Goal: Task Accomplishment & Management: Manage account settings

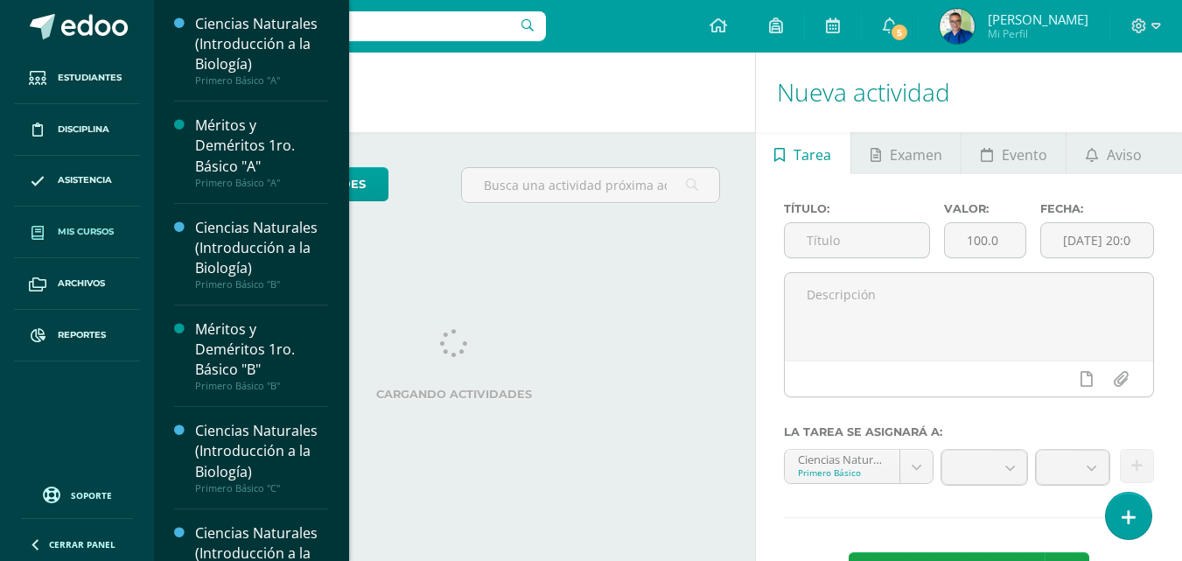
click at [109, 237] on span "Mis cursos" at bounding box center [86, 232] width 56 height 14
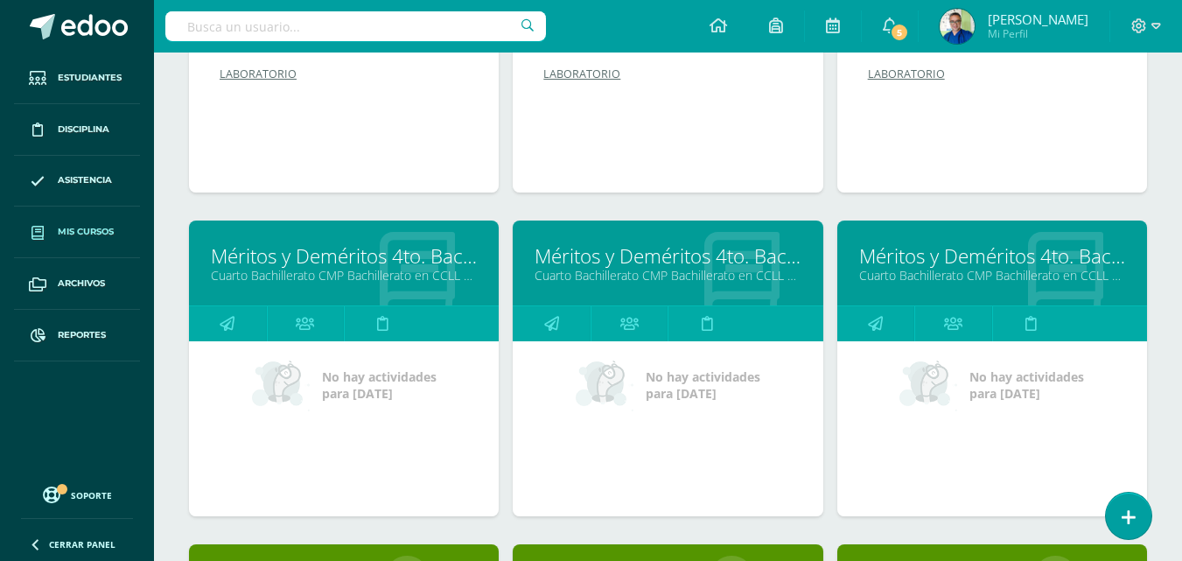
scroll to position [1050, 0]
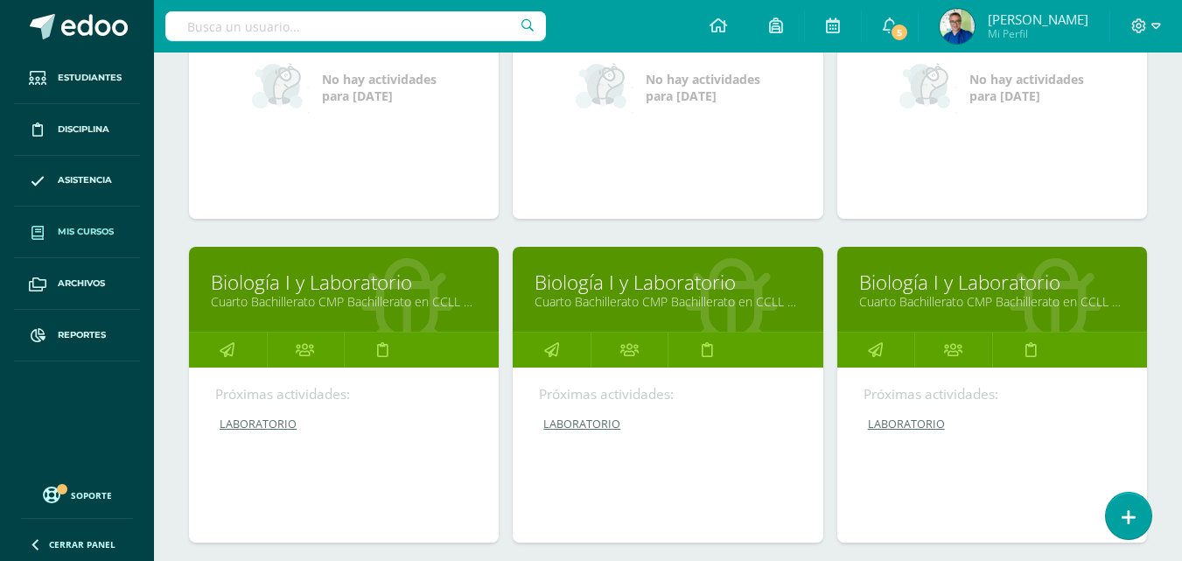
click at [907, 296] on link "Biología I y Laboratorio" at bounding box center [992, 282] width 266 height 27
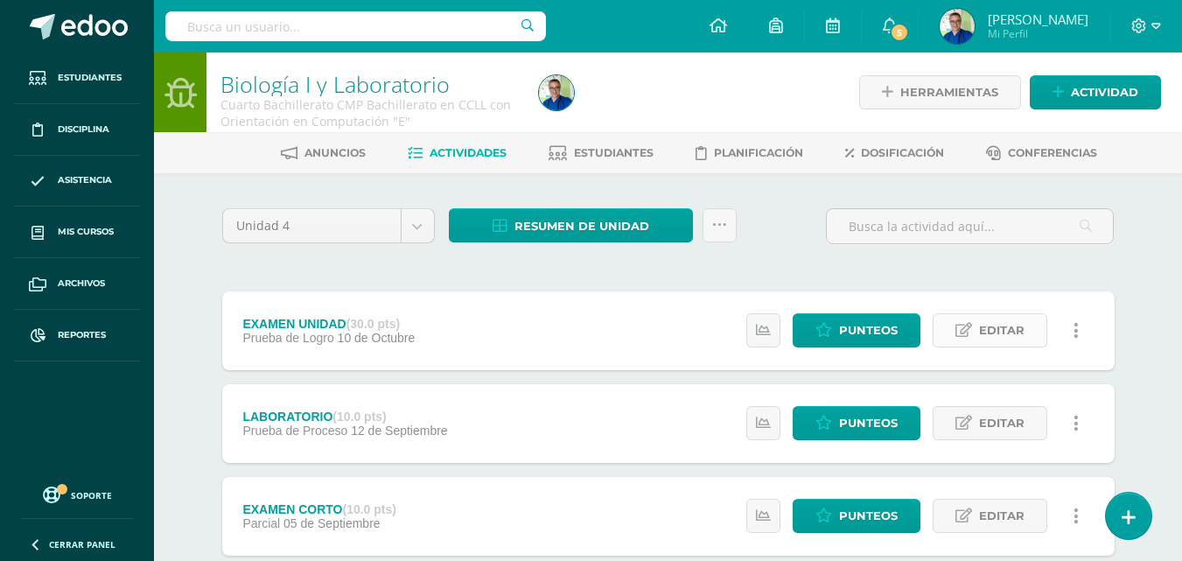
scroll to position [175, 0]
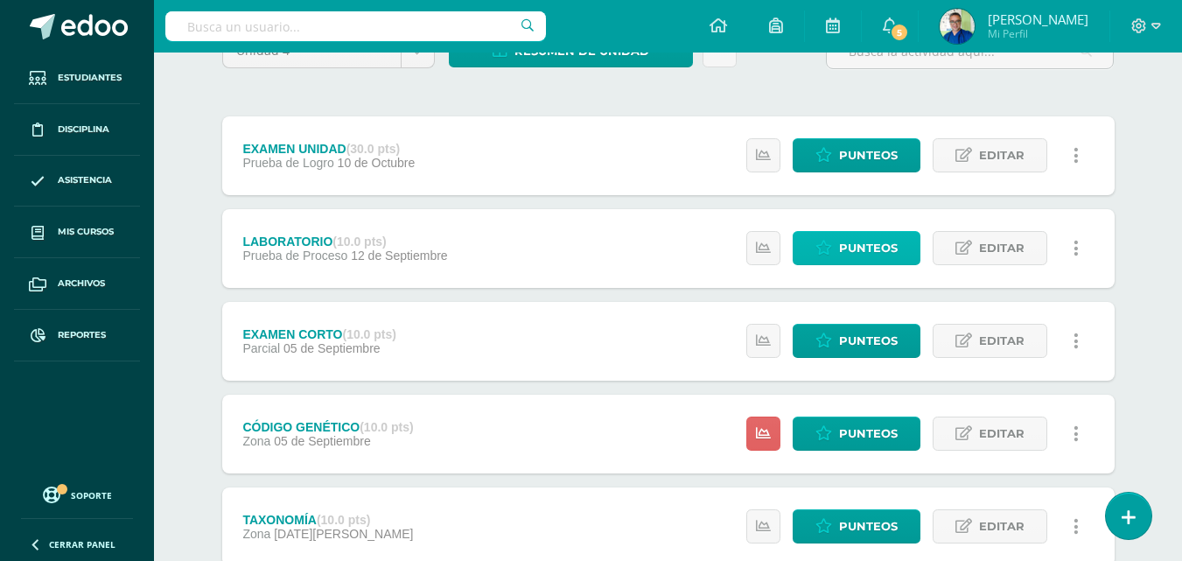
click at [869, 256] on span "Punteos" at bounding box center [868, 248] width 59 height 32
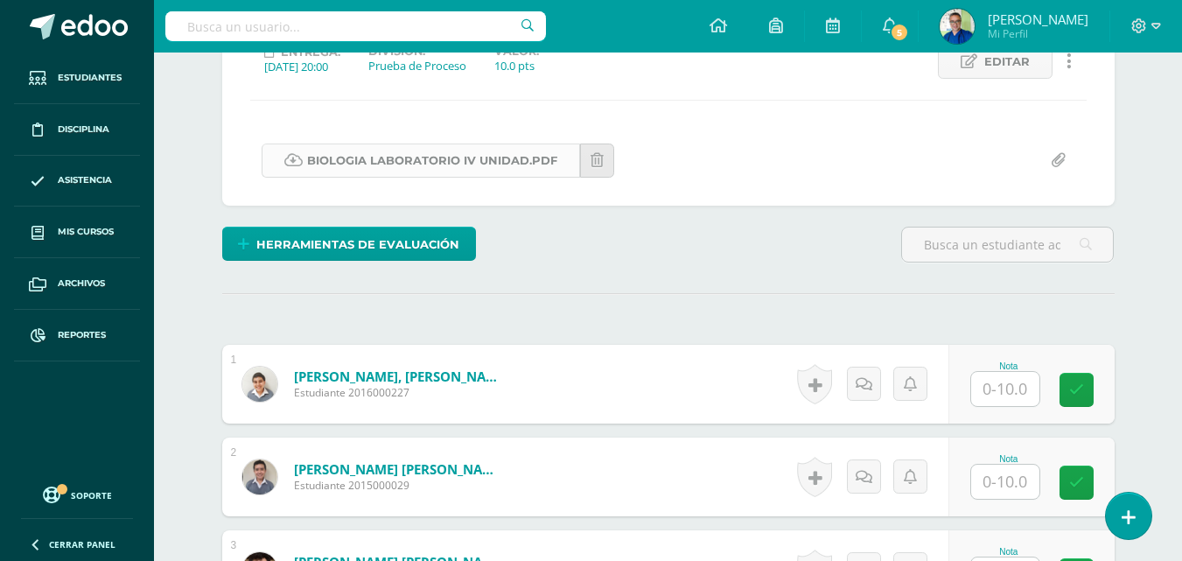
click at [400, 176] on link "BIOLOGIA LABORATORIO IV UNIDAD.pdf" at bounding box center [421, 160] width 318 height 34
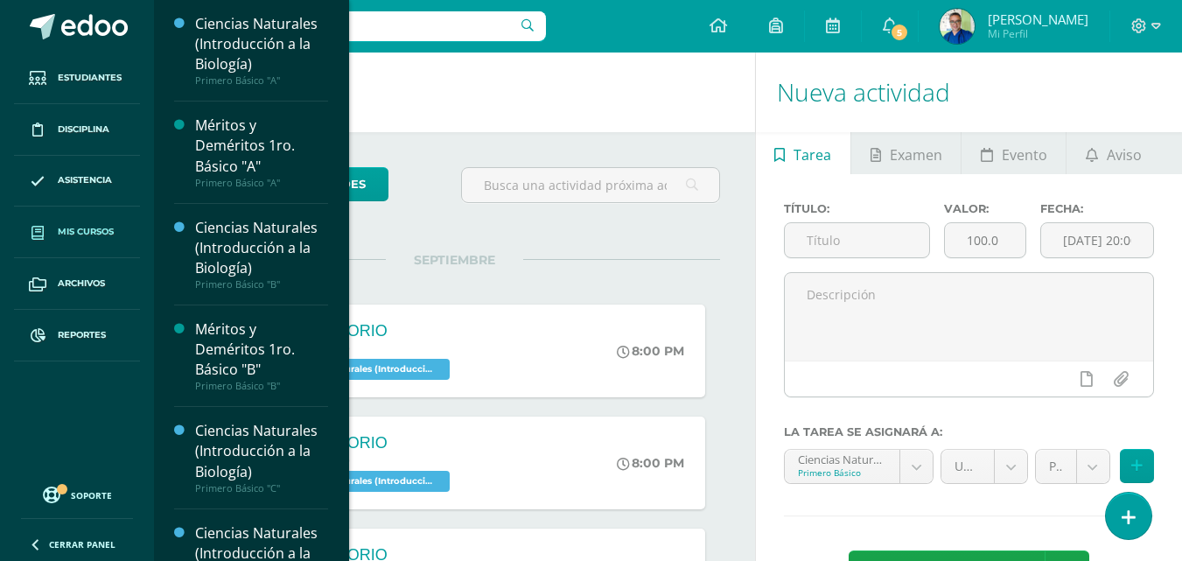
click at [95, 234] on span "Mis cursos" at bounding box center [86, 232] width 56 height 14
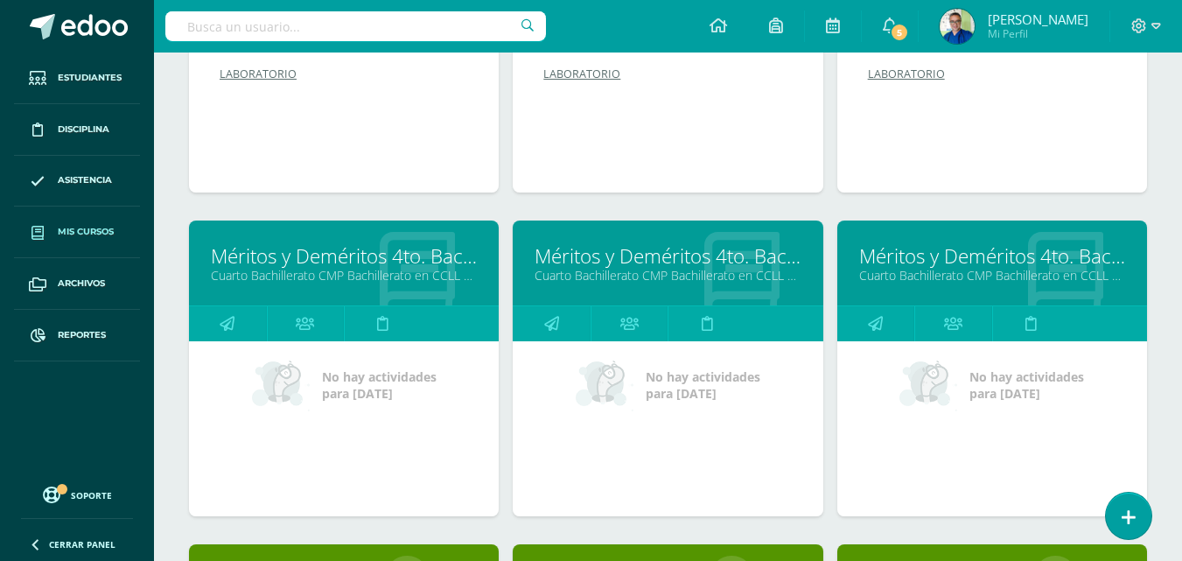
scroll to position [962, 0]
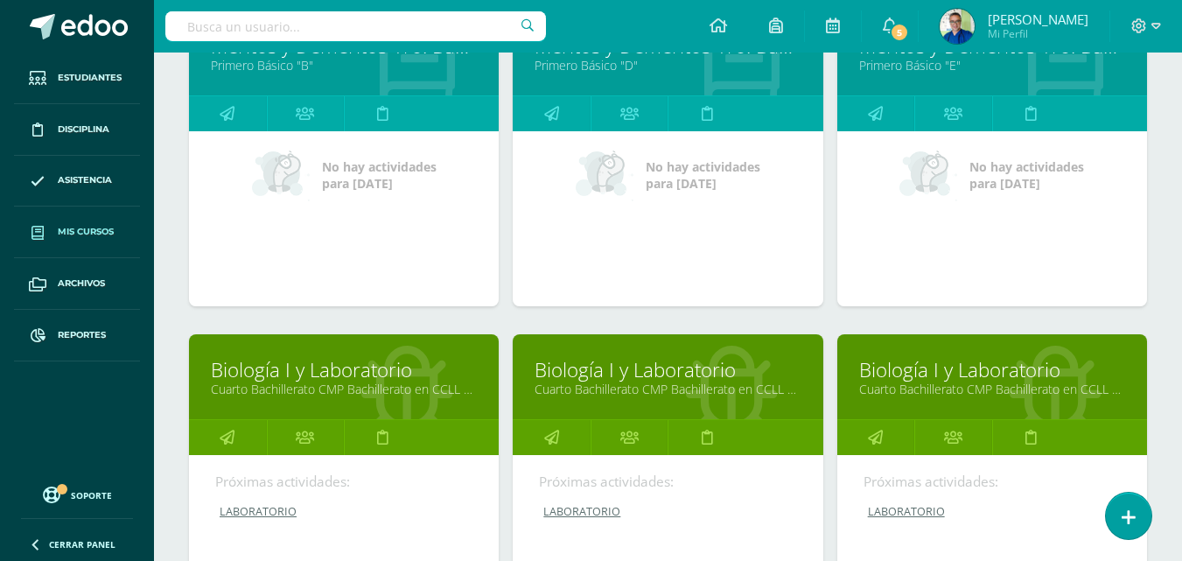
click at [913, 383] on link "Biología I y Laboratorio" at bounding box center [992, 369] width 266 height 27
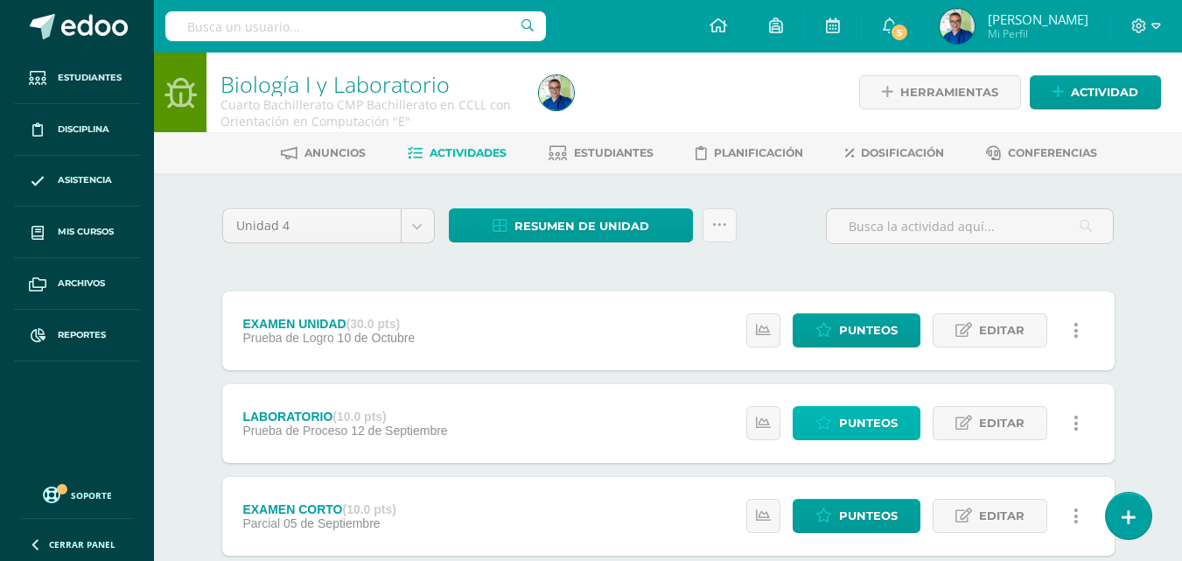
click at [871, 423] on span "Punteos" at bounding box center [868, 423] width 59 height 32
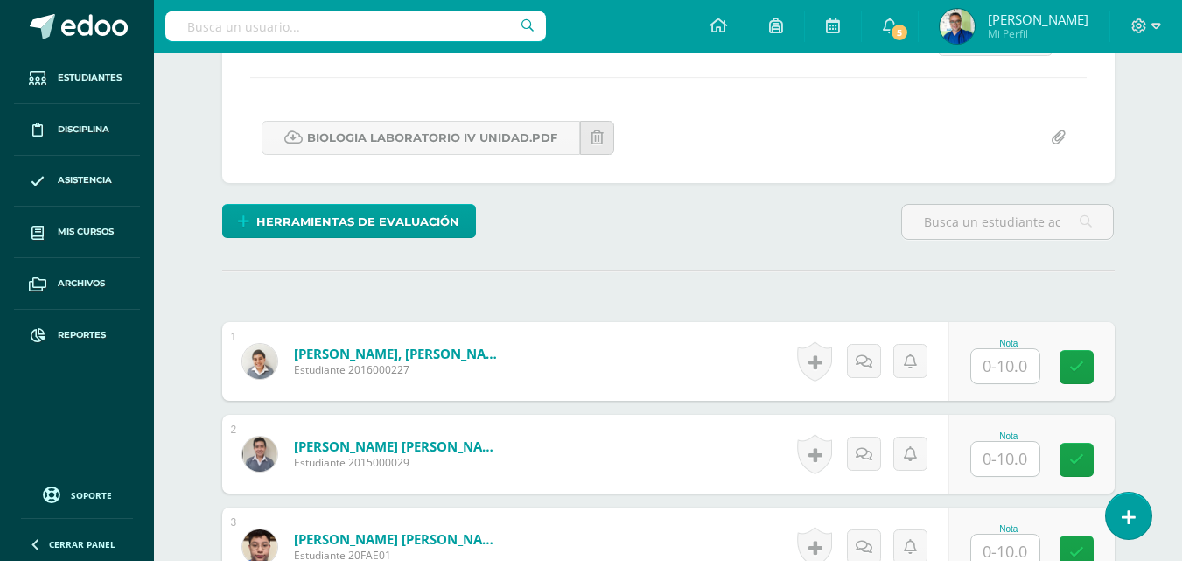
scroll to position [374, 0]
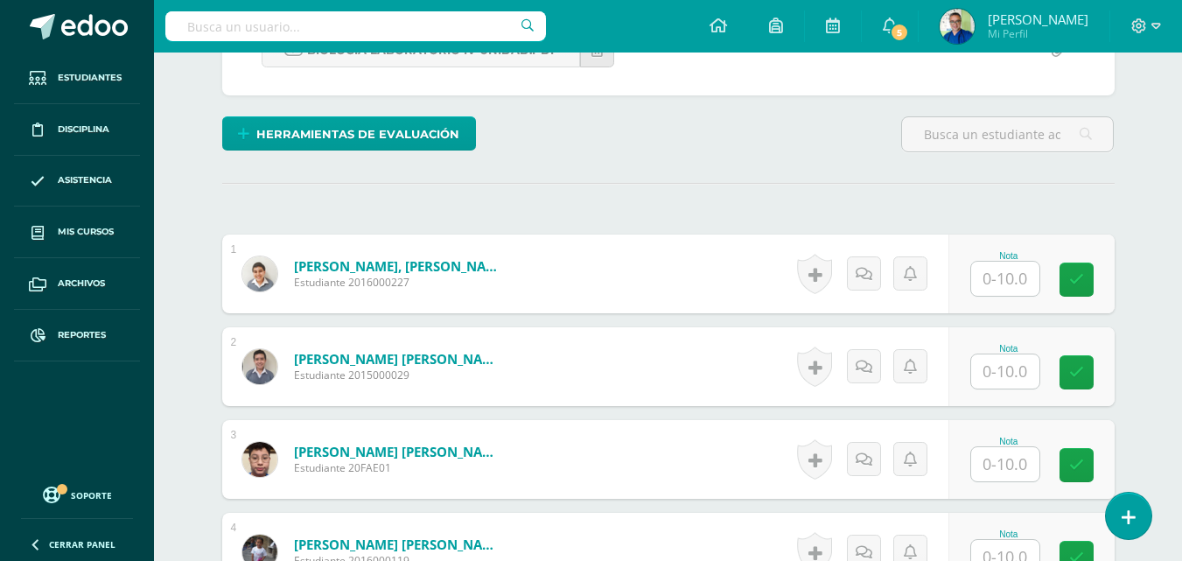
click at [996, 296] on input "text" at bounding box center [1005, 279] width 68 height 34
type input "10"
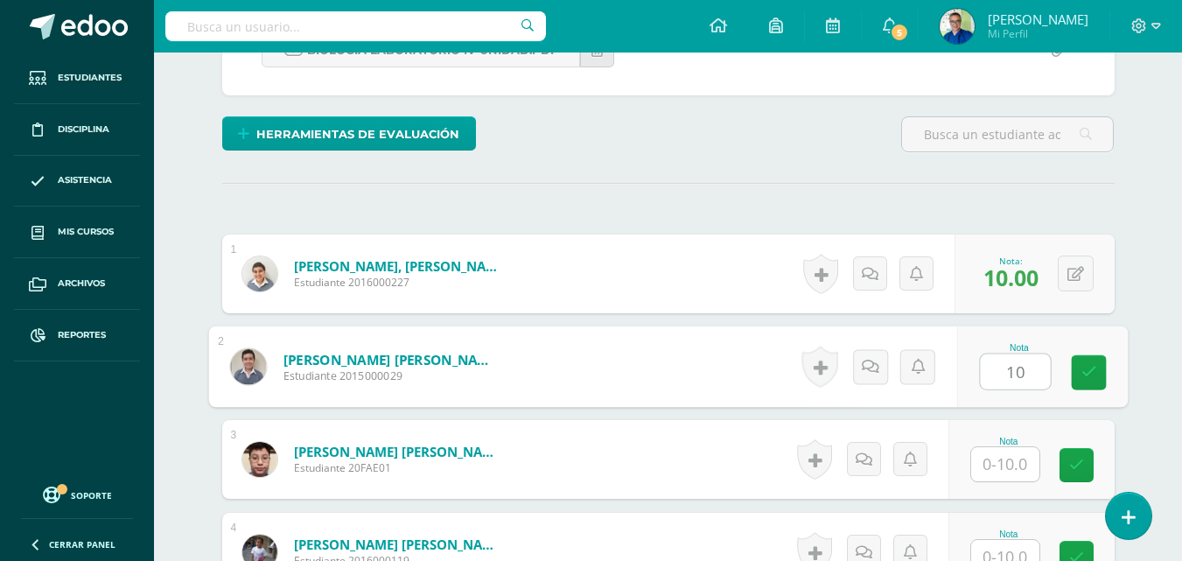
type input "10"
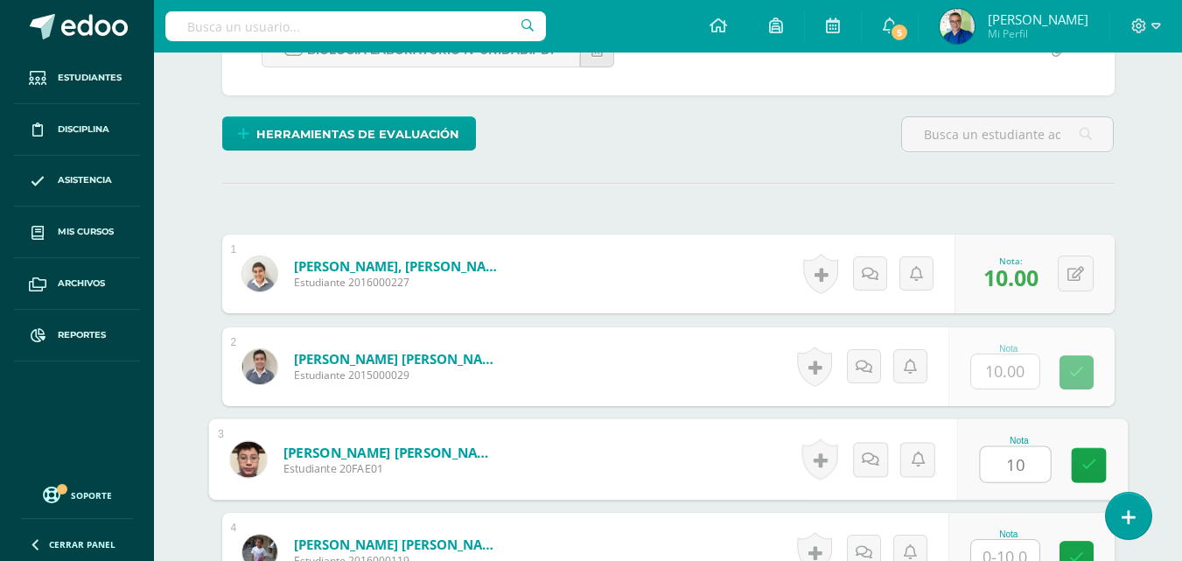
type input "10"
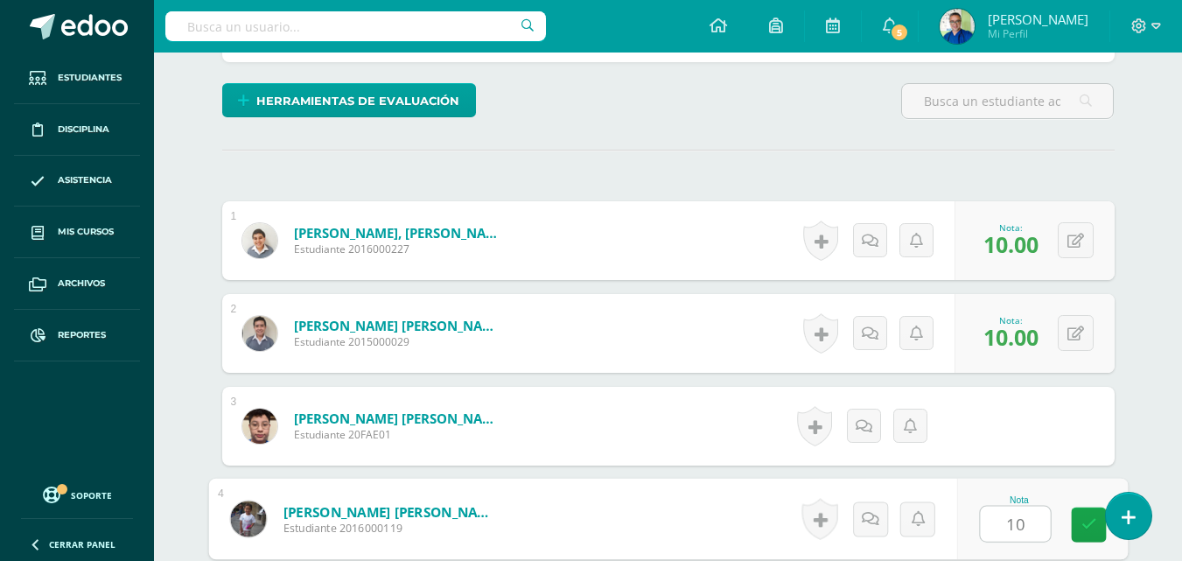
type input "10"
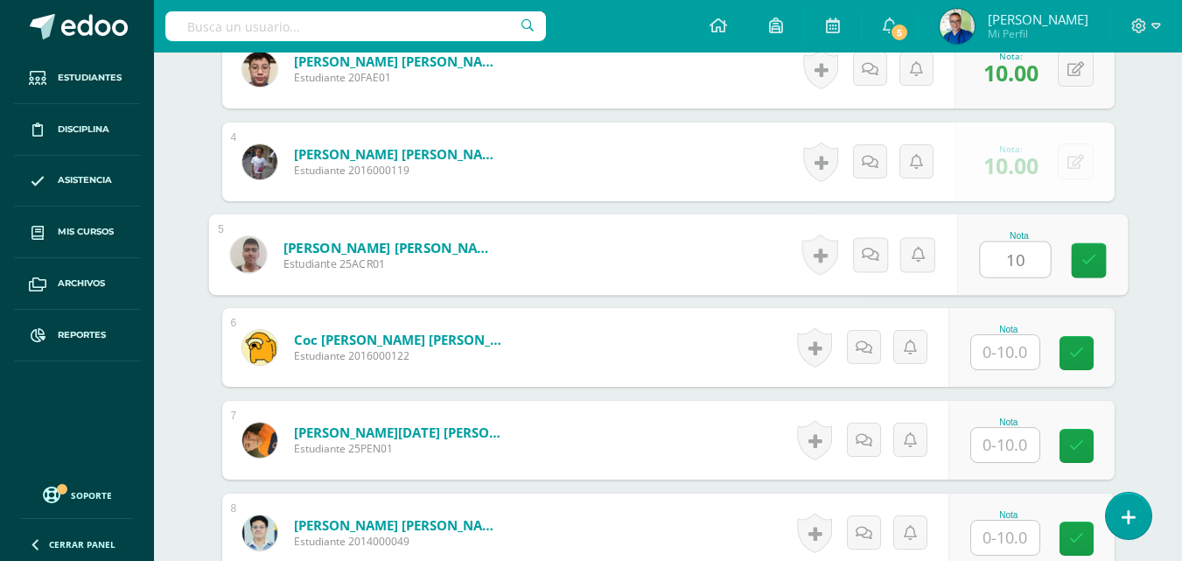
type input "10"
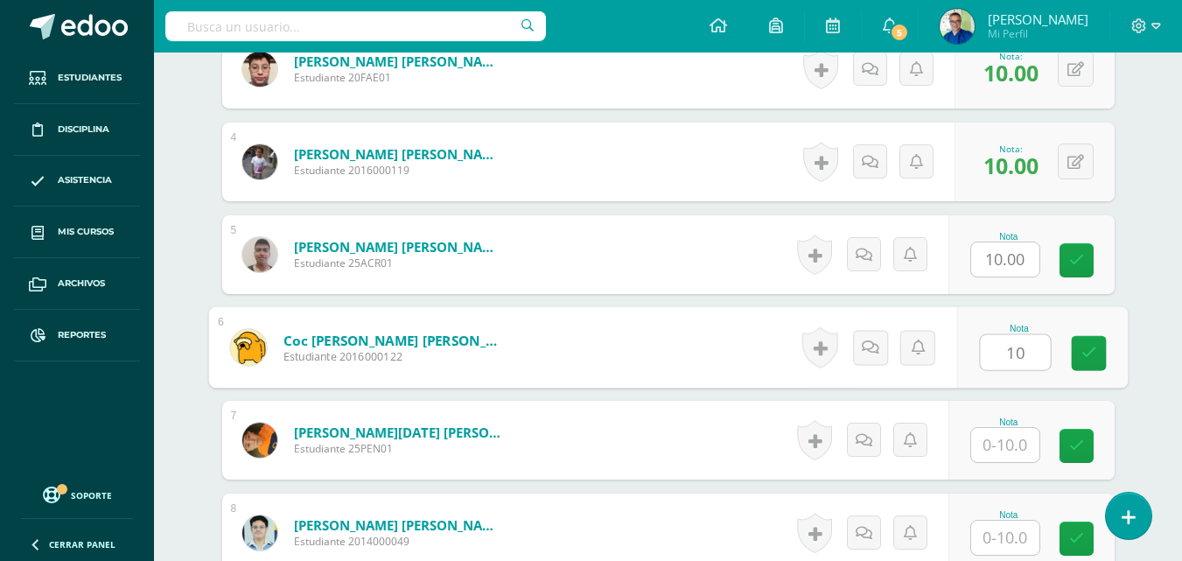
type input "10"
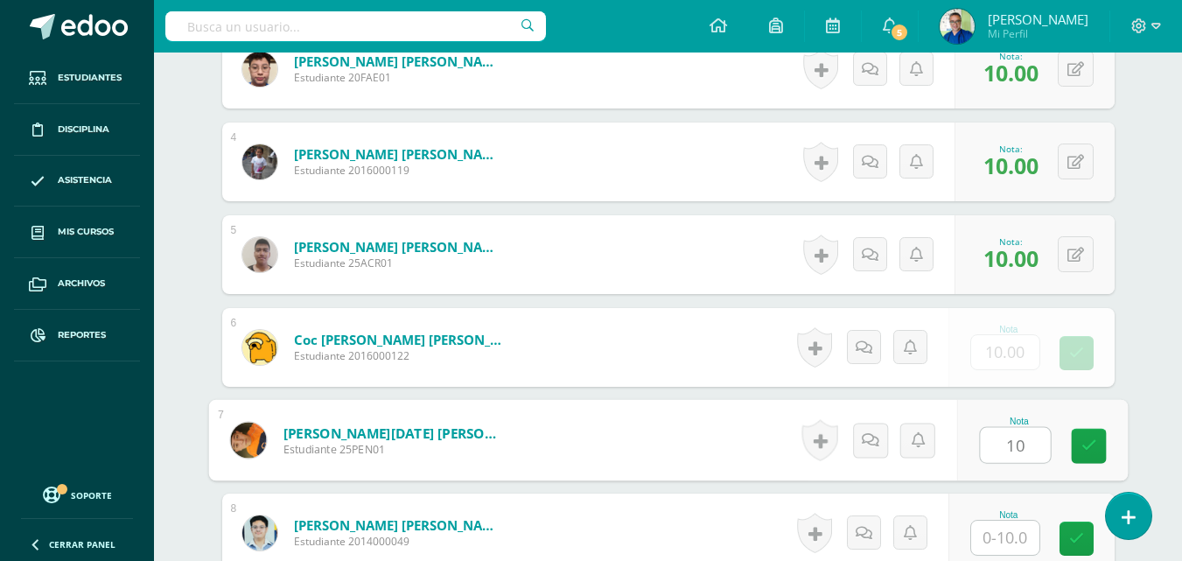
type input "10"
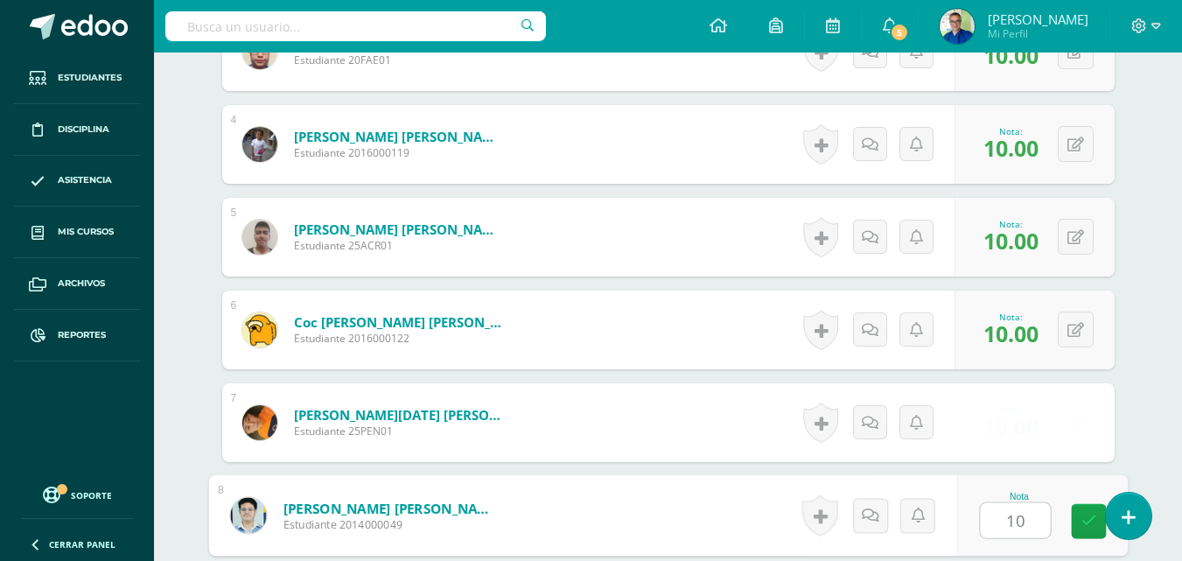
type input "10"
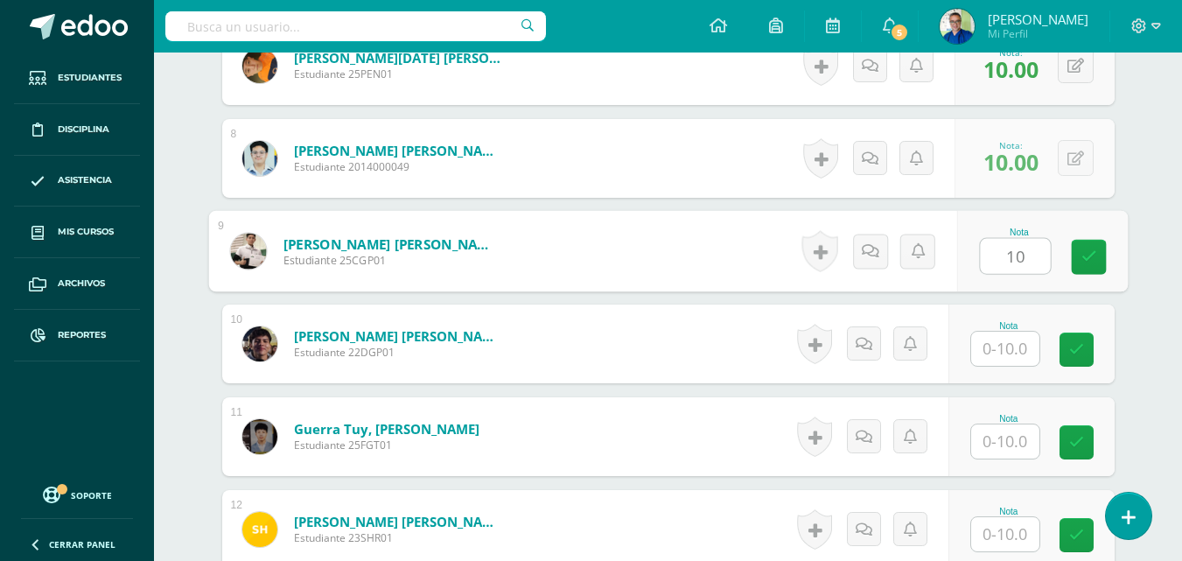
type input "10"
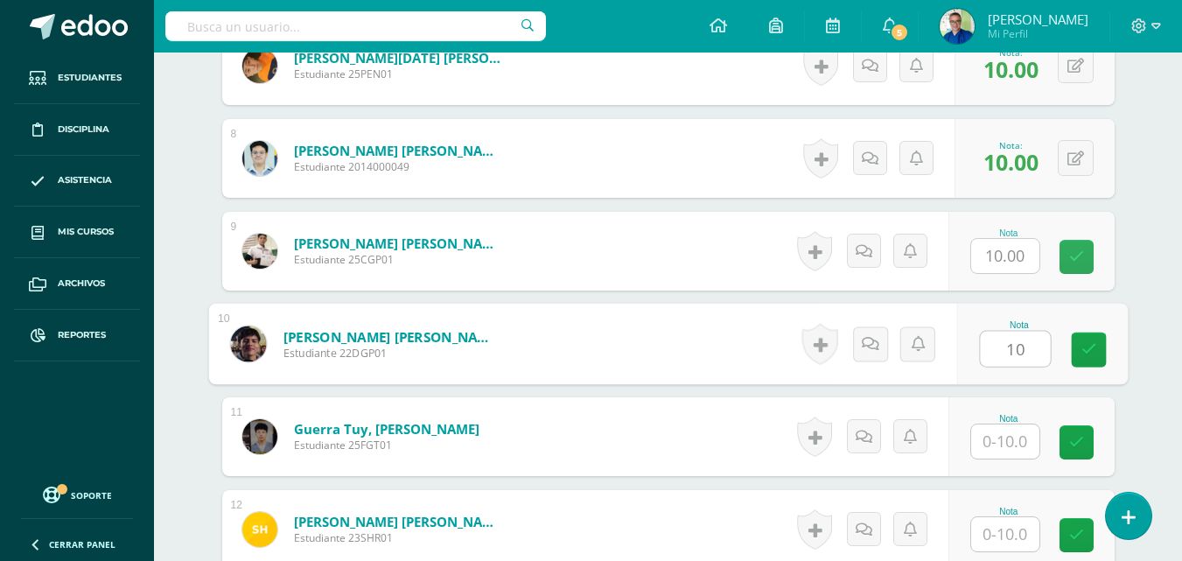
type input "10"
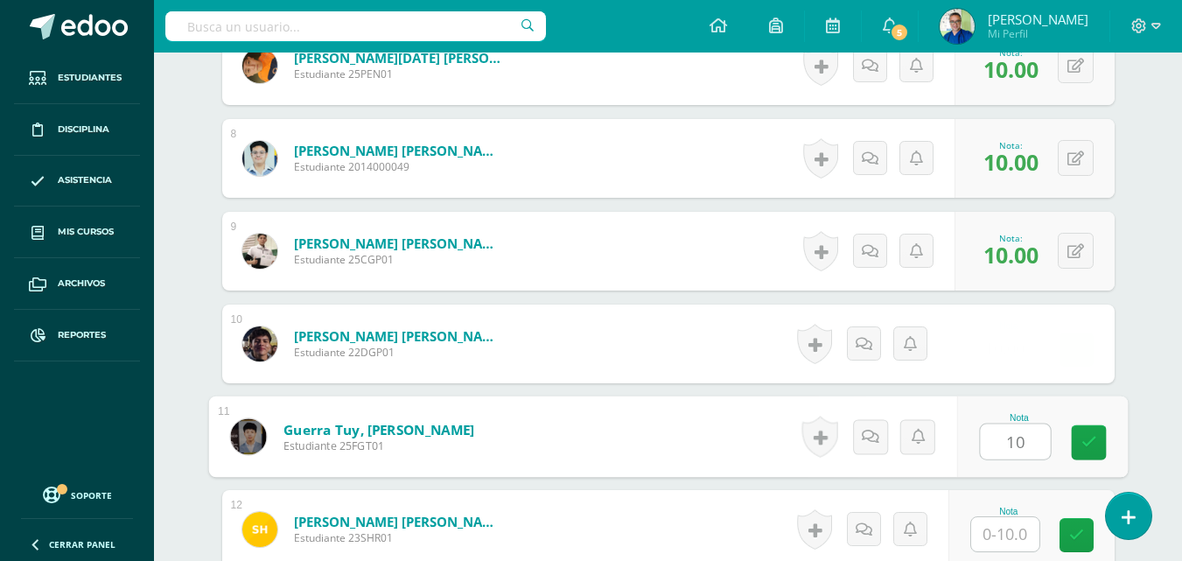
type input "10"
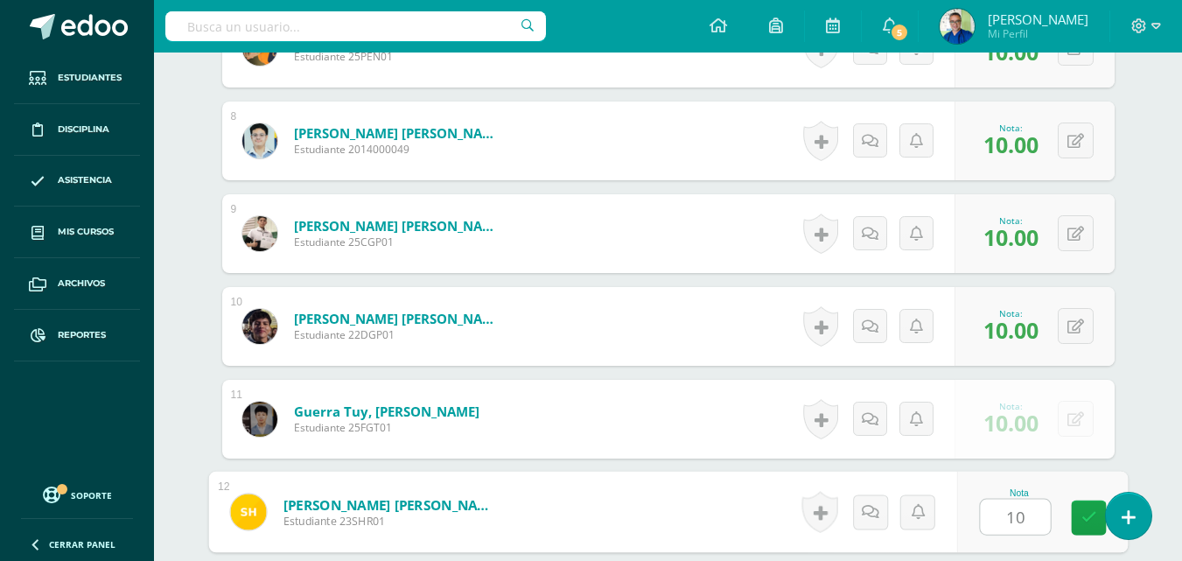
type input "10"
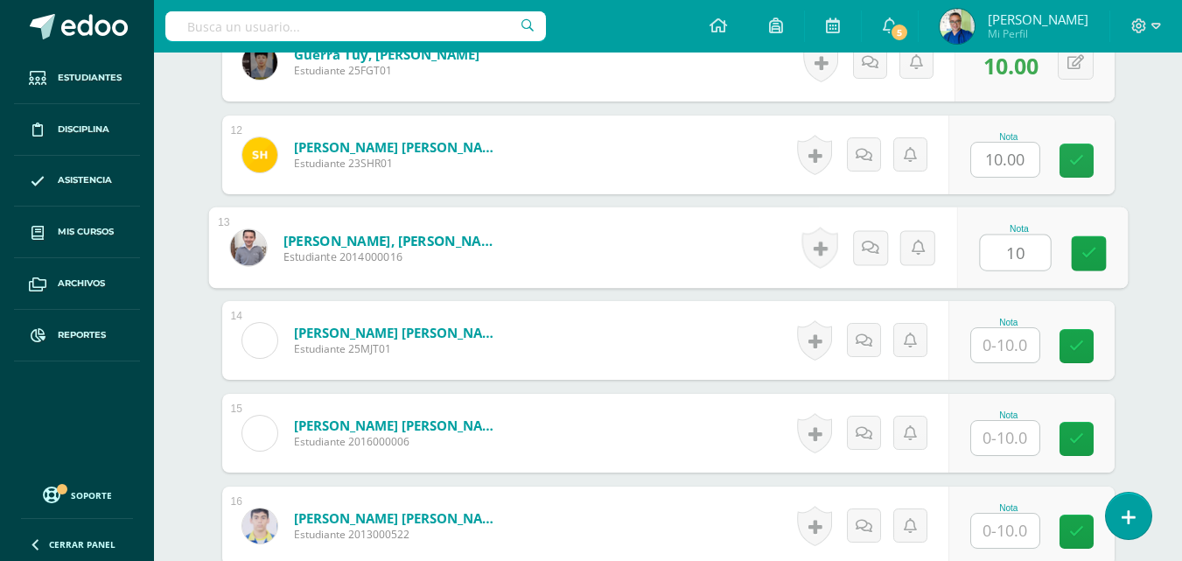
type input "10"
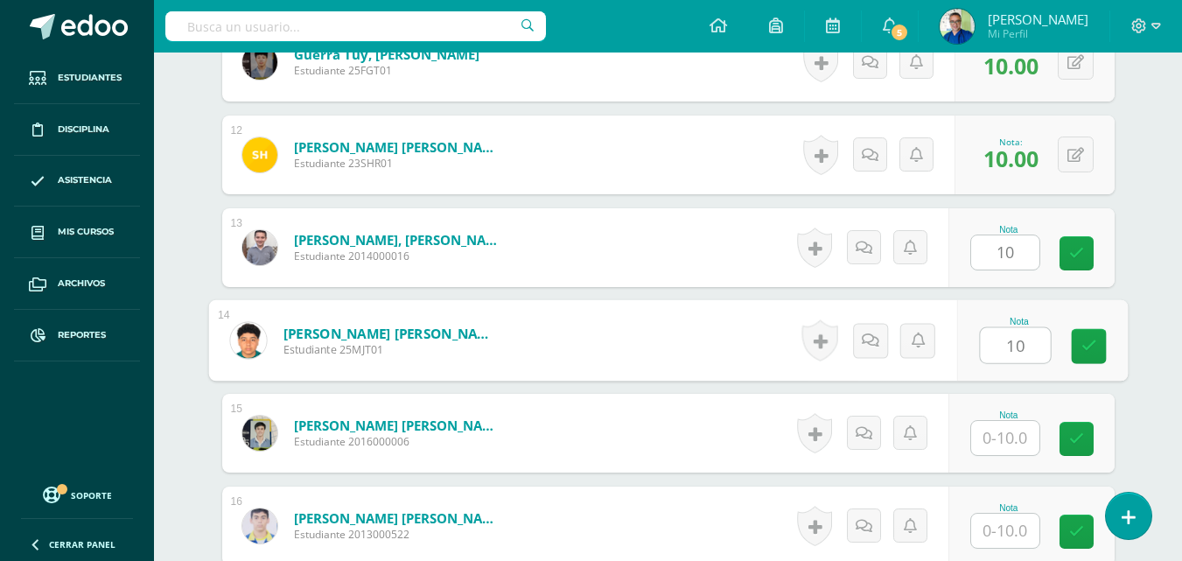
type input "10"
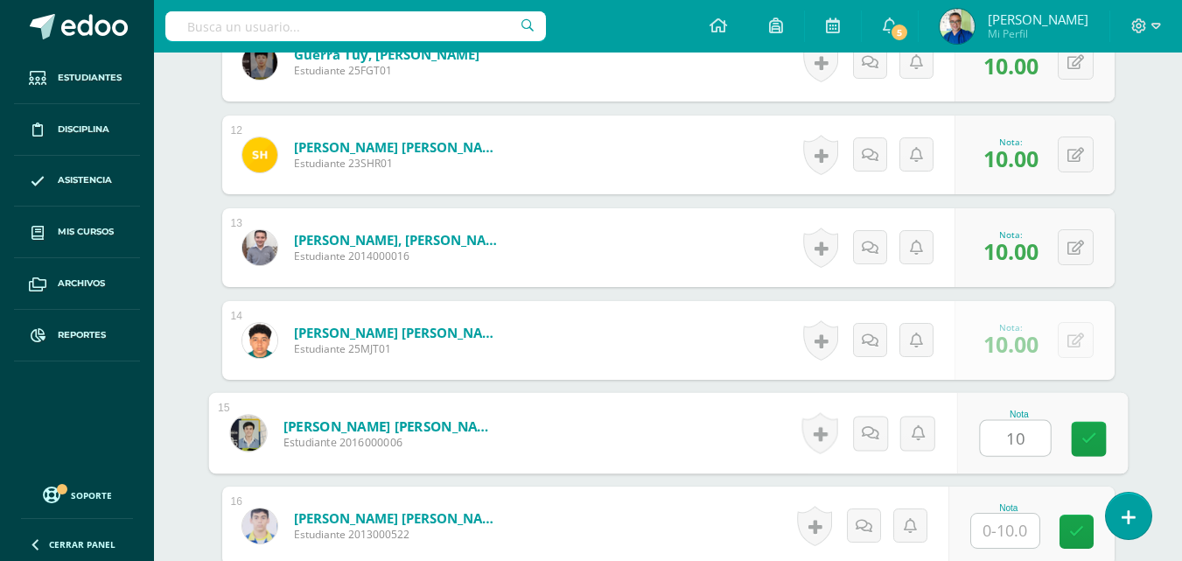
type input "10"
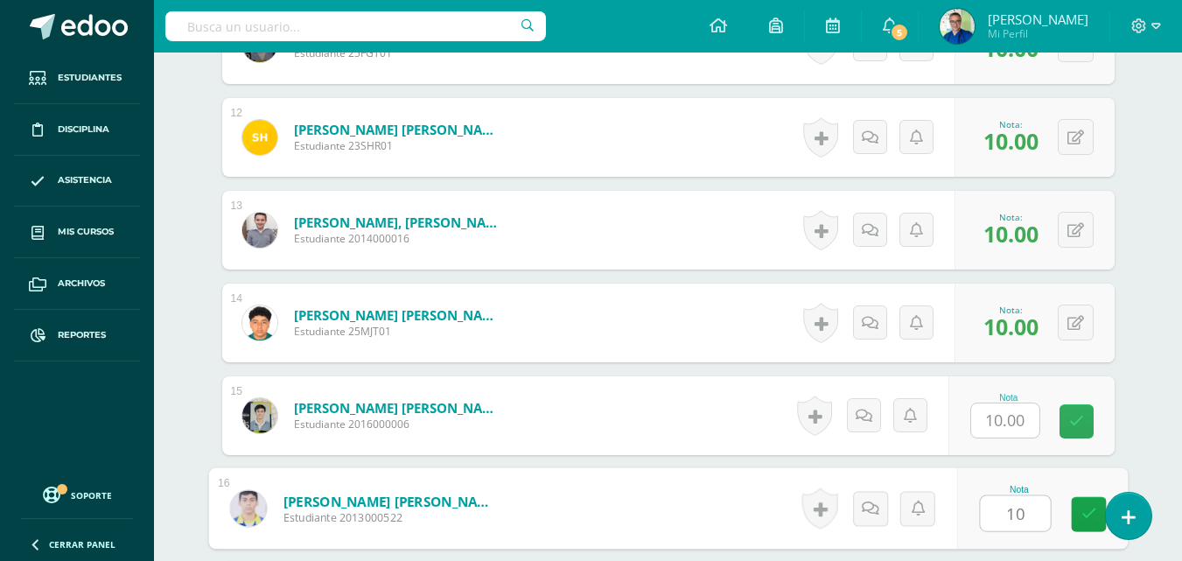
type input "10"
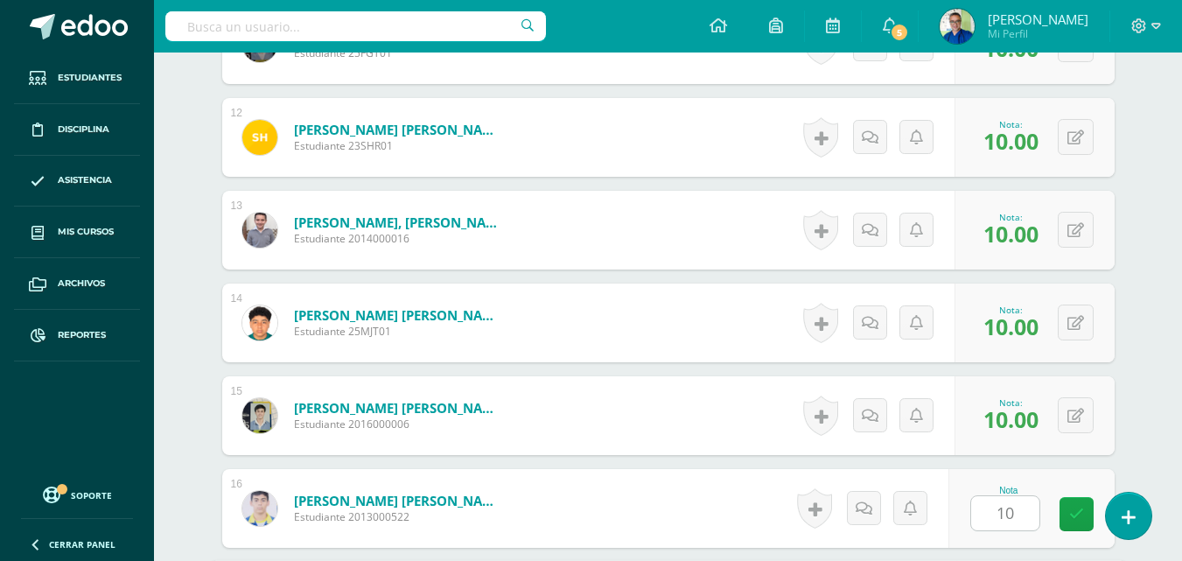
scroll to position [1887, 0]
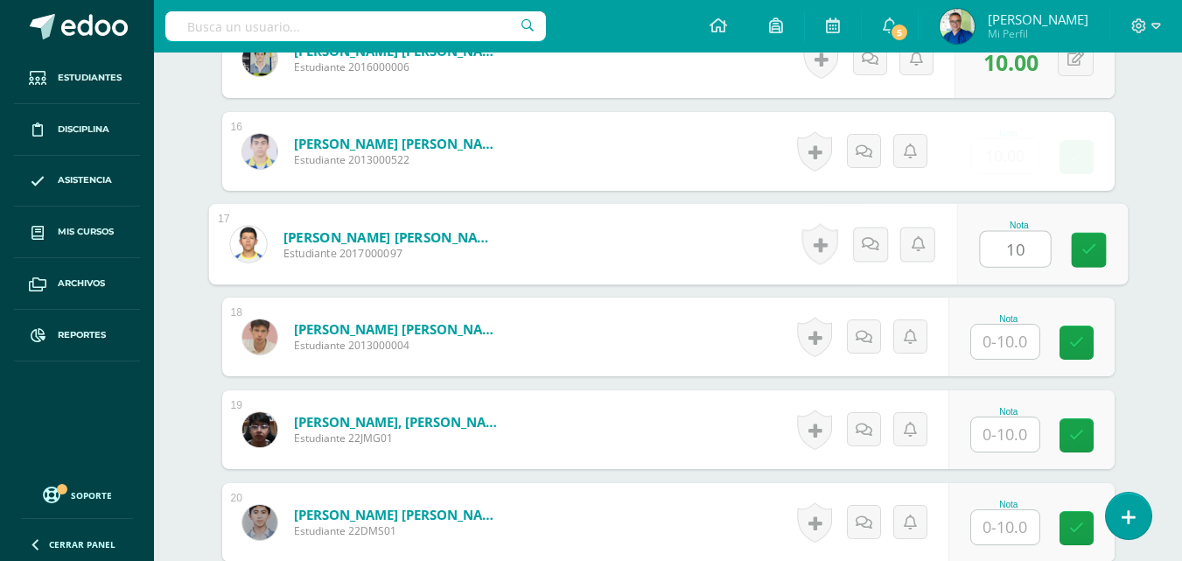
type input "10"
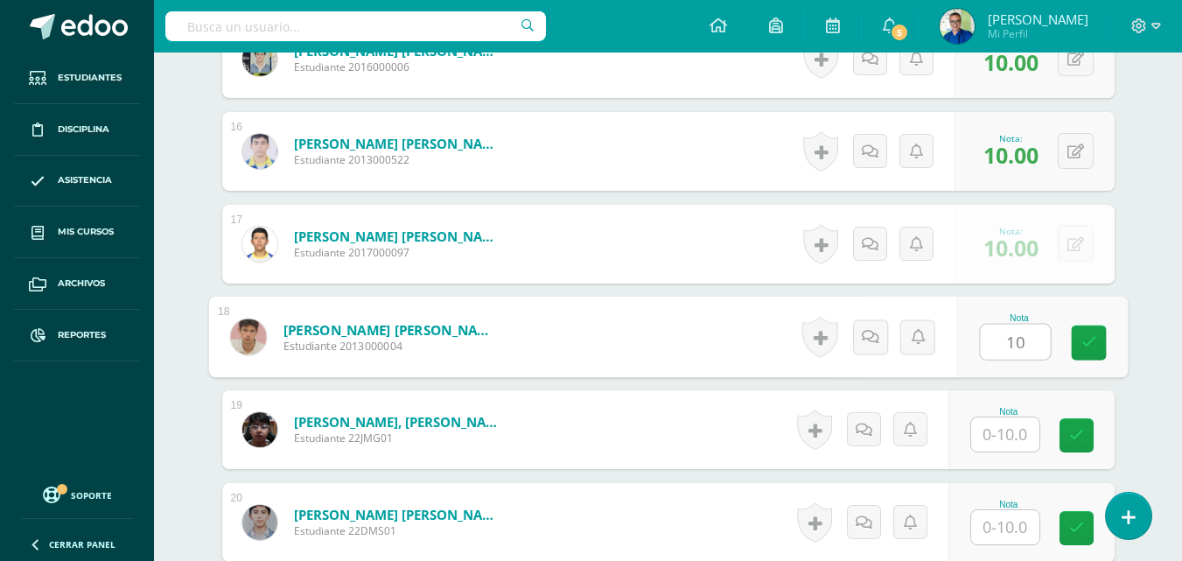
type input "10"
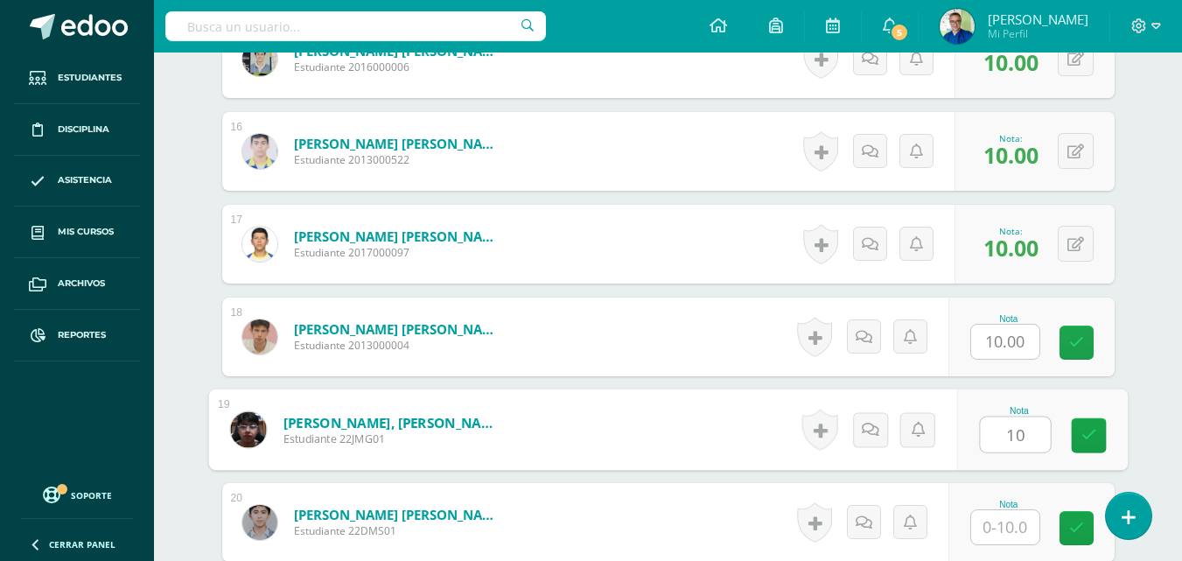
type input "10"
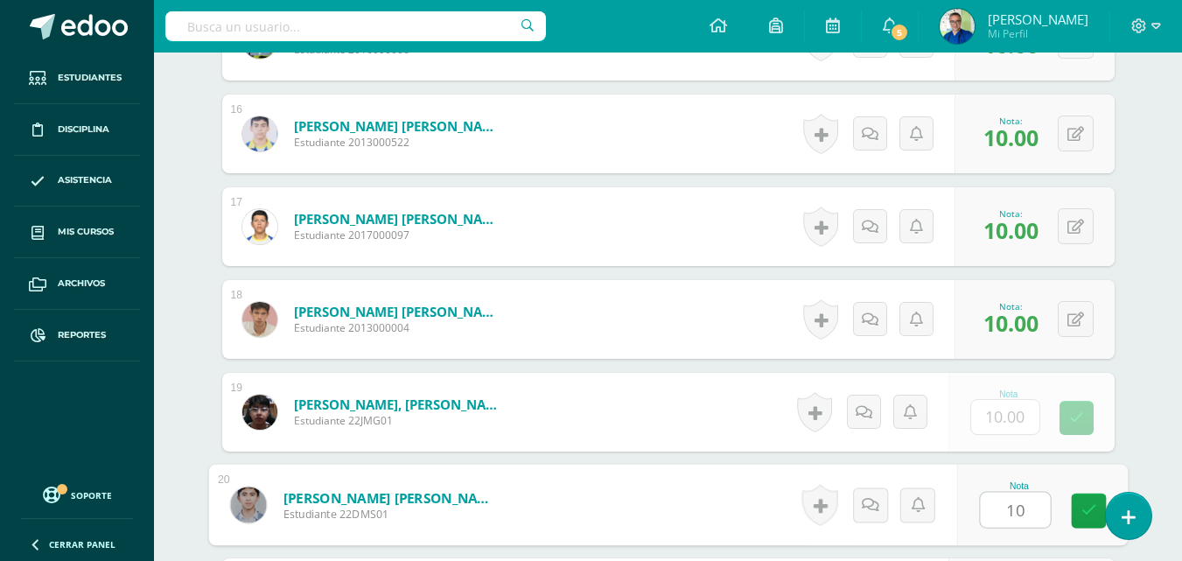
type input "10"
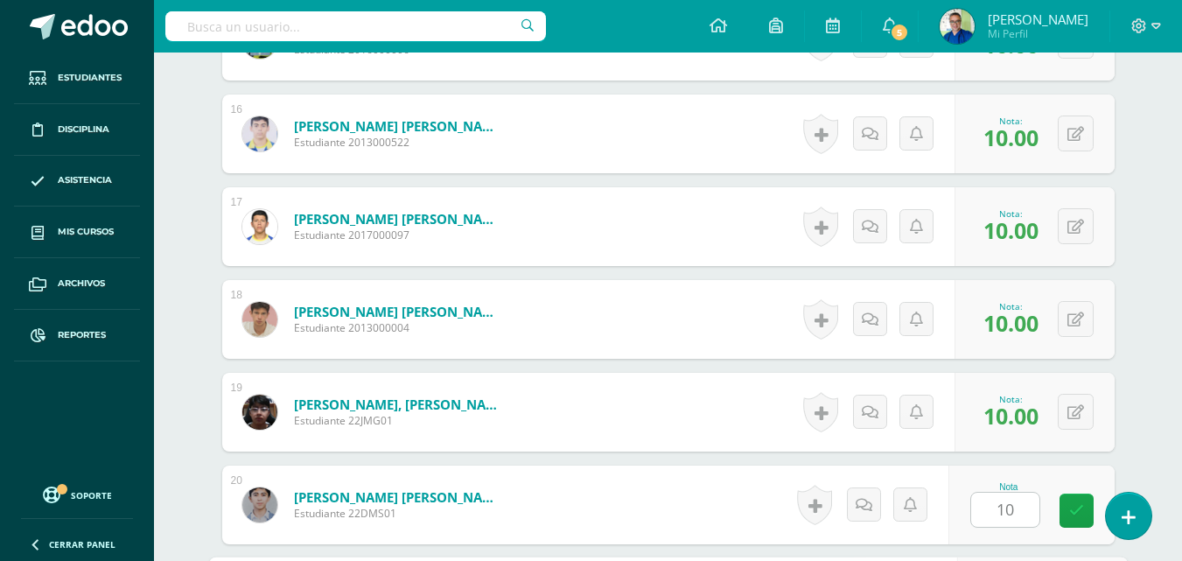
scroll to position [2261, 0]
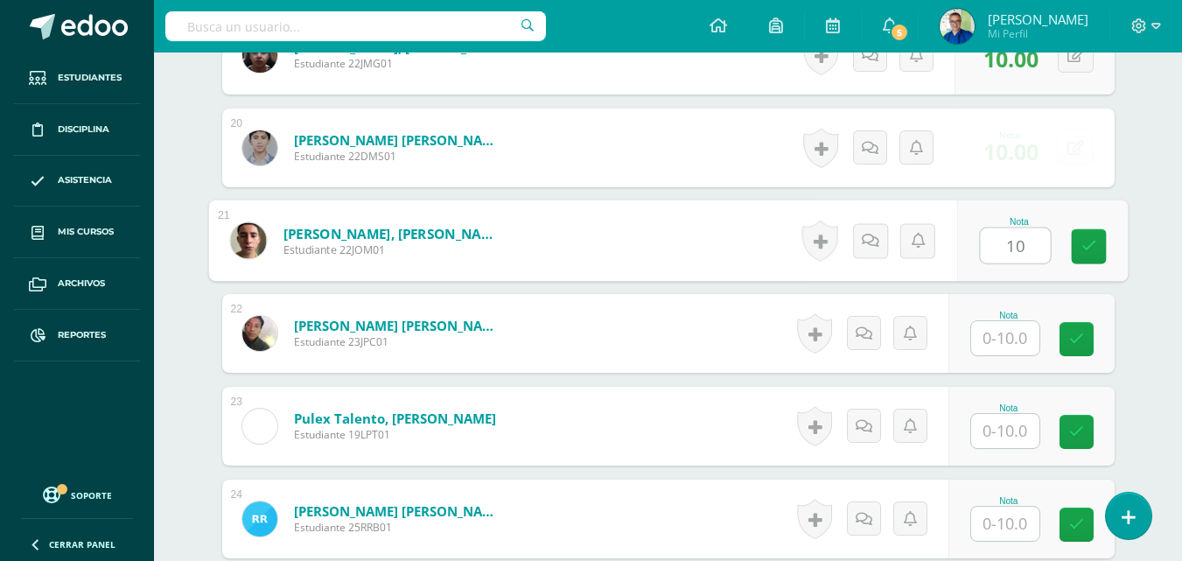
type input "10"
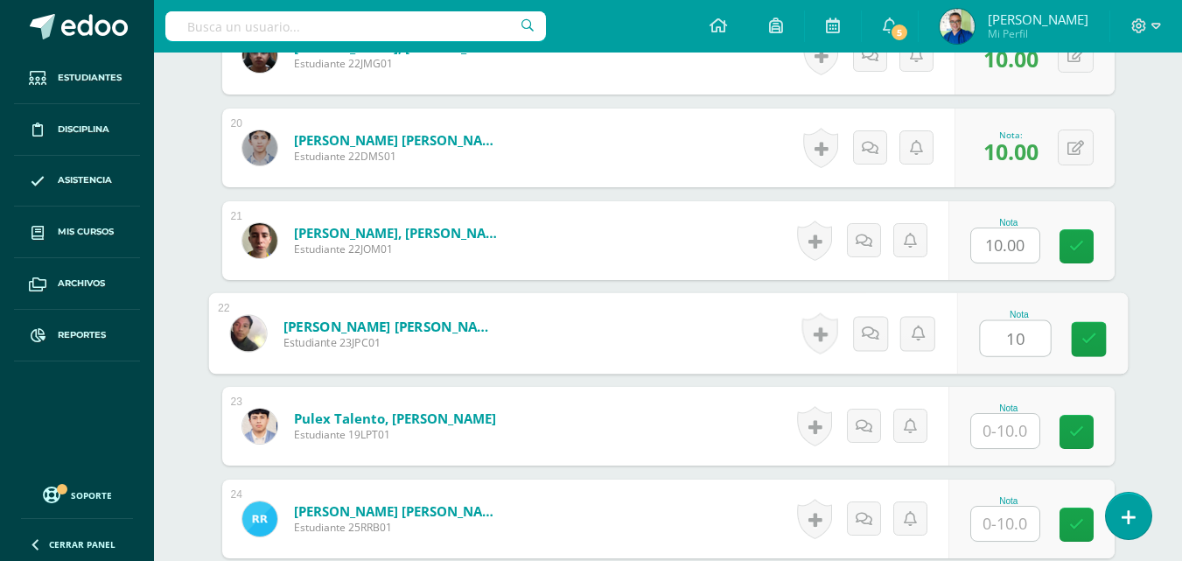
type input "10"
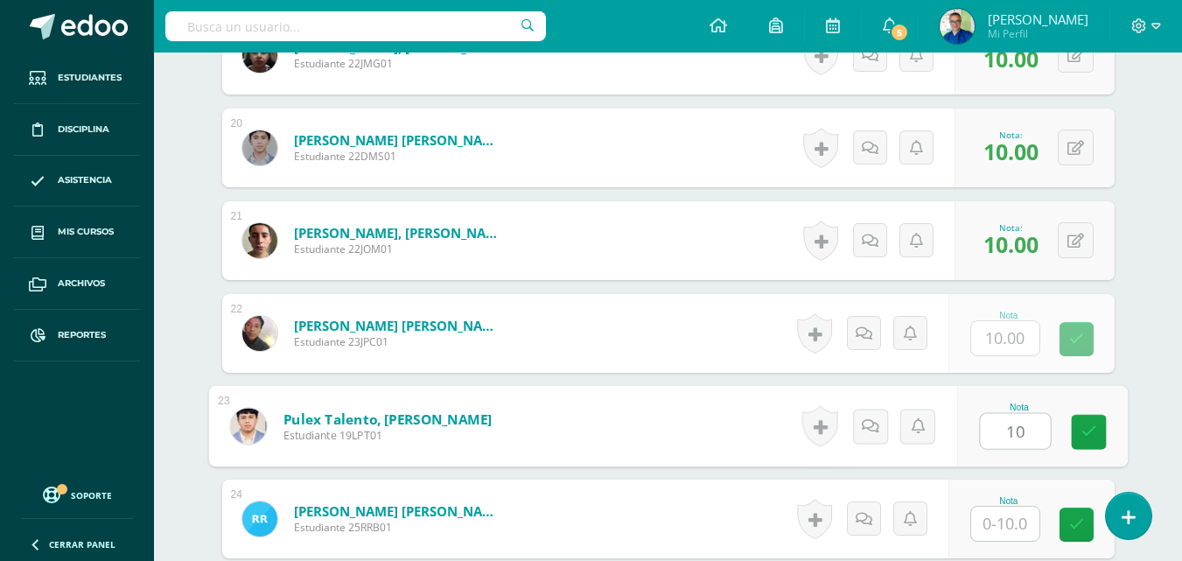
type input "10"
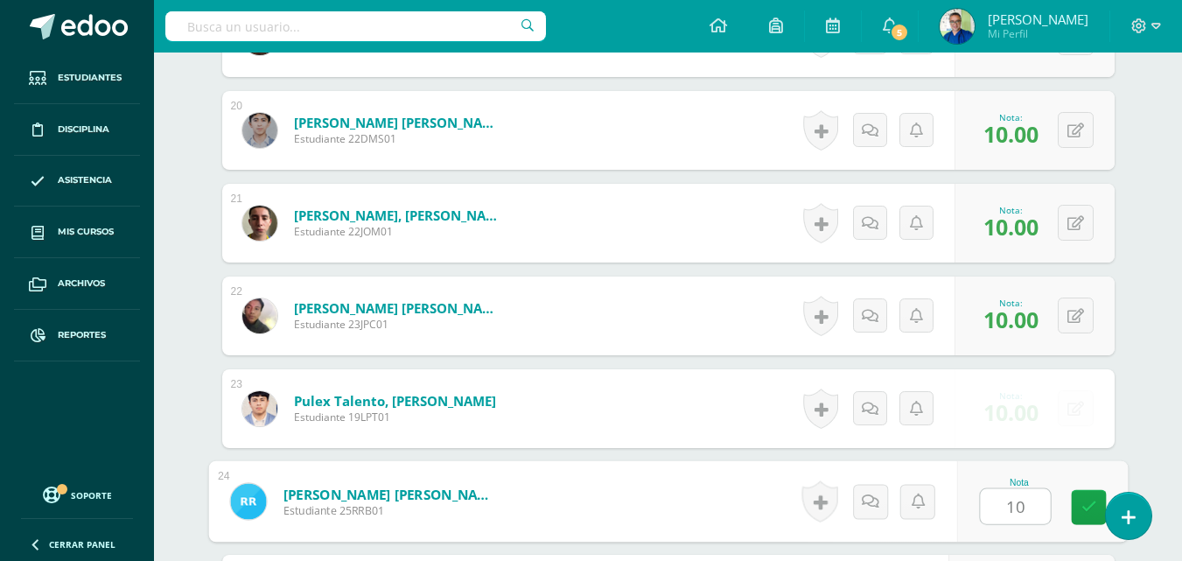
type input "10"
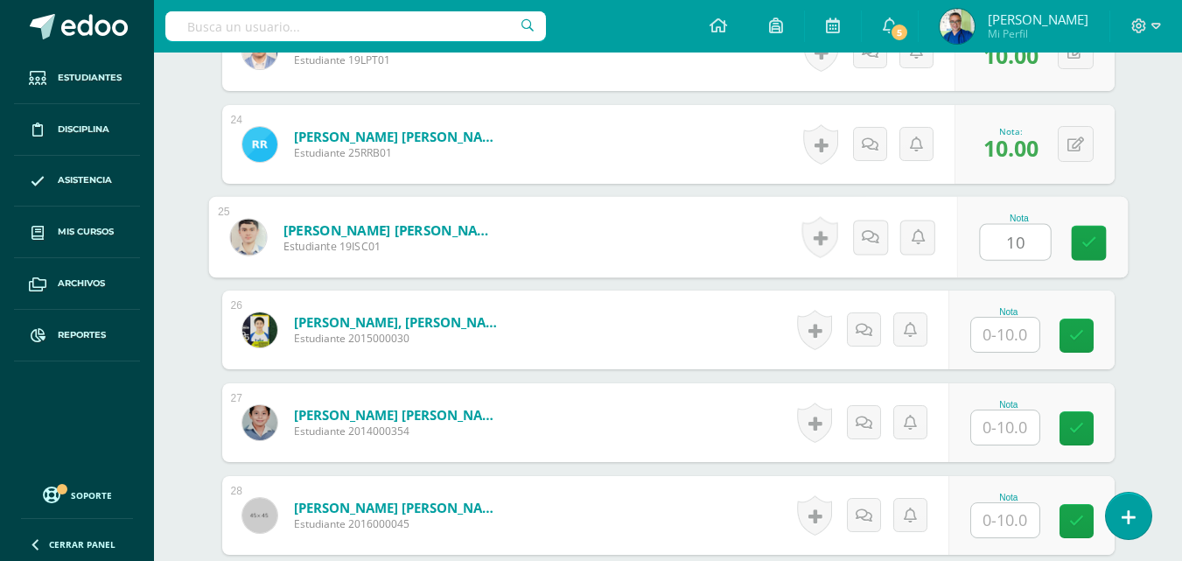
type input "10"
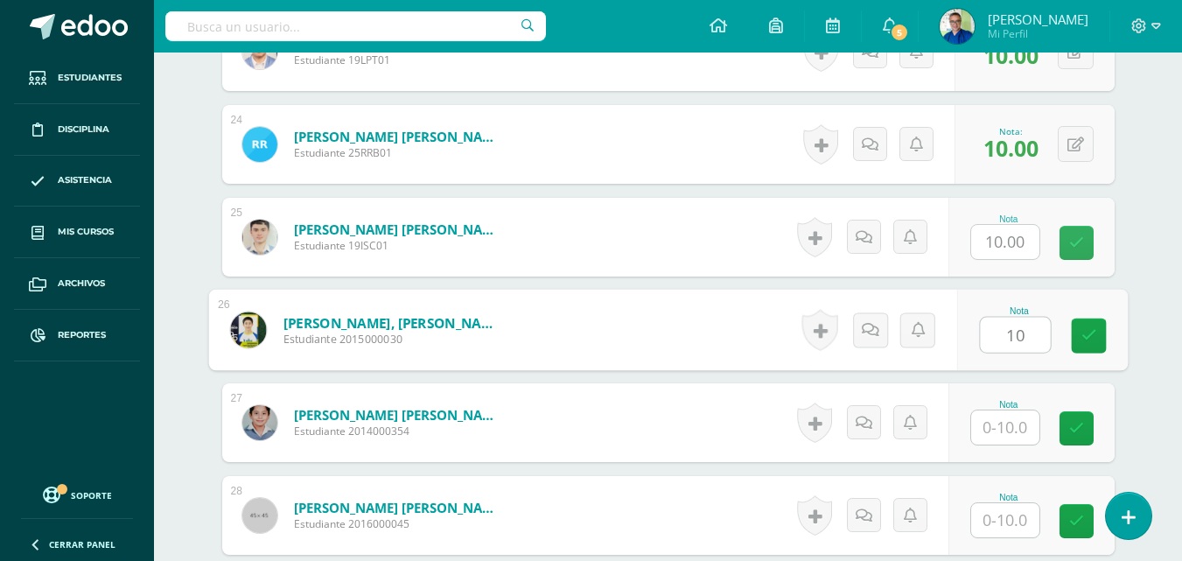
type input "10"
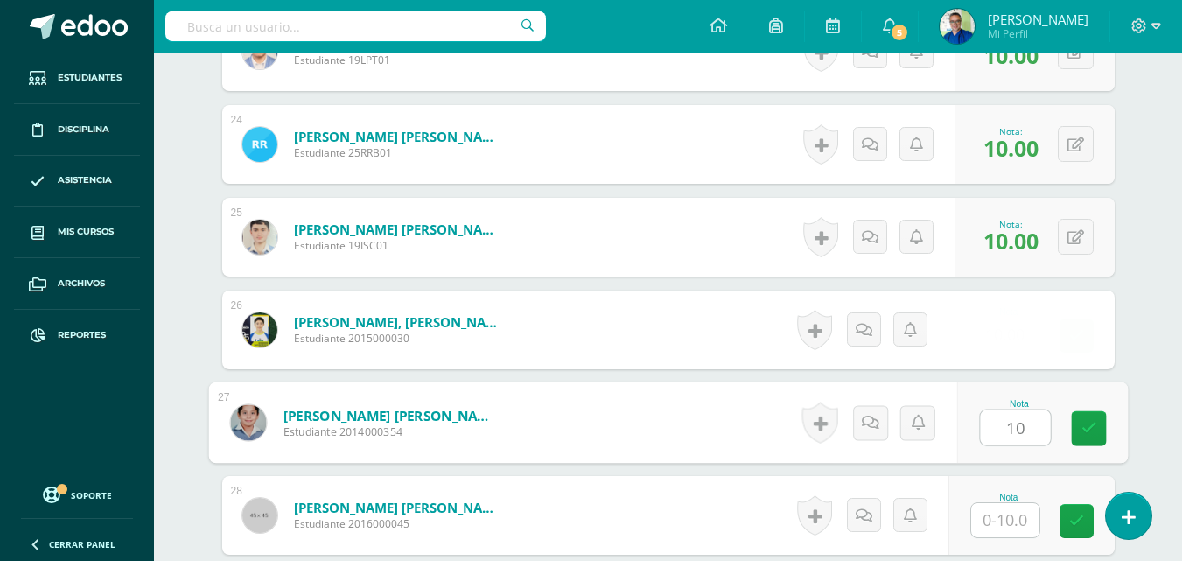
type input "10"
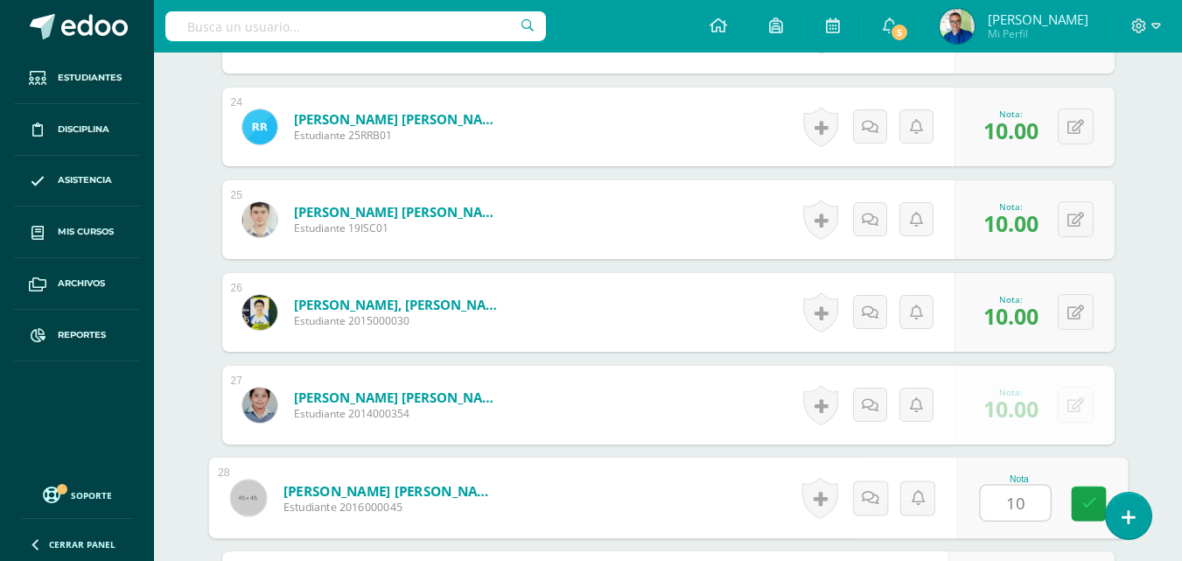
type input "10"
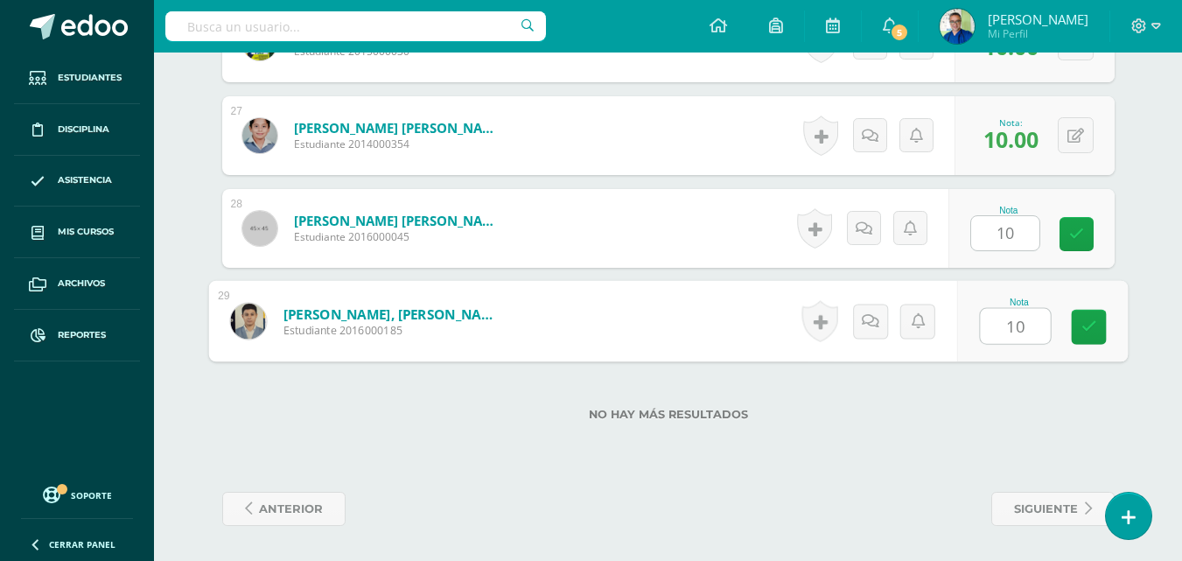
type input "10"
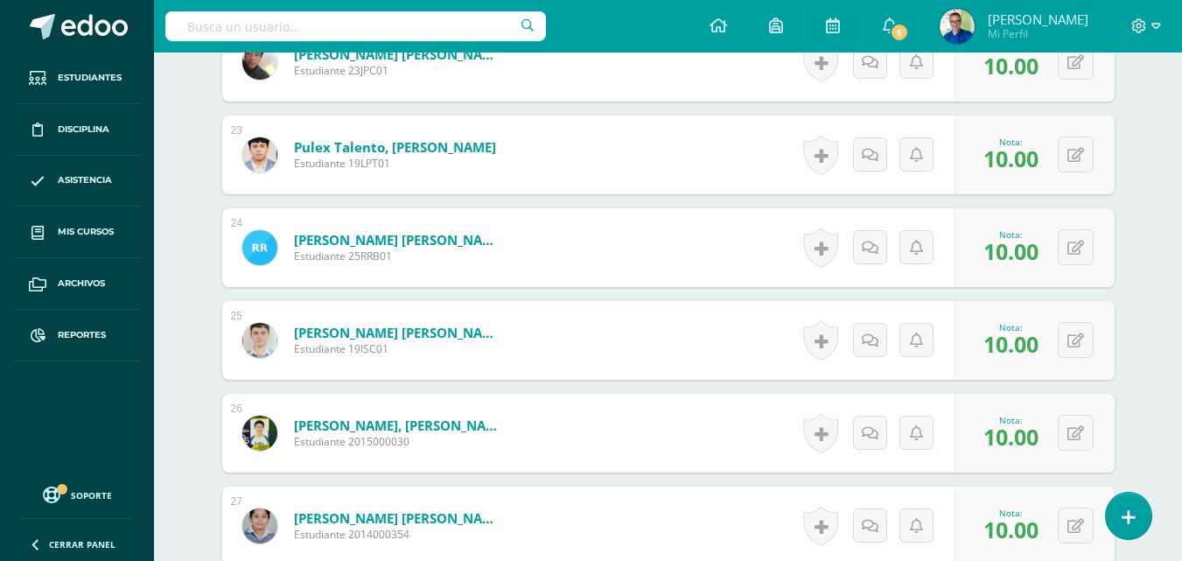
scroll to position [2270, 0]
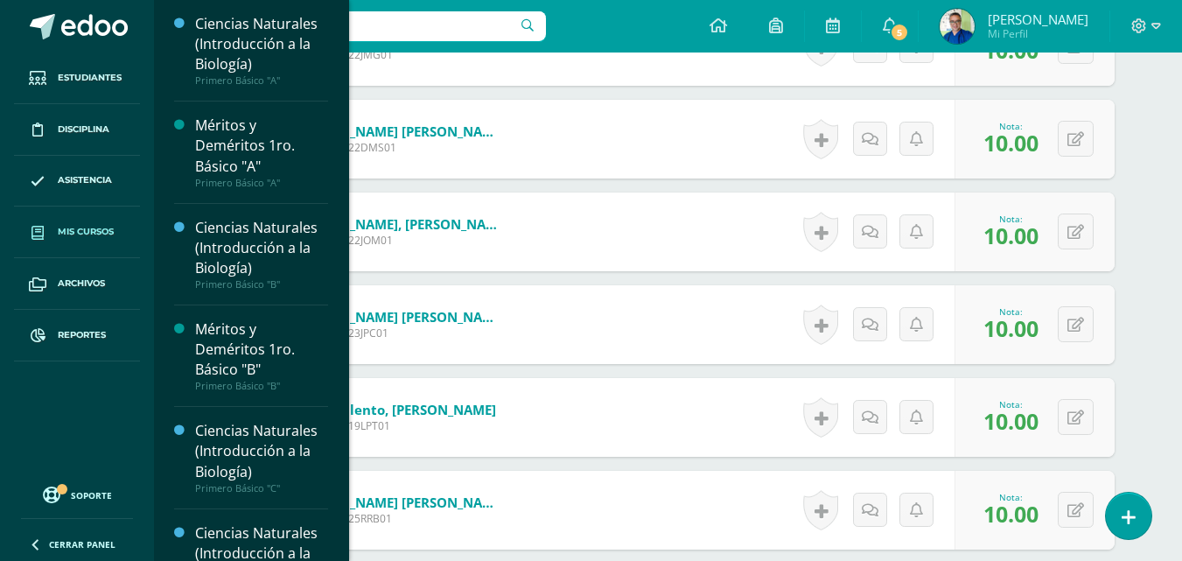
click at [89, 230] on span "Mis cursos" at bounding box center [86, 232] width 56 height 14
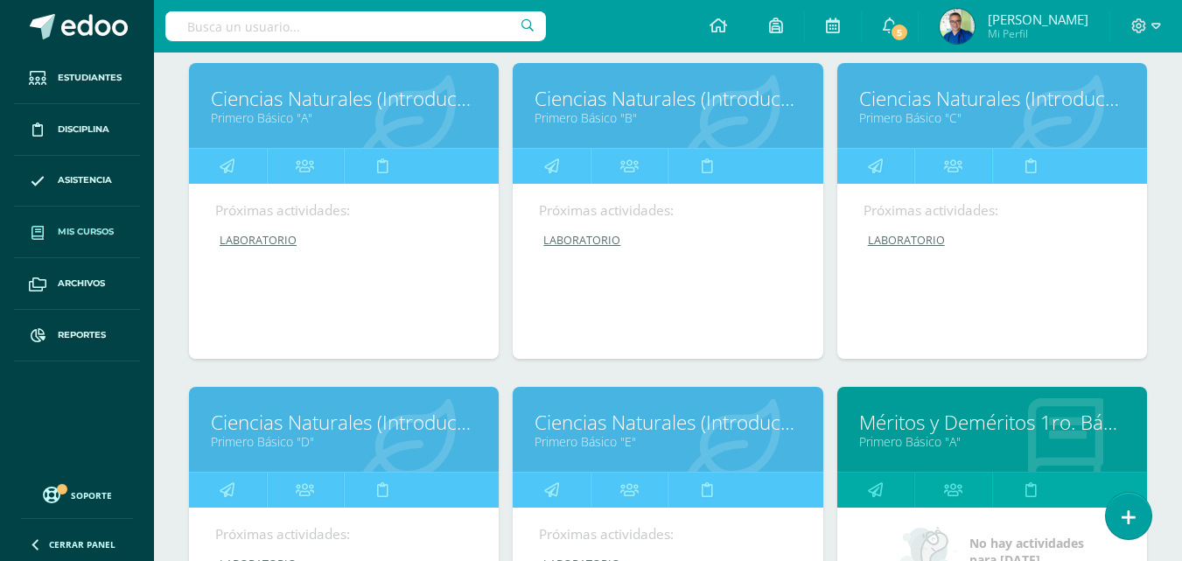
scroll to position [350, 0]
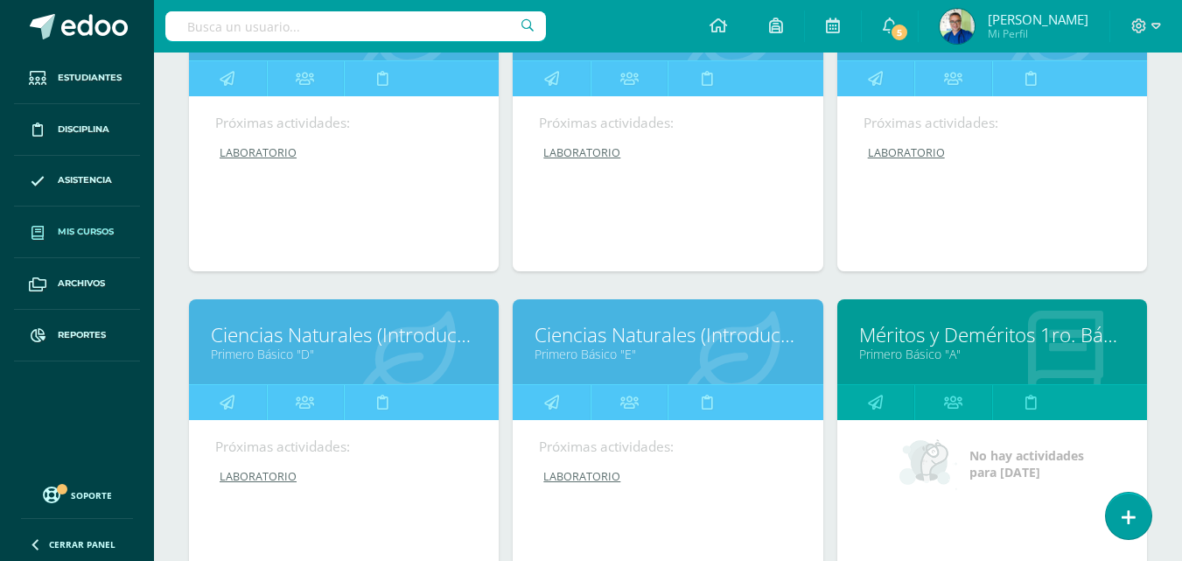
drag, startPoint x: 1194, startPoint y: 216, endPoint x: 1059, endPoint y: 146, distance: 151.8
click at [1059, 146] on div "Próximas actividades: LABORATORIO LABORATORIO Ciencias Naturales (Introducción …" at bounding box center [992, 183] width 310 height 175
click at [909, 31] on span "5" at bounding box center [899, 32] width 19 height 19
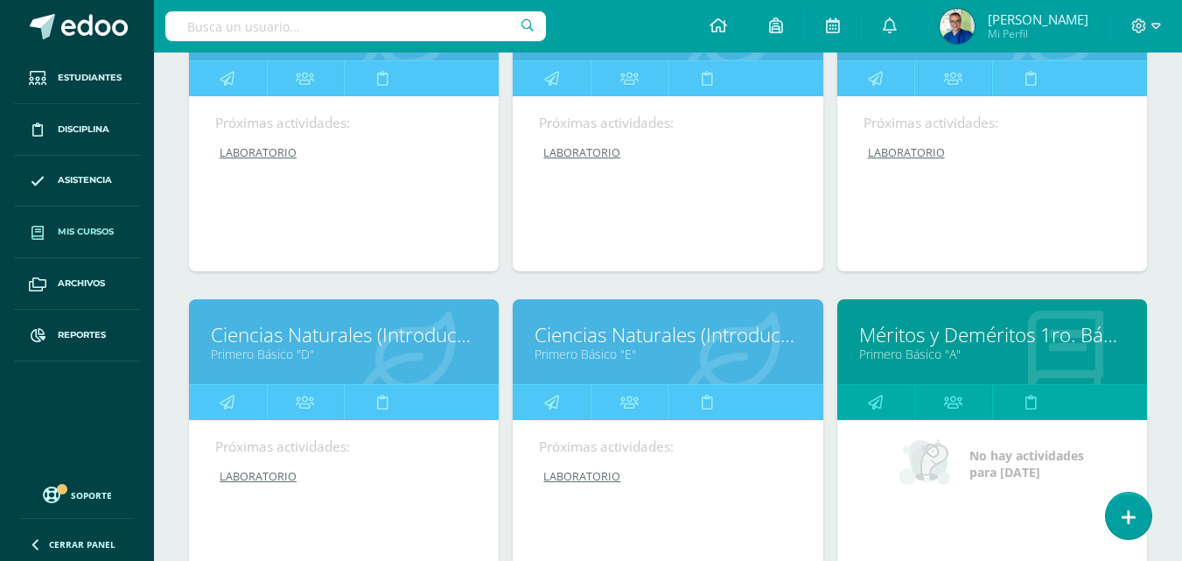
click at [57, 494] on icon at bounding box center [50, 494] width 14 height 17
click at [257, 496] on link "Últimas actualizaciones 10+" at bounding box center [246, 492] width 193 height 27
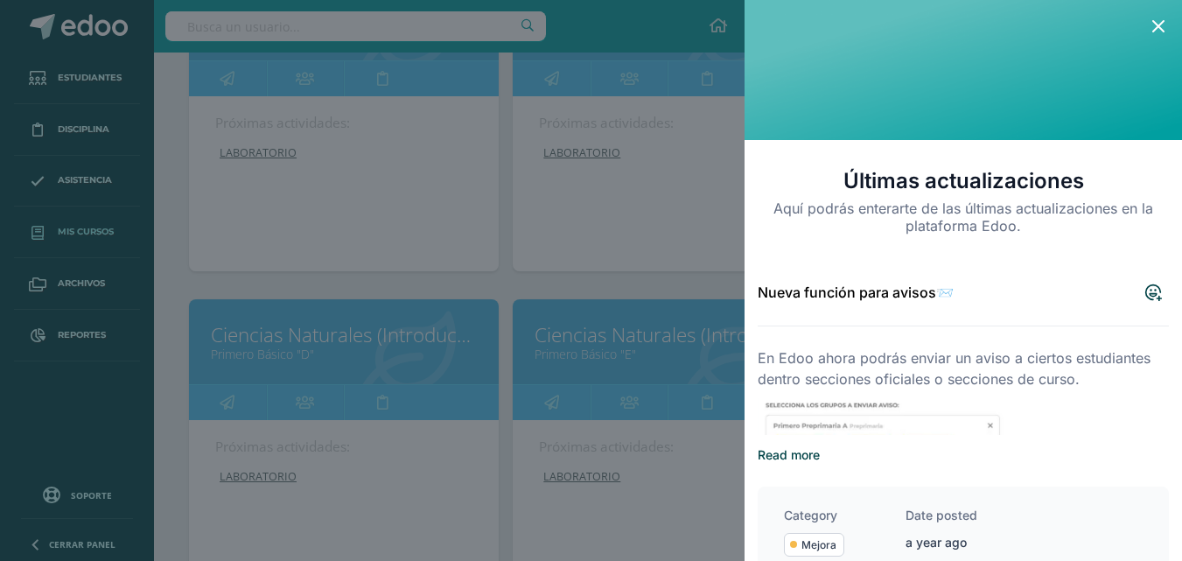
click at [1166, 30] on icon at bounding box center [1158, 26] width 21 height 21
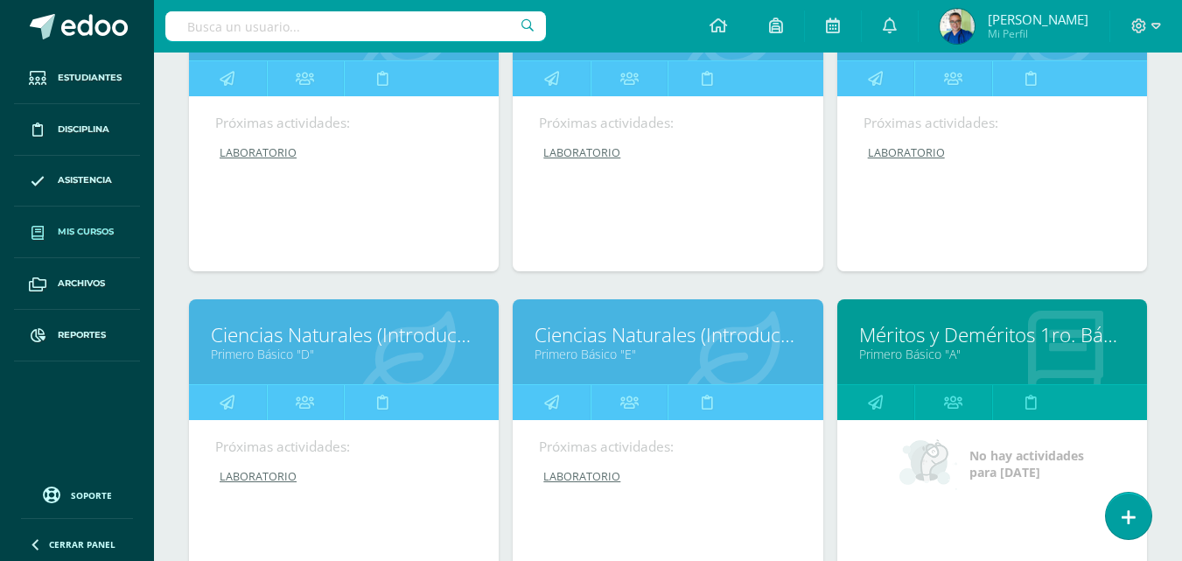
scroll to position [612, 0]
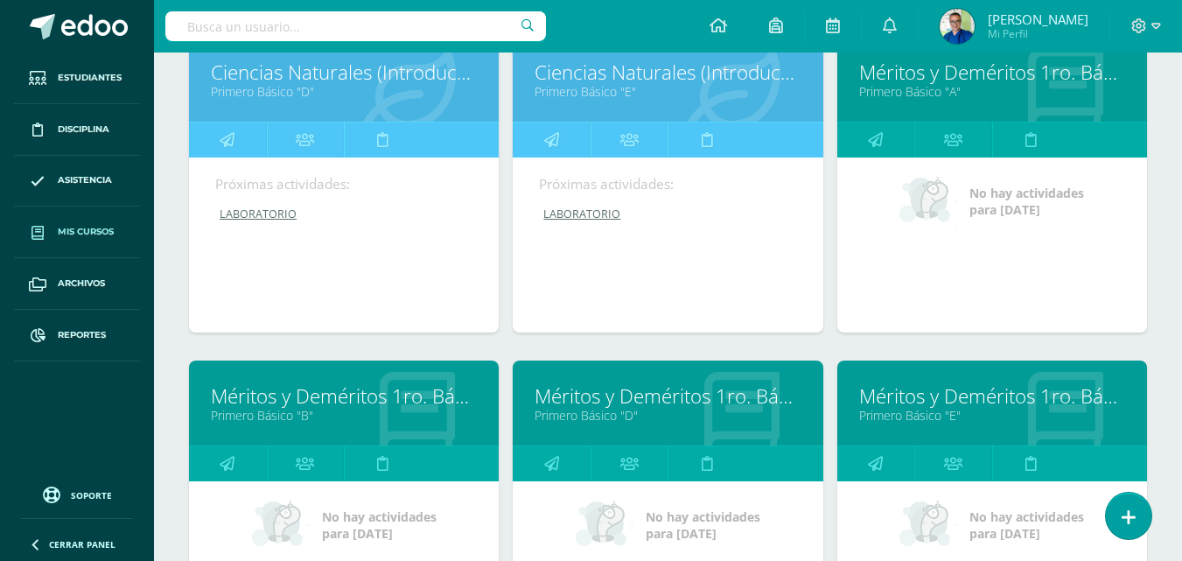
click at [896, 95] on link "Primero Básico "A"" at bounding box center [992, 91] width 266 height 17
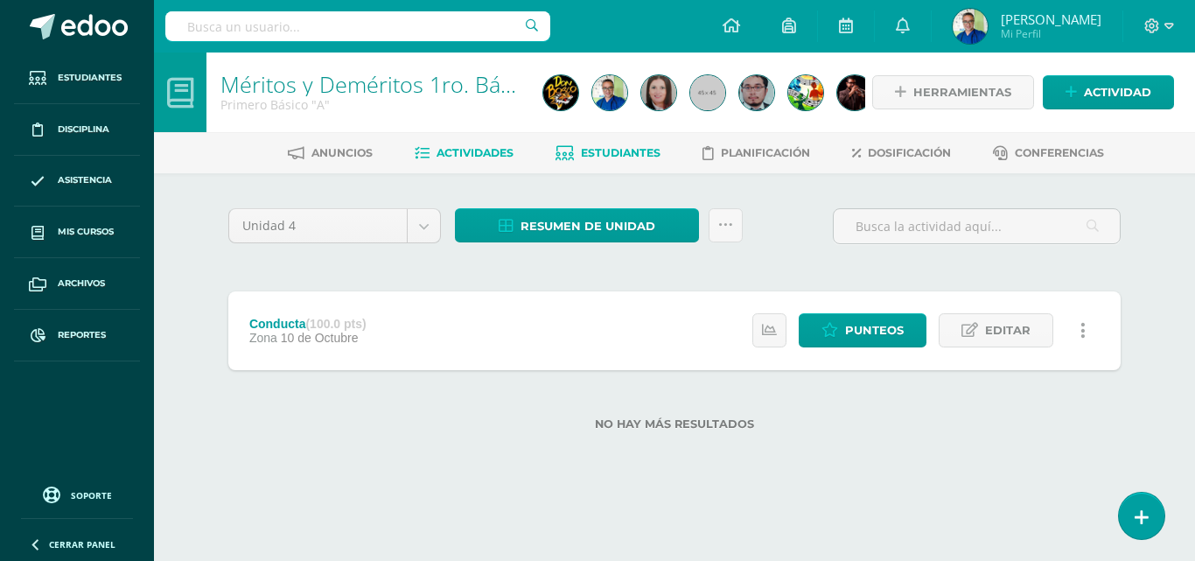
click at [632, 149] on span "Estudiantes" at bounding box center [621, 152] width 80 height 13
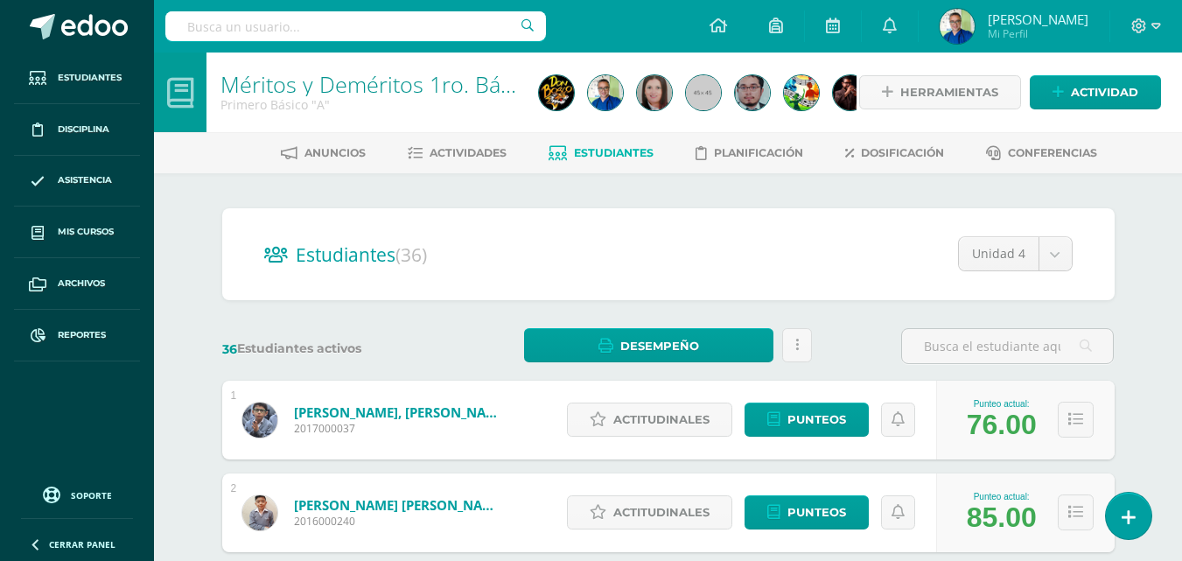
click at [1083, 259] on div "Estudiantes (36) Unidad 4 Unidad 4 Unidad 3 Unidad 2 Unidad 1" at bounding box center [668, 254] width 892 height 92
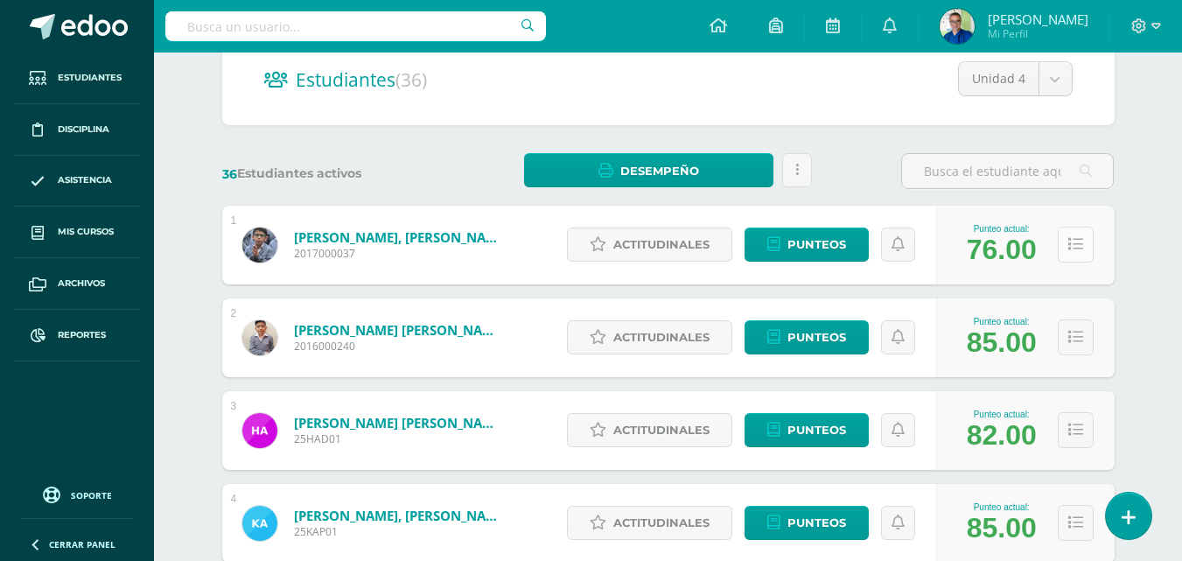
click at [1080, 252] on icon at bounding box center [1075, 244] width 15 height 15
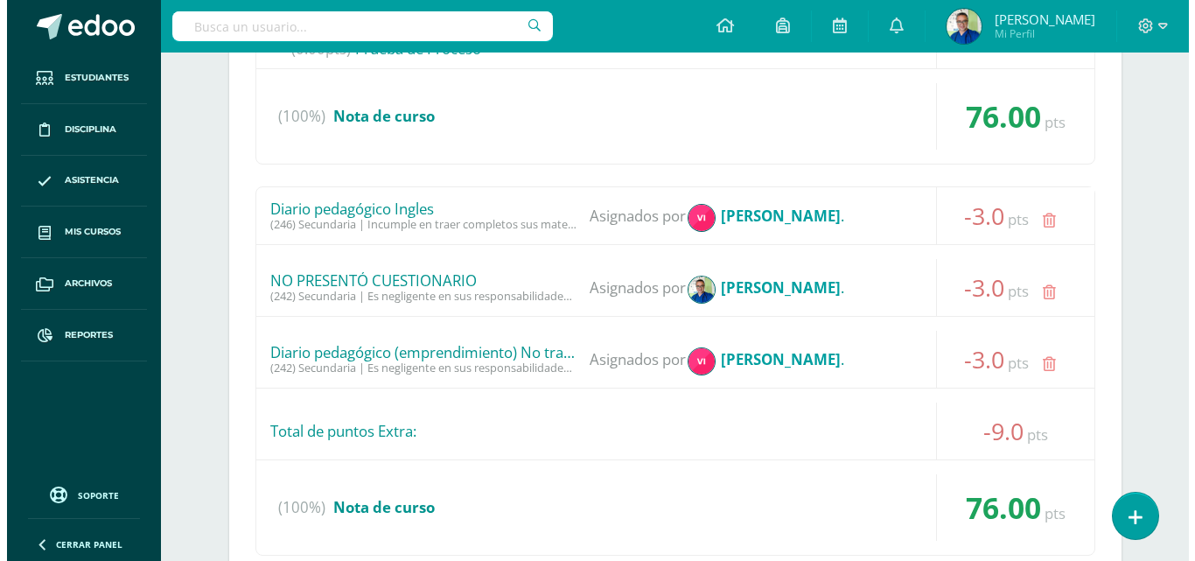
scroll to position [875, 0]
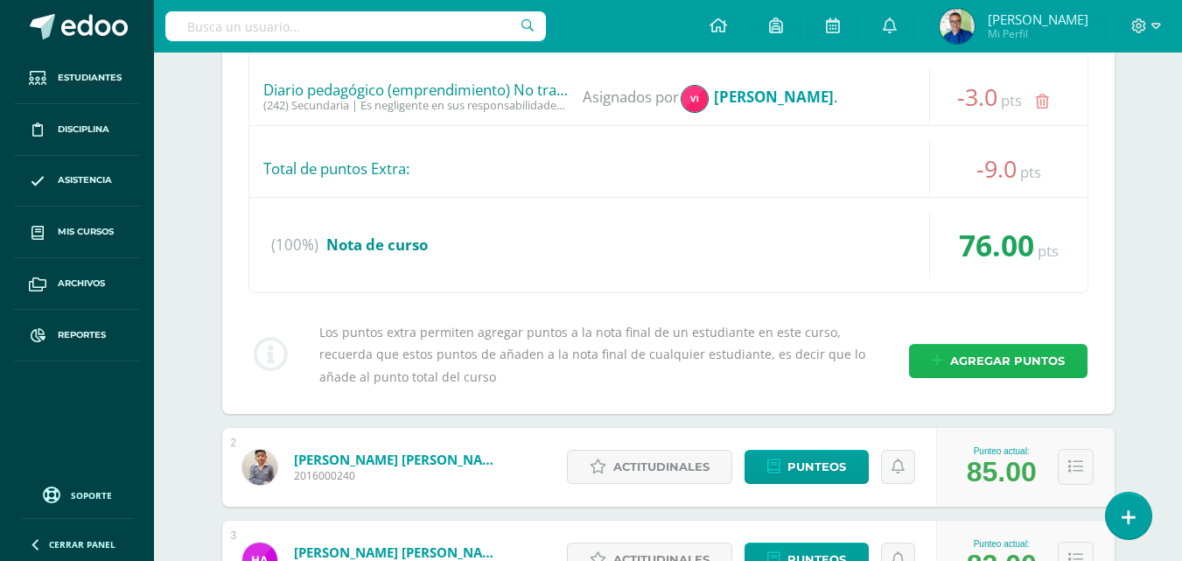
click at [961, 377] on span "Agregar puntos" at bounding box center [1007, 361] width 115 height 32
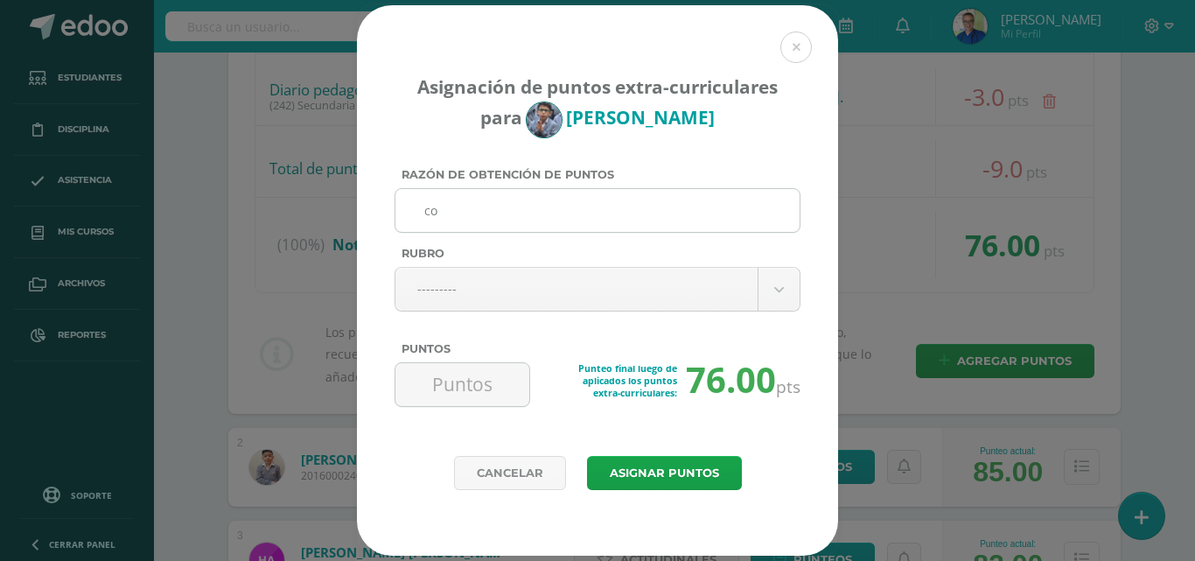
type input "c"
drag, startPoint x: 670, startPoint y: 206, endPoint x: 401, endPoint y: 219, distance: 269.8
click at [401, 219] on div "COLABORACION JUGUETES ORATORIO" at bounding box center [598, 210] width 406 height 45
type input "COLABORACION JUGUETES ORATORIO"
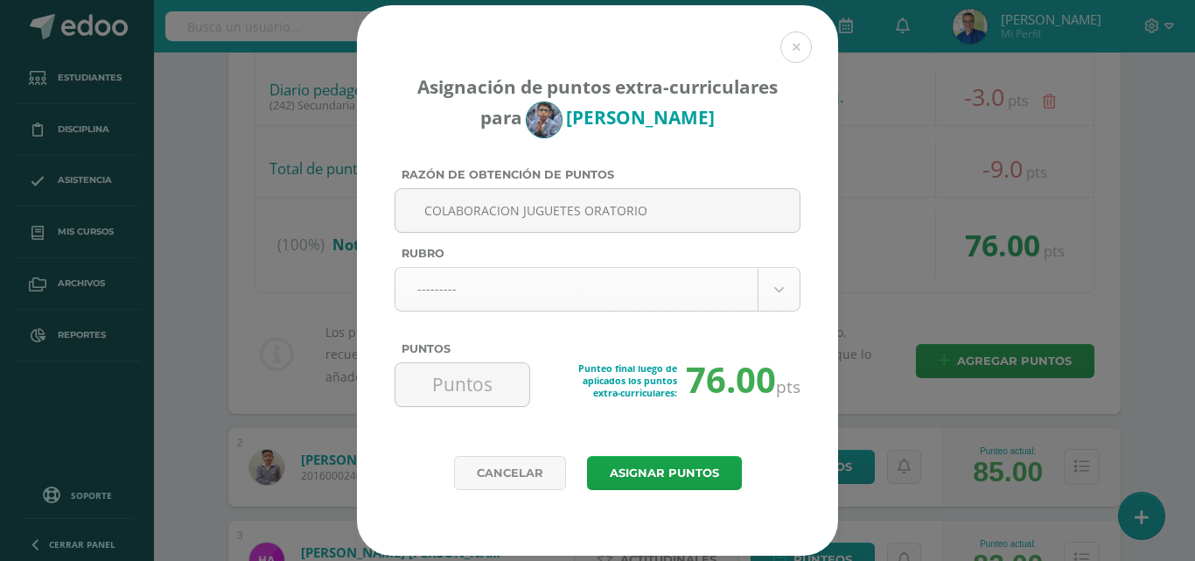
click at [488, 390] on input "Puntos" at bounding box center [462, 384] width 120 height 43
type input "5"
drag, startPoint x: 660, startPoint y: 207, endPoint x: 423, endPoint y: 203, distance: 238.0
click at [423, 203] on input "COLABORACION JUGUETES ORATORIO" at bounding box center [597, 210] width 390 height 43
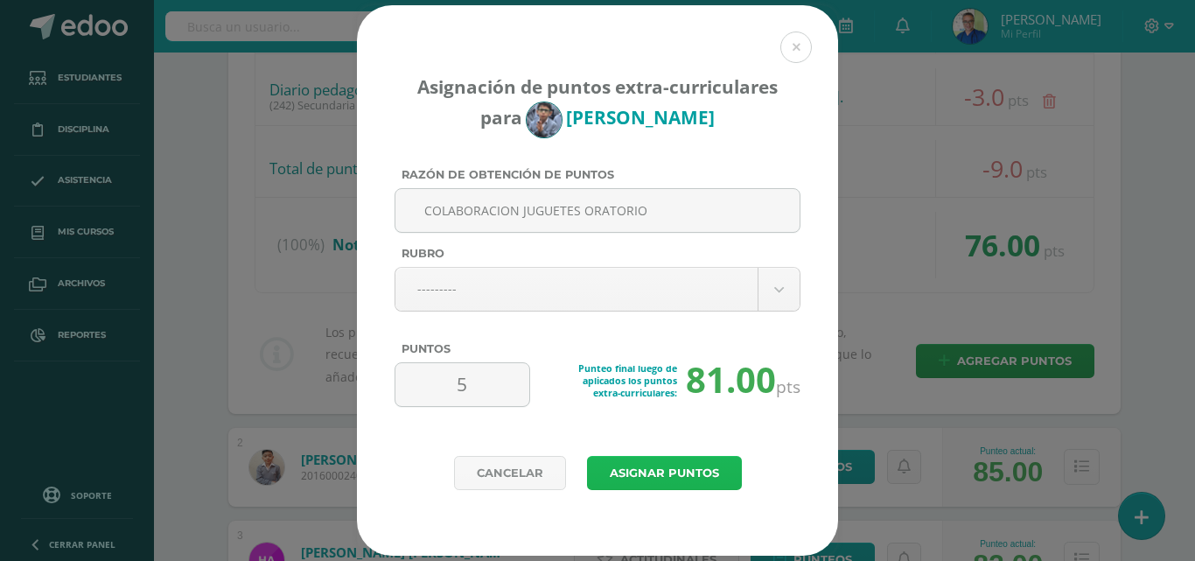
click at [671, 484] on button "Asignar puntos" at bounding box center [664, 473] width 155 height 34
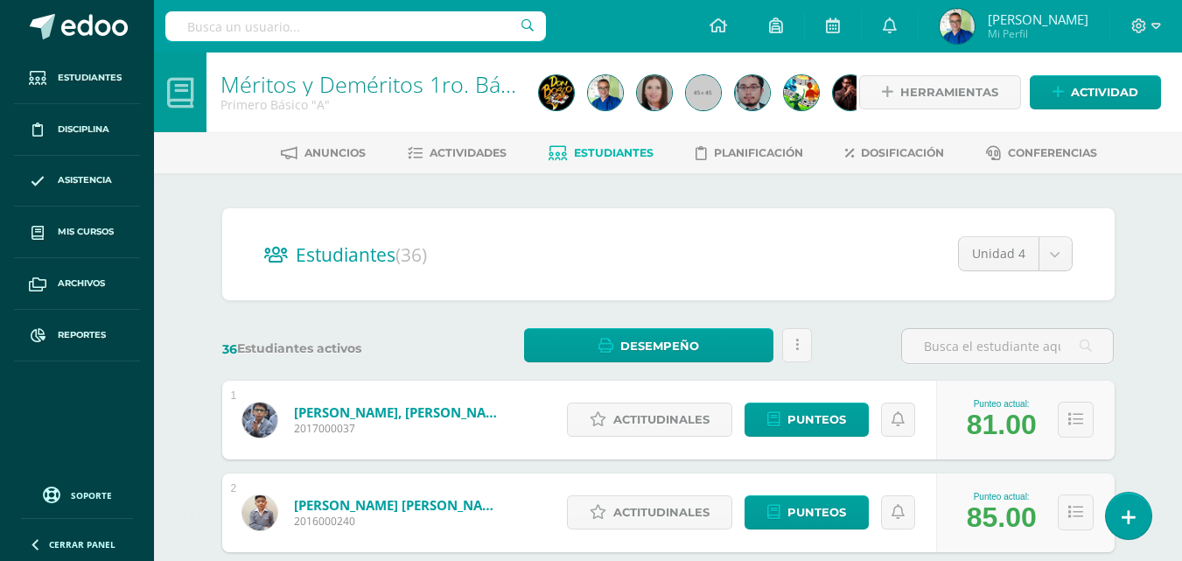
scroll to position [175, 0]
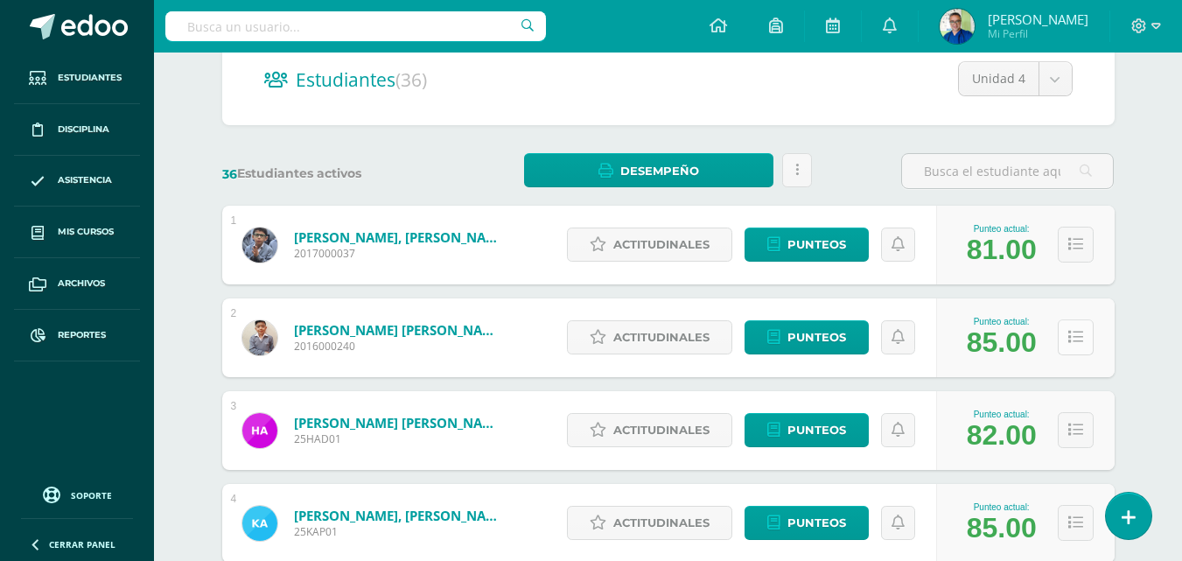
click at [1082, 345] on icon at bounding box center [1075, 337] width 15 height 15
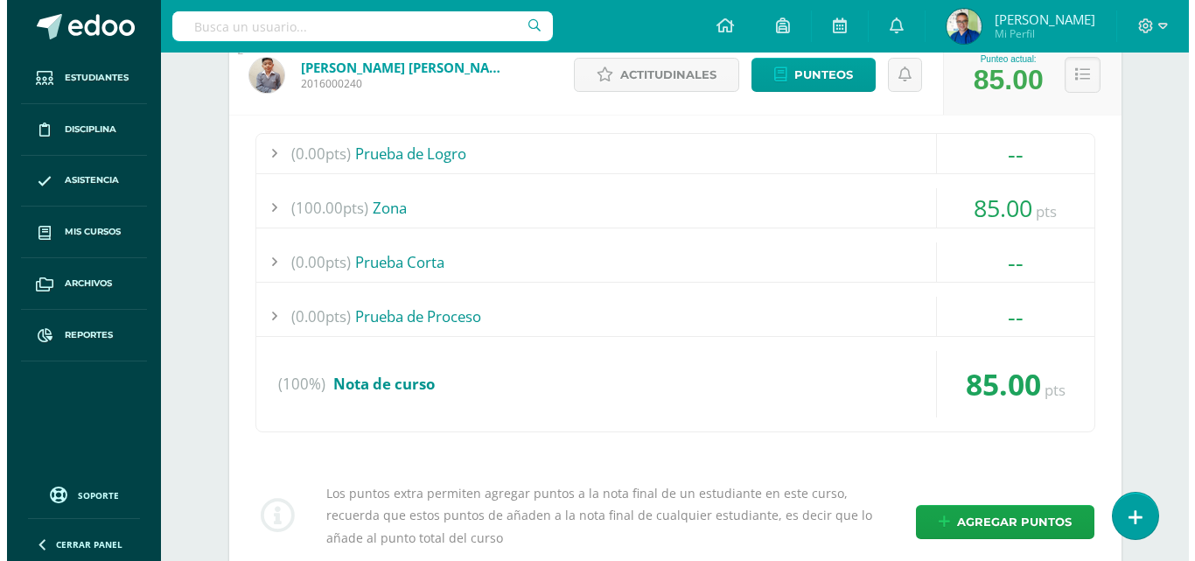
scroll to position [612, 0]
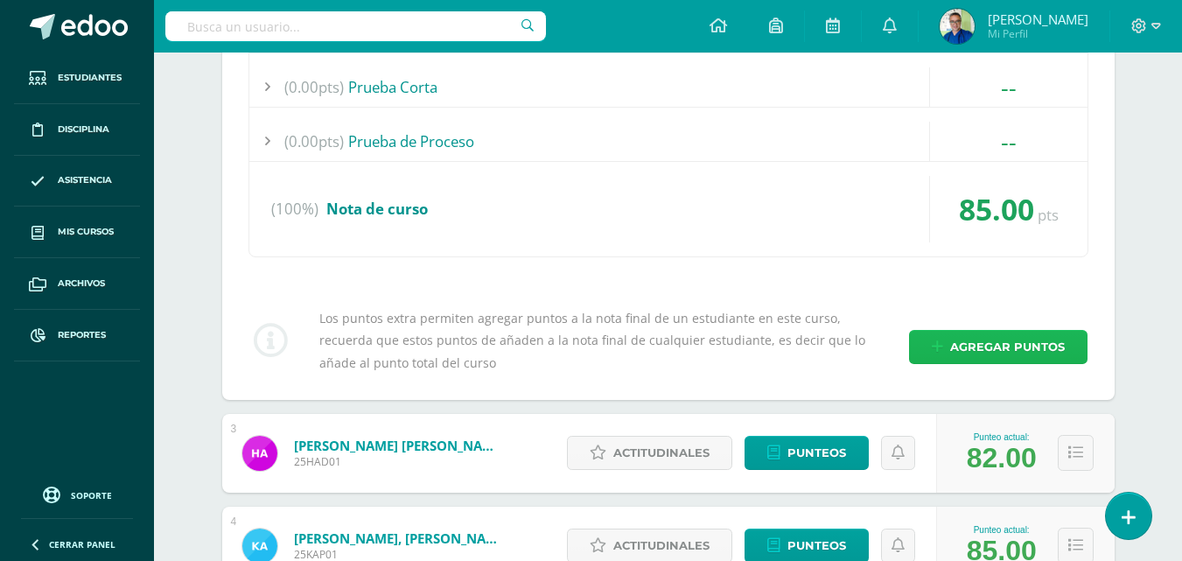
click at [973, 363] on span "Agregar puntos" at bounding box center [1007, 347] width 115 height 32
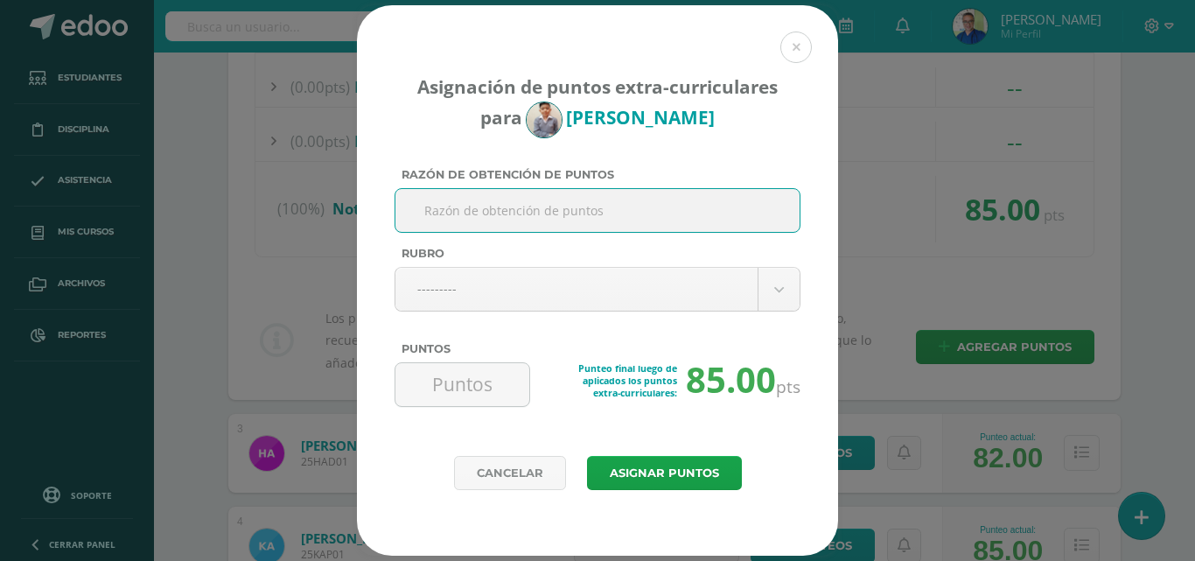
paste input "COLABORACION JUGUETES ORATORIO"
type input "COLABORACION JUGUETES ORATORIO"
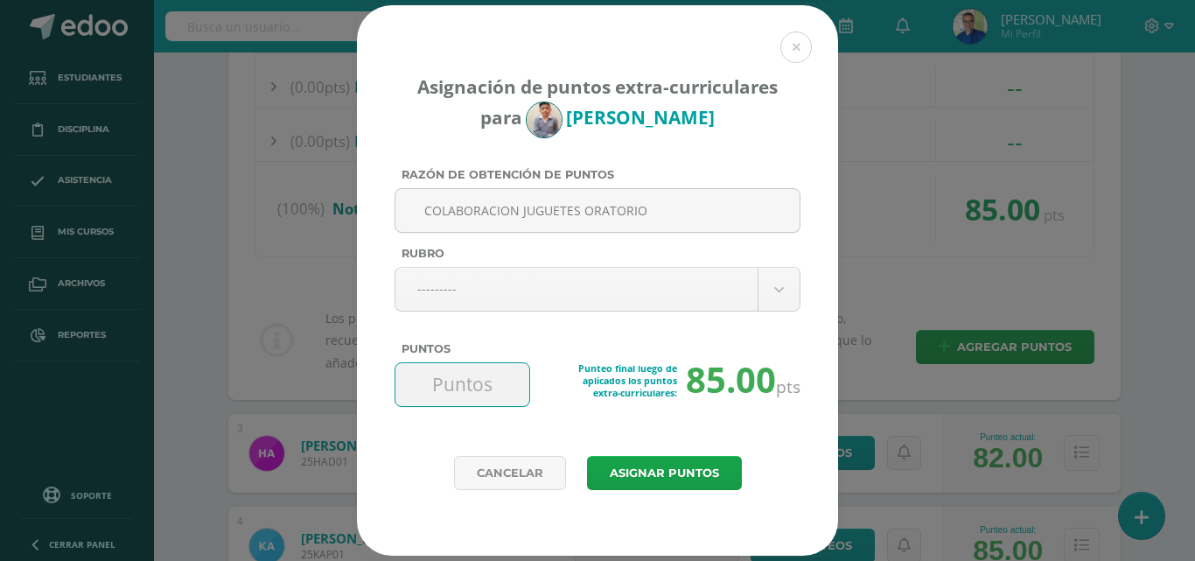
click at [468, 391] on input "Puntos" at bounding box center [462, 384] width 120 height 43
type input "5"
click at [627, 469] on button "Asignar puntos" at bounding box center [664, 473] width 155 height 34
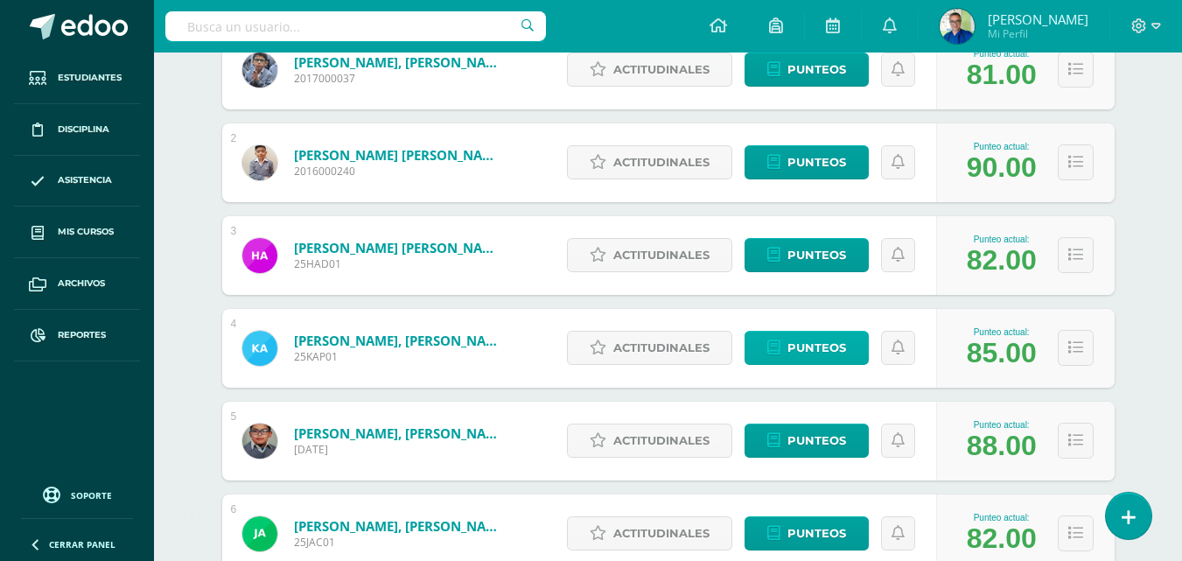
scroll to position [437, 0]
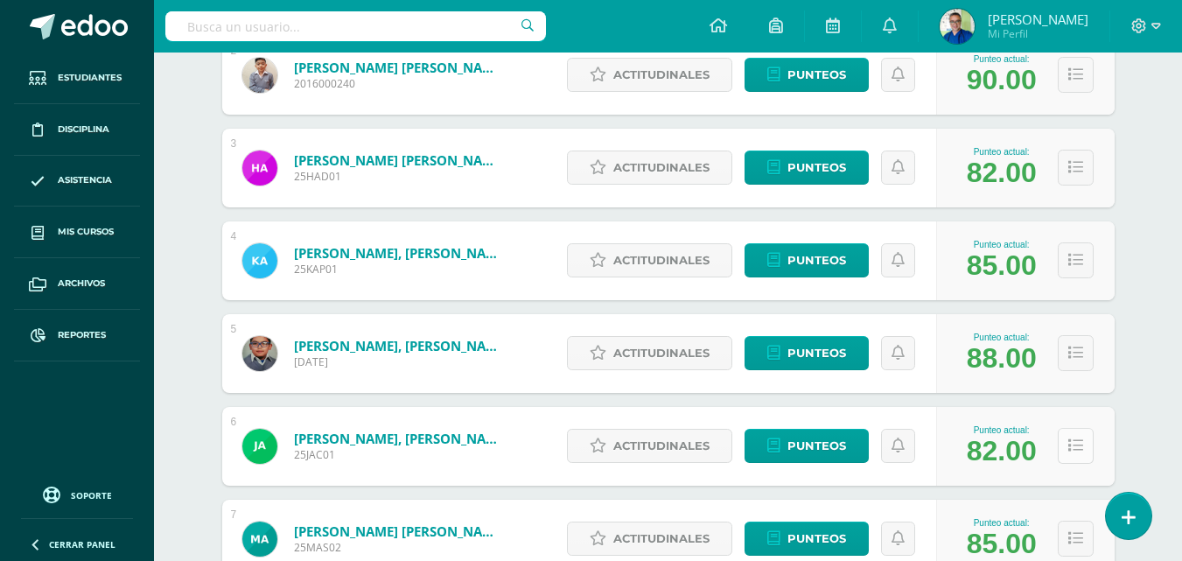
click at [1086, 460] on button at bounding box center [1076, 446] width 36 height 36
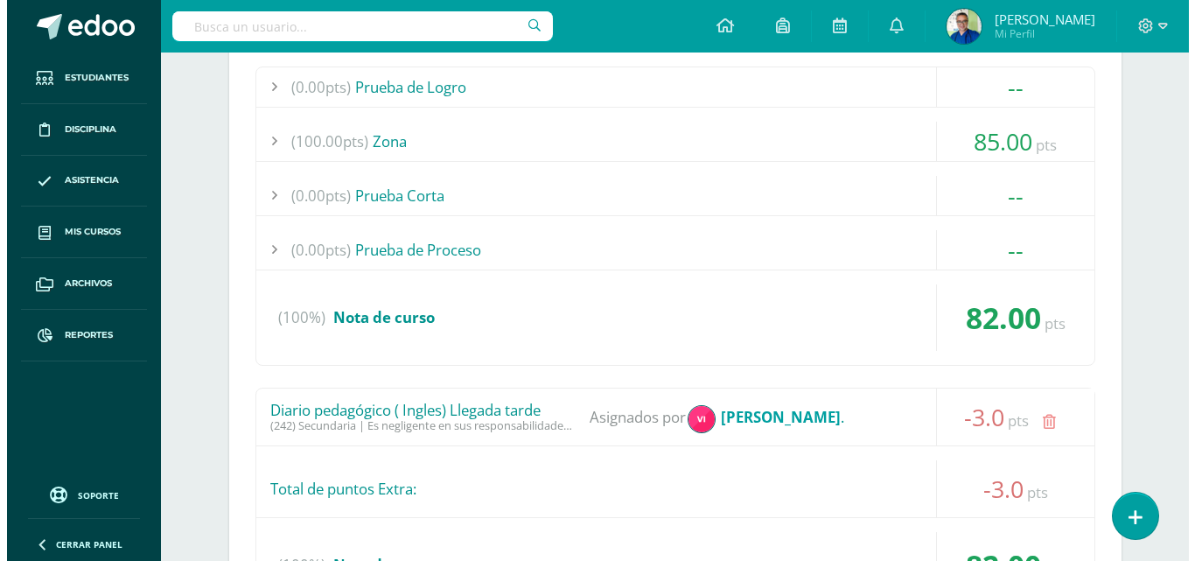
scroll to position [1050, 0]
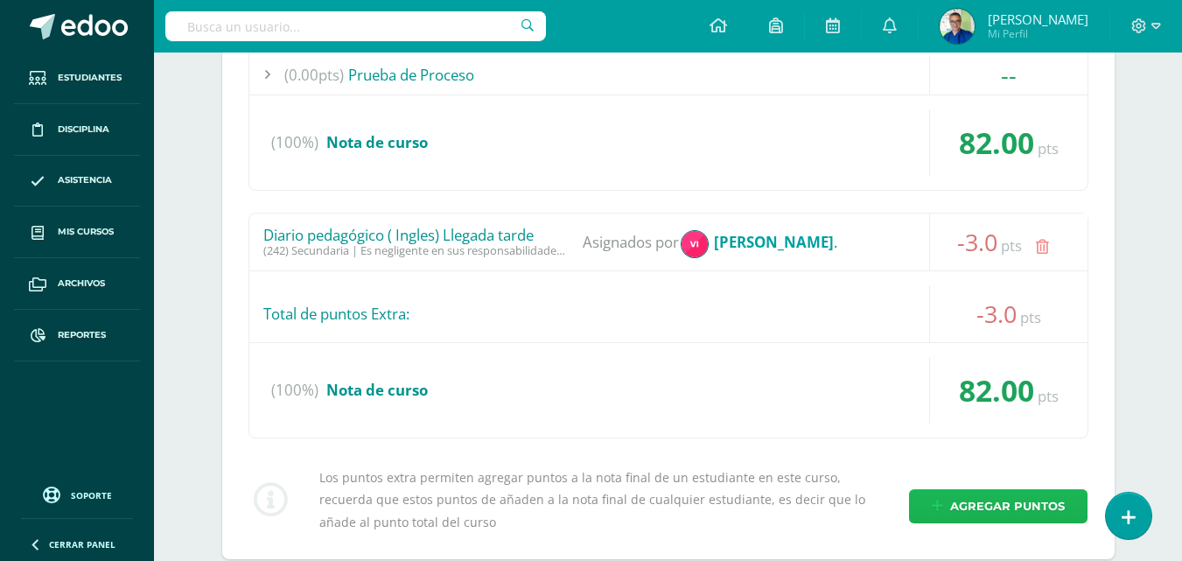
click at [990, 522] on span "Agregar puntos" at bounding box center [1007, 506] width 115 height 32
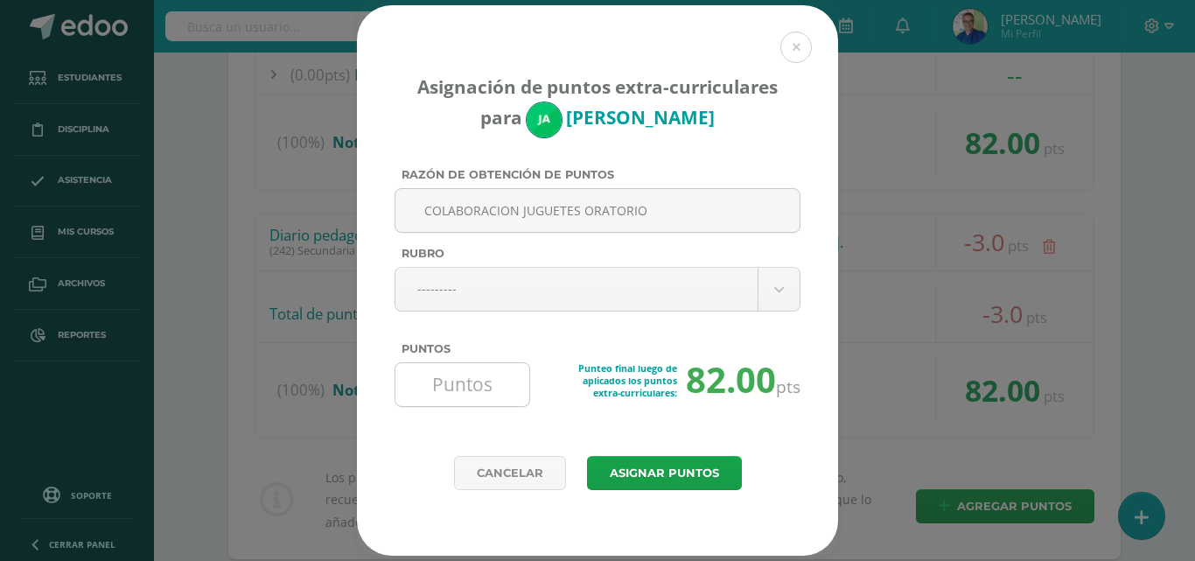
type input "COLABORACION JUGUETES ORATORIO"
click at [489, 381] on input "Puntos" at bounding box center [462, 384] width 120 height 43
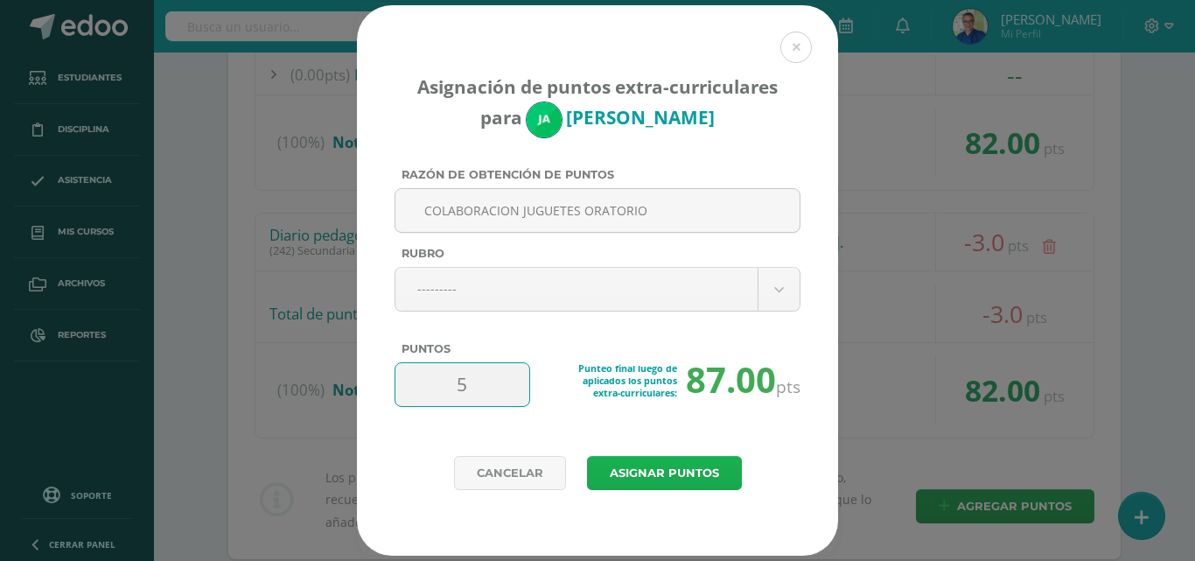
type input "5"
click at [664, 470] on button "Asignar puntos" at bounding box center [664, 473] width 155 height 34
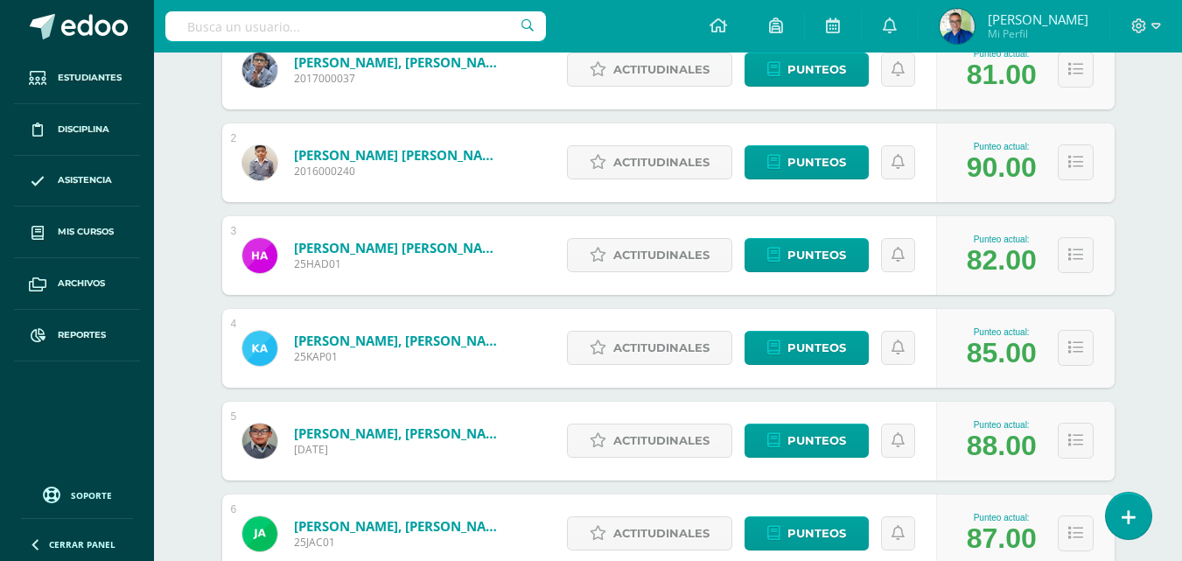
scroll to position [525, 0]
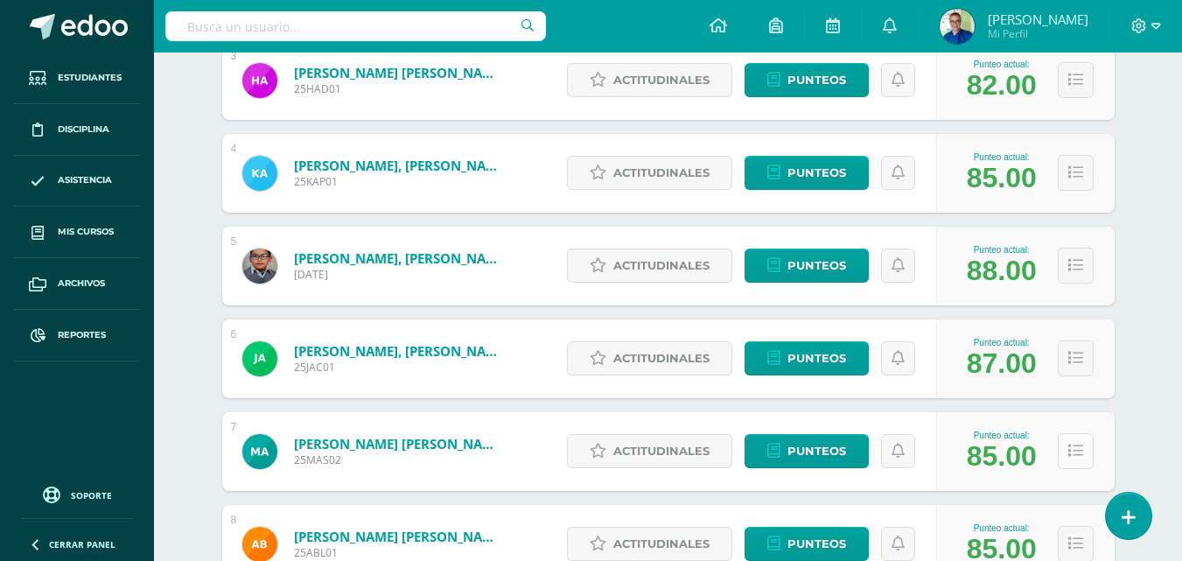
click at [1088, 461] on button at bounding box center [1076, 451] width 36 height 36
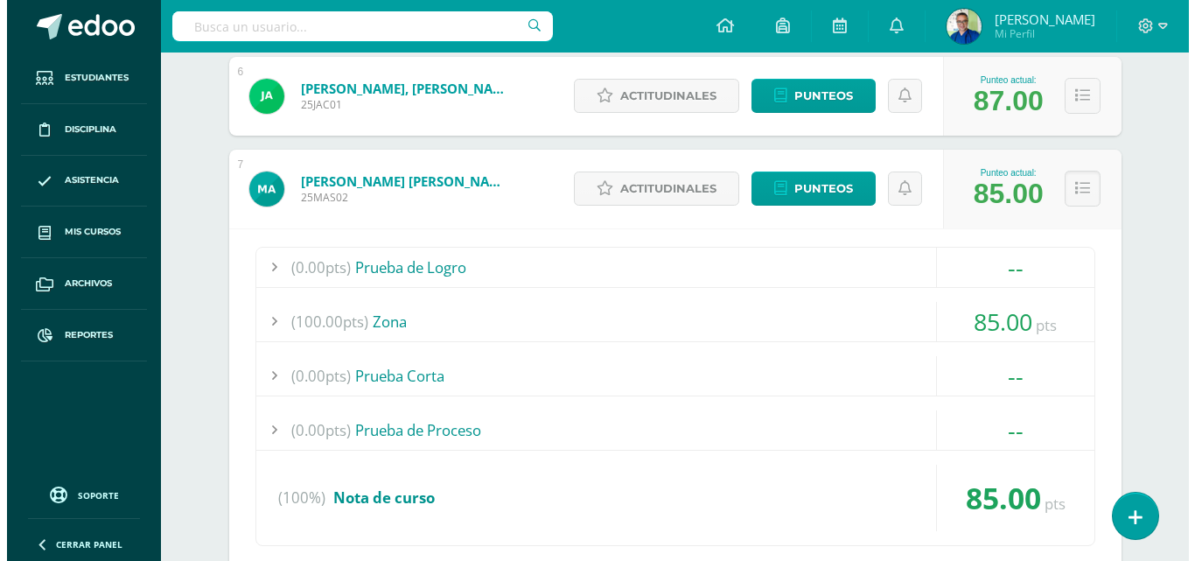
scroll to position [1050, 0]
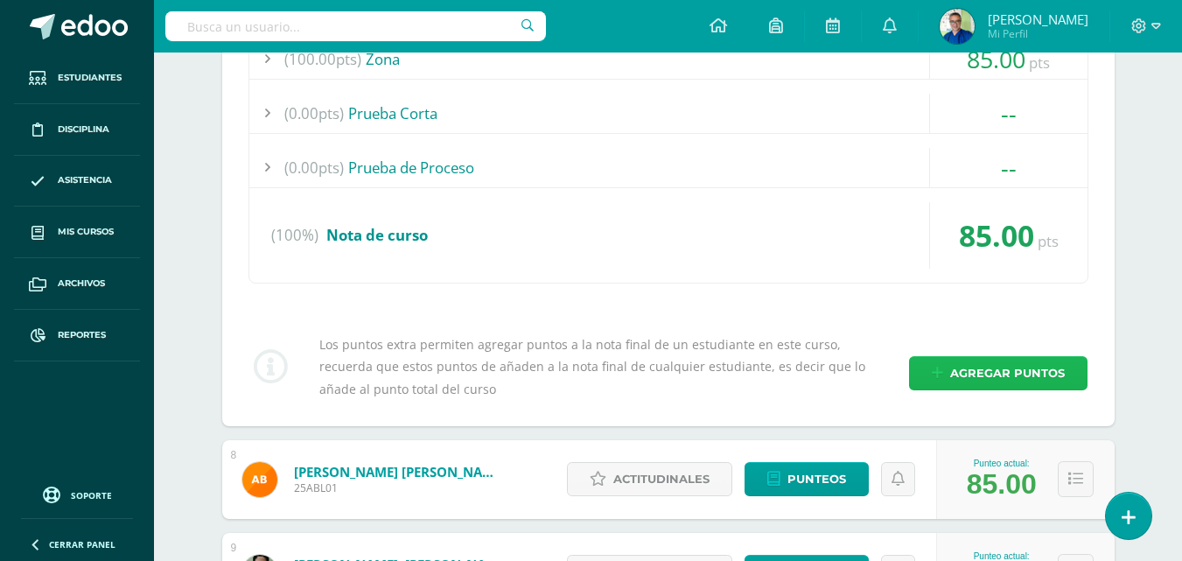
click at [1012, 389] on span "Agregar puntos" at bounding box center [1007, 373] width 115 height 32
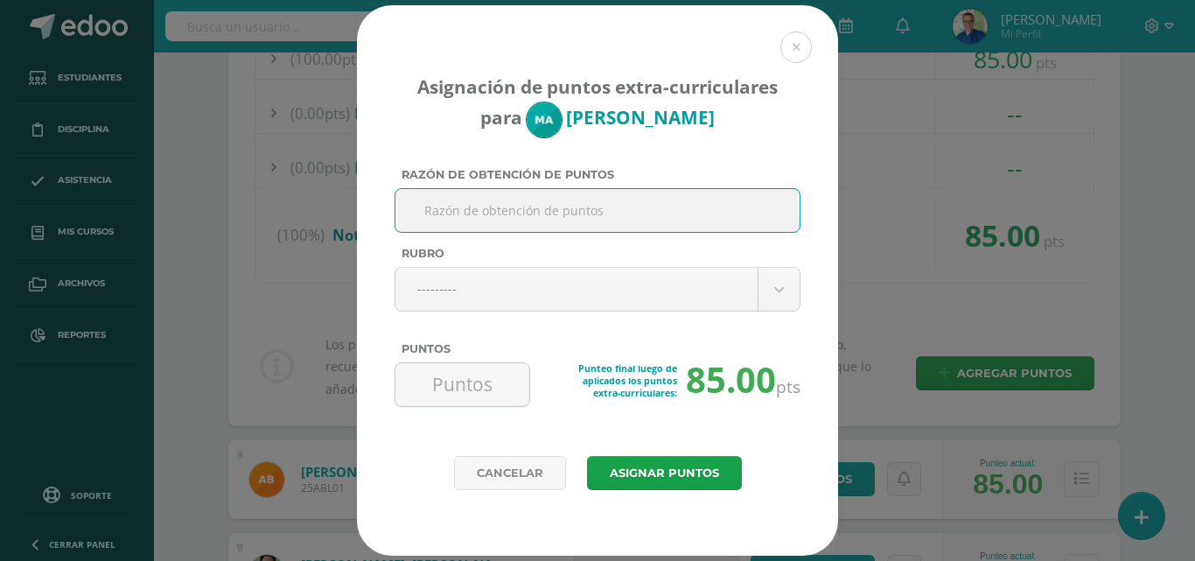
paste input "COLABORACION JUGUETES ORATORIO"
type input "COLABORACION JUGUETES ORATORIO"
click at [449, 388] on input "Puntos" at bounding box center [462, 384] width 120 height 43
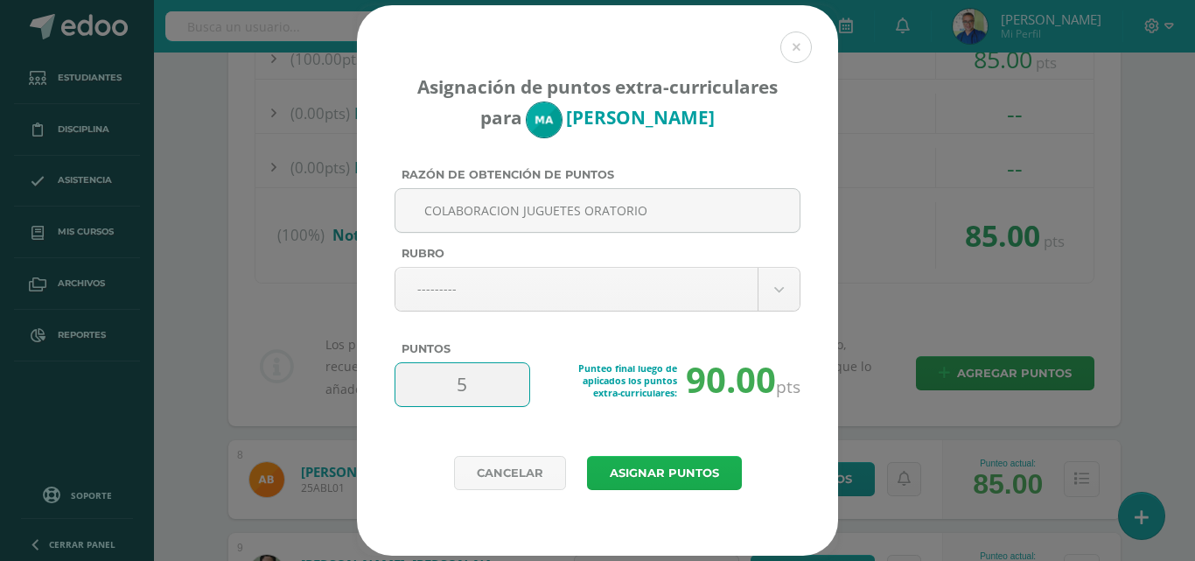
type input "5"
click at [673, 470] on button "Asignar puntos" at bounding box center [664, 473] width 155 height 34
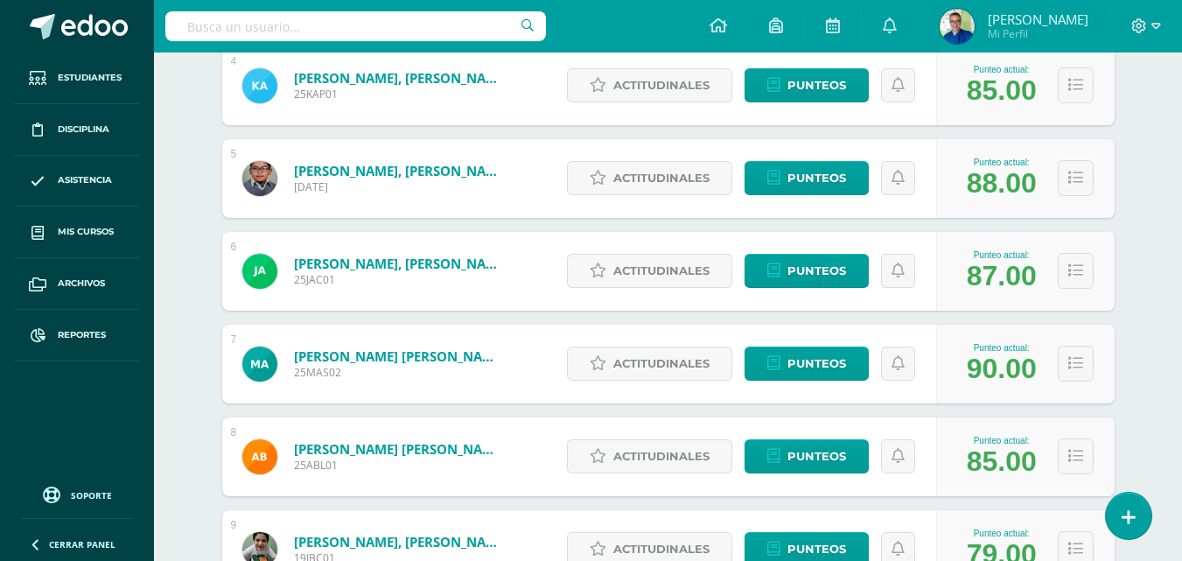
scroll to position [866, 0]
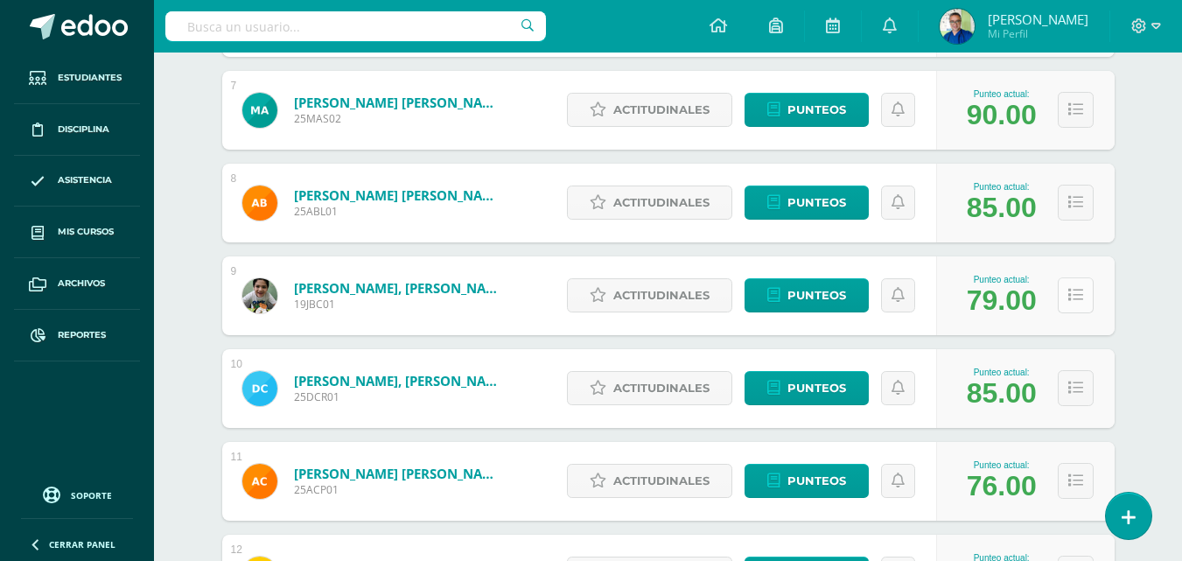
click at [1079, 303] on icon at bounding box center [1075, 295] width 15 height 15
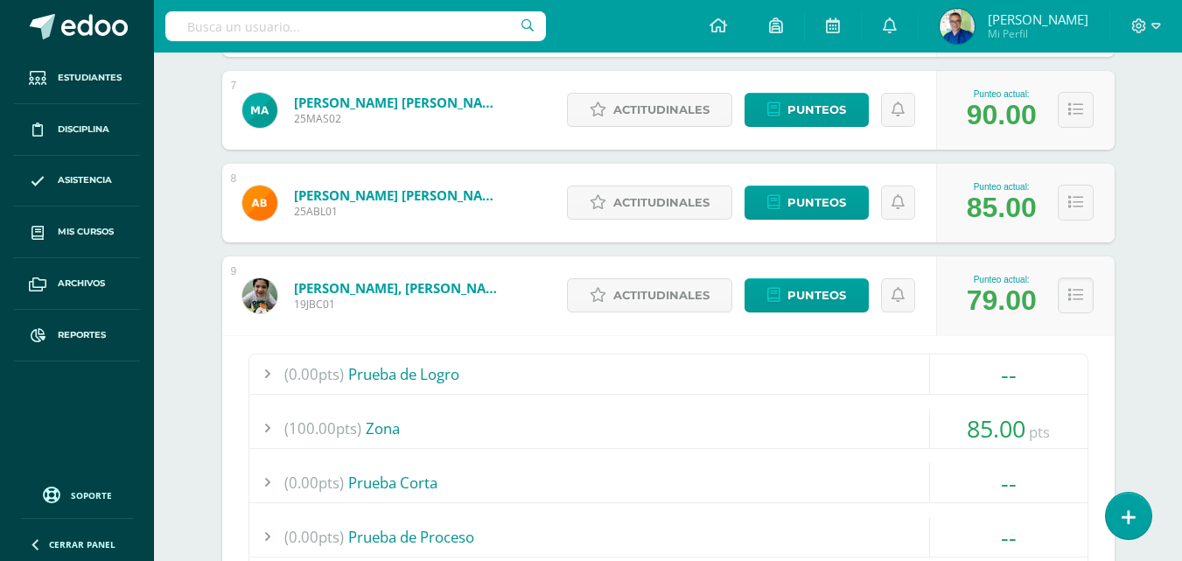
click at [996, 440] on div "(0.00pts) Prueba de Logro -- Sin actividades (100.00pts) Zona 85.00 pts (100.0p…" at bounding box center [668, 502] width 840 height 299
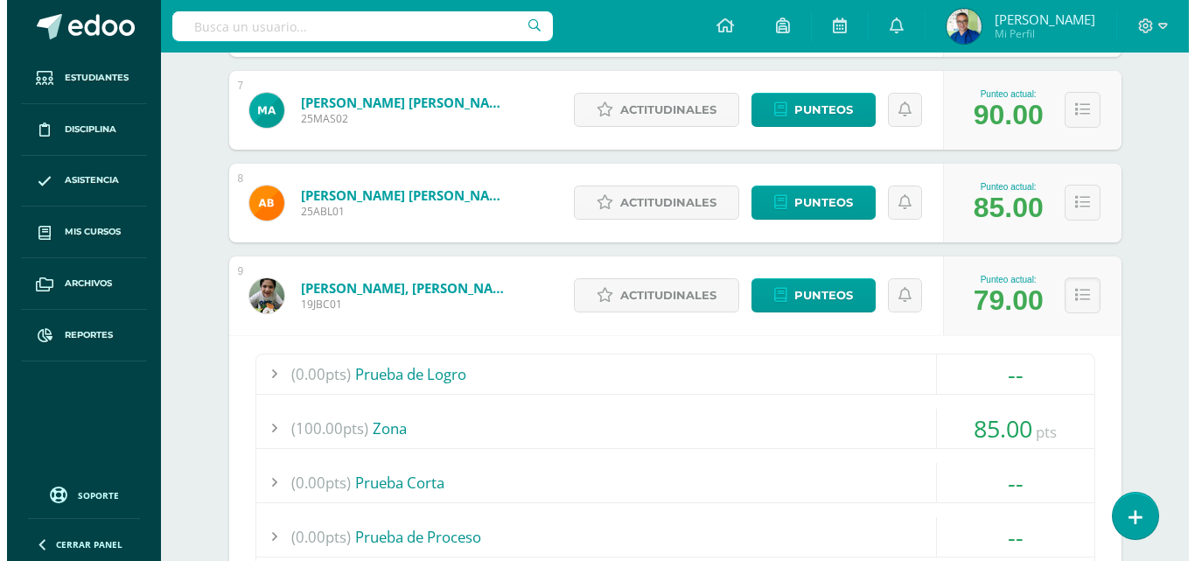
scroll to position [1566, 0]
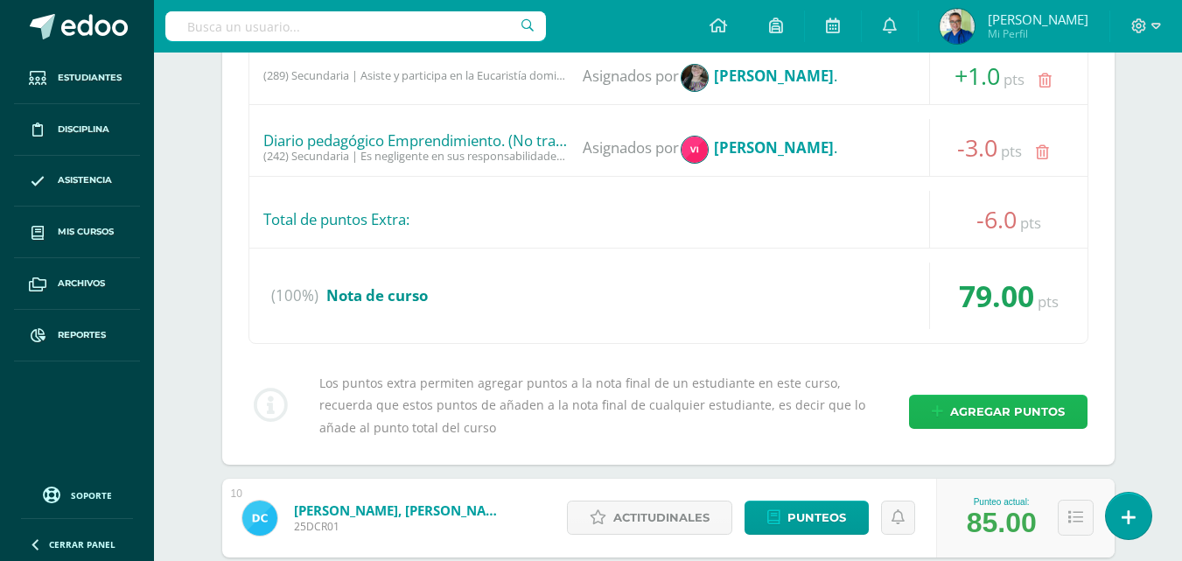
click at [992, 428] on span "Agregar puntos" at bounding box center [1007, 411] width 115 height 32
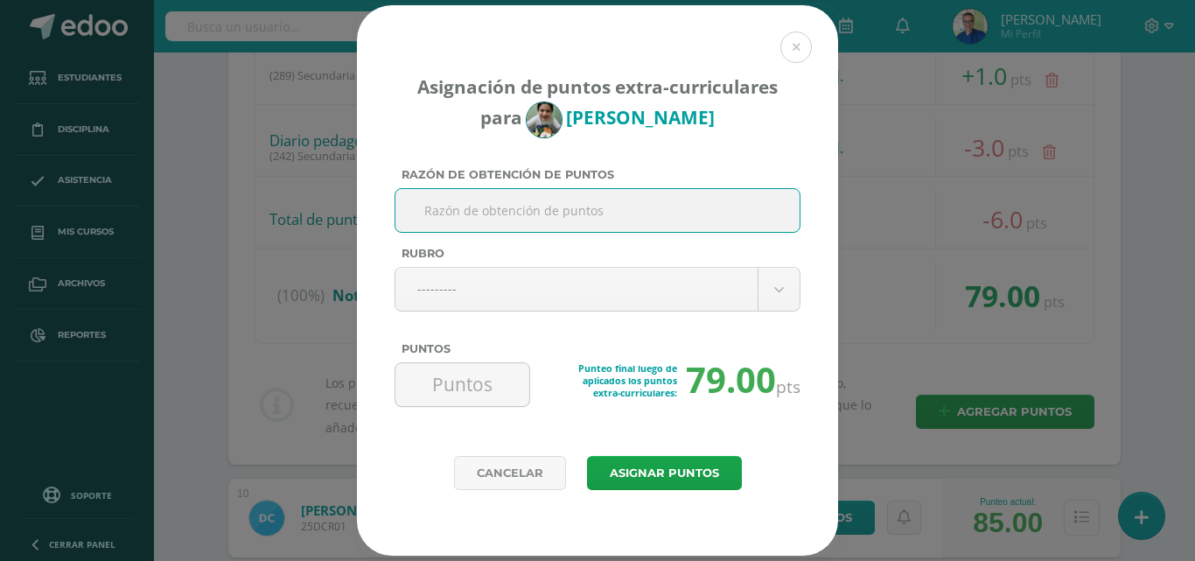
paste input "COLABORACION JUGUETES ORATORIO"
type input "COLABORACION JUGUETES ORATORIO"
click at [462, 379] on input "Puntos" at bounding box center [462, 384] width 120 height 43
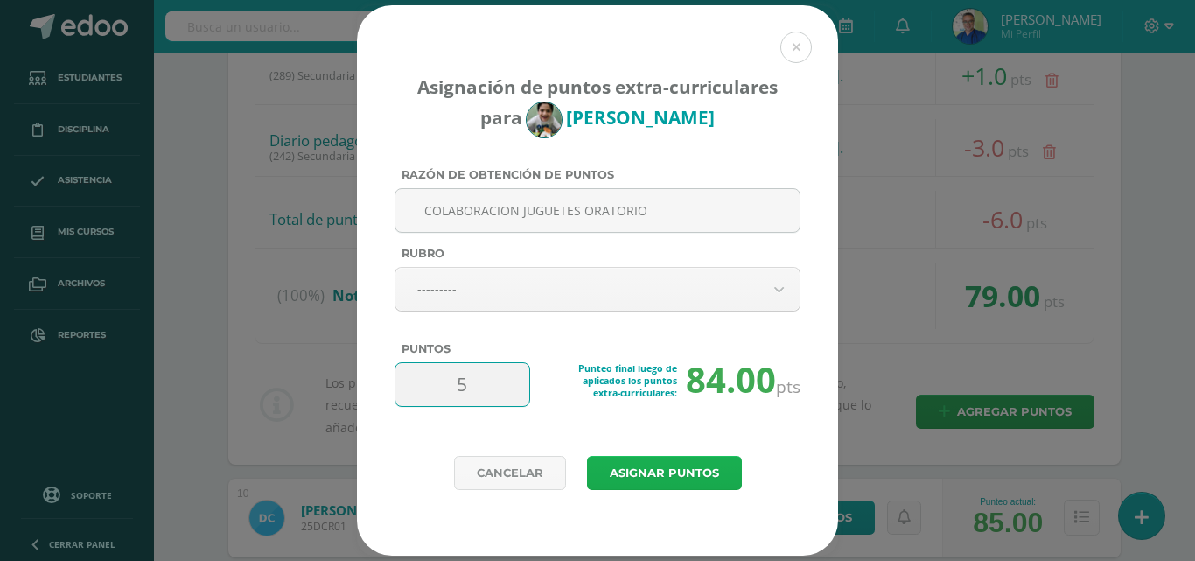
type input "5"
click at [626, 474] on button "Asignar puntos" at bounding box center [664, 473] width 155 height 34
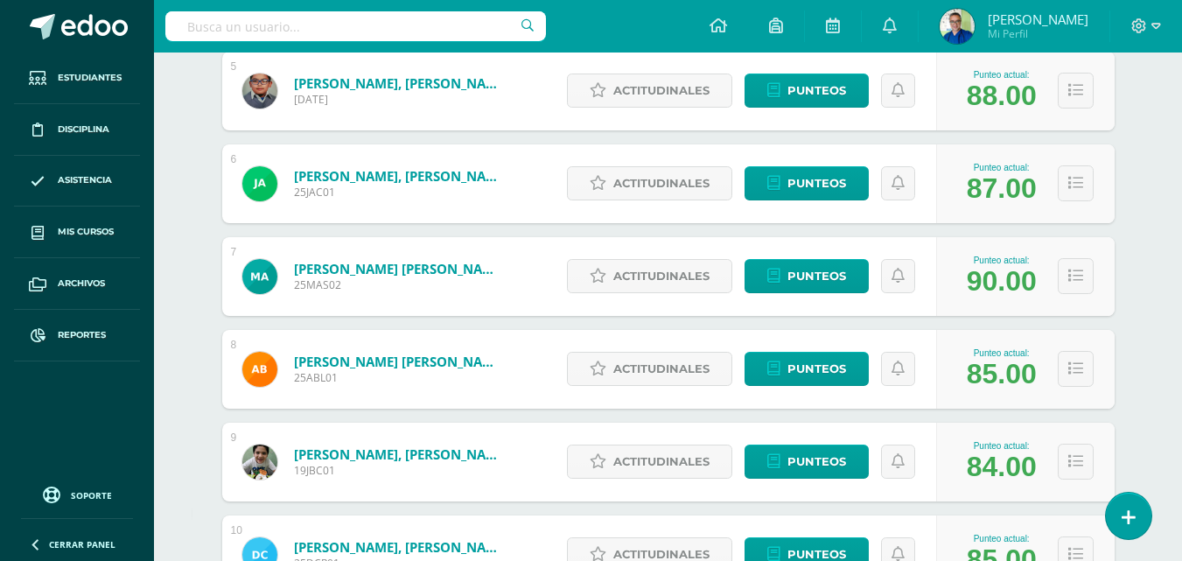
scroll to position [866, 0]
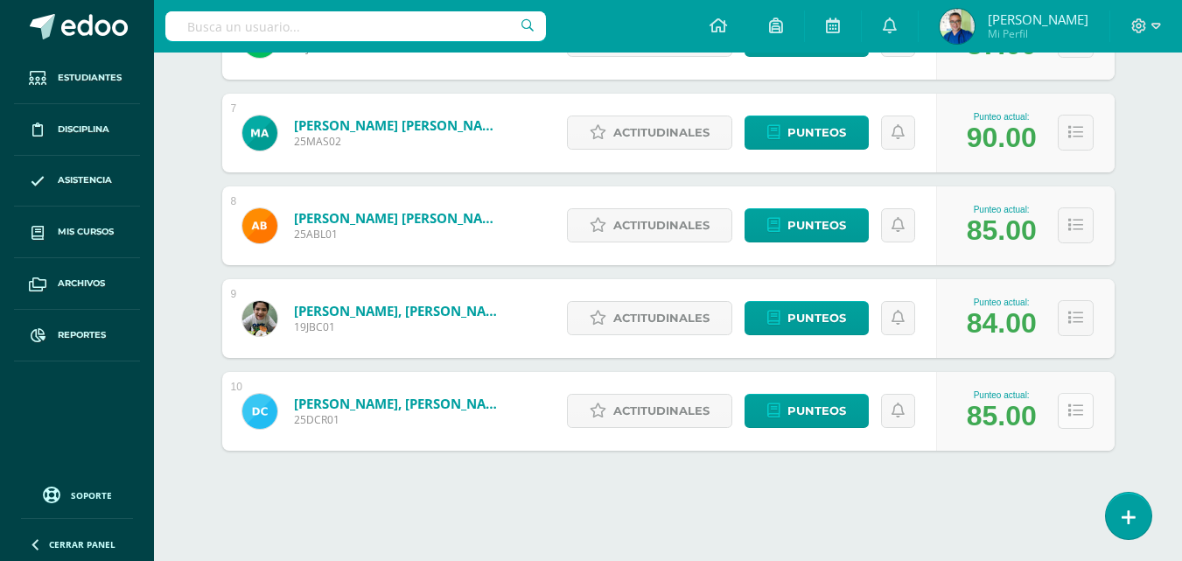
click at [1091, 404] on button at bounding box center [1076, 411] width 36 height 36
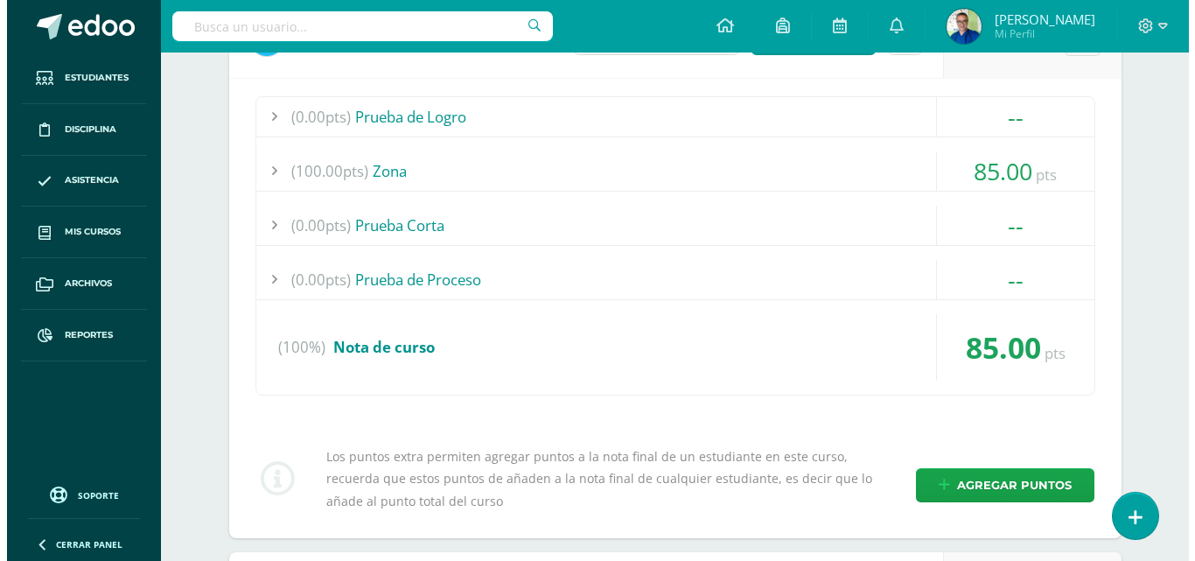
scroll to position [1478, 0]
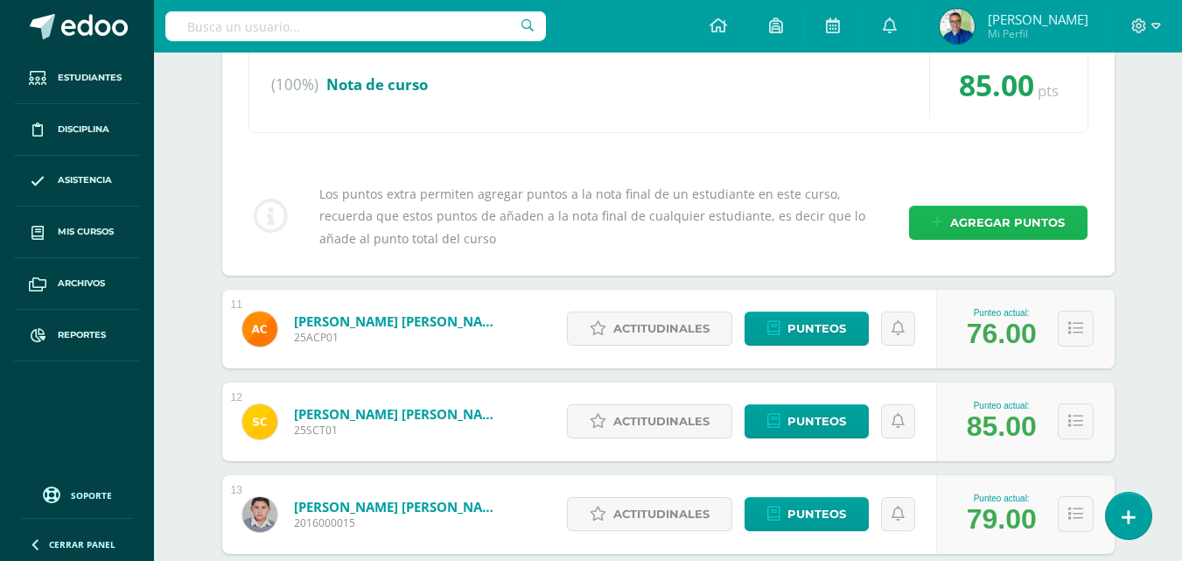
click at [983, 239] on span "Agregar puntos" at bounding box center [1007, 222] width 115 height 32
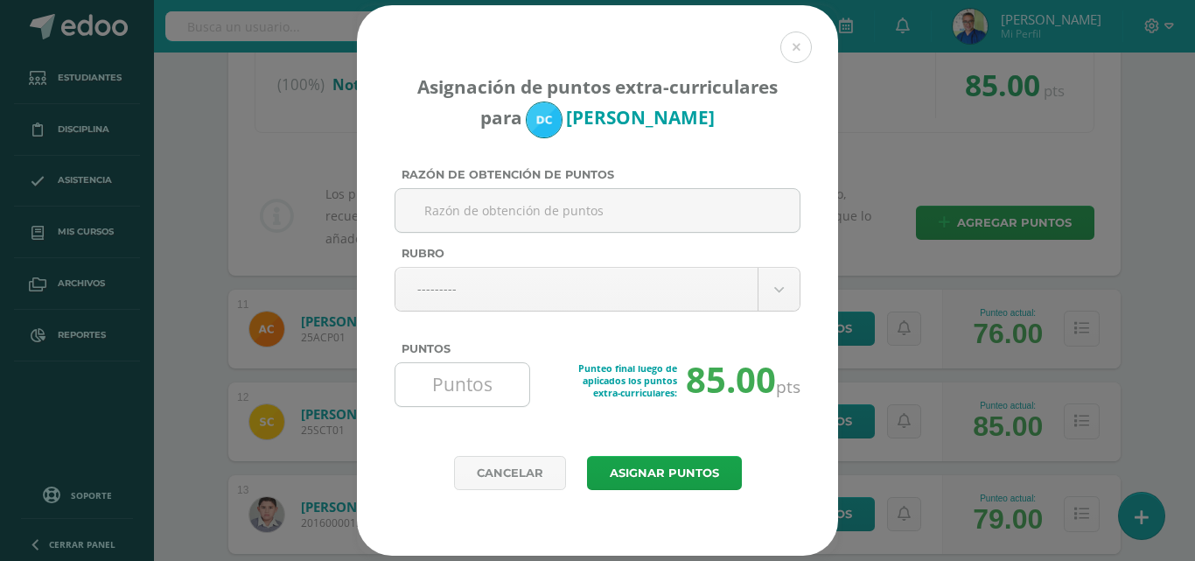
click at [485, 396] on input "Puntos" at bounding box center [462, 384] width 120 height 43
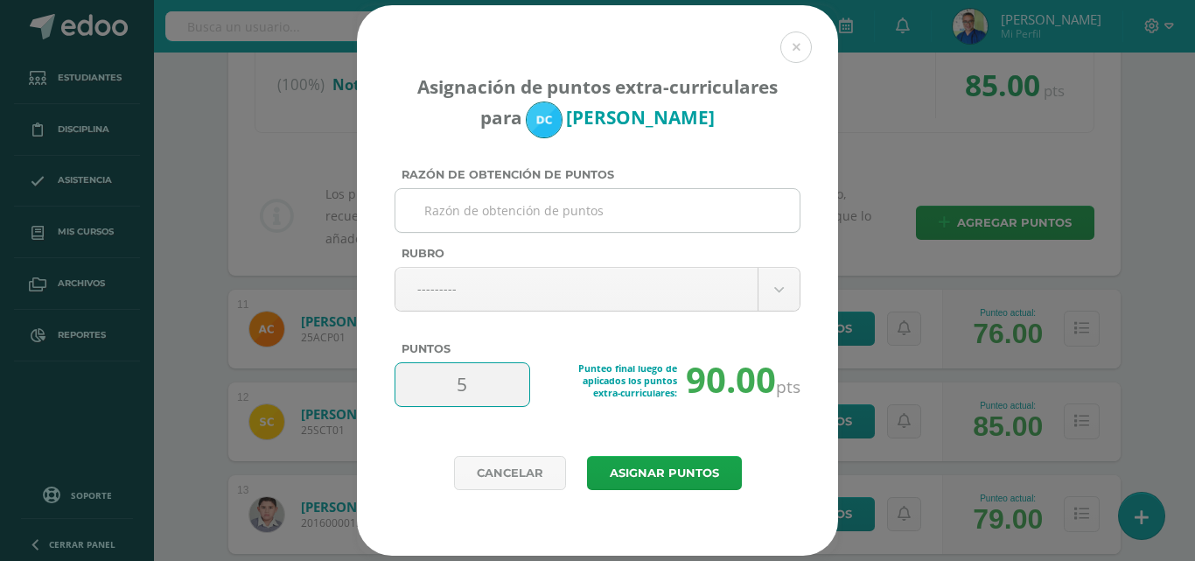
type input "5"
click at [491, 205] on input "Razón de obtención de puntos" at bounding box center [597, 210] width 390 height 43
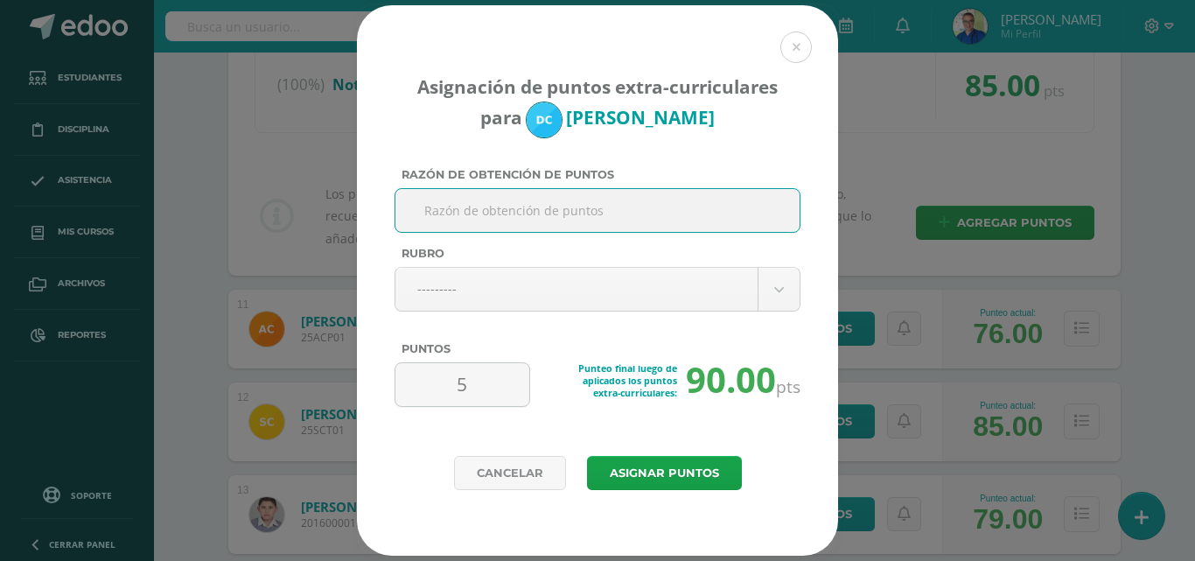
paste input "COLABORACION JUGUETES ORATORIO"
type input "COLABORACION JUGUETES ORATORIO"
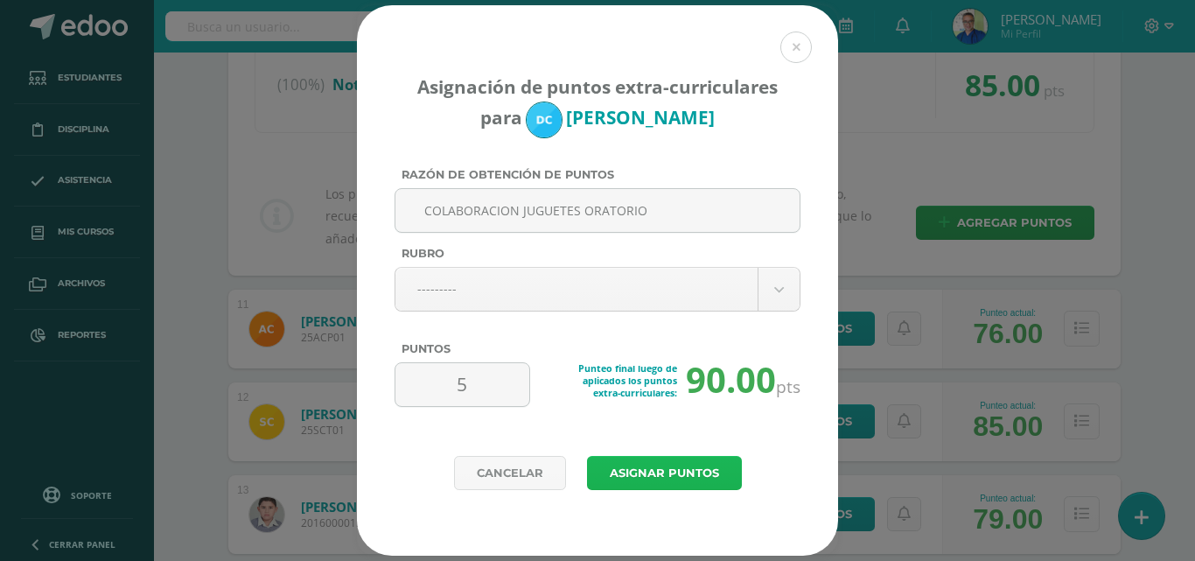
click at [658, 471] on button "Asignar puntos" at bounding box center [664, 473] width 155 height 34
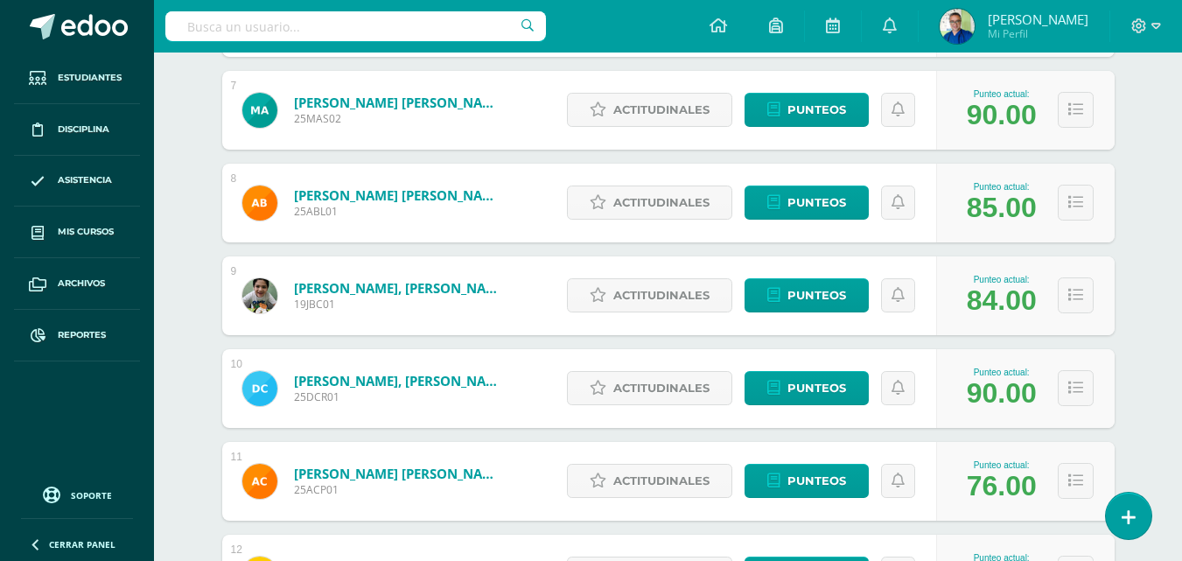
scroll to position [1129, 0]
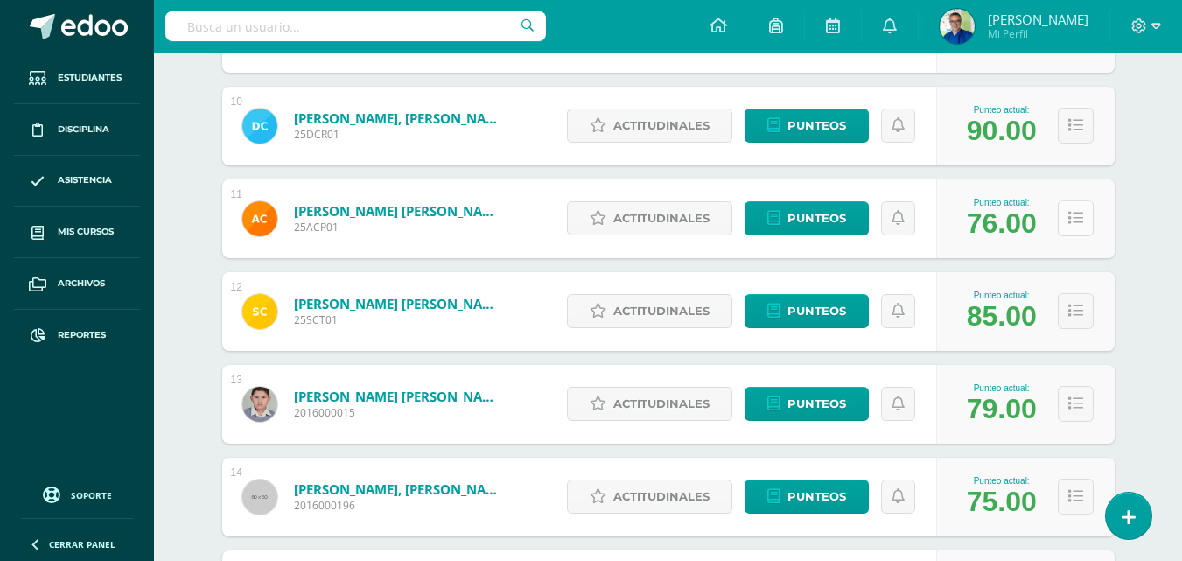
click at [1083, 226] on icon at bounding box center [1075, 218] width 15 height 15
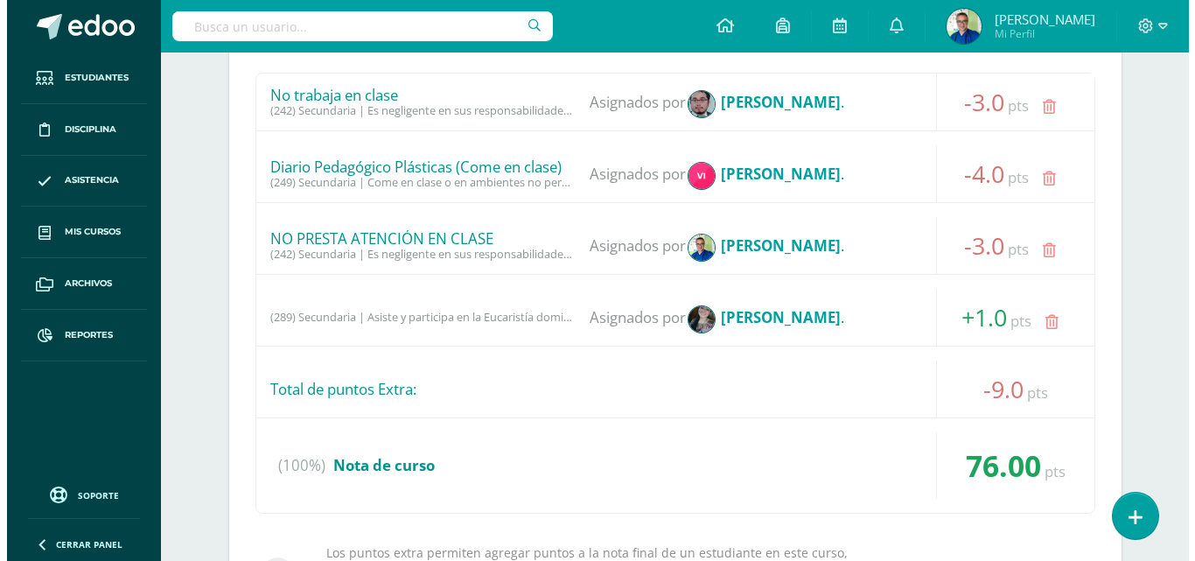
scroll to position [1828, 0]
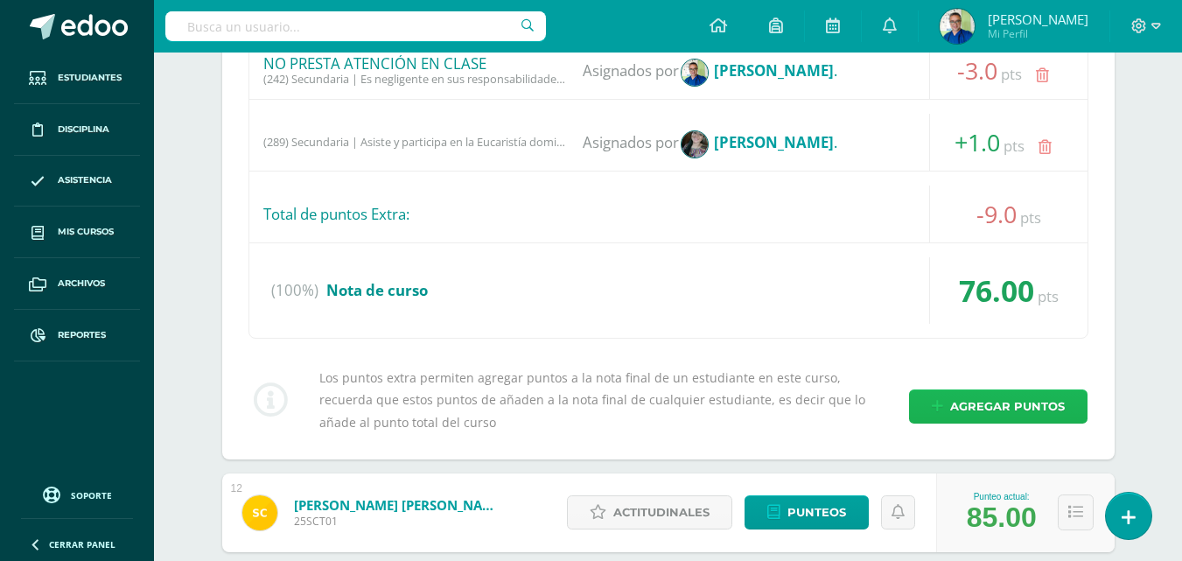
click at [987, 423] on span "Agregar puntos" at bounding box center [1007, 406] width 115 height 32
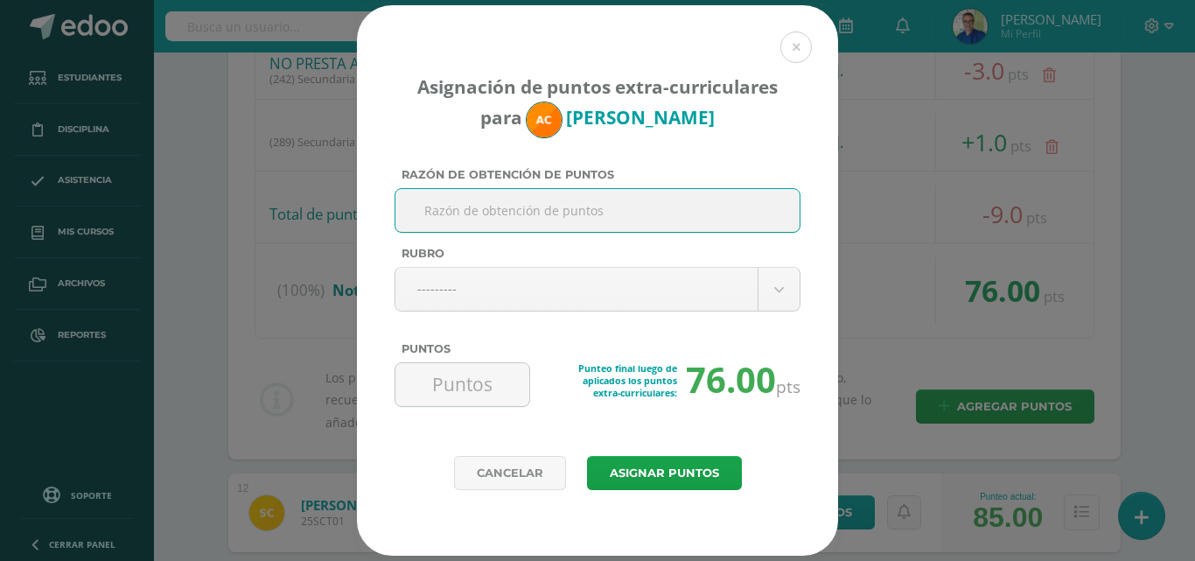
paste input "COLABORACION JUGUETES ORATORIO"
type input "COLABORACION JUGUETES ORATORIO"
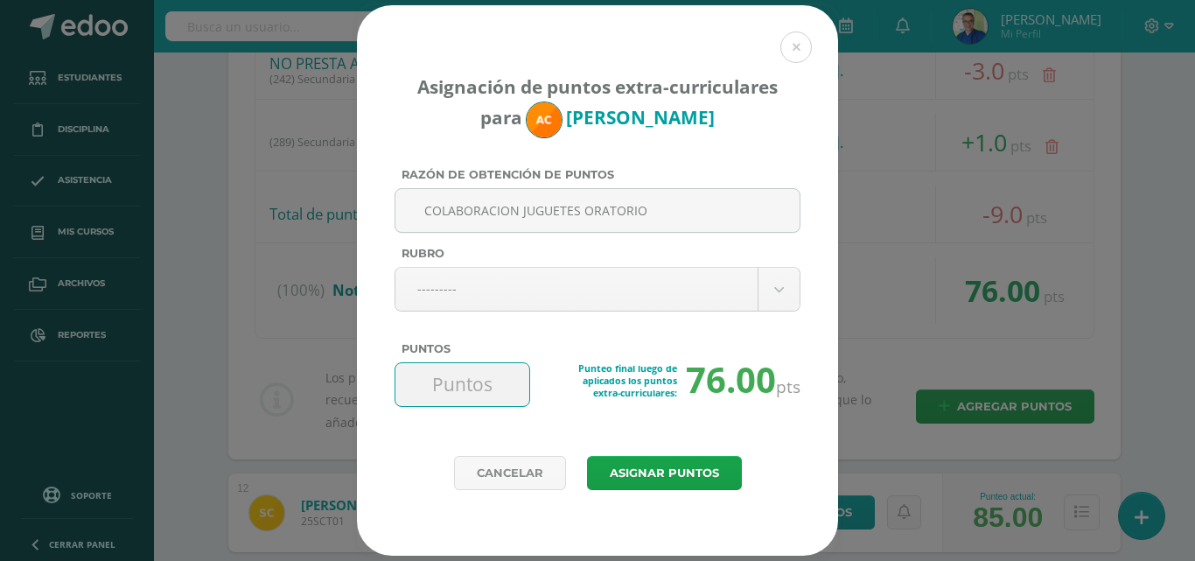
click at [466, 387] on input "Puntos" at bounding box center [462, 384] width 120 height 43
type input "5"
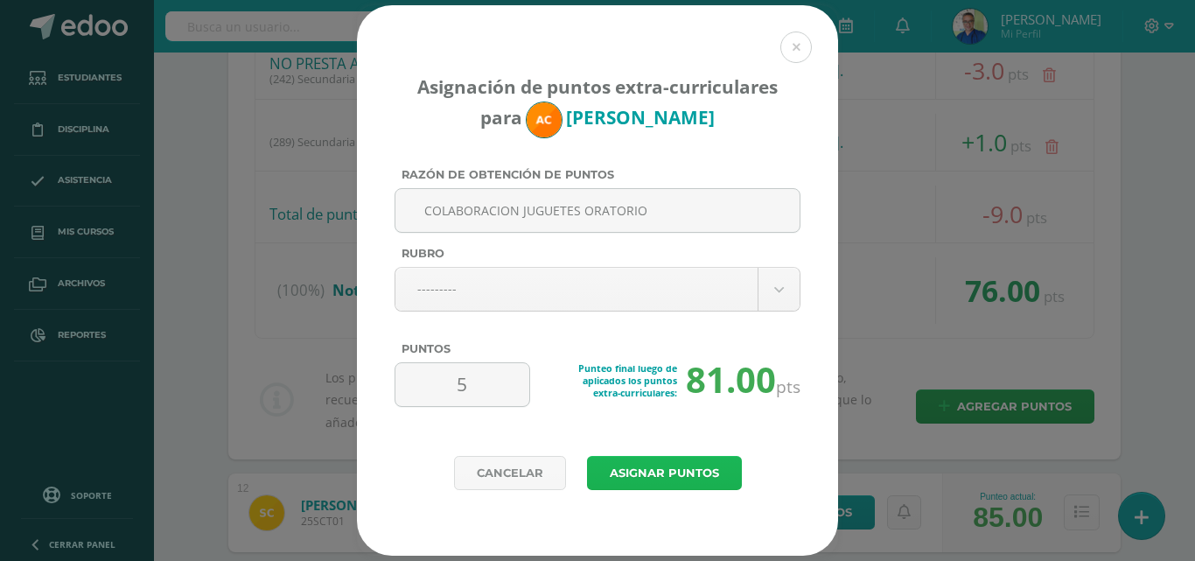
click at [673, 470] on button "Asignar puntos" at bounding box center [664, 473] width 155 height 34
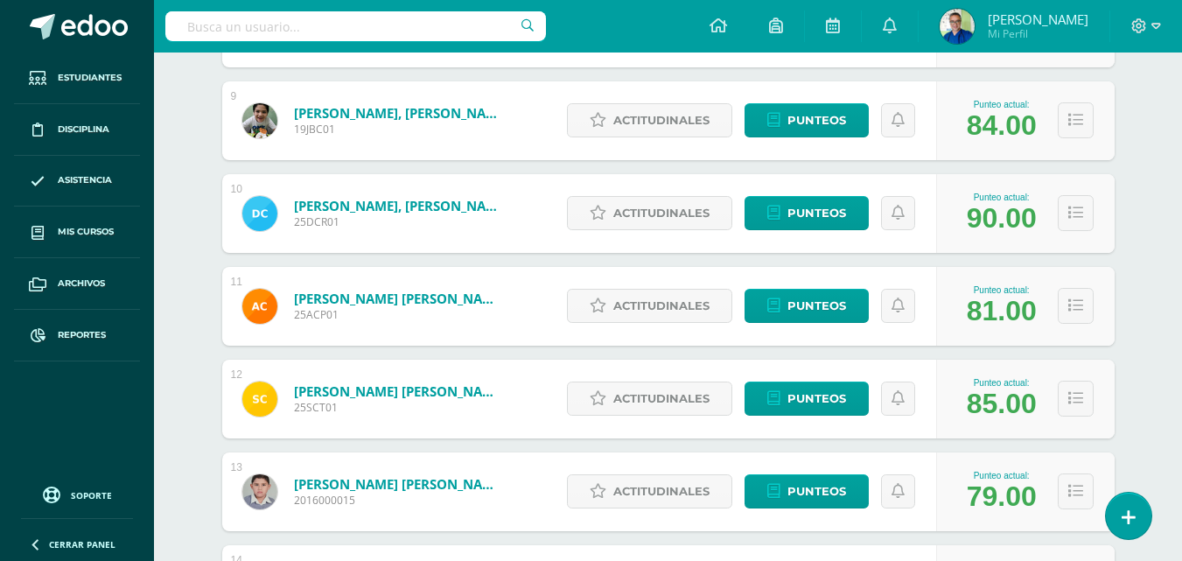
scroll to position [1216, 0]
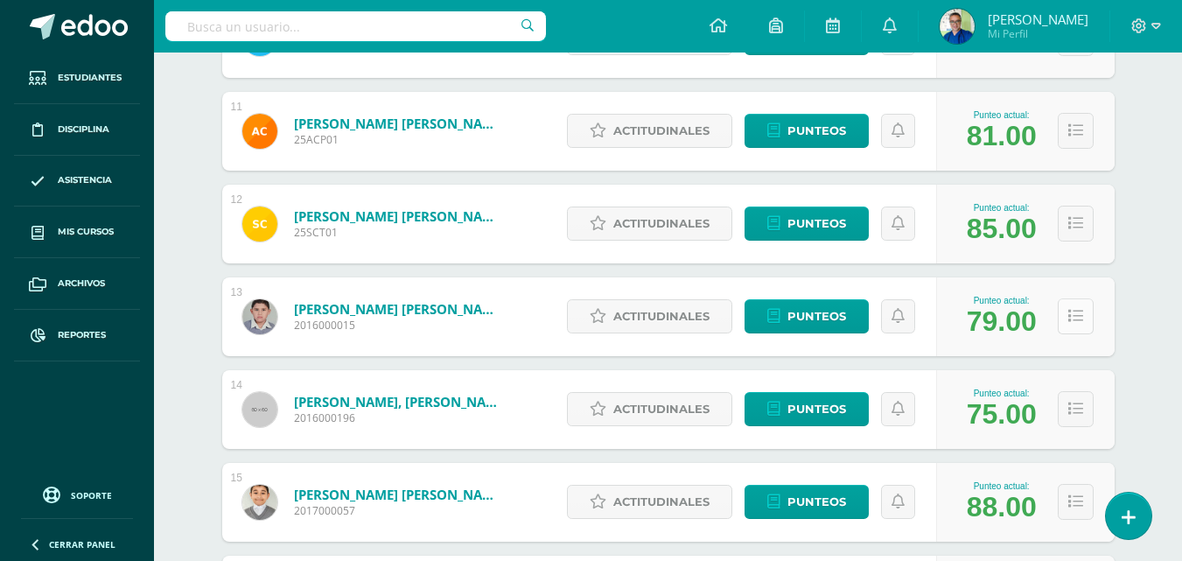
click at [1074, 324] on icon at bounding box center [1075, 316] width 15 height 15
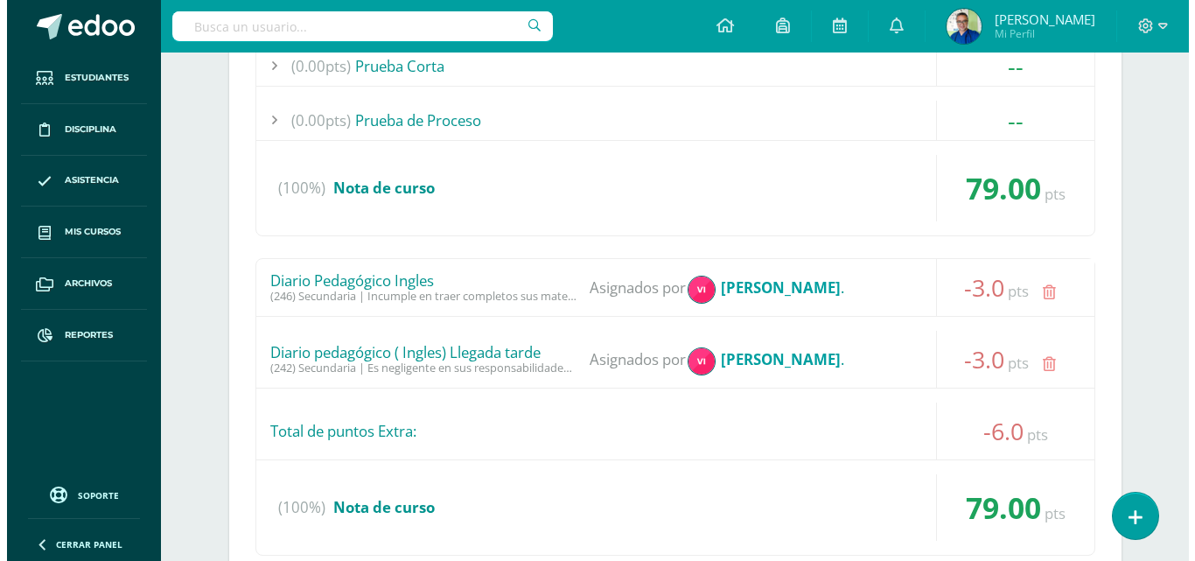
scroll to position [2003, 0]
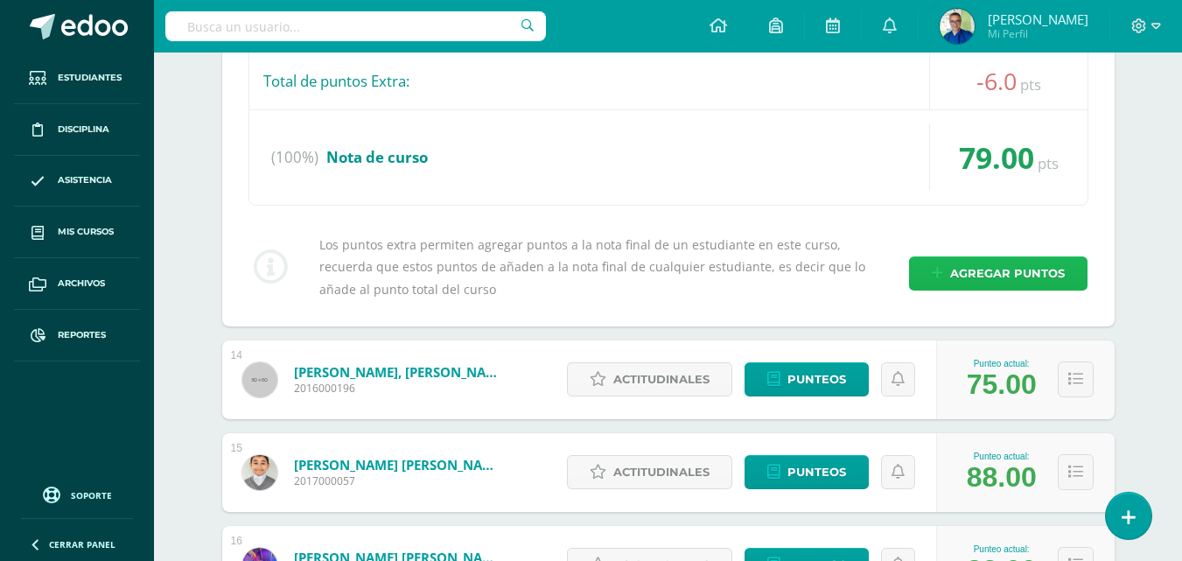
click at [1014, 290] on span "Agregar puntos" at bounding box center [1007, 273] width 115 height 32
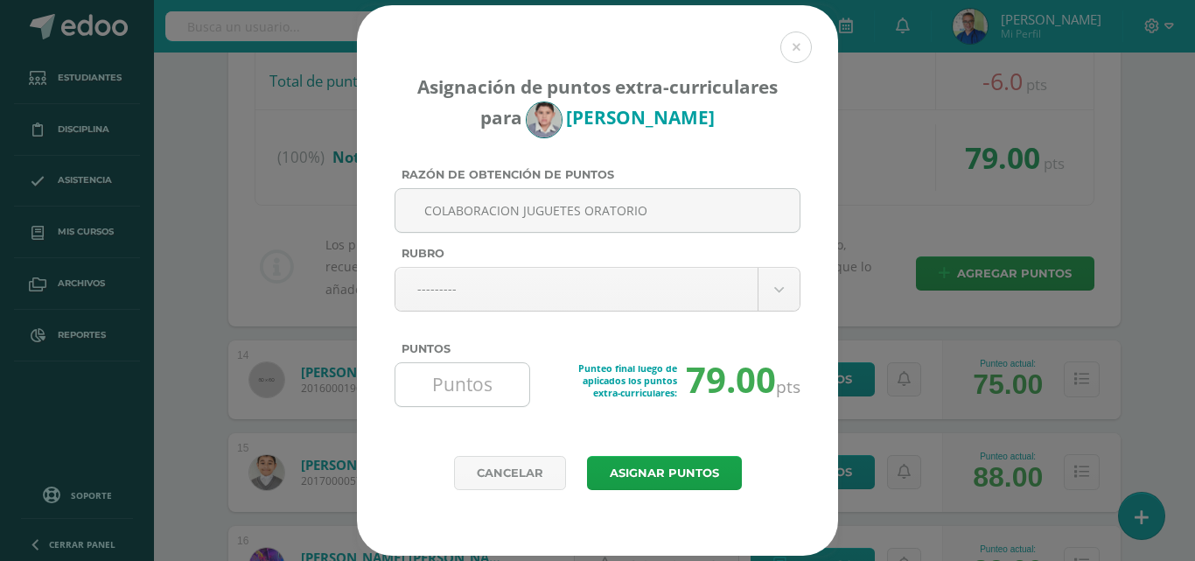
type input "COLABORACION JUGUETES ORATORIO"
click at [508, 391] on input "Puntos" at bounding box center [462, 384] width 120 height 43
type input "5"
click at [698, 479] on button "Asignar puntos" at bounding box center [664, 473] width 155 height 34
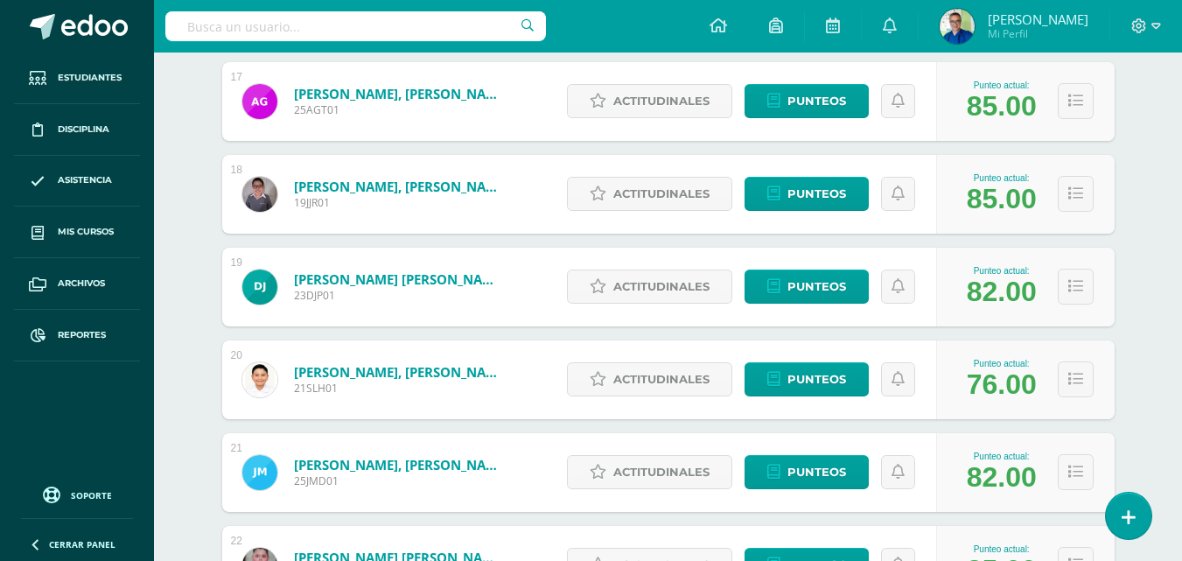
scroll to position [1452, 0]
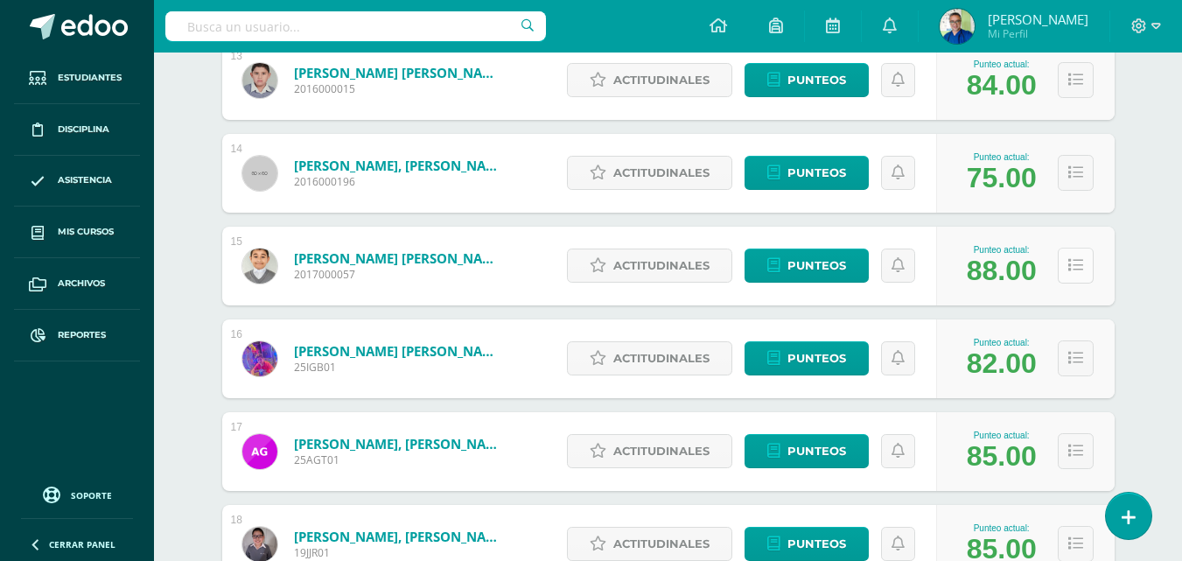
click at [1073, 273] on icon at bounding box center [1075, 265] width 15 height 15
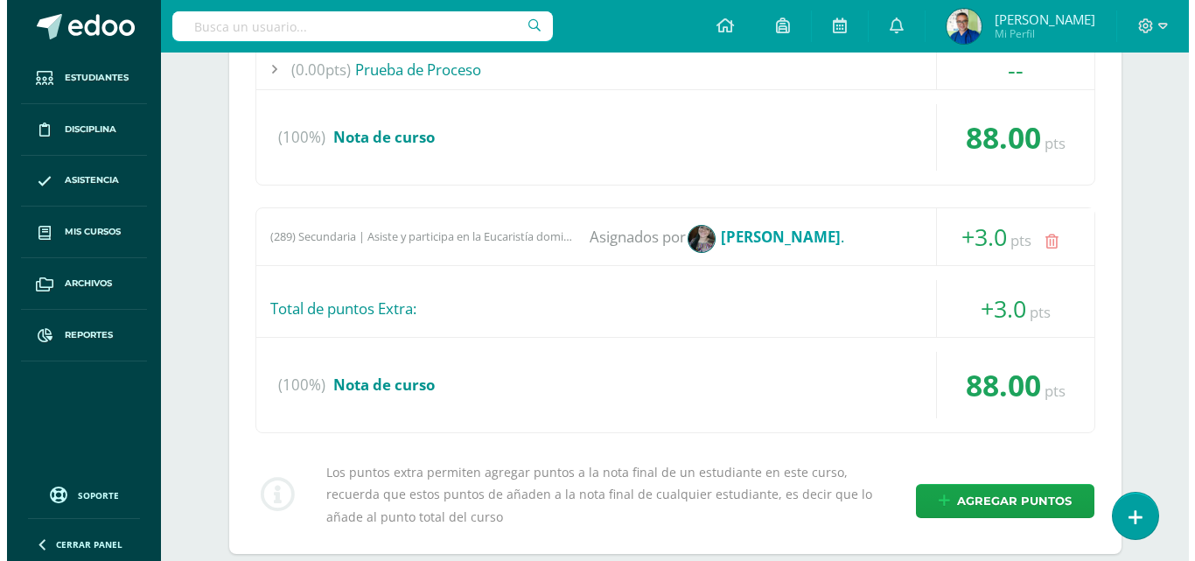
scroll to position [2152, 0]
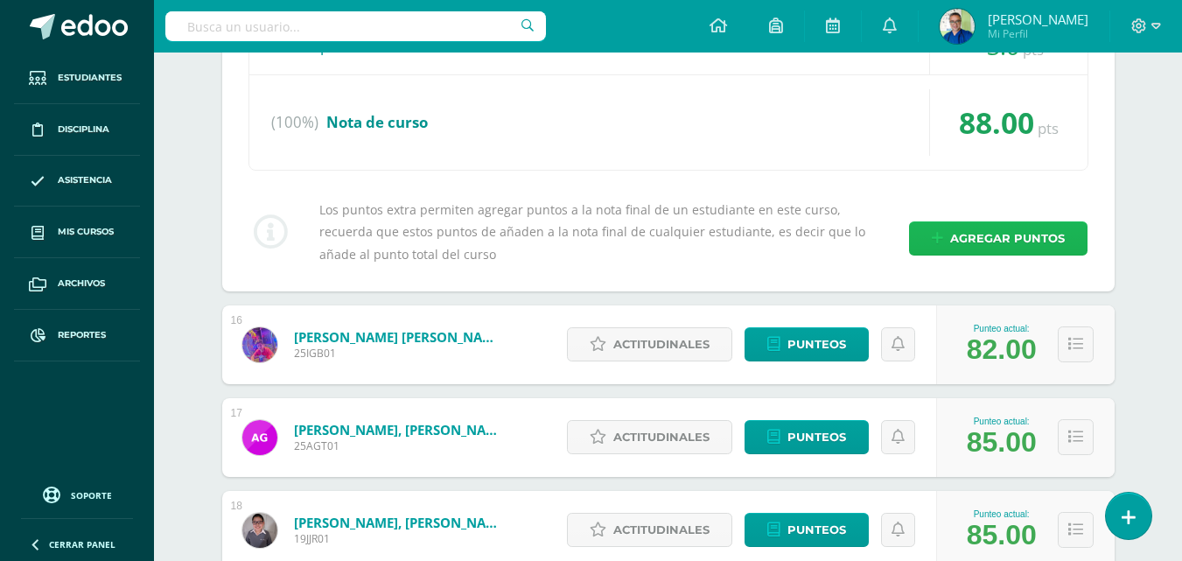
click at [965, 255] on span "Agregar puntos" at bounding box center [1007, 238] width 115 height 32
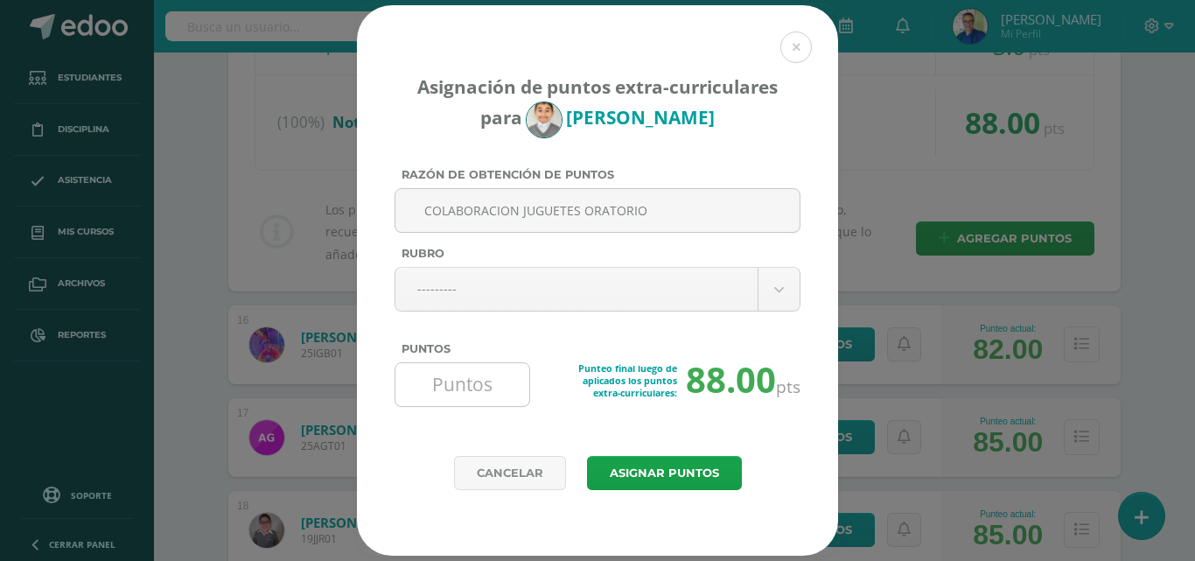
type input "COLABORACION JUGUETES ORATORIO"
click at [496, 393] on input "Puntos" at bounding box center [462, 384] width 120 height 43
type input "5"
click at [640, 472] on button "Asignar puntos" at bounding box center [664, 473] width 155 height 34
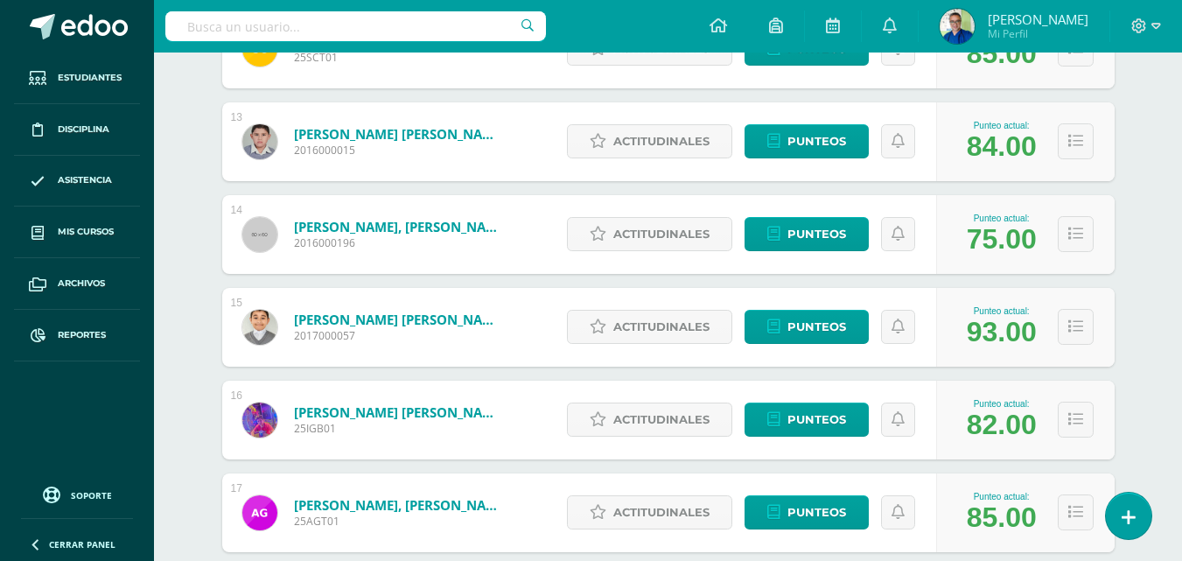
scroll to position [1566, 0]
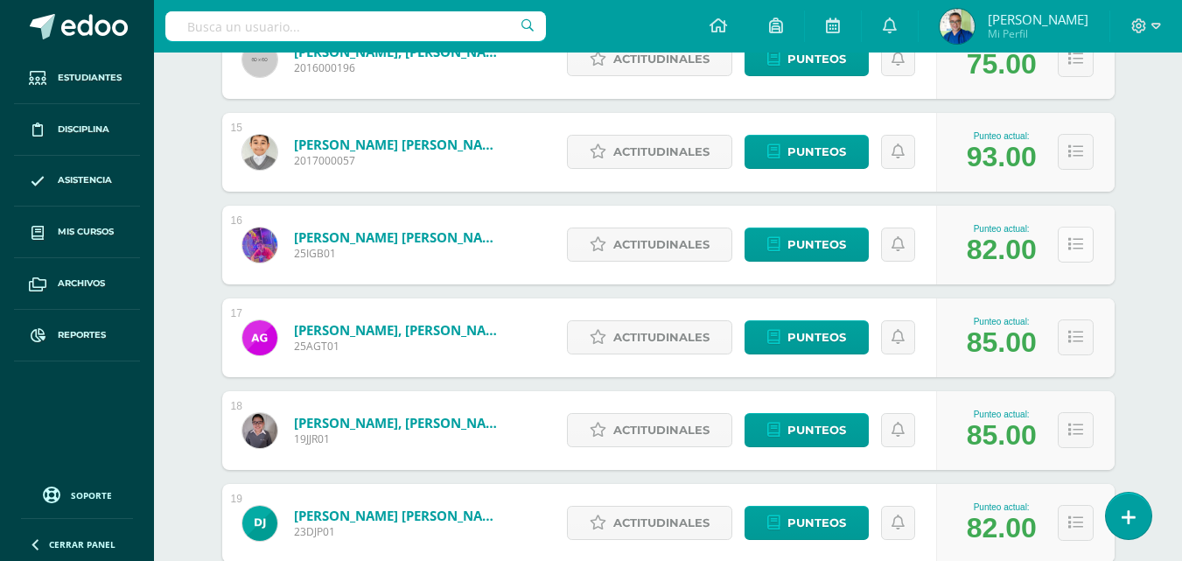
click at [1081, 252] on icon at bounding box center [1075, 244] width 15 height 15
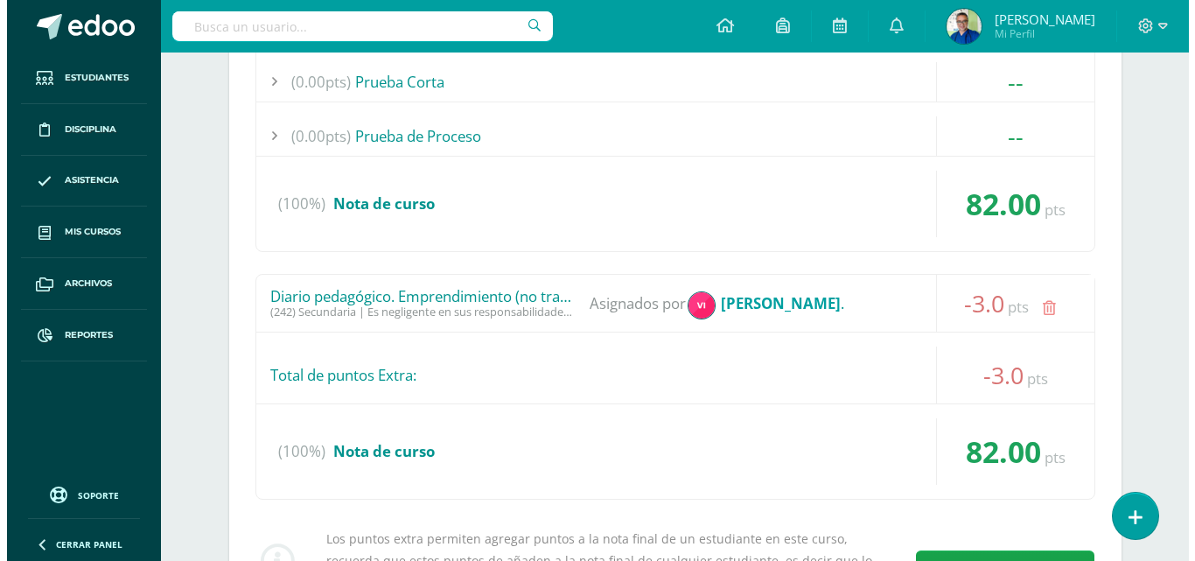
scroll to position [2091, 0]
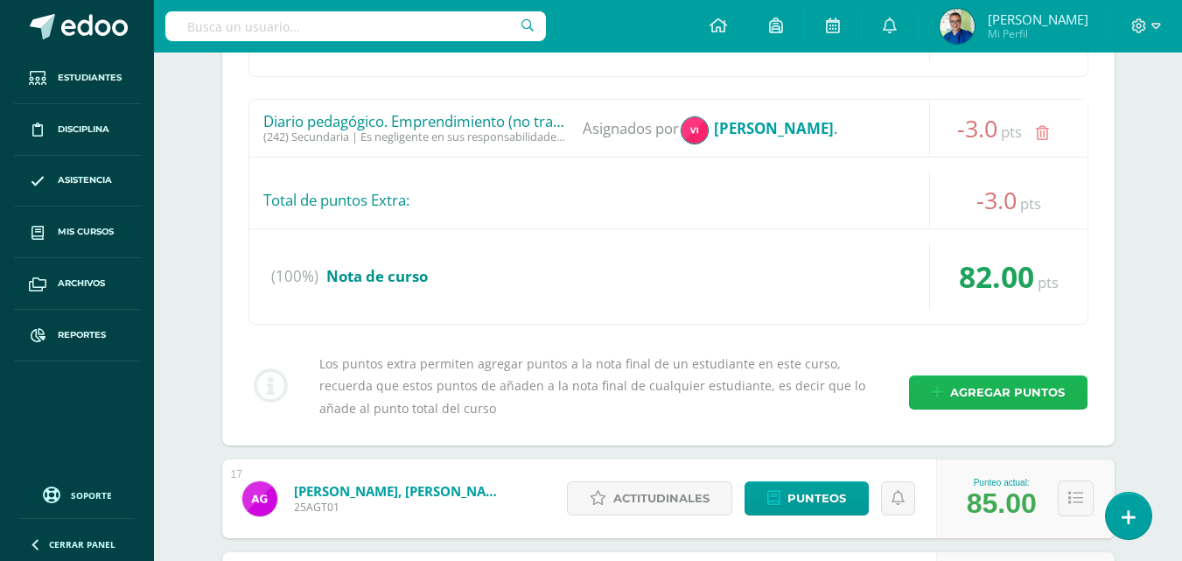
click at [989, 409] on span "Agregar puntos" at bounding box center [1007, 392] width 115 height 32
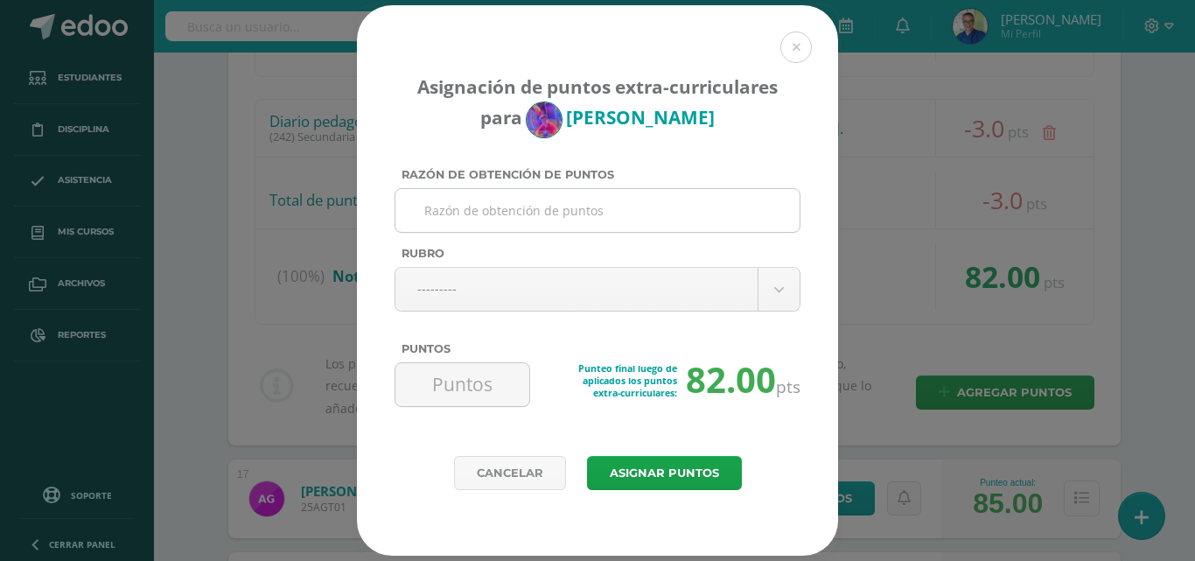
paste input "COLABORACION JUGUETES ORATORIO"
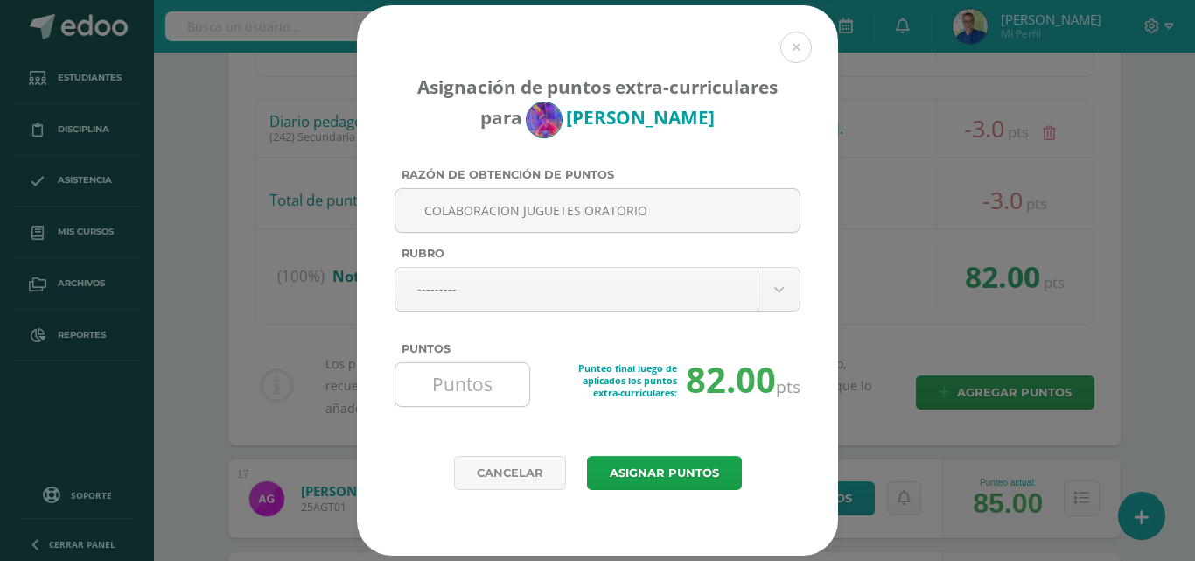
type input "COLABORACION JUGUETES ORATORIO"
click at [452, 389] on input "Puntos" at bounding box center [462, 384] width 120 height 43
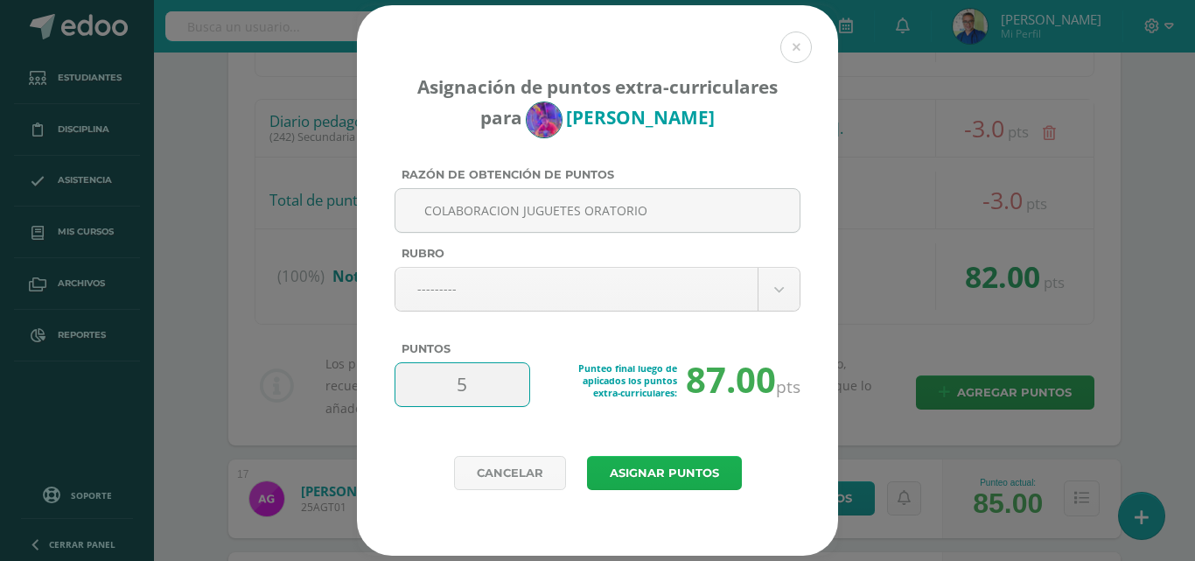
type input "5"
click at [653, 477] on button "Asignar puntos" at bounding box center [664, 473] width 155 height 34
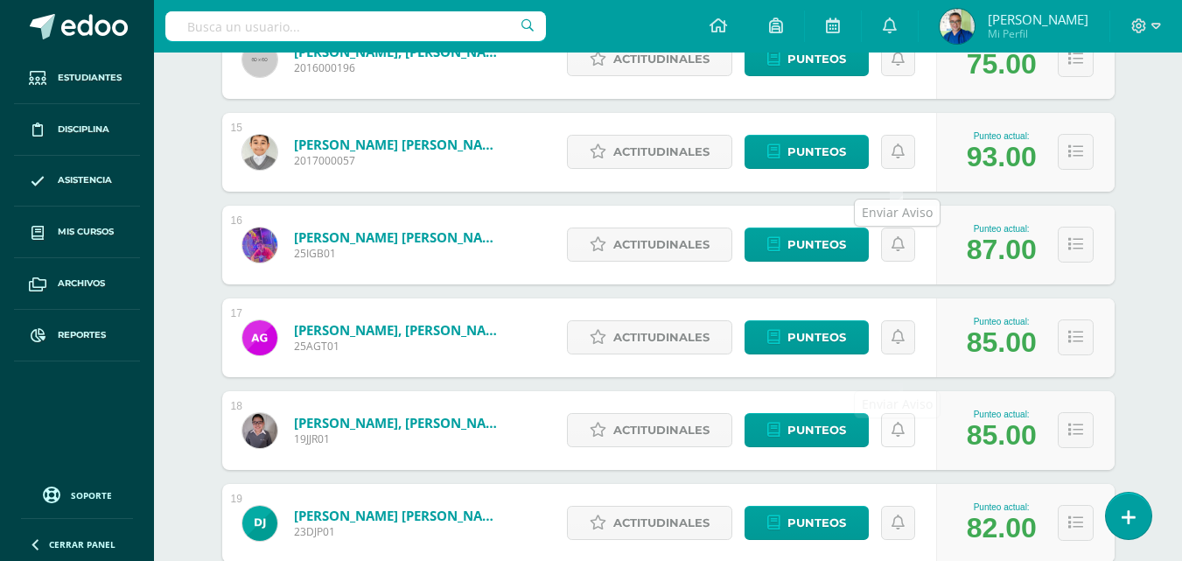
scroll to position [1653, 0]
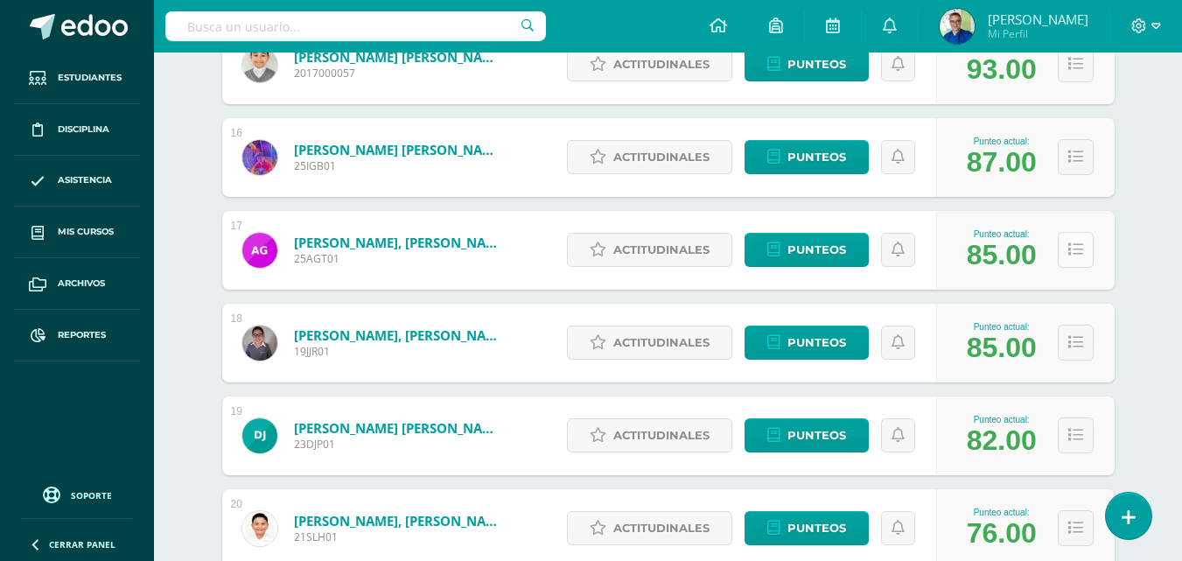
click at [1080, 257] on icon at bounding box center [1075, 249] width 15 height 15
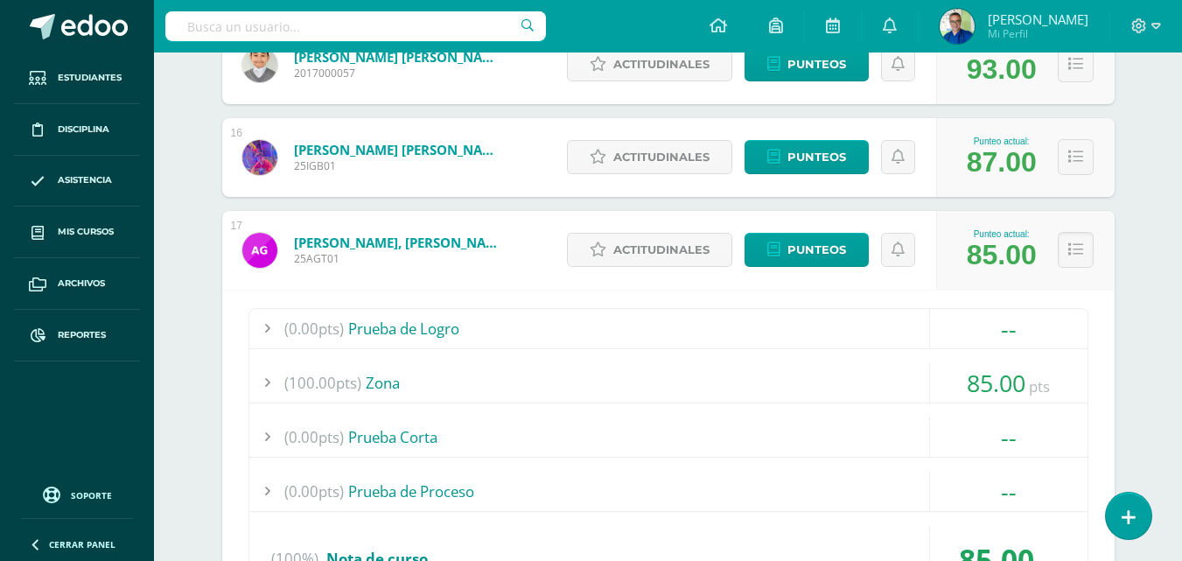
click at [1000, 378] on div "(0.00pts) Prueba de Logro -- Sin actividades (100.00pts) Zona 85.00 pts (100.0p…" at bounding box center [668, 457] width 840 height 299
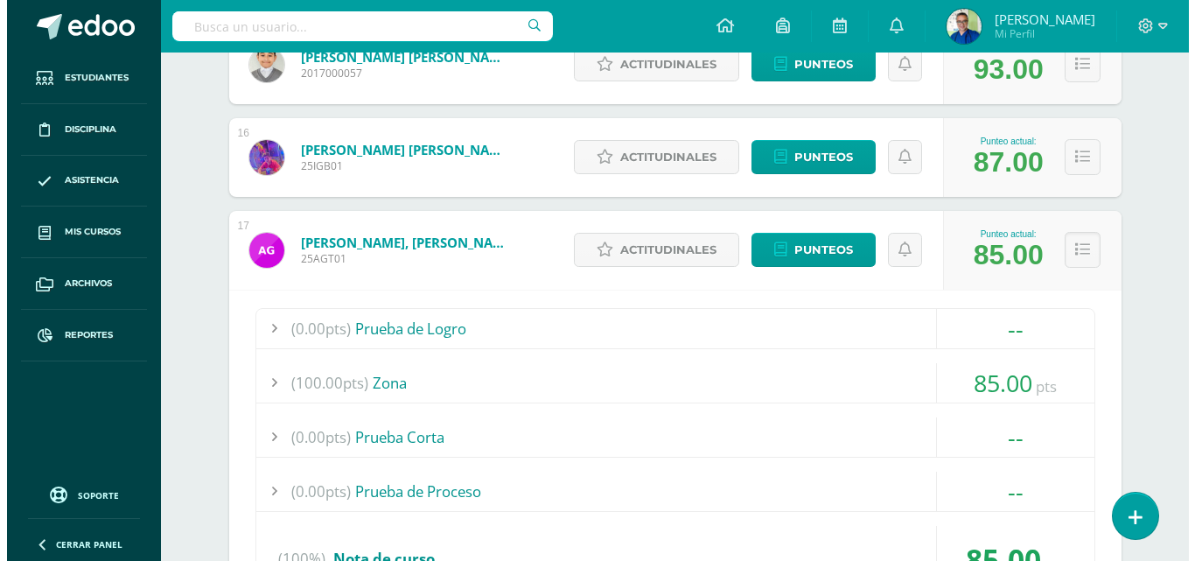
scroll to position [2003, 0]
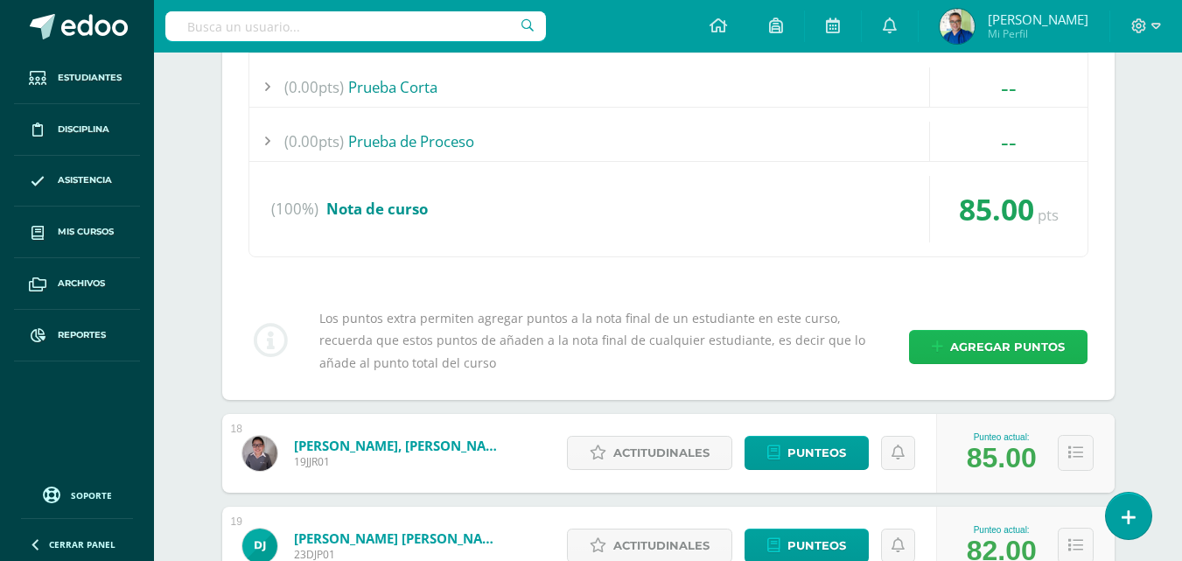
click at [1000, 363] on span "Agregar puntos" at bounding box center [1007, 347] width 115 height 32
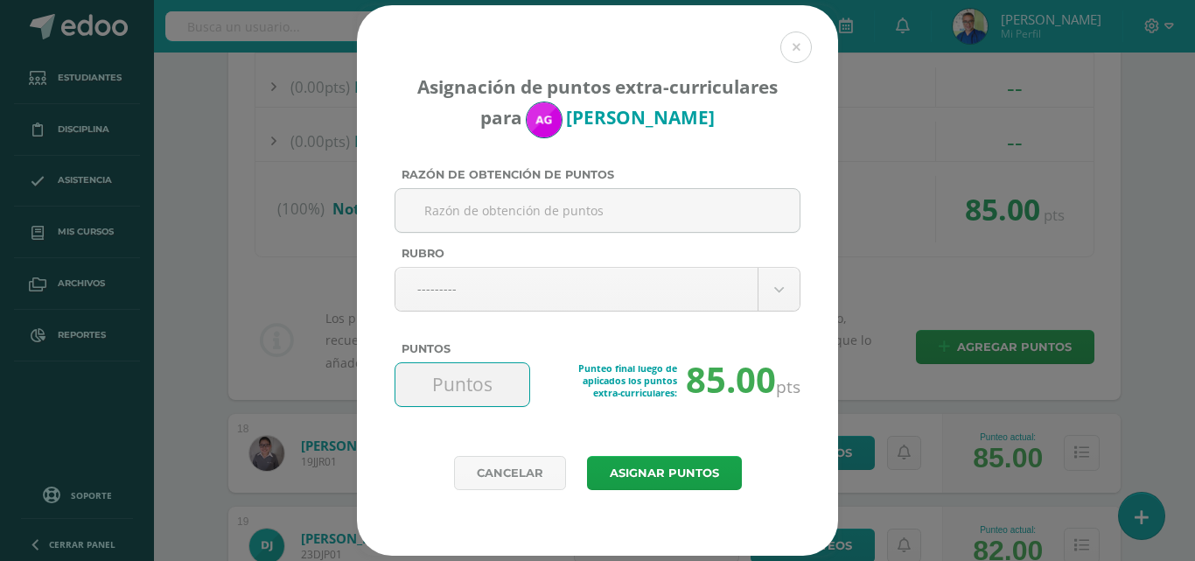
click at [493, 389] on input "Puntos" at bounding box center [462, 384] width 120 height 43
type input "5"
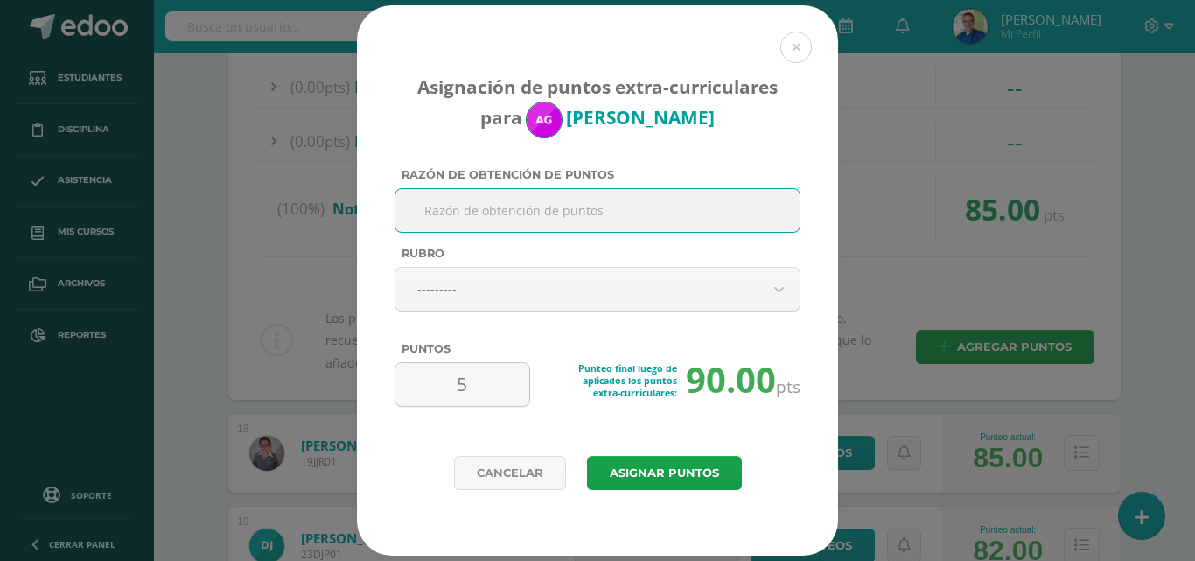
click at [482, 206] on input "Razón de obtención de puntos" at bounding box center [597, 210] width 390 height 43
paste input "COLABORACION JUGUETES ORATORIO"
type input "COLABORACION JUGUETES ORATORIO"
click at [633, 479] on button "Asignar puntos" at bounding box center [664, 473] width 155 height 34
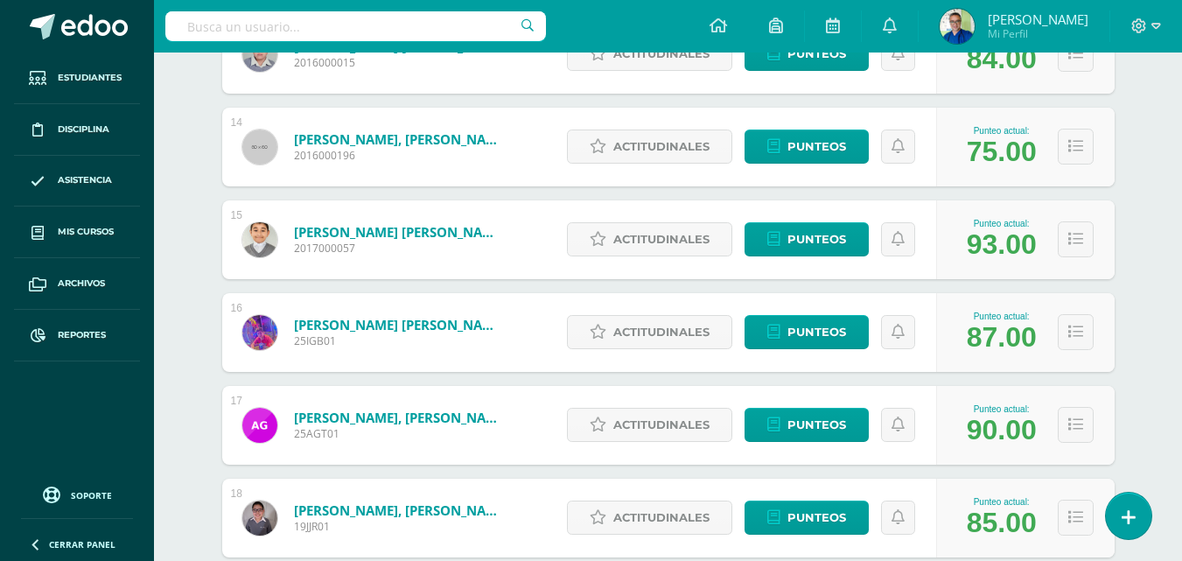
scroll to position [1802, 0]
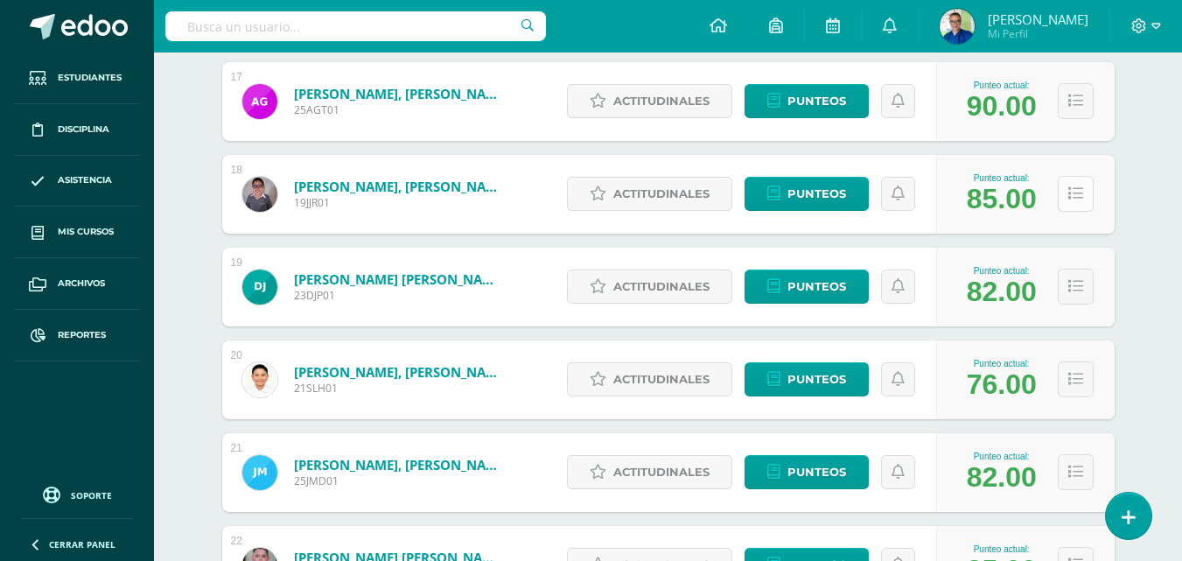
click at [1079, 201] on icon at bounding box center [1075, 193] width 15 height 15
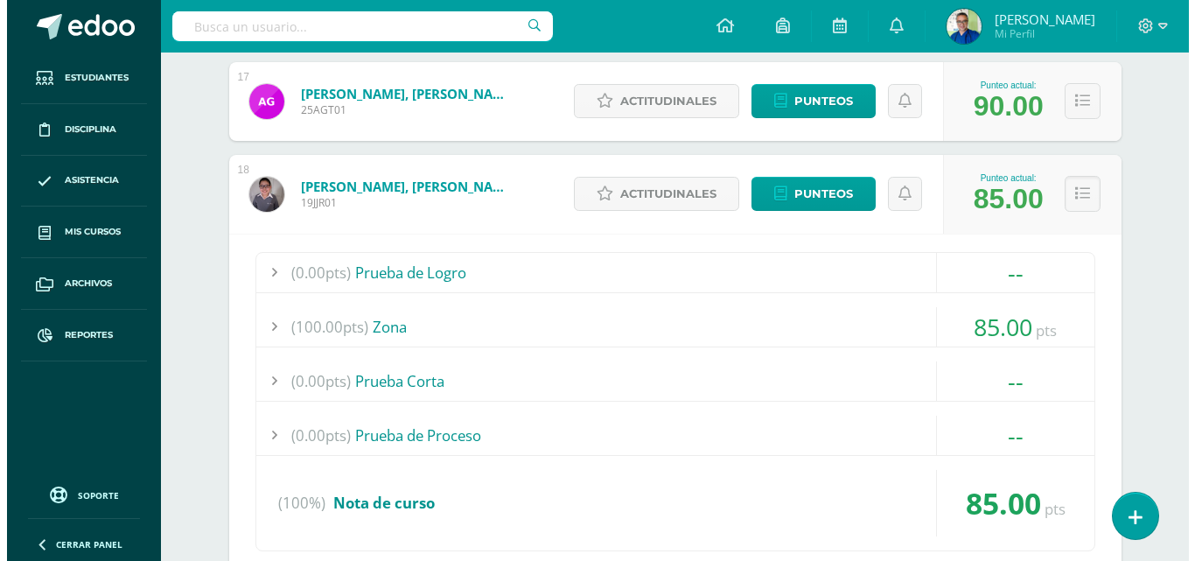
scroll to position [2065, 0]
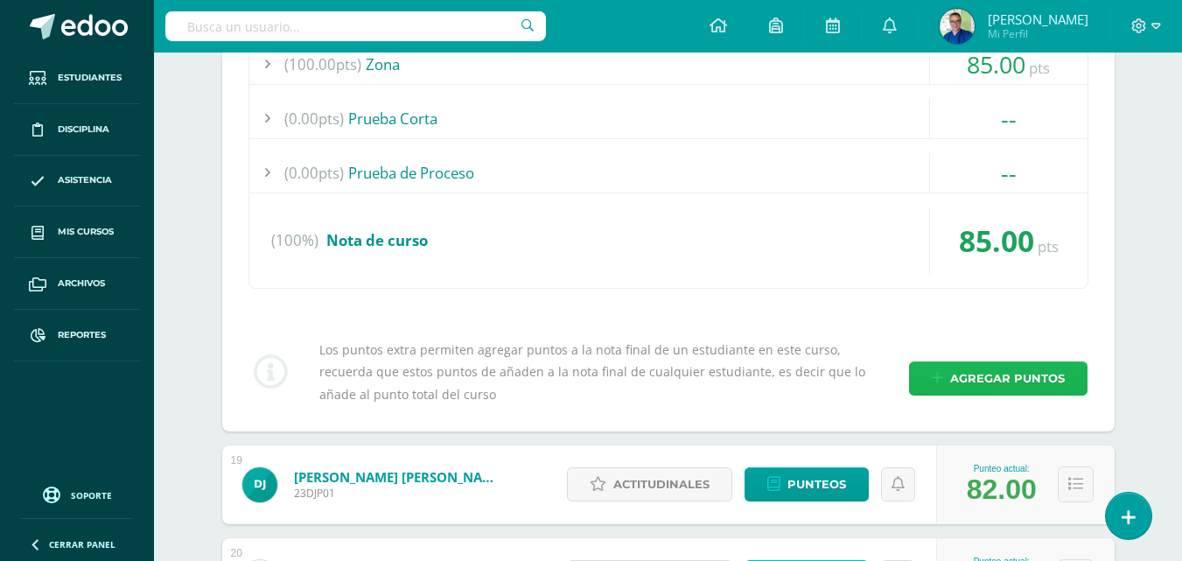
click at [988, 395] on span "Agregar puntos" at bounding box center [1007, 378] width 115 height 32
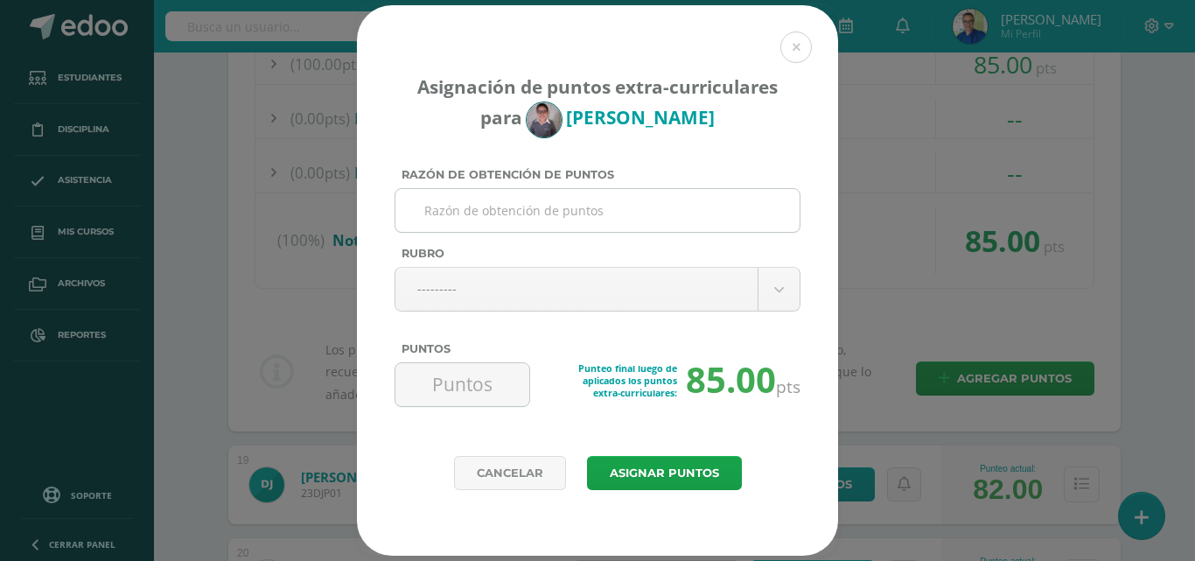
paste input "COLABORACION JUGUETES ORATORIO"
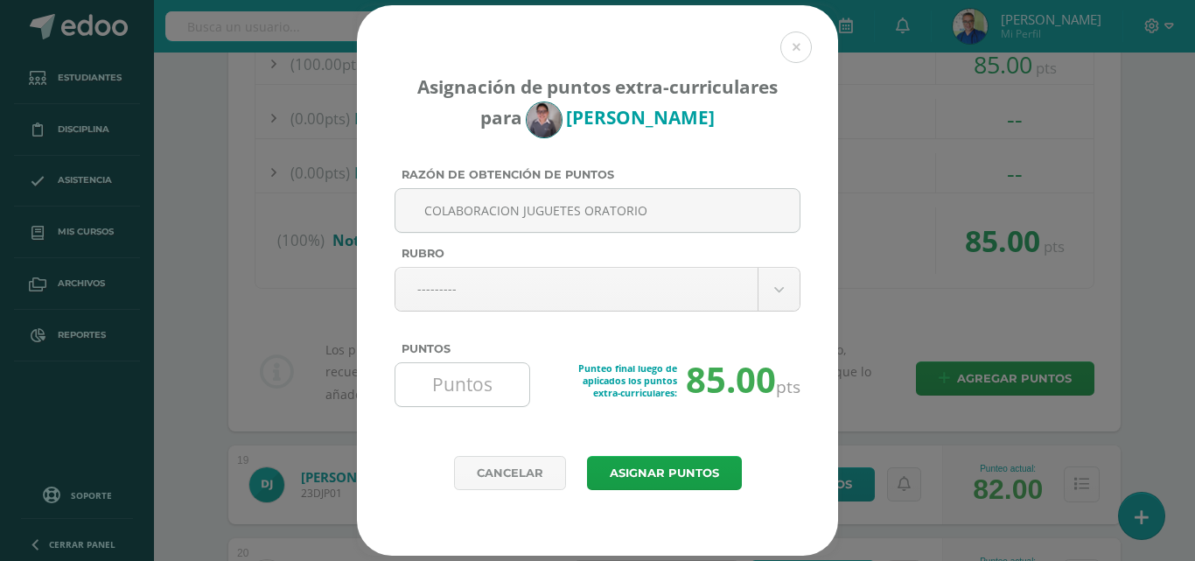
type input "COLABORACION JUGUETES ORATORIO"
click at [520, 383] on input "Puntos" at bounding box center [462, 384] width 120 height 43
type input "5"
click at [643, 480] on button "Asignar puntos" at bounding box center [664, 473] width 155 height 34
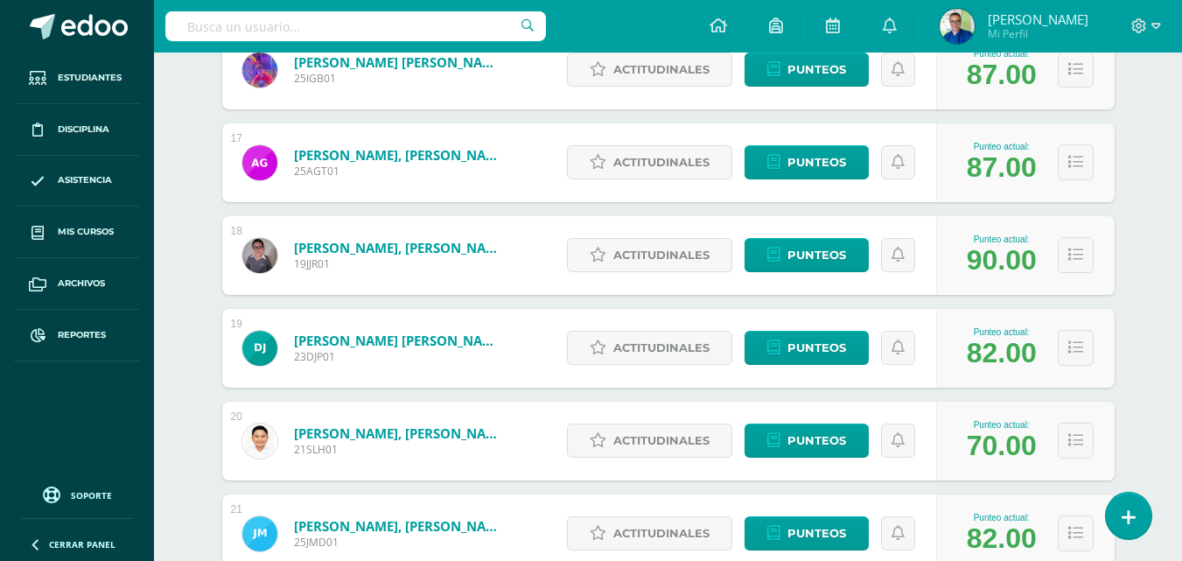
scroll to position [1916, 0]
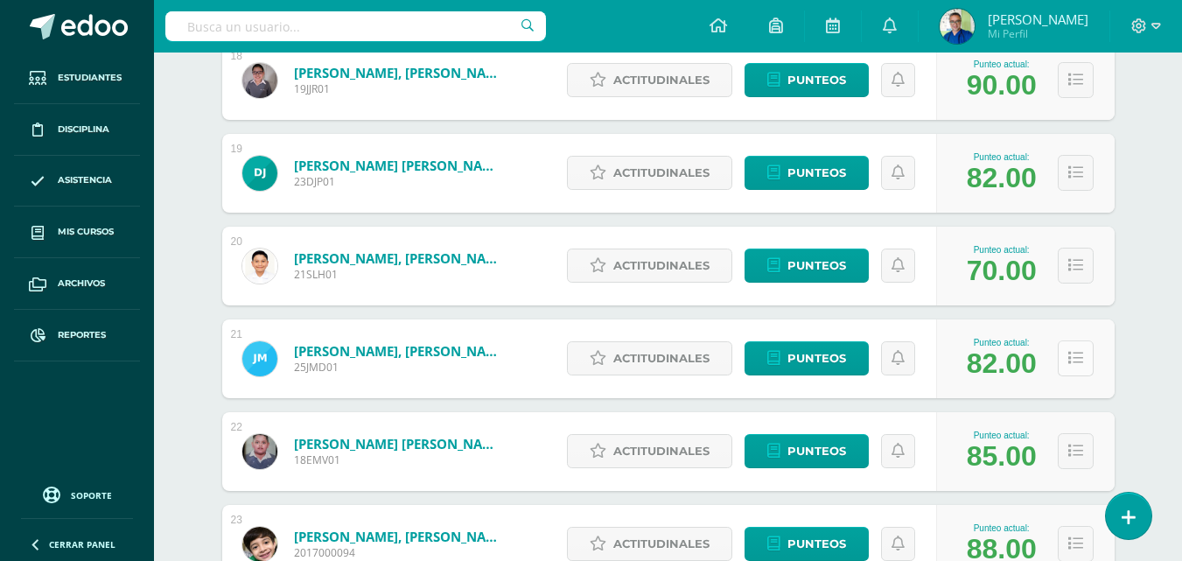
click at [1072, 366] on icon at bounding box center [1075, 358] width 15 height 15
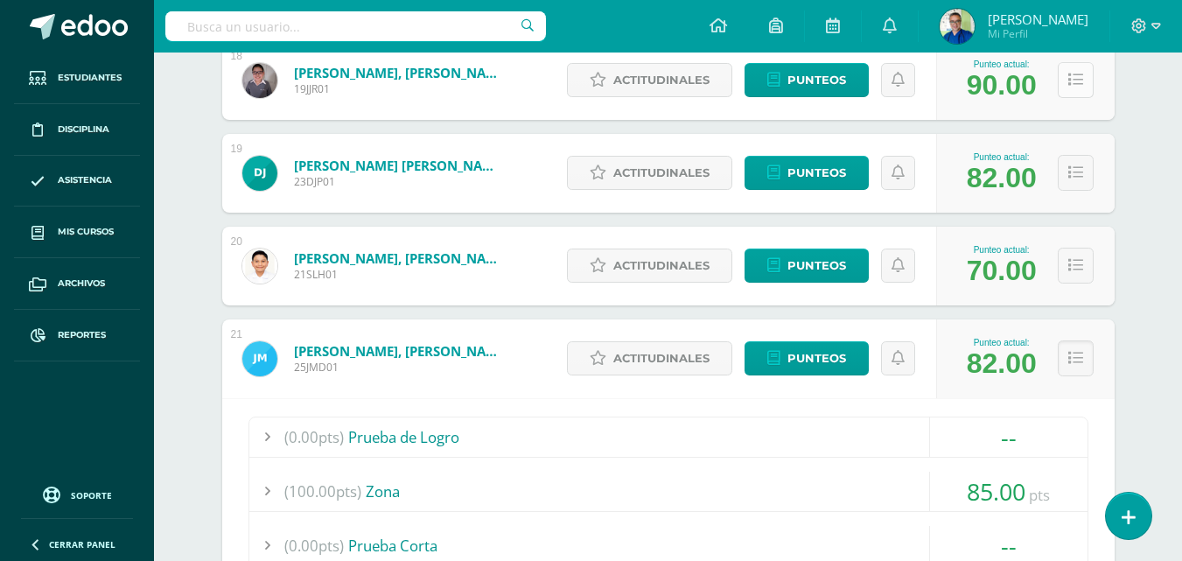
click at [1083, 87] on icon at bounding box center [1075, 80] width 15 height 15
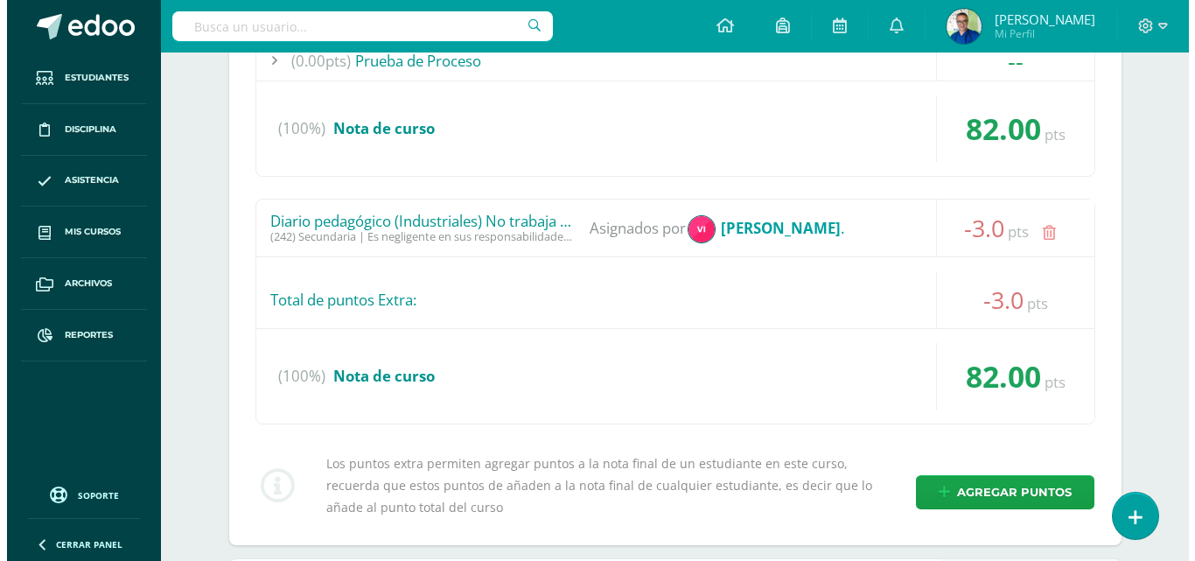
scroll to position [3228, 0]
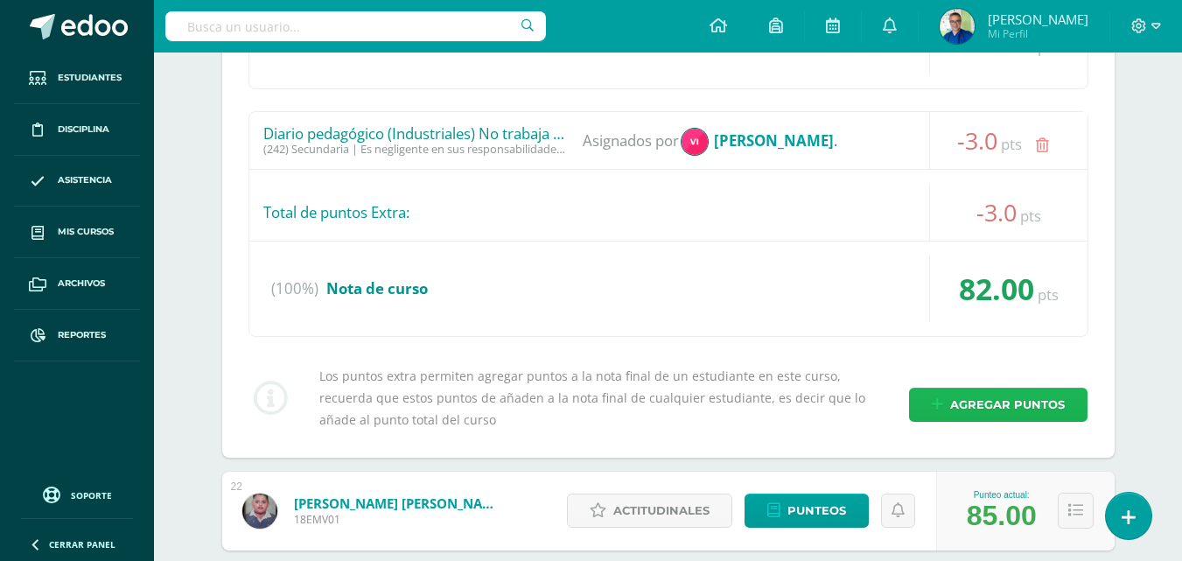
click at [995, 421] on span "Agregar puntos" at bounding box center [1007, 404] width 115 height 32
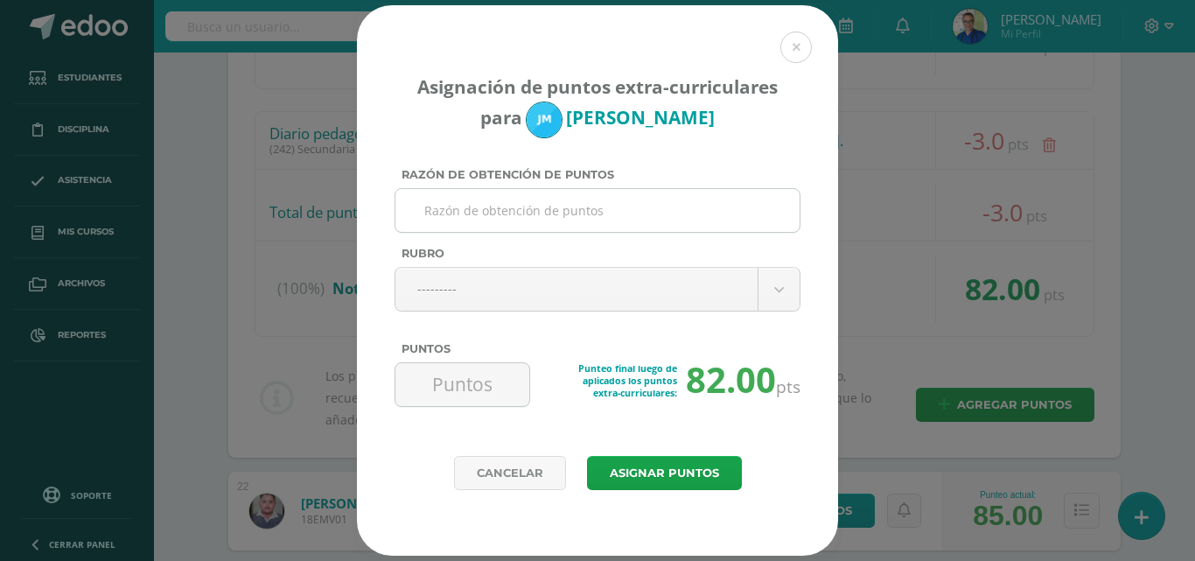
paste input "COLABORACION JUGUETES ORATORIO"
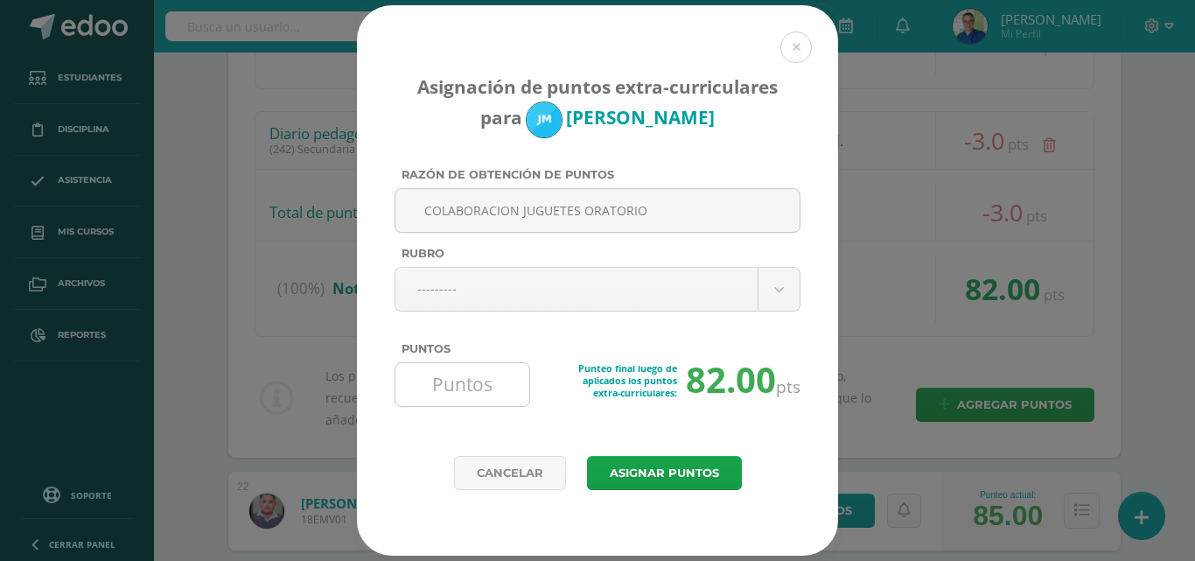
type input "COLABORACION JUGUETES ORATORIO"
click at [467, 382] on input "Puntos" at bounding box center [462, 384] width 120 height 43
type input "5"
click at [676, 474] on button "Asignar puntos" at bounding box center [664, 473] width 155 height 34
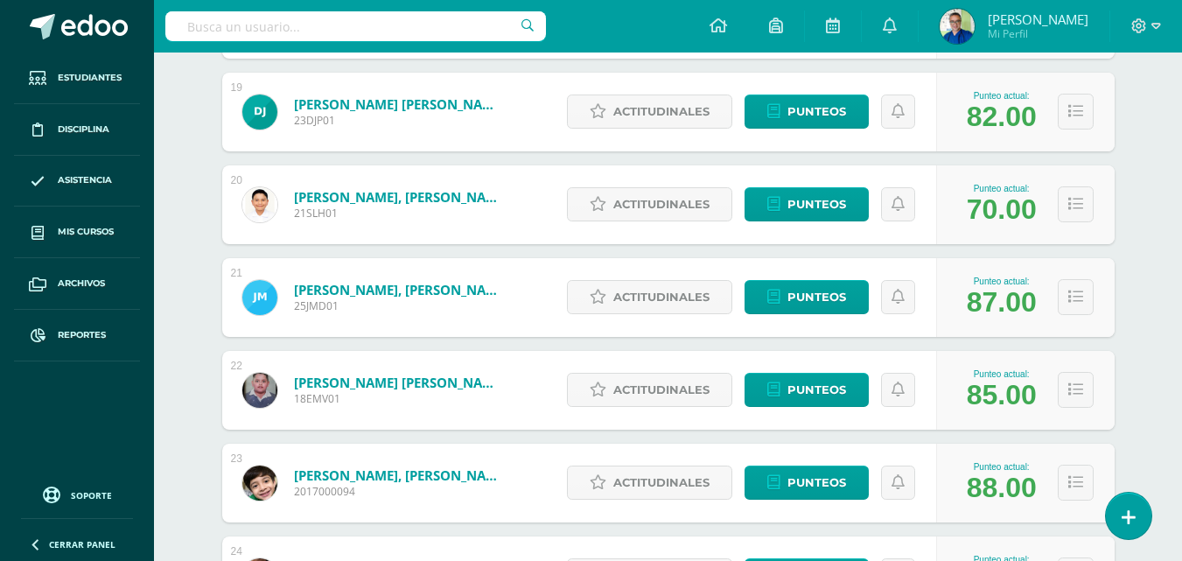
scroll to position [2152, 0]
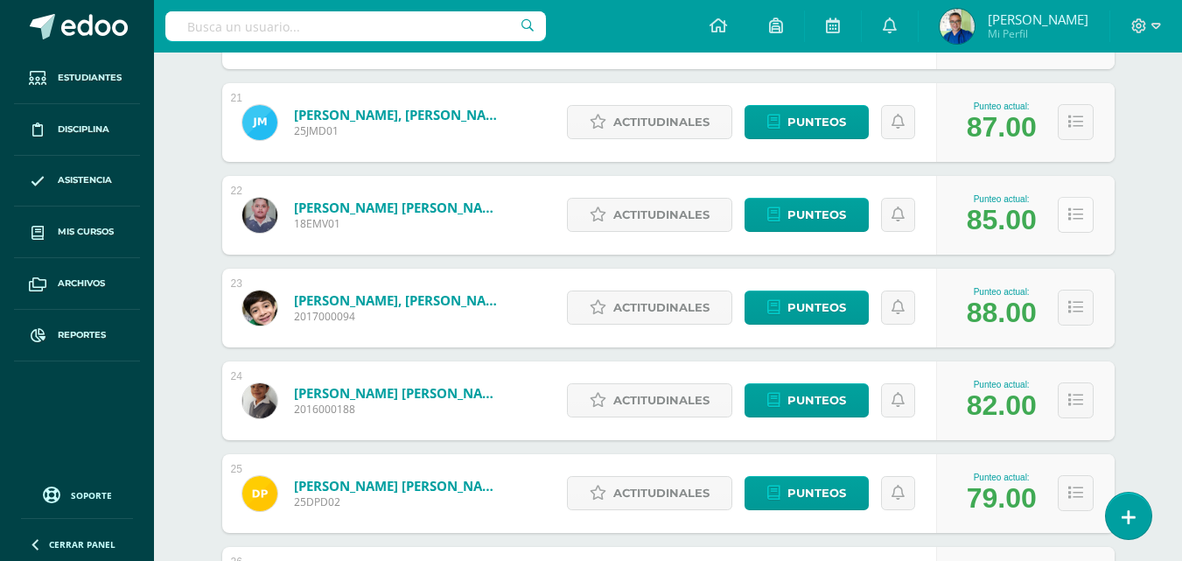
click at [1085, 233] on button at bounding box center [1076, 215] width 36 height 36
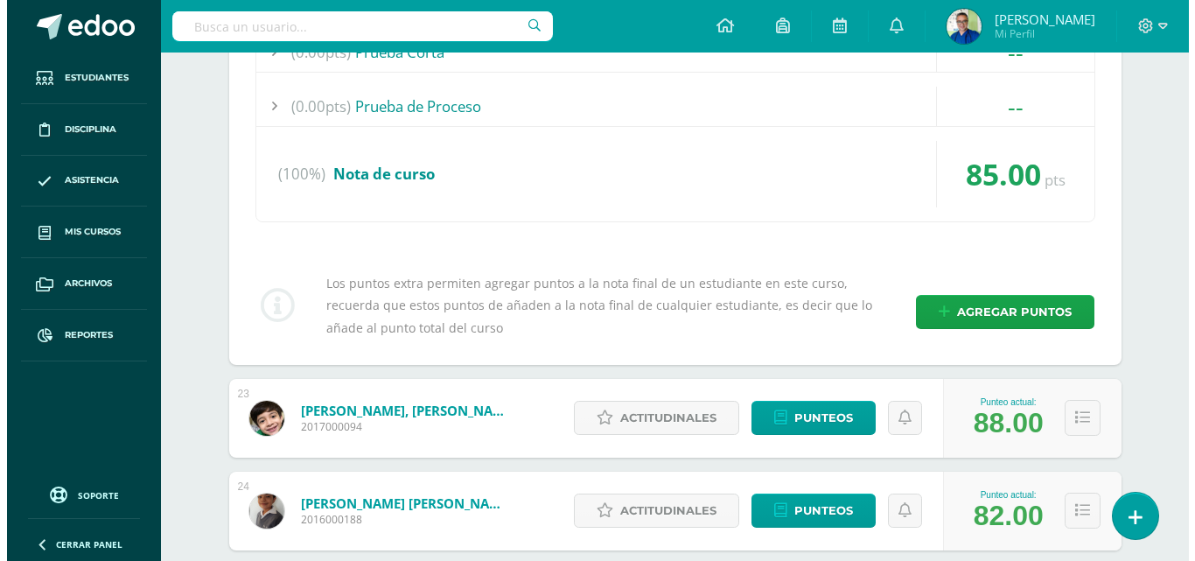
scroll to position [2589, 0]
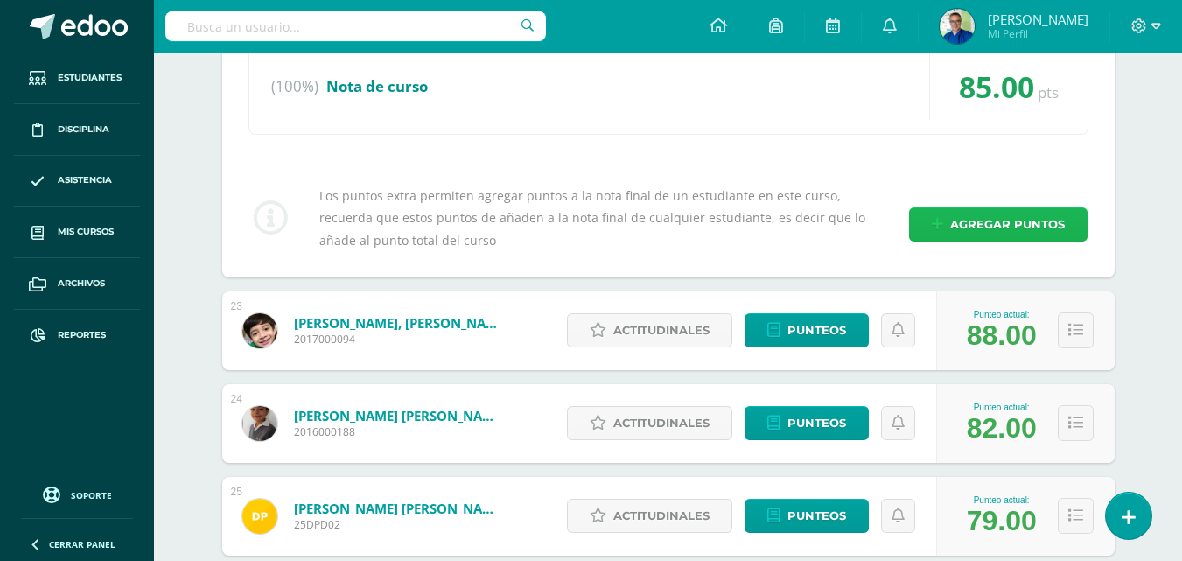
click at [989, 241] on span "Agregar puntos" at bounding box center [1007, 224] width 115 height 32
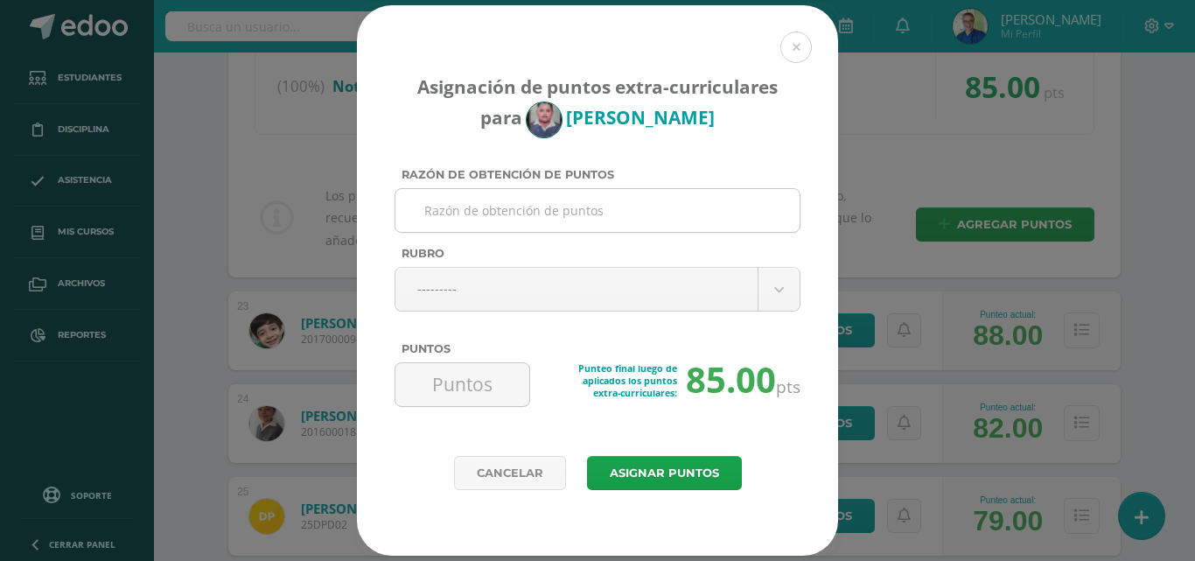
click at [626, 198] on input "Razón de obtención de puntos" at bounding box center [597, 210] width 390 height 43
paste input "COLABORACION JUGUETES ORATORIO"
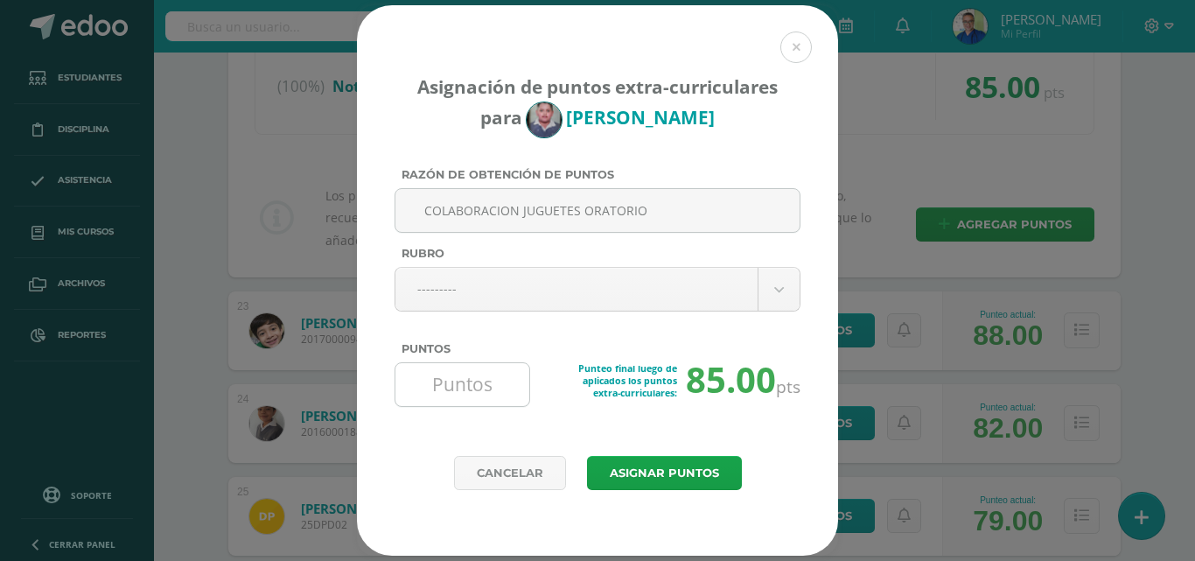
type input "COLABORACION JUGUETES ORATORIO"
click at [450, 388] on input "Puntos" at bounding box center [462, 384] width 120 height 43
type input "5"
click at [651, 482] on button "Asignar puntos" at bounding box center [664, 473] width 155 height 34
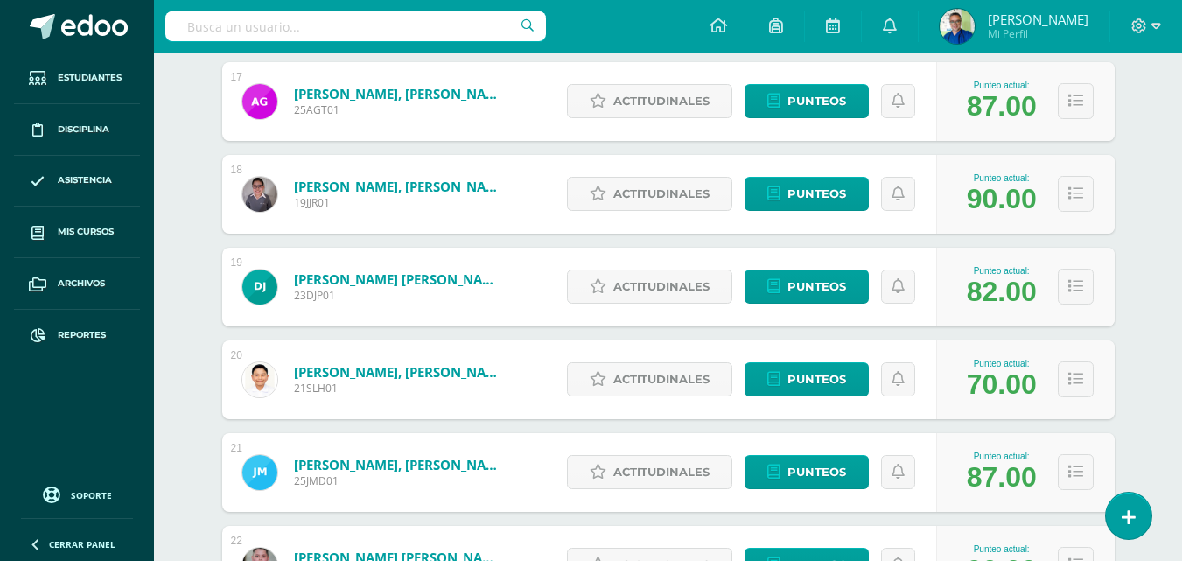
scroll to position [2327, 0]
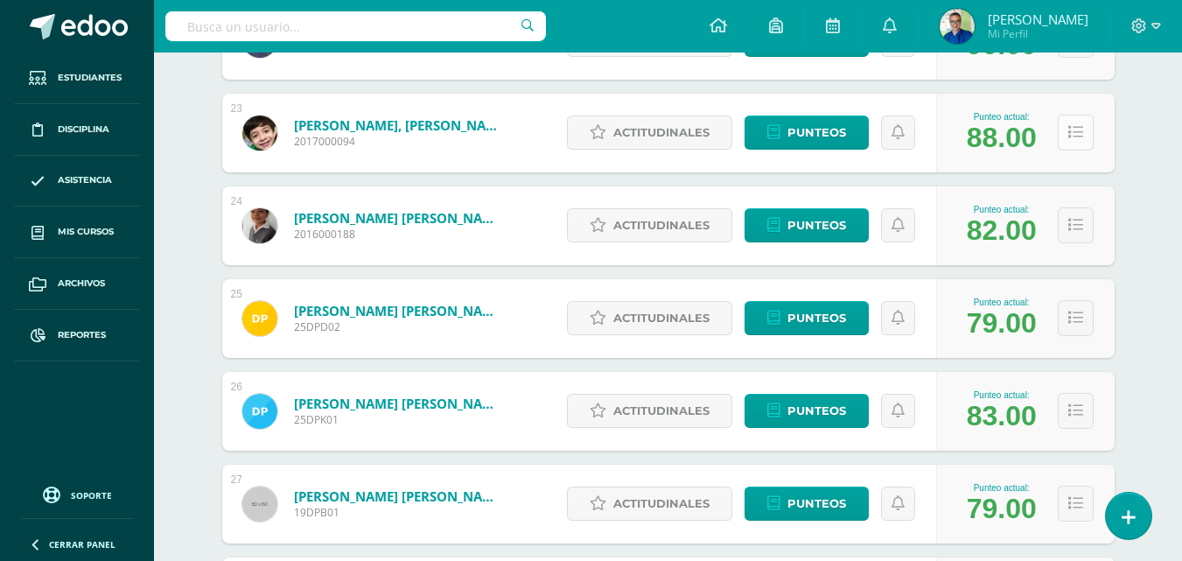
click at [1075, 140] on icon at bounding box center [1075, 132] width 15 height 15
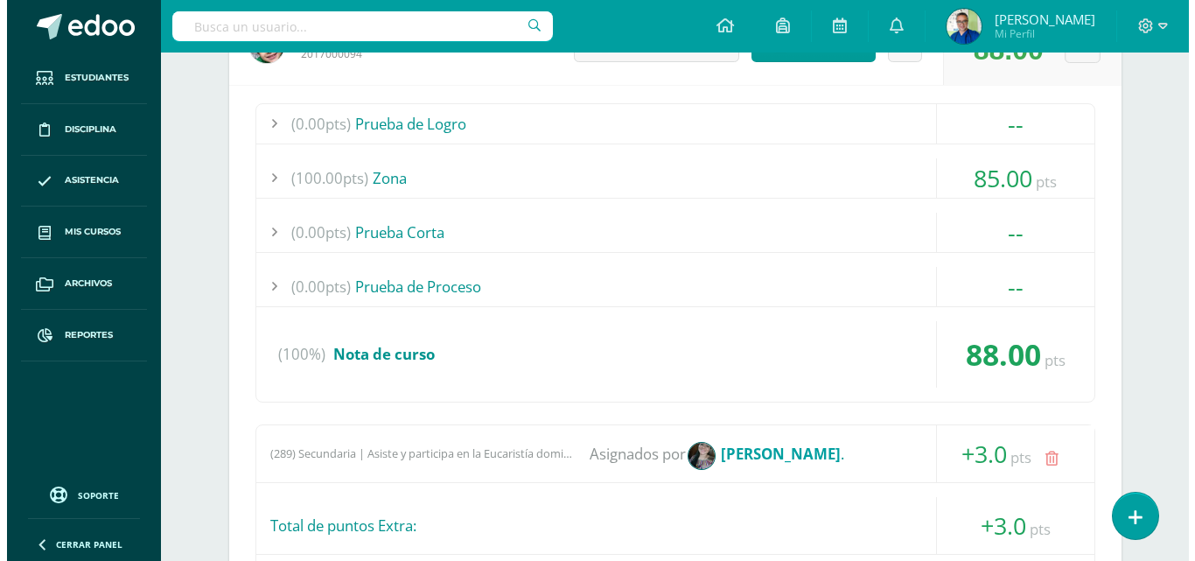
scroll to position [2764, 0]
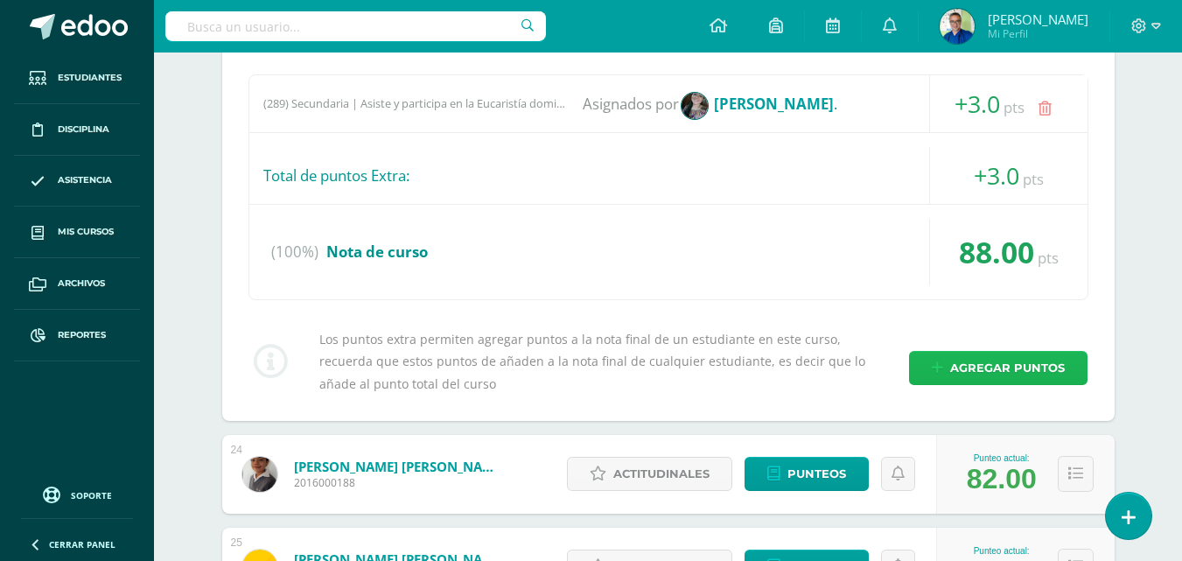
click at [986, 384] on span "Agregar puntos" at bounding box center [1007, 368] width 115 height 32
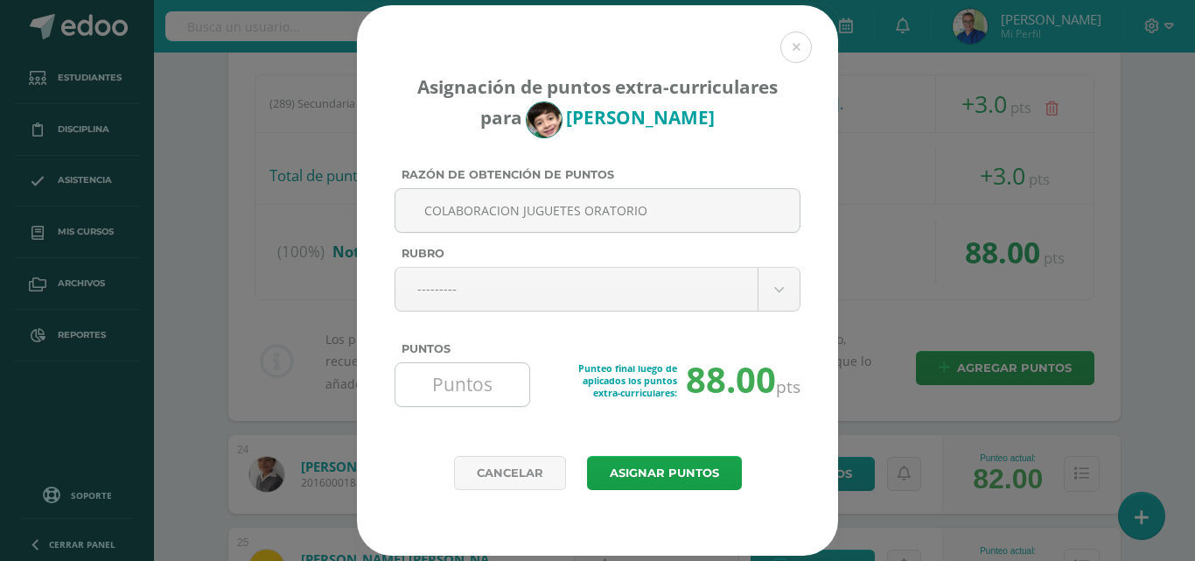
type input "COLABORACION JUGUETES ORATORIO"
click at [478, 398] on input "Puntos" at bounding box center [462, 384] width 120 height 43
type input "5"
click at [620, 478] on button "Asignar puntos" at bounding box center [664, 473] width 155 height 34
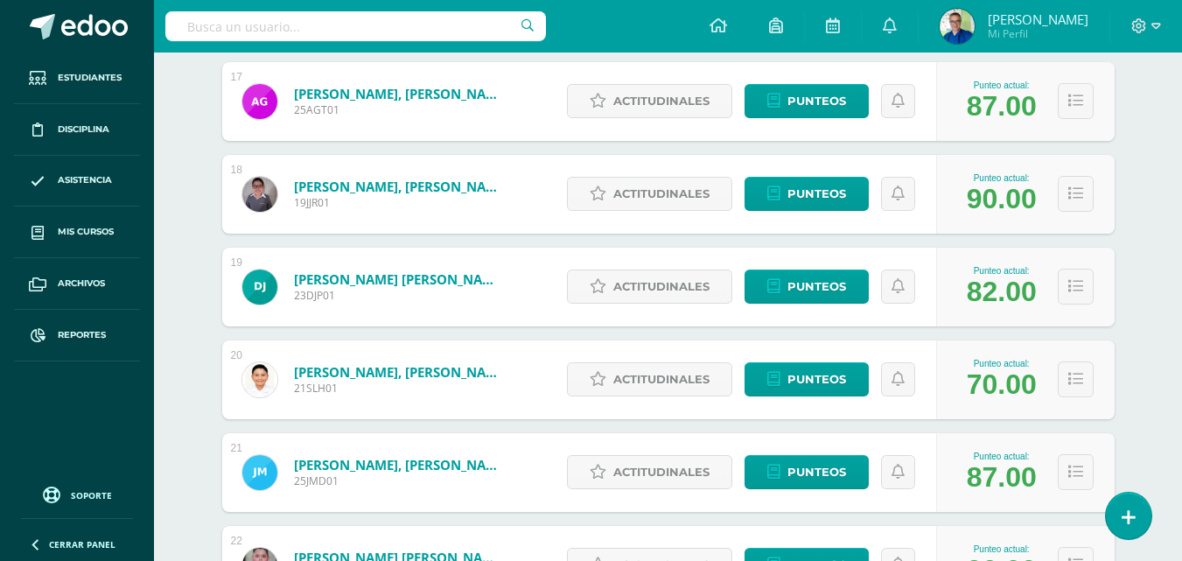
scroll to position [2415, 0]
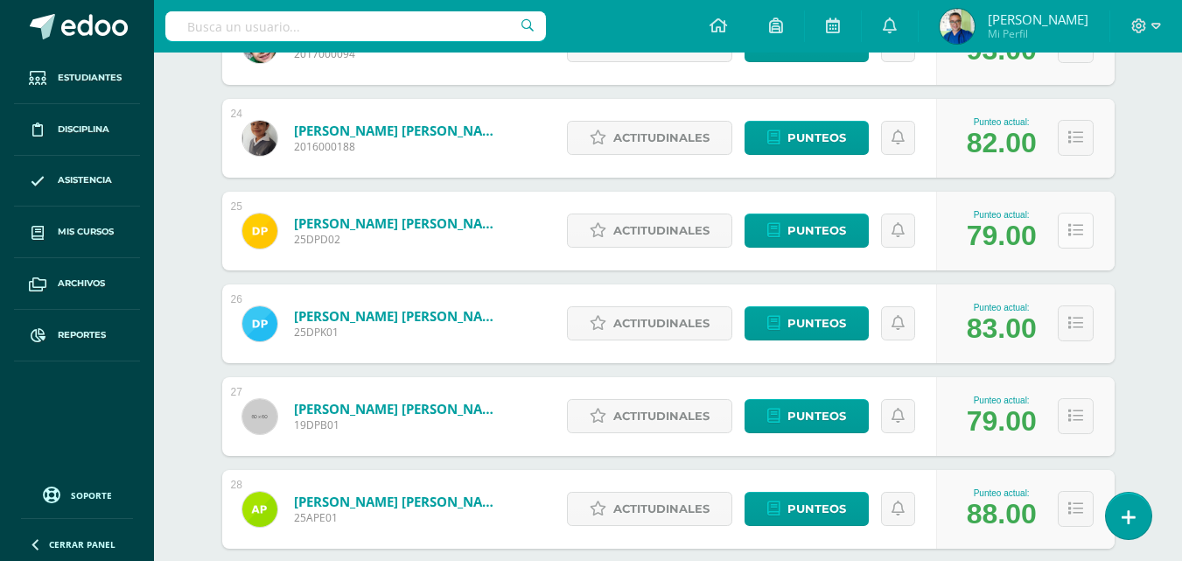
click at [1087, 248] on button at bounding box center [1076, 231] width 36 height 36
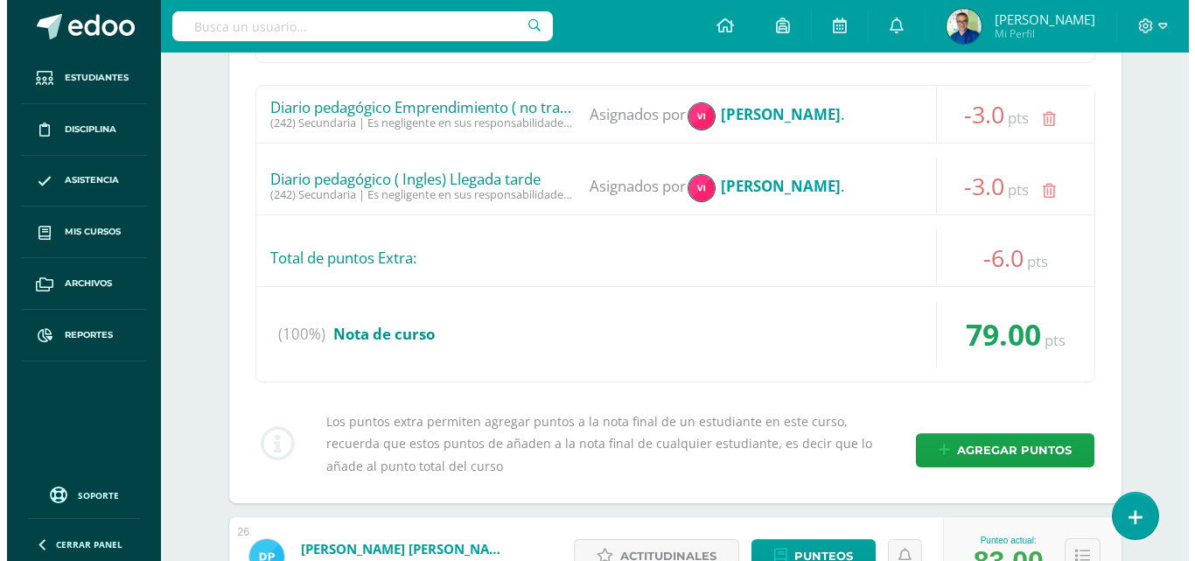
scroll to position [3027, 0]
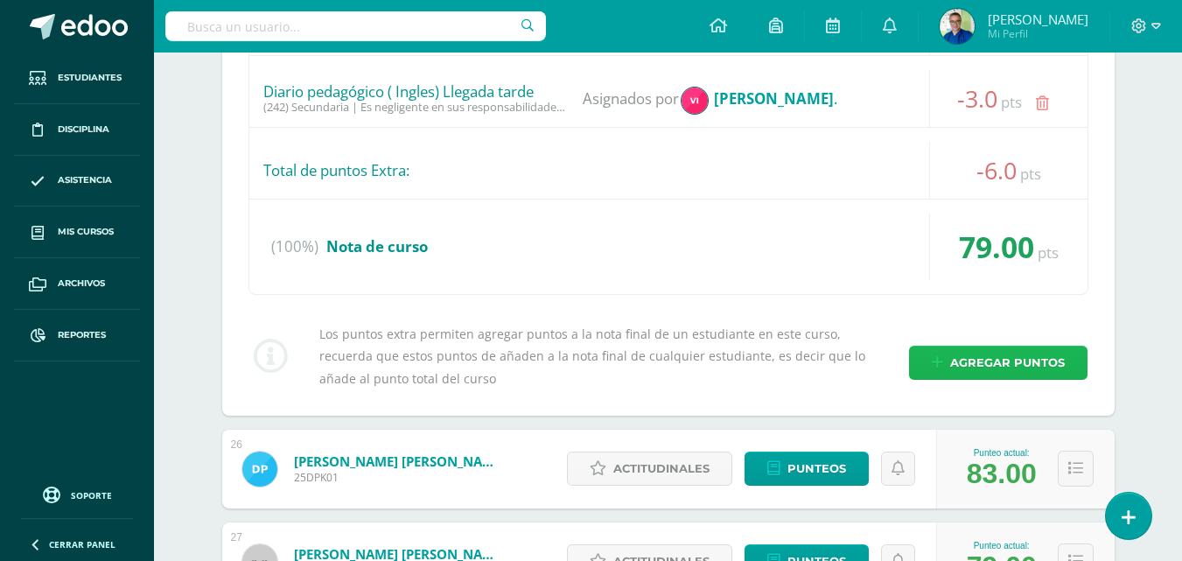
click at [996, 379] on span "Agregar puntos" at bounding box center [1007, 362] width 115 height 32
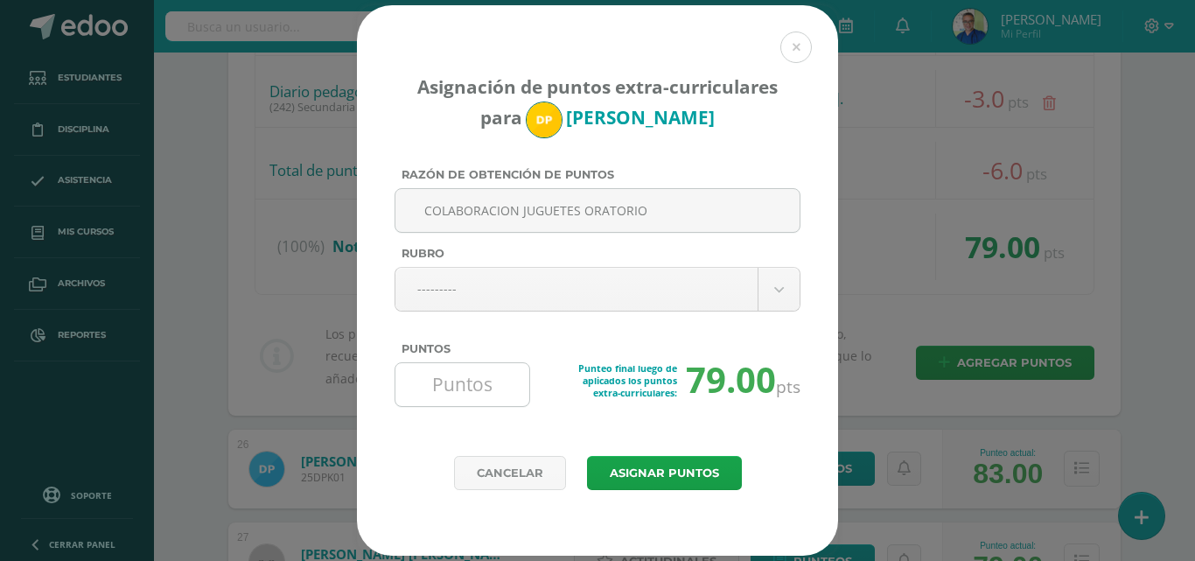
type input "COLABORACION JUGUETES ORATORIO"
click at [476, 384] on input "Puntos" at bounding box center [462, 384] width 120 height 43
type input "5"
click at [618, 475] on button "Asignar puntos" at bounding box center [664, 473] width 155 height 34
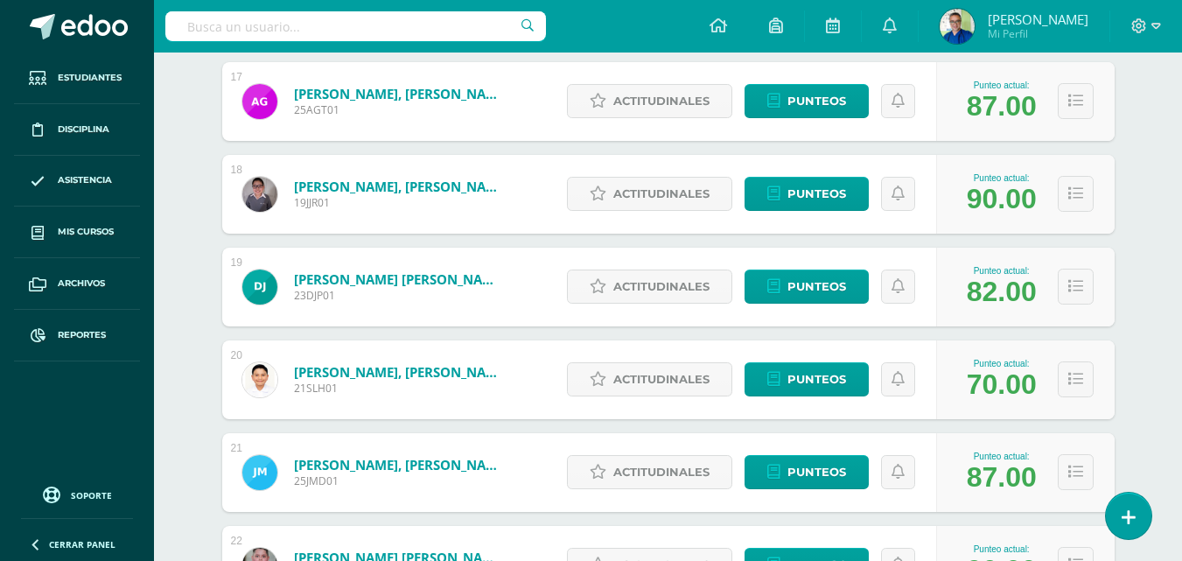
scroll to position [2327, 0]
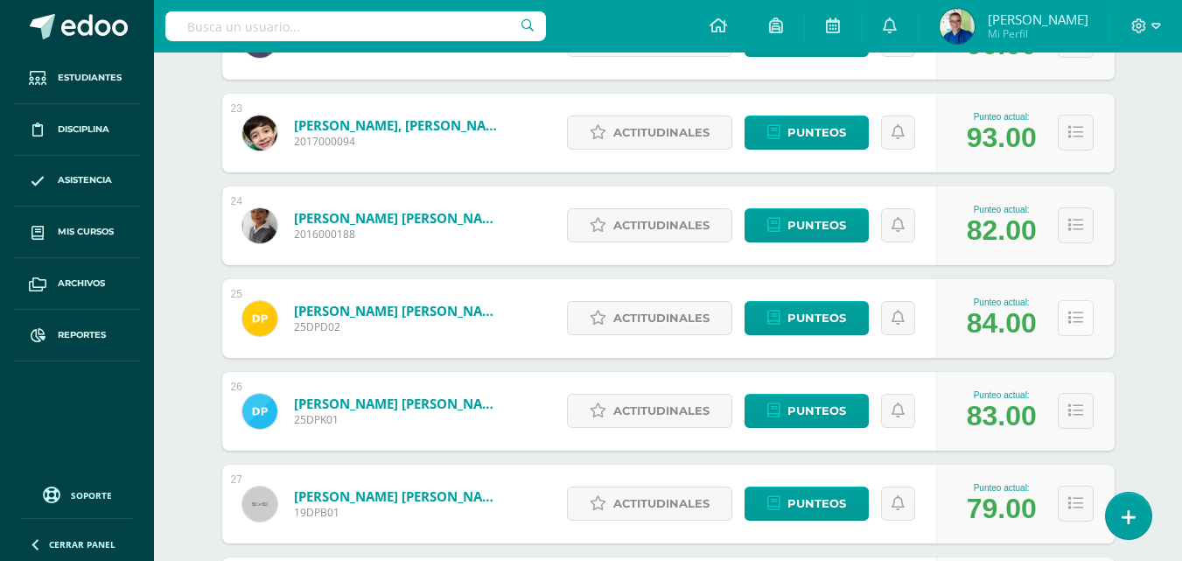
click at [1078, 325] on icon at bounding box center [1075, 318] width 15 height 15
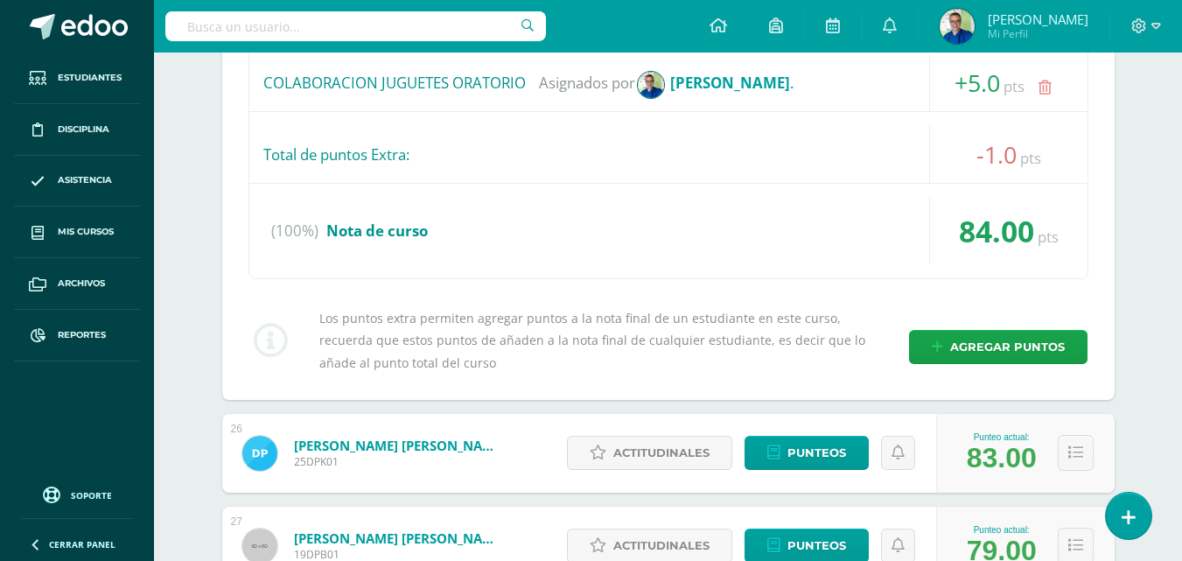
scroll to position [3377, 0]
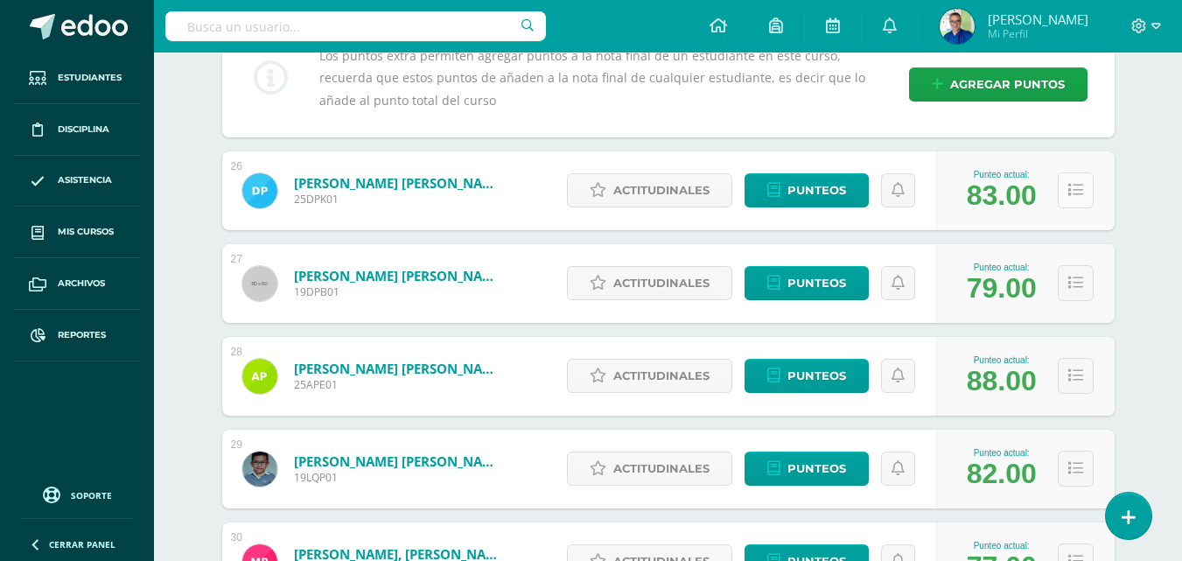
click at [1082, 198] on icon at bounding box center [1075, 190] width 15 height 15
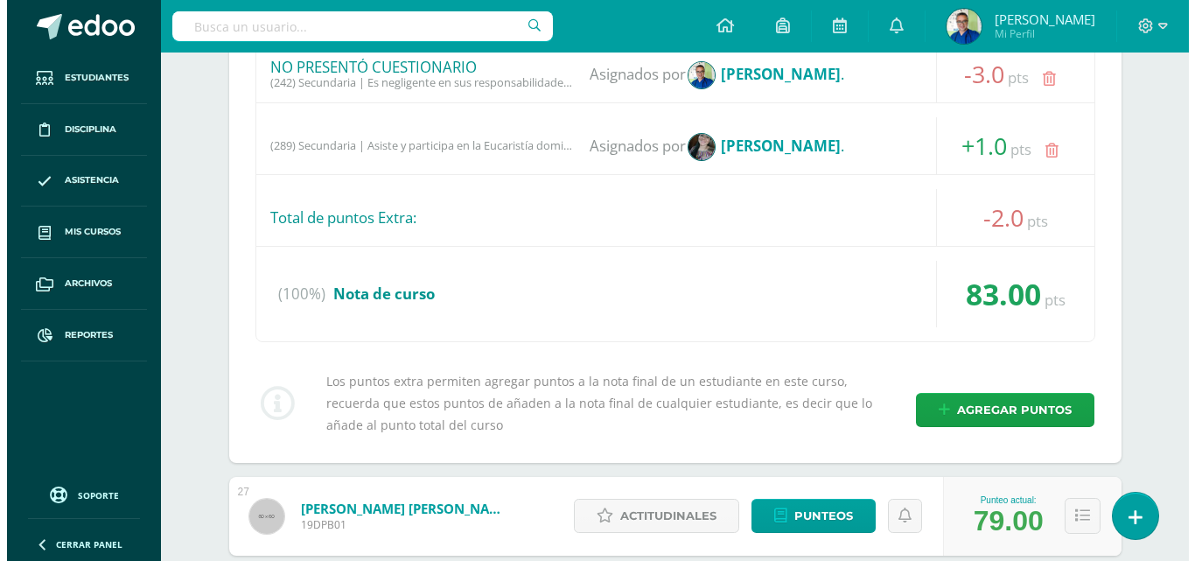
scroll to position [3989, 0]
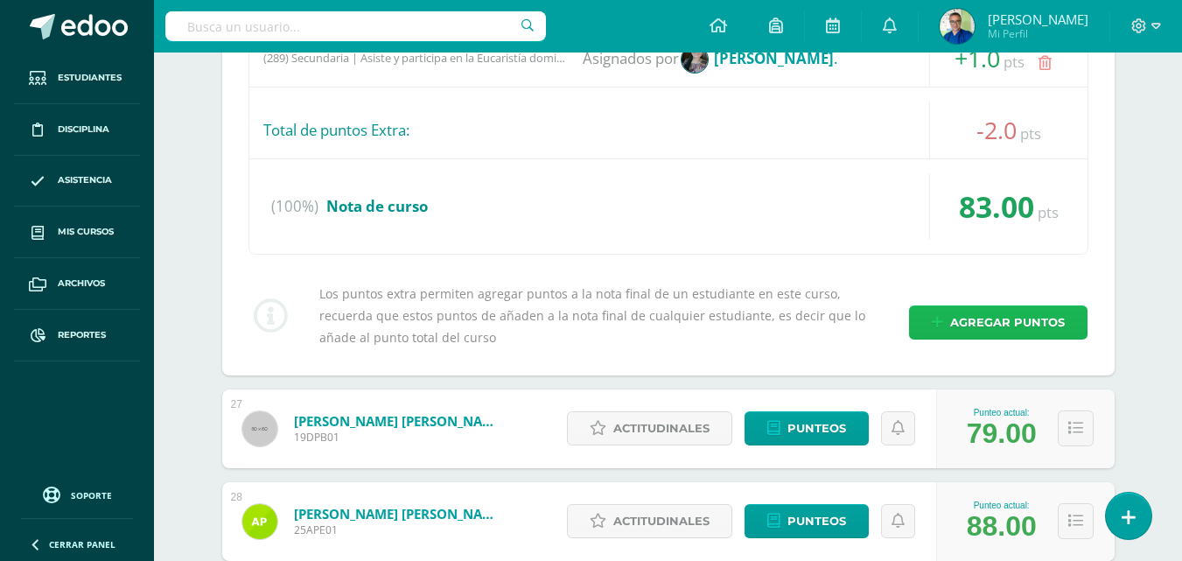
click at [974, 339] on span "Agregar puntos" at bounding box center [1007, 322] width 115 height 32
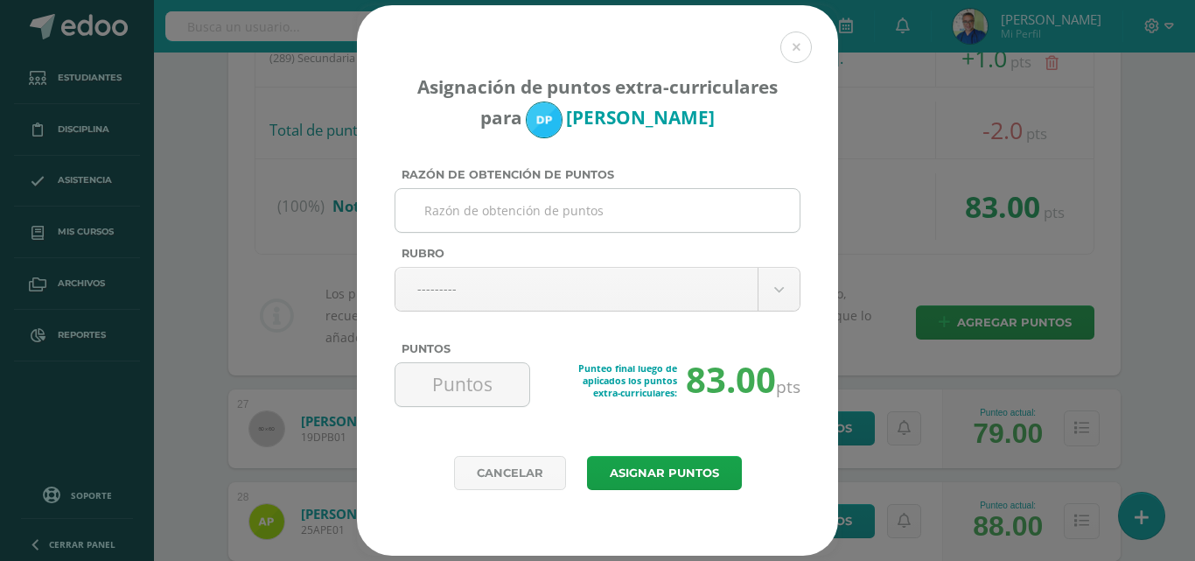
paste input "COLABORACION JUGUETES ORATORIO"
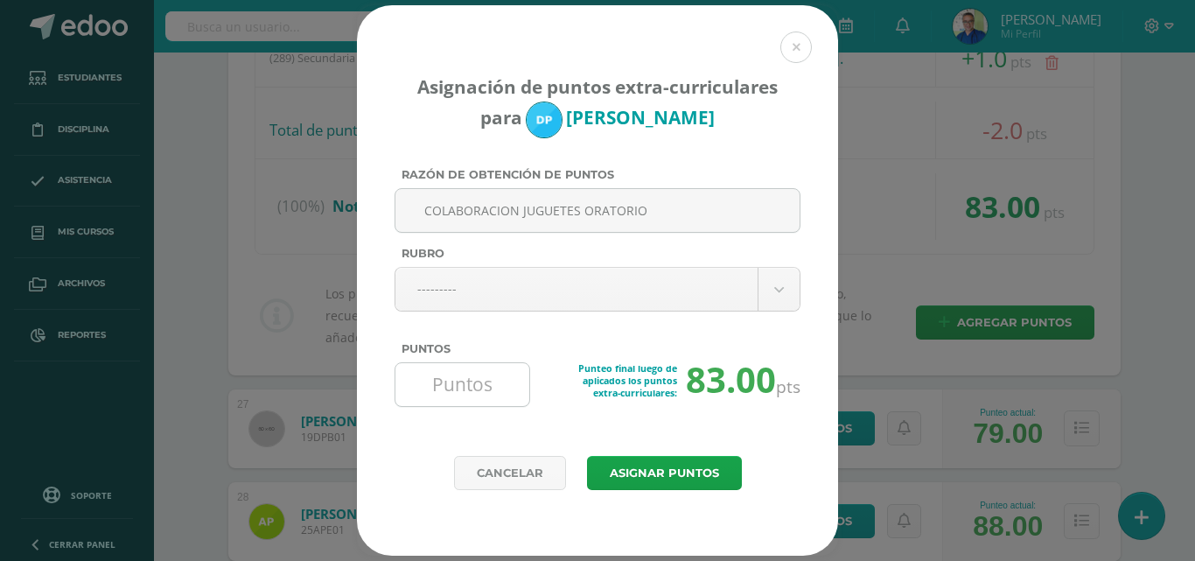
type input "COLABORACION JUGUETES ORATORIO"
click at [469, 388] on input "Puntos" at bounding box center [462, 384] width 120 height 43
type input "5"
click at [651, 468] on button "Asignar puntos" at bounding box center [664, 473] width 155 height 34
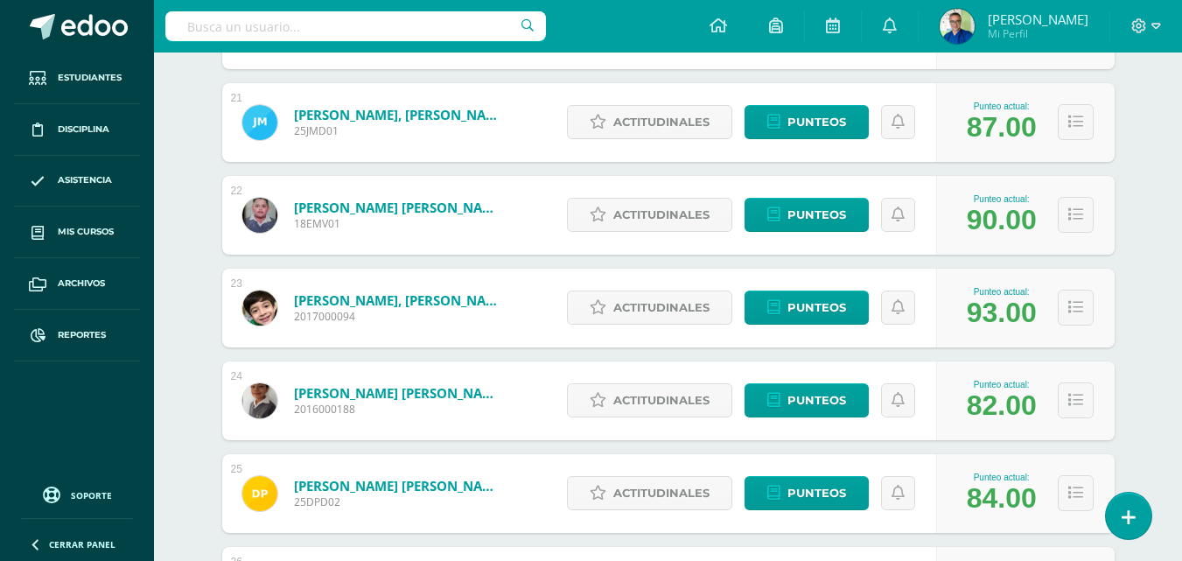
scroll to position [2415, 0]
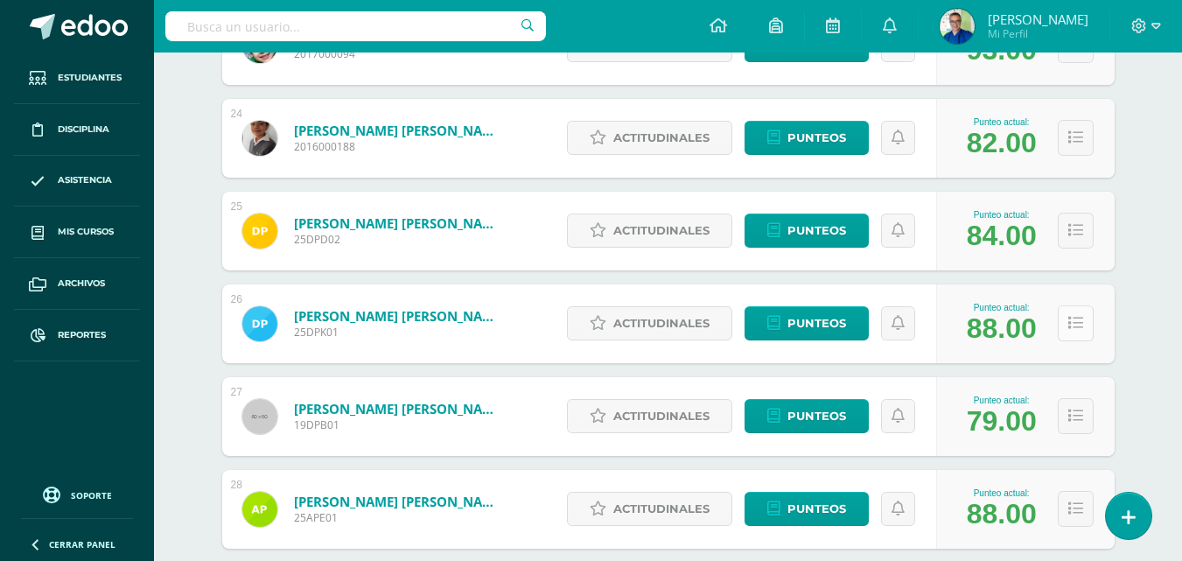
click at [1074, 341] on button at bounding box center [1076, 323] width 36 height 36
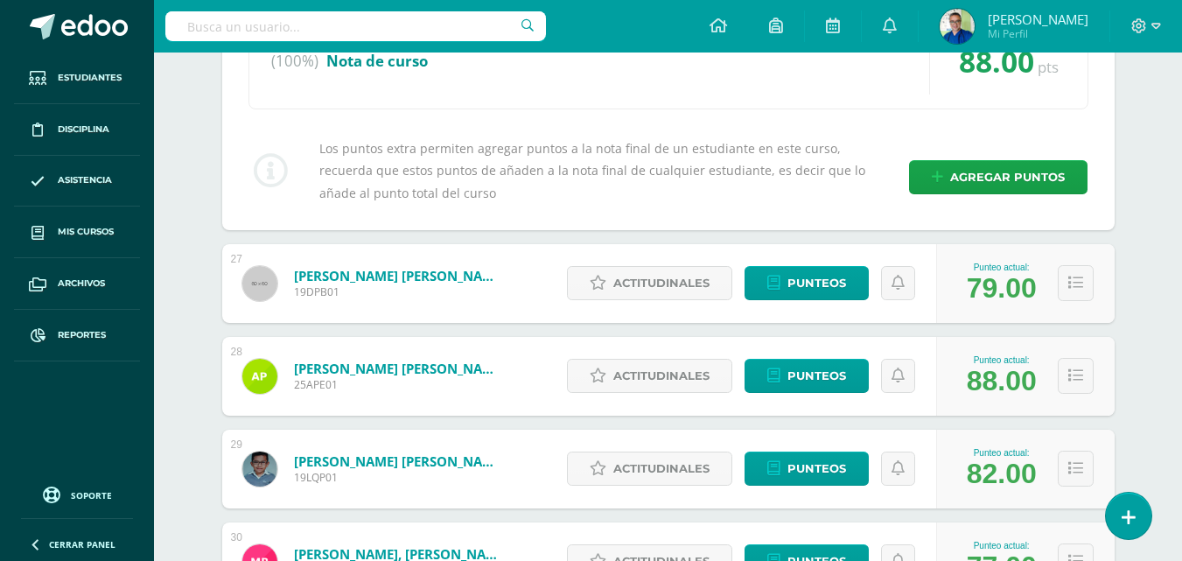
scroll to position [3464, 0]
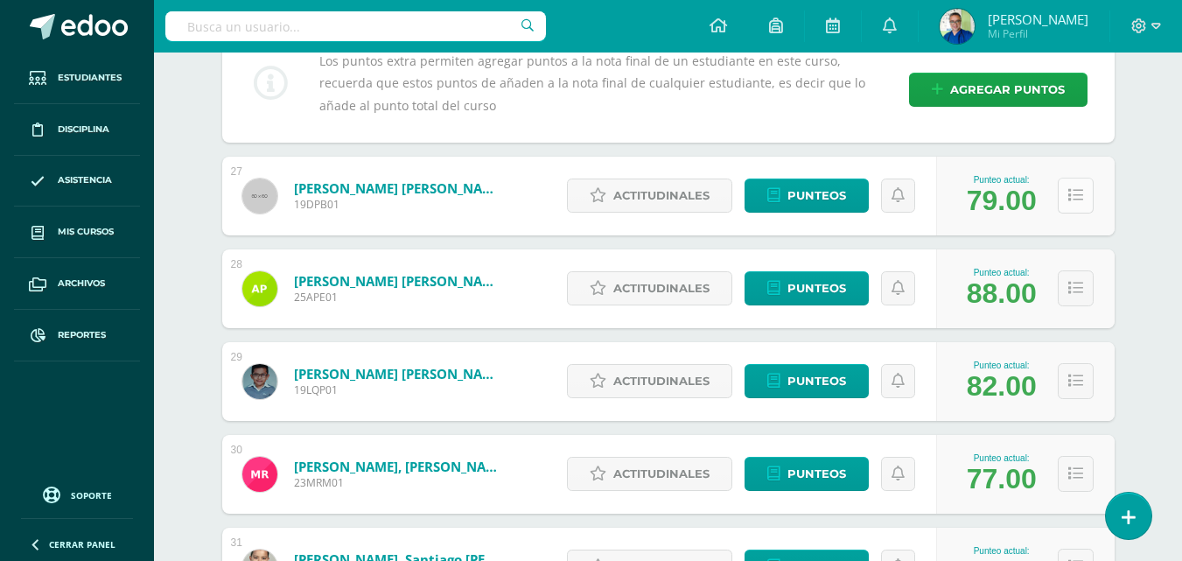
click at [1081, 203] on icon at bounding box center [1075, 195] width 15 height 15
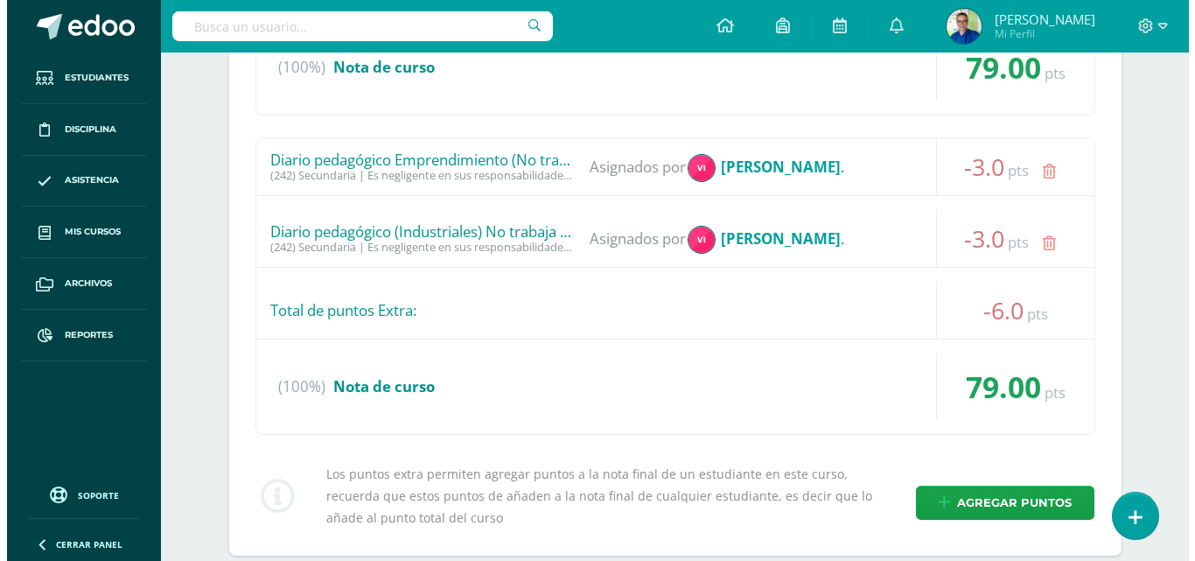
scroll to position [4077, 0]
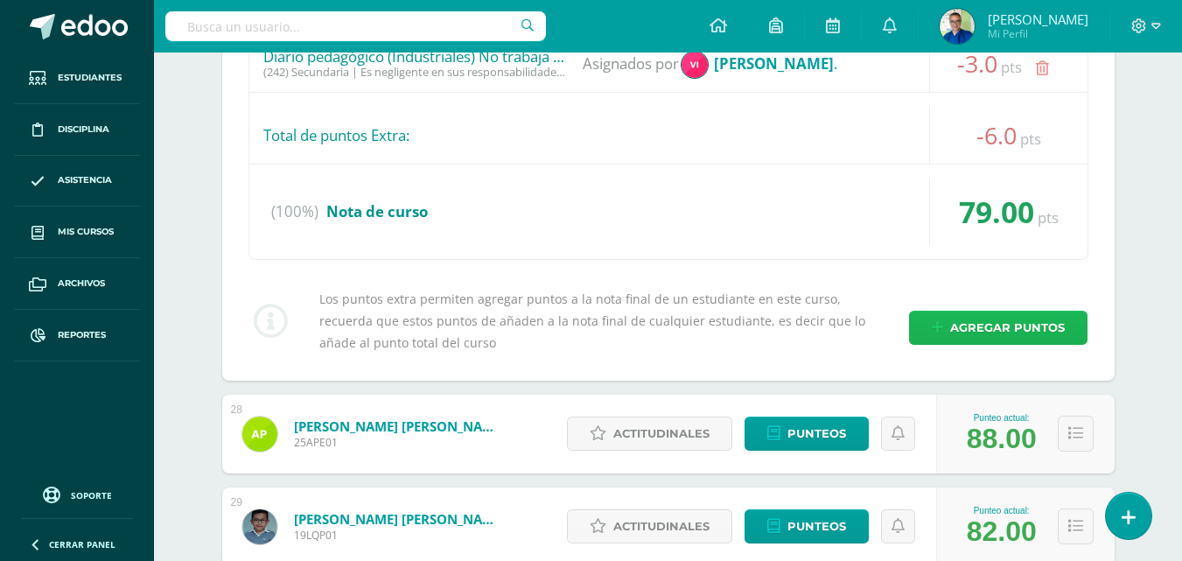
click at [959, 344] on span "Agregar puntos" at bounding box center [1007, 327] width 115 height 32
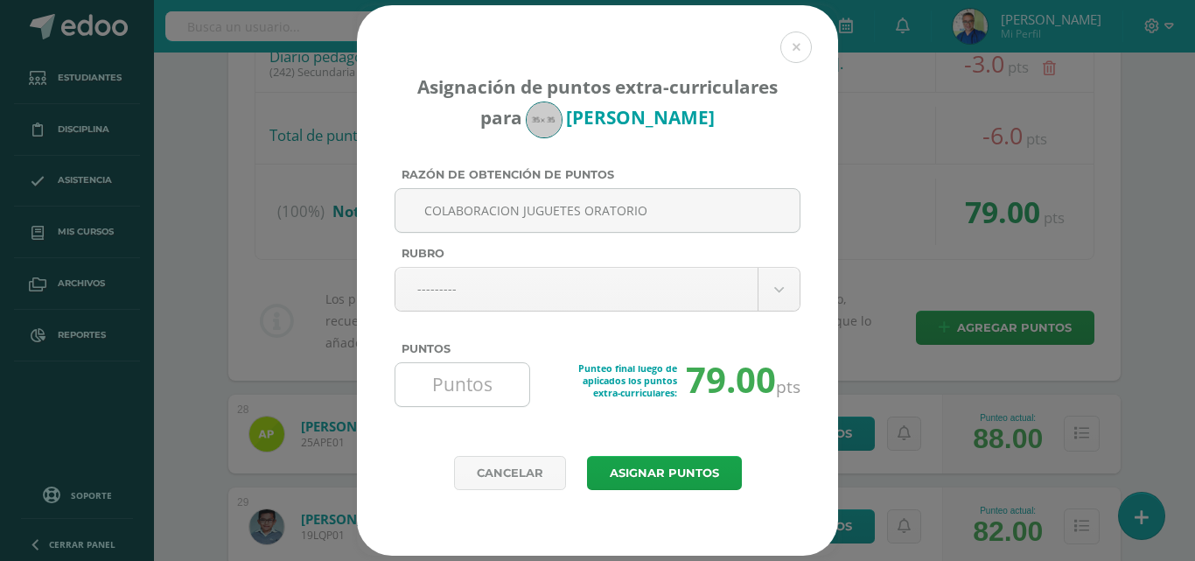
type input "COLABORACION JUGUETES ORATORIO"
click at [457, 395] on input "Puntos" at bounding box center [462, 384] width 120 height 43
type input "5"
click at [625, 473] on button "Asignar puntos" at bounding box center [664, 473] width 155 height 34
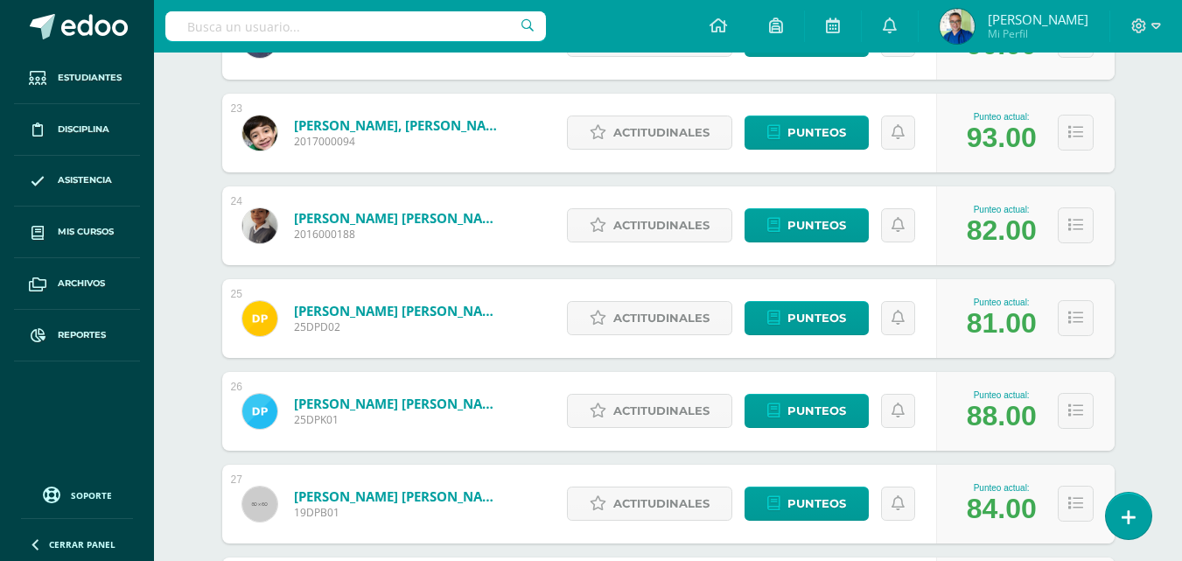
scroll to position [2502, 0]
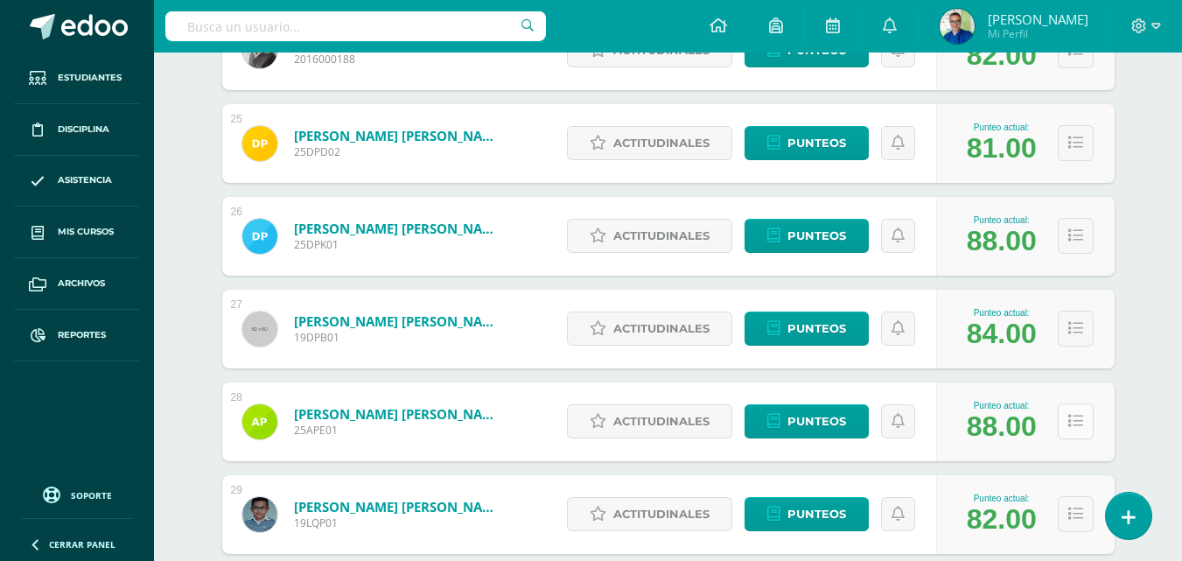
click at [1080, 439] on button at bounding box center [1076, 421] width 36 height 36
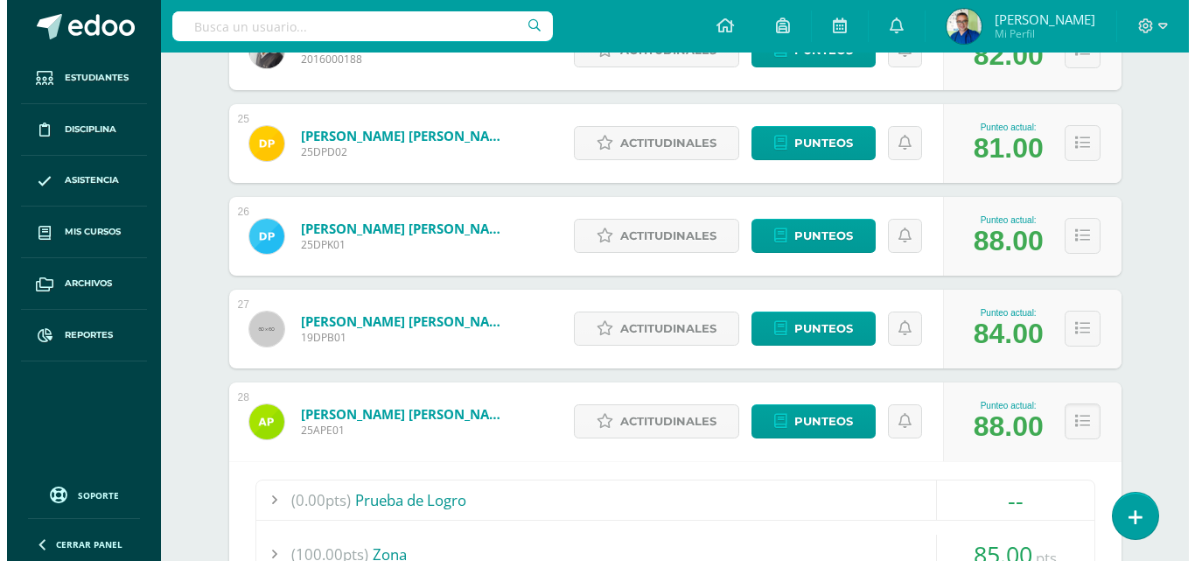
scroll to position [3202, 0]
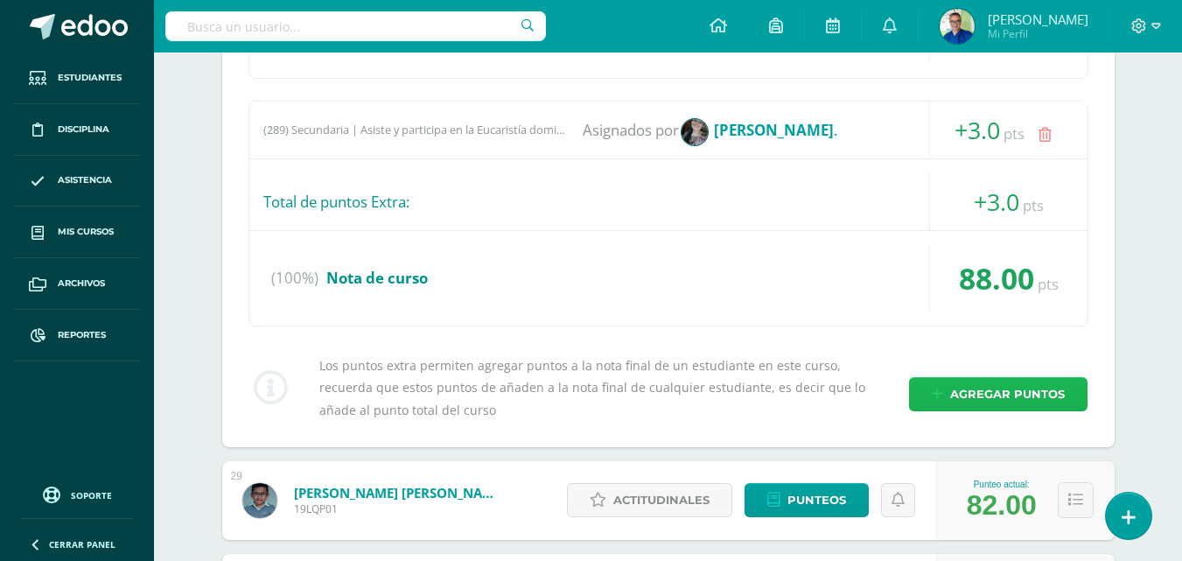
click at [977, 410] on span "Agregar puntos" at bounding box center [1007, 394] width 115 height 32
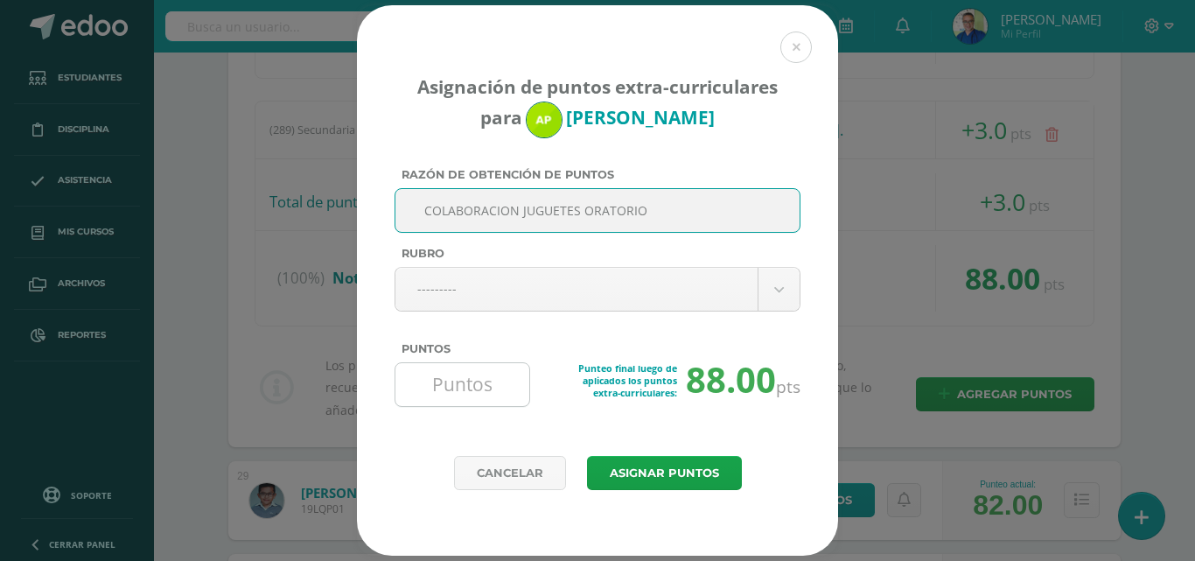
type input "COLABORACION JUGUETES ORATORIO"
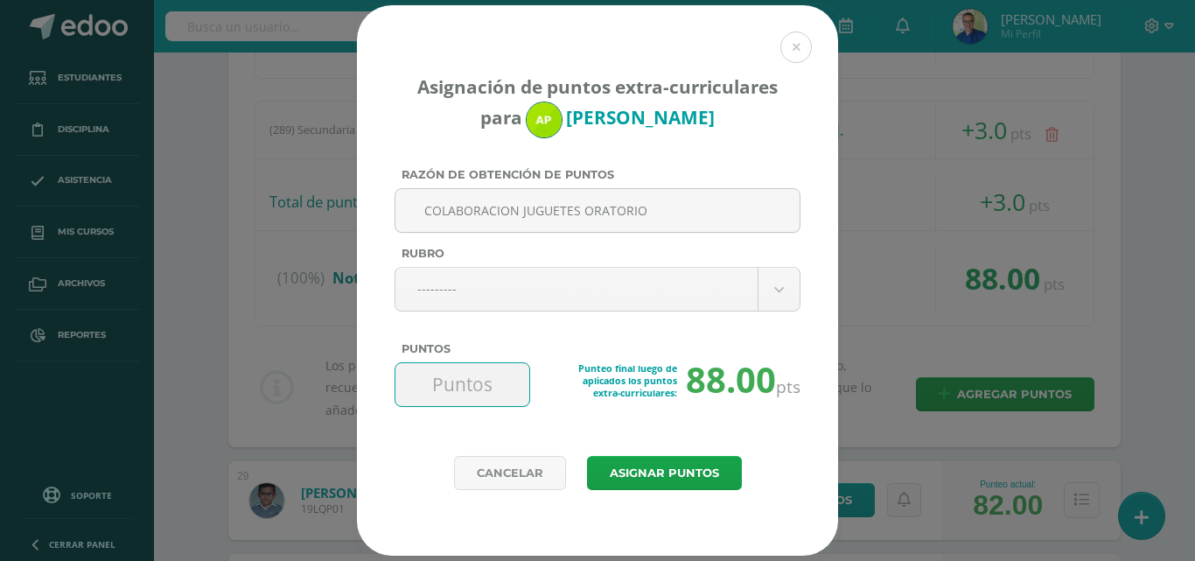
click at [489, 381] on input "Puntos" at bounding box center [462, 384] width 120 height 43
type input "5"
click at [656, 481] on button "Asignar puntos" at bounding box center [664, 473] width 155 height 34
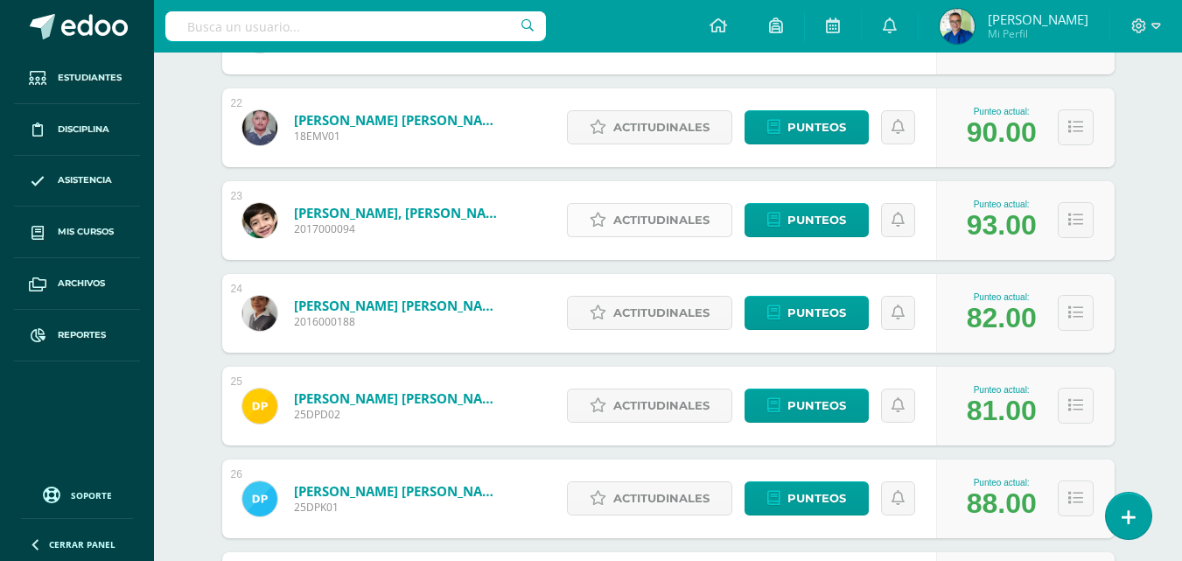
scroll to position [2589, 0]
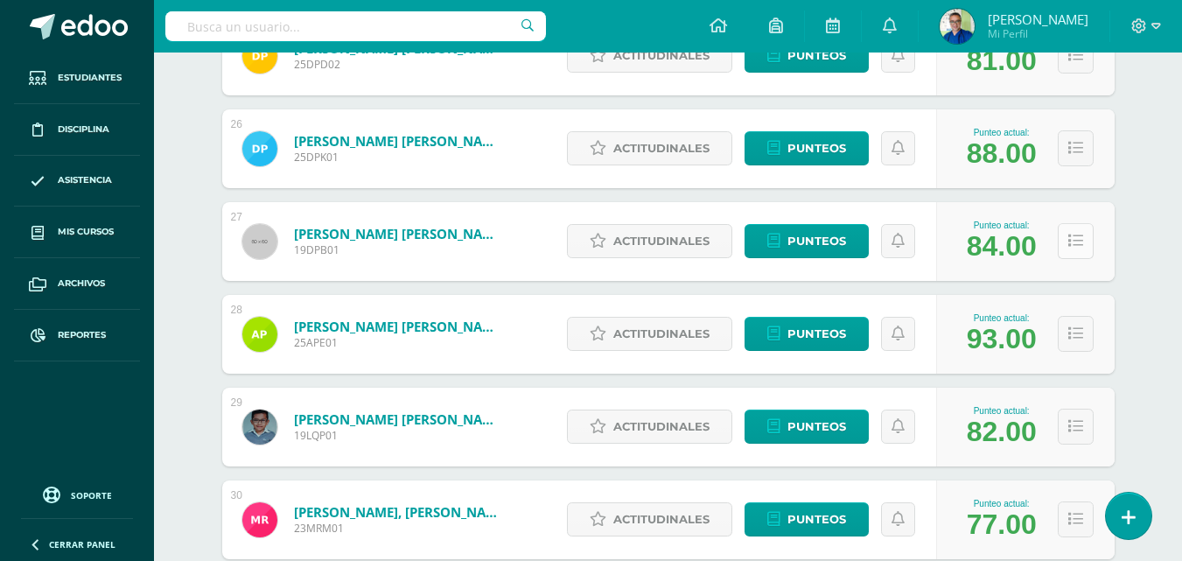
click at [1074, 248] on icon at bounding box center [1075, 241] width 15 height 15
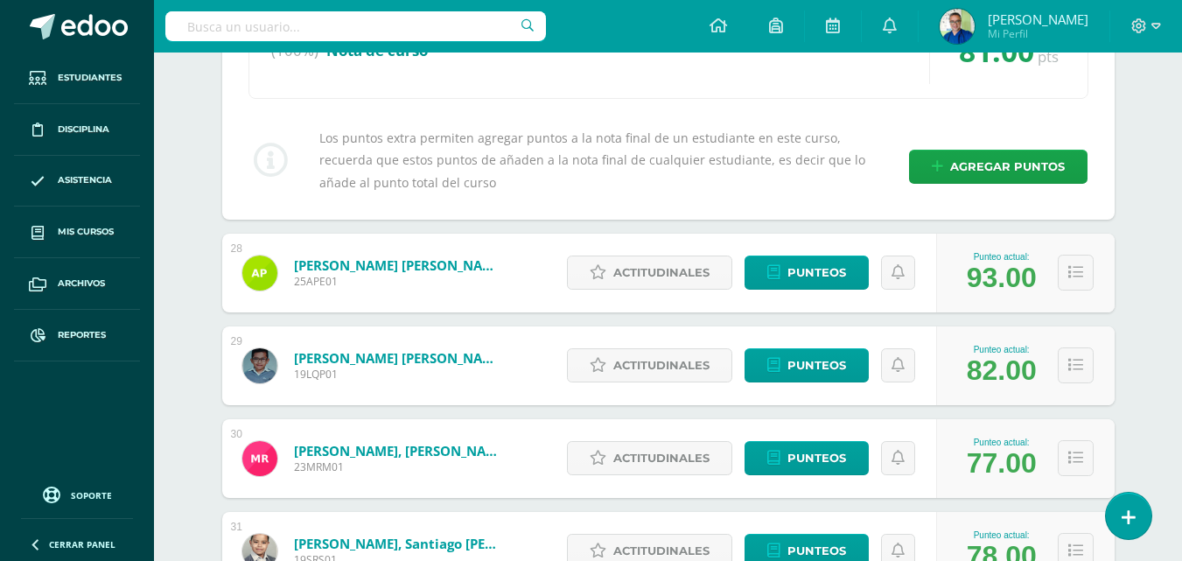
scroll to position [3727, 0]
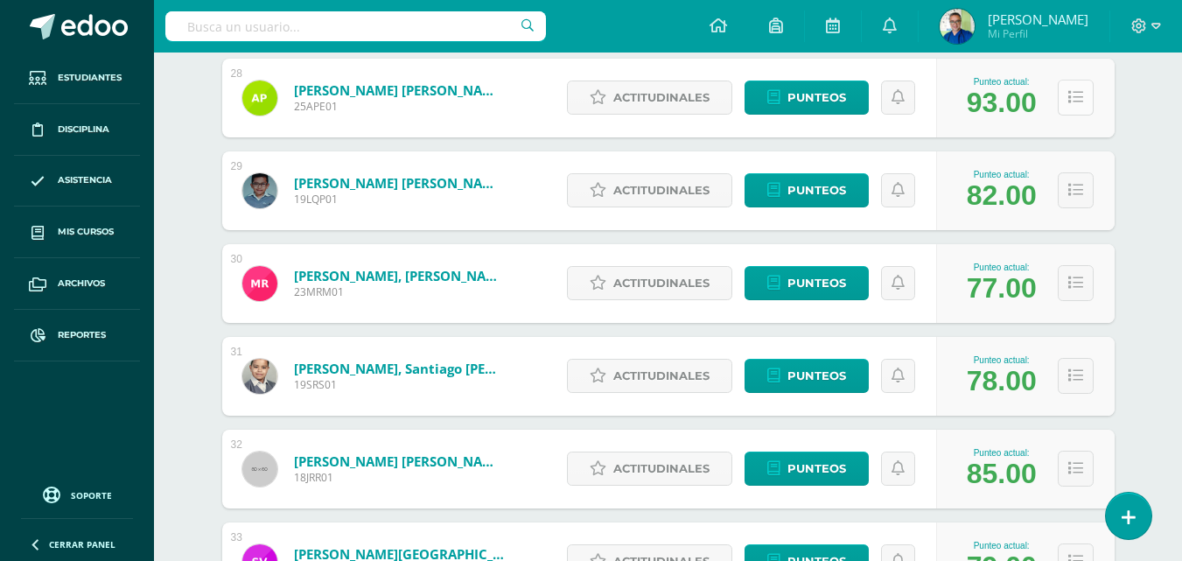
click at [1073, 105] on icon at bounding box center [1075, 97] width 15 height 15
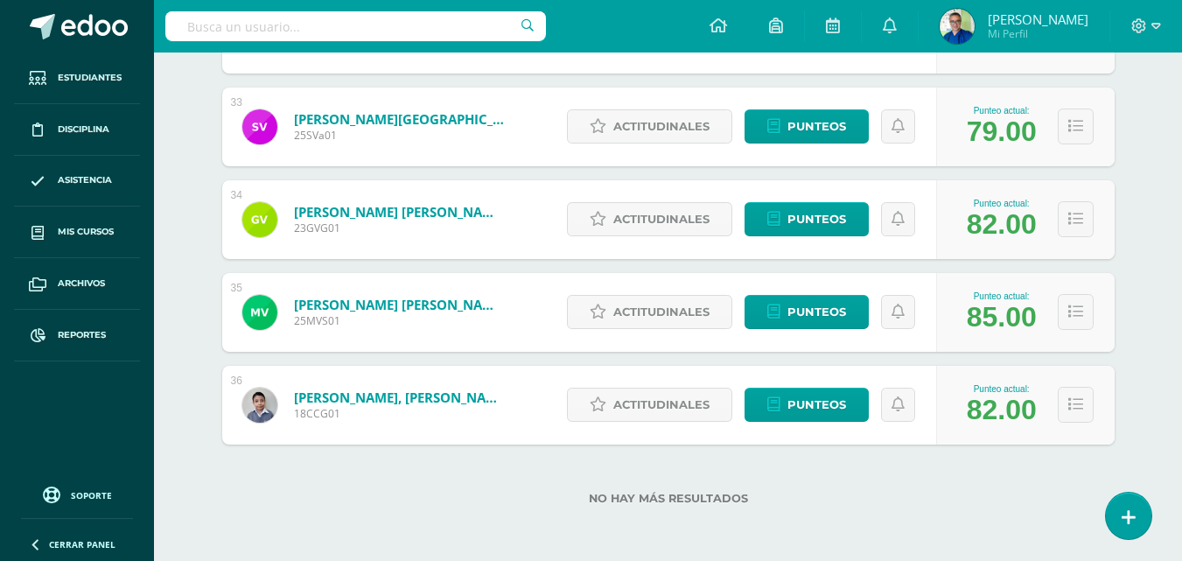
scroll to position [4514, 0]
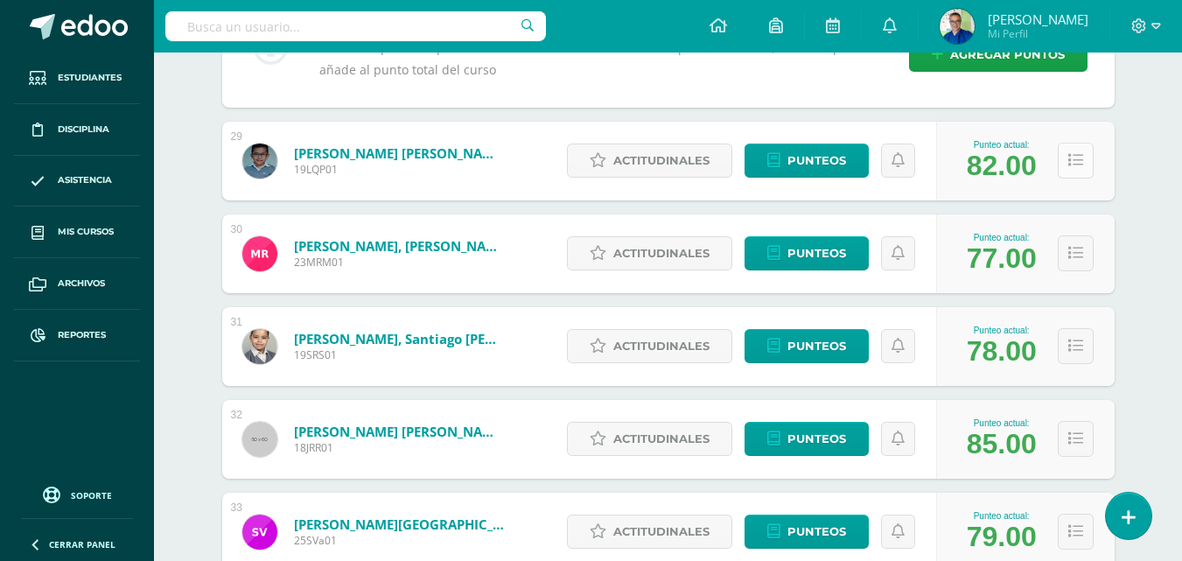
click at [1080, 168] on icon at bounding box center [1075, 160] width 15 height 15
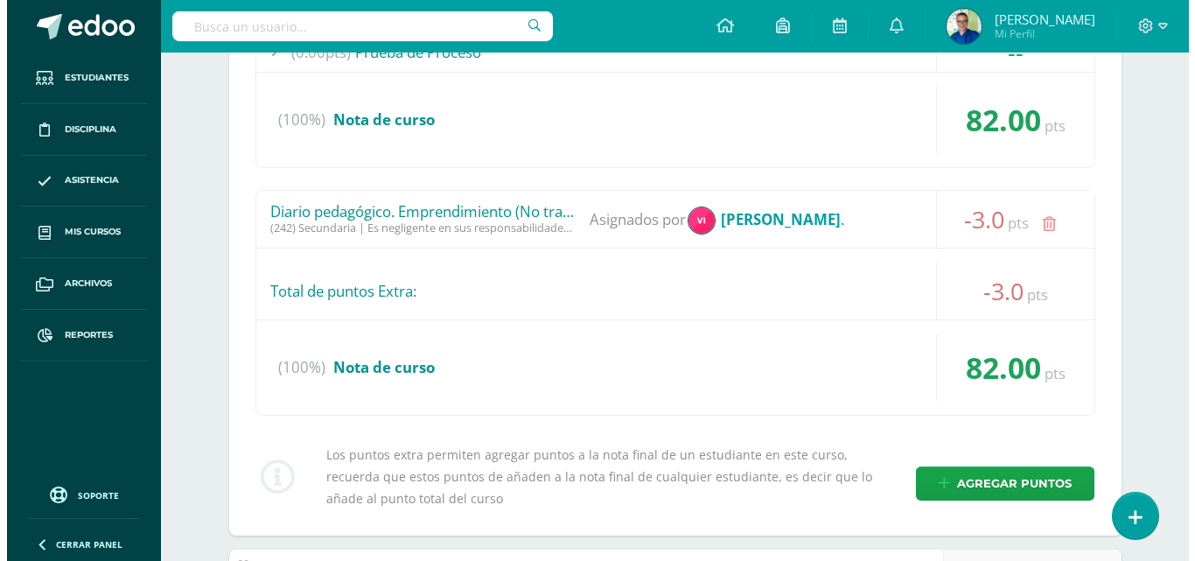
scroll to position [5039, 0]
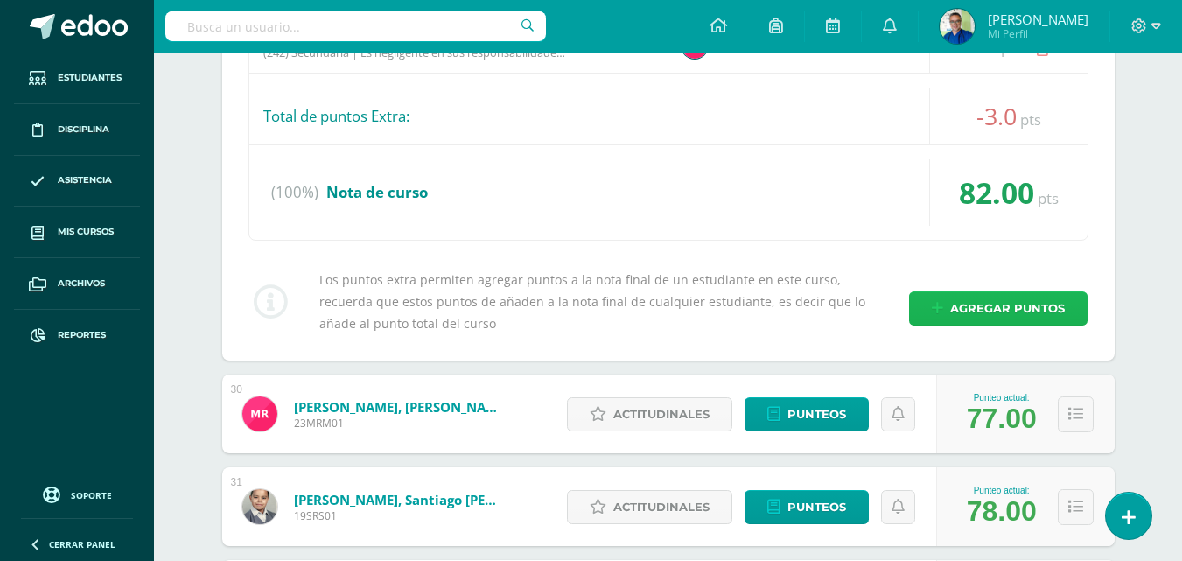
click at [1012, 325] on span "Agregar puntos" at bounding box center [1007, 308] width 115 height 32
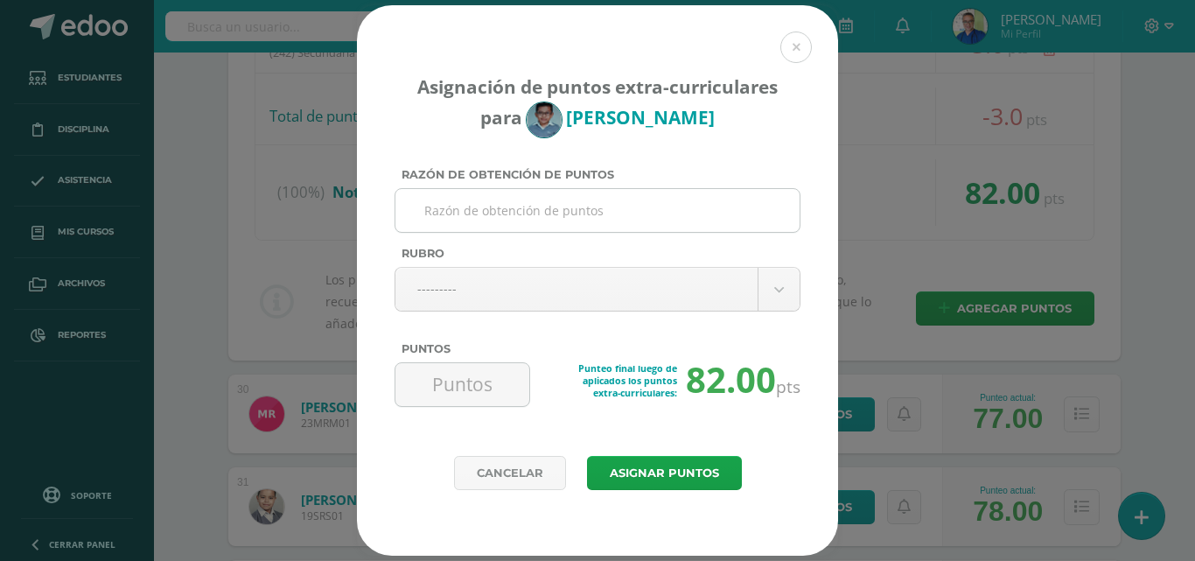
paste input "COLABORACION JUGUETES ORATORIO"
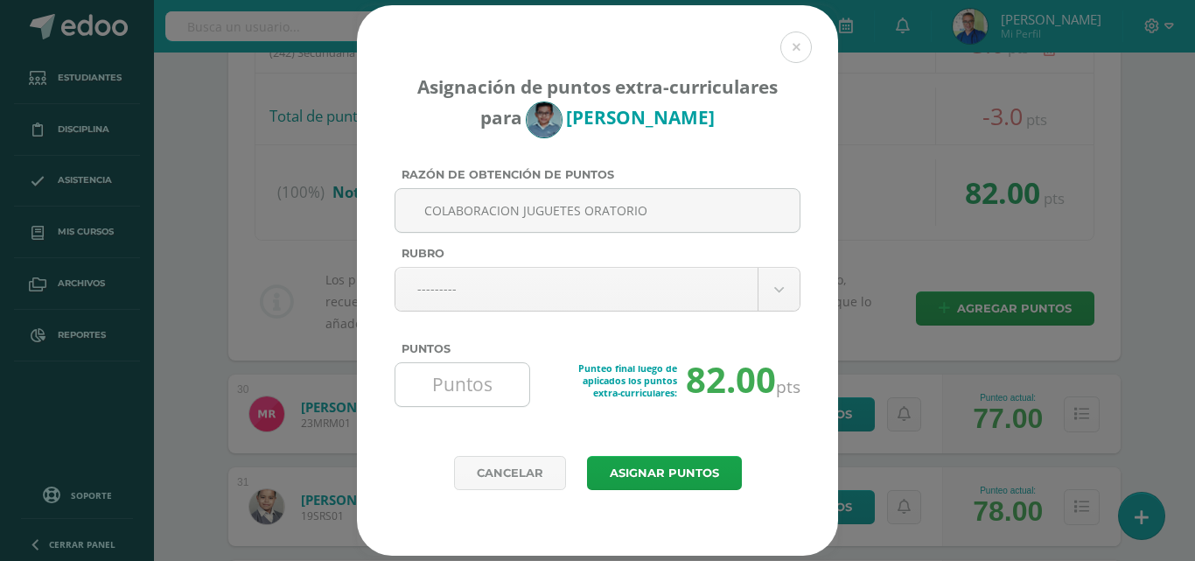
type input "COLABORACION JUGUETES ORATORIO"
click at [470, 378] on input "Puntos" at bounding box center [462, 384] width 120 height 43
type input "5"
click at [695, 474] on button "Asignar puntos" at bounding box center [664, 473] width 155 height 34
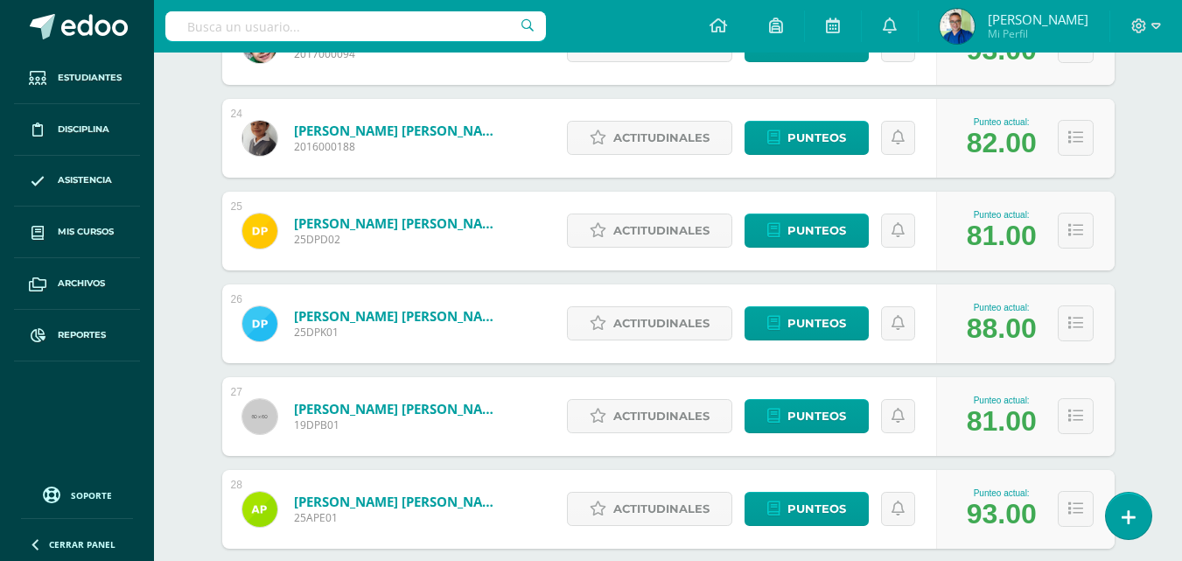
scroll to position [2738, 0]
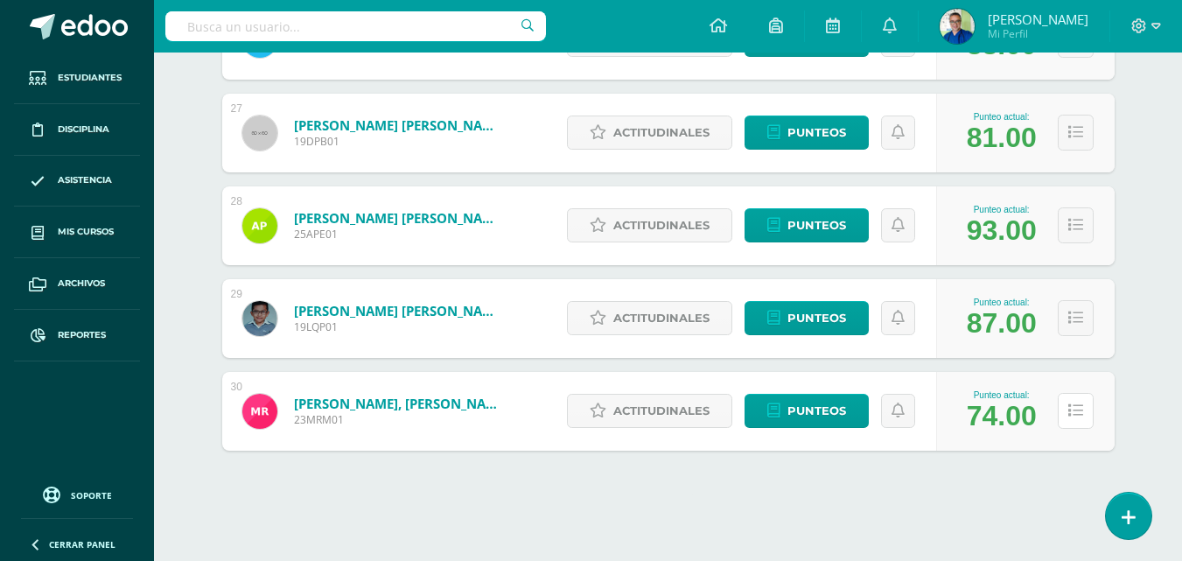
click at [1091, 404] on button at bounding box center [1076, 411] width 36 height 36
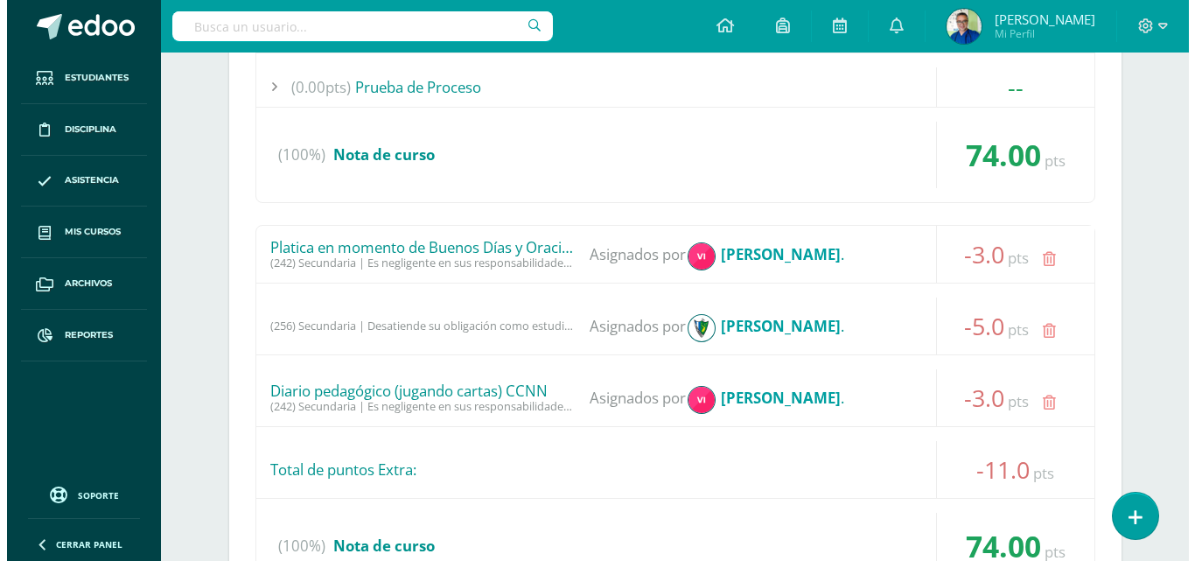
scroll to position [3438, 0]
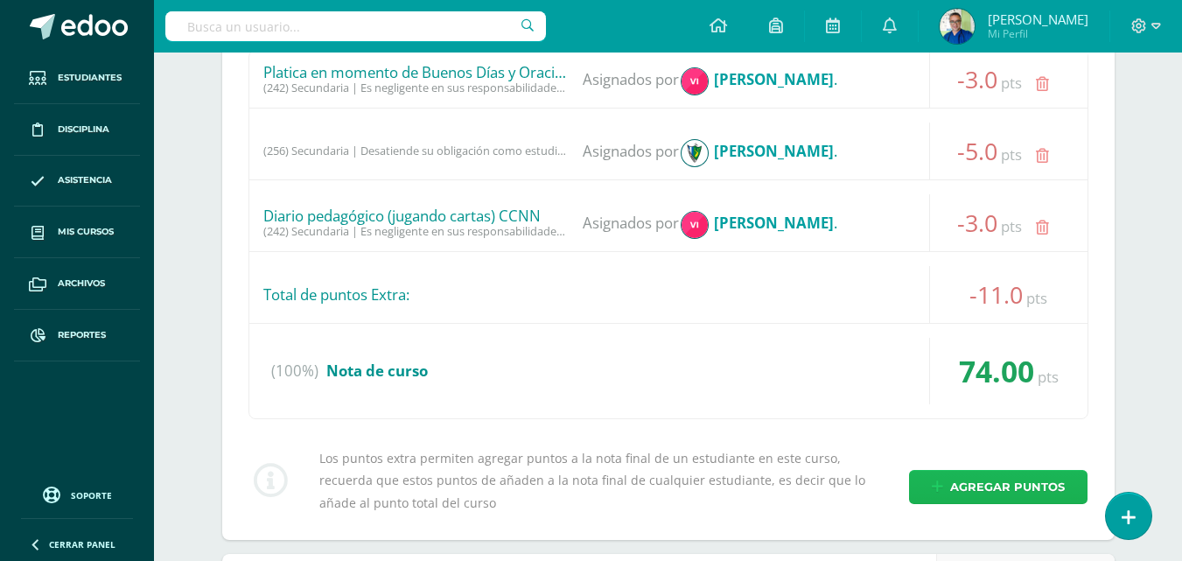
click at [984, 503] on span "Agregar puntos" at bounding box center [1007, 487] width 115 height 32
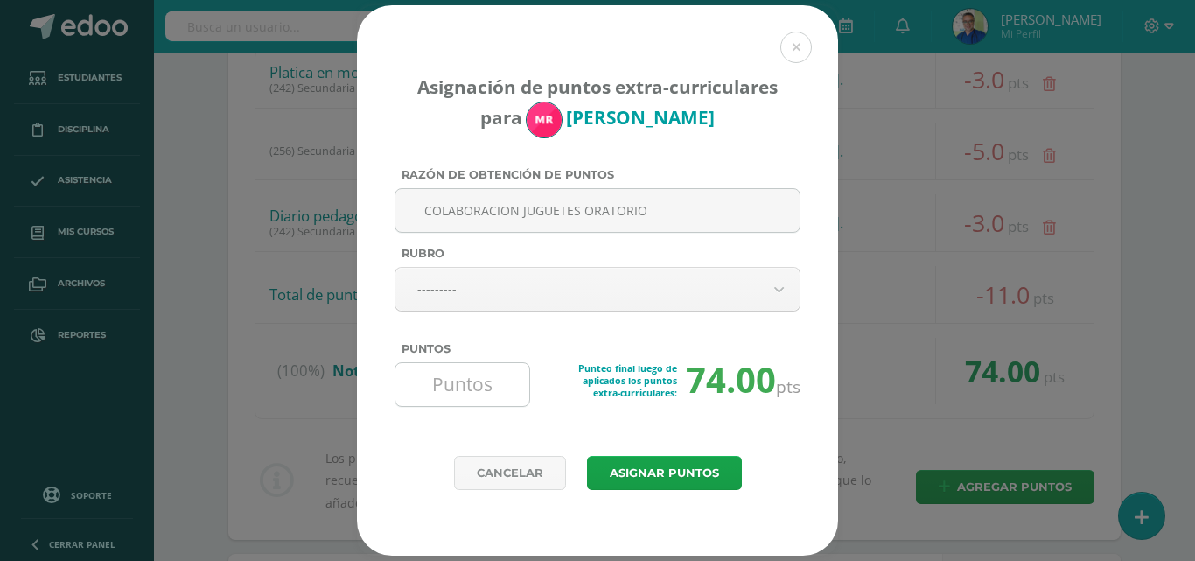
type input "COLABORACION JUGUETES ORATORIO"
click at [482, 380] on input "Puntos" at bounding box center [462, 384] width 120 height 43
type input "5"
click at [625, 475] on button "Asignar puntos" at bounding box center [664, 473] width 155 height 34
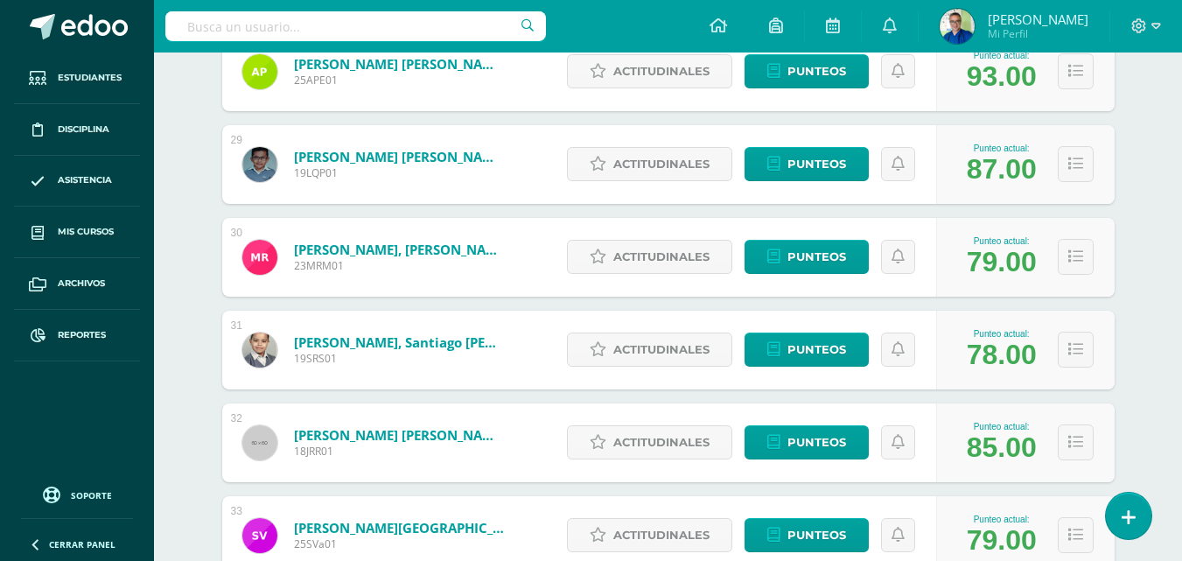
scroll to position [2939, 0]
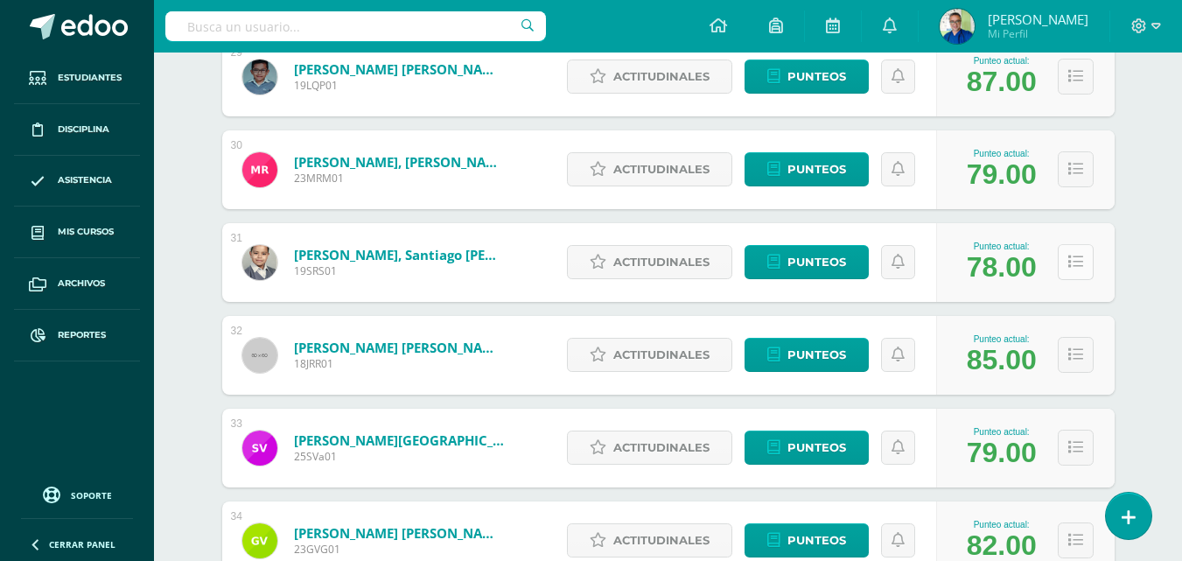
click at [1094, 280] on button at bounding box center [1076, 262] width 36 height 36
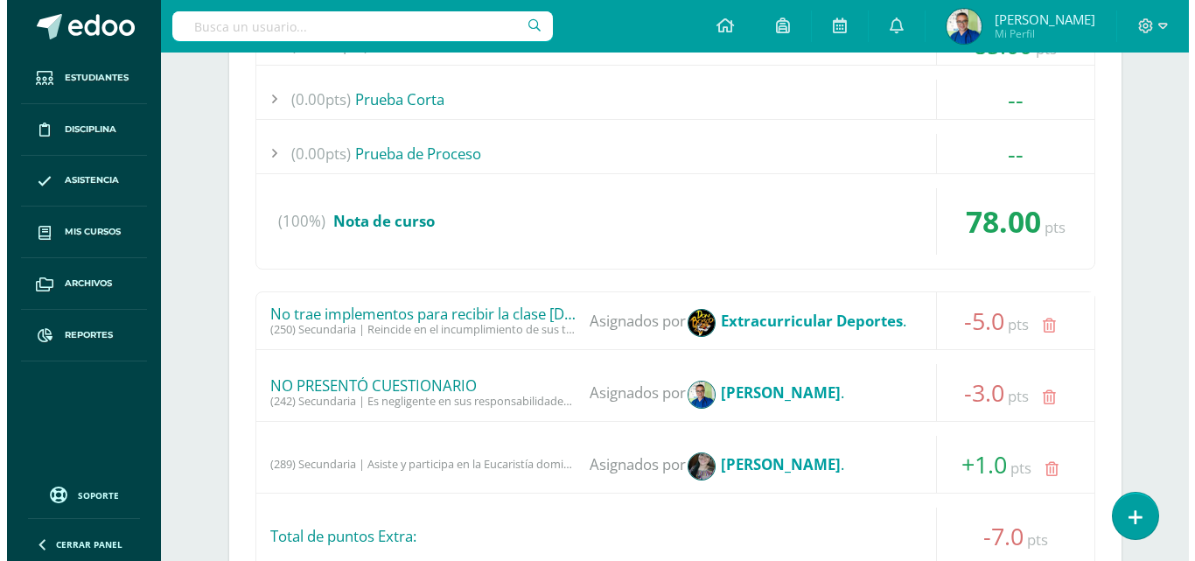
scroll to position [3552, 0]
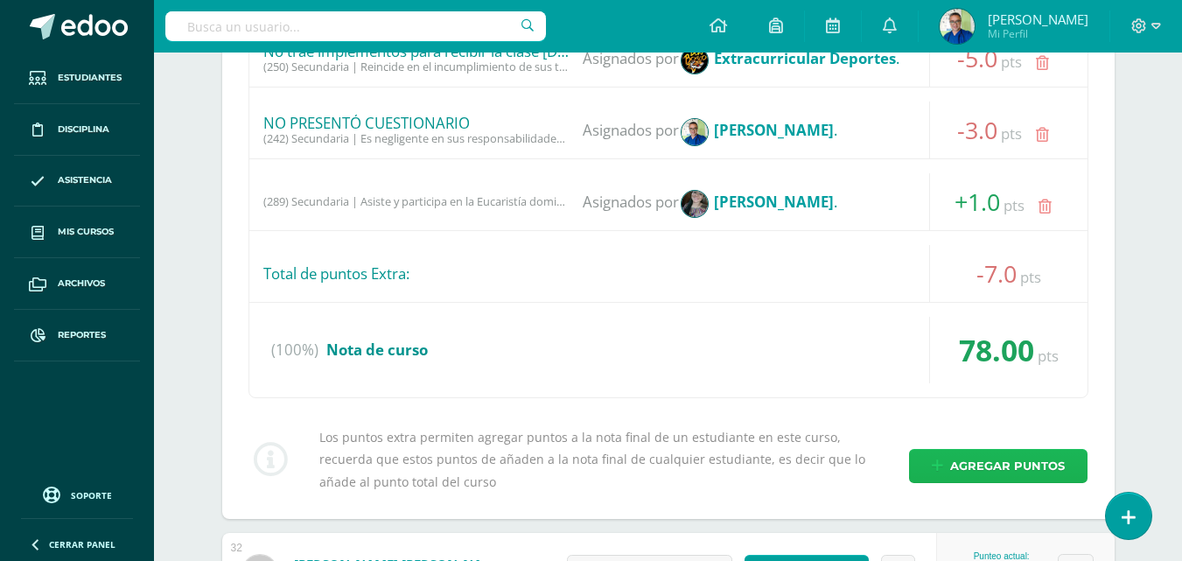
click at [952, 483] on link "Agregar puntos" at bounding box center [998, 466] width 178 height 34
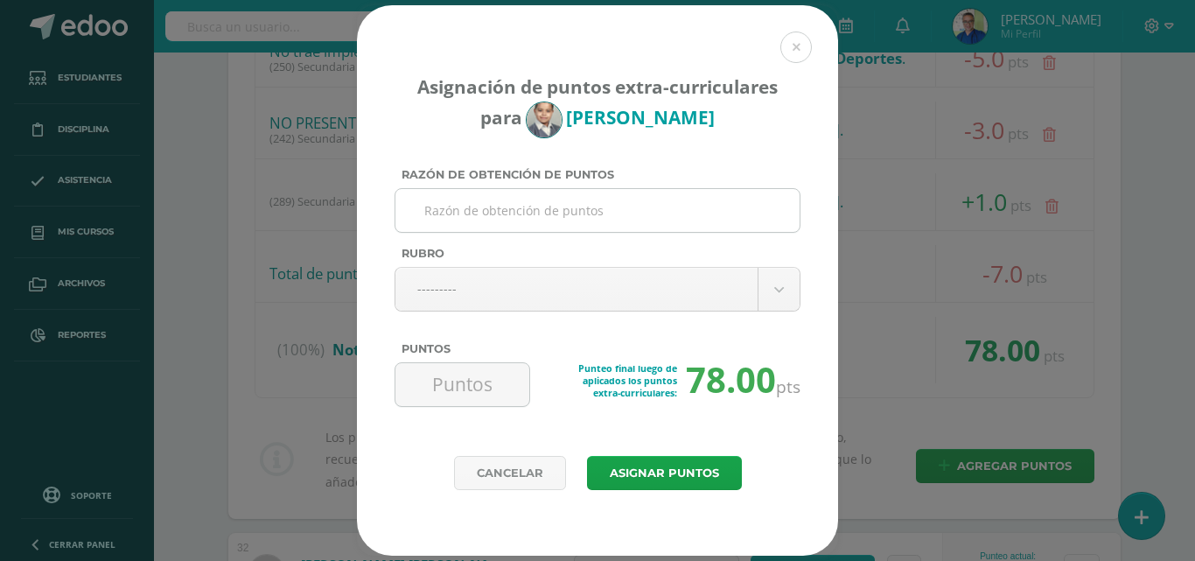
paste input "COLABORACION JUGUETES ORATORIO"
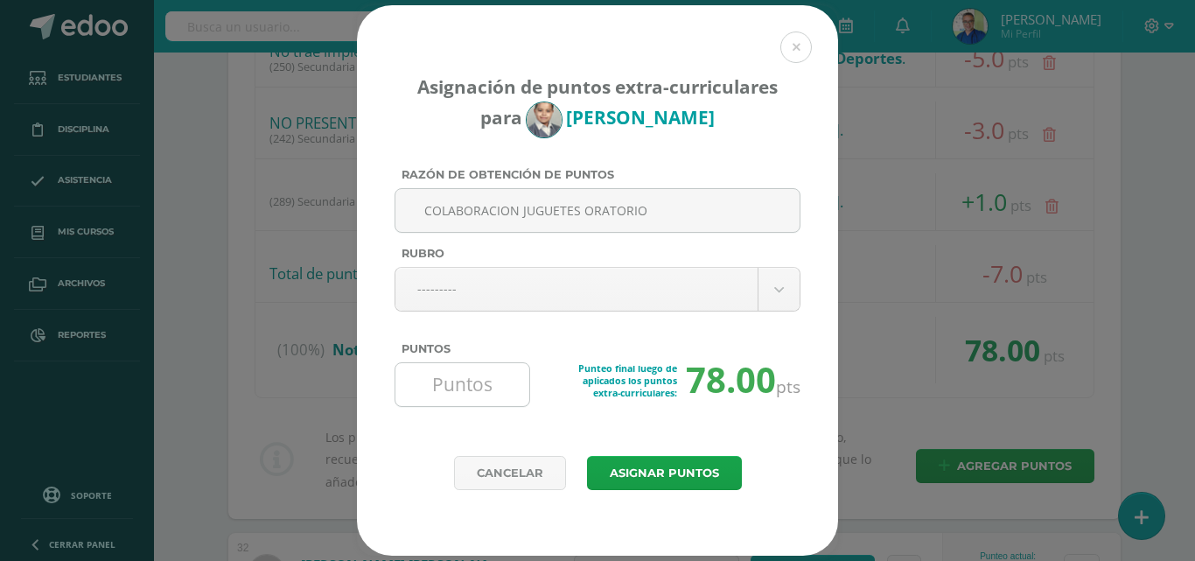
type input "COLABORACION JUGUETES ORATORIO"
click at [484, 385] on input "Puntos" at bounding box center [462, 384] width 120 height 43
type input "5"
click at [646, 475] on button "Asignar puntos" at bounding box center [664, 473] width 155 height 34
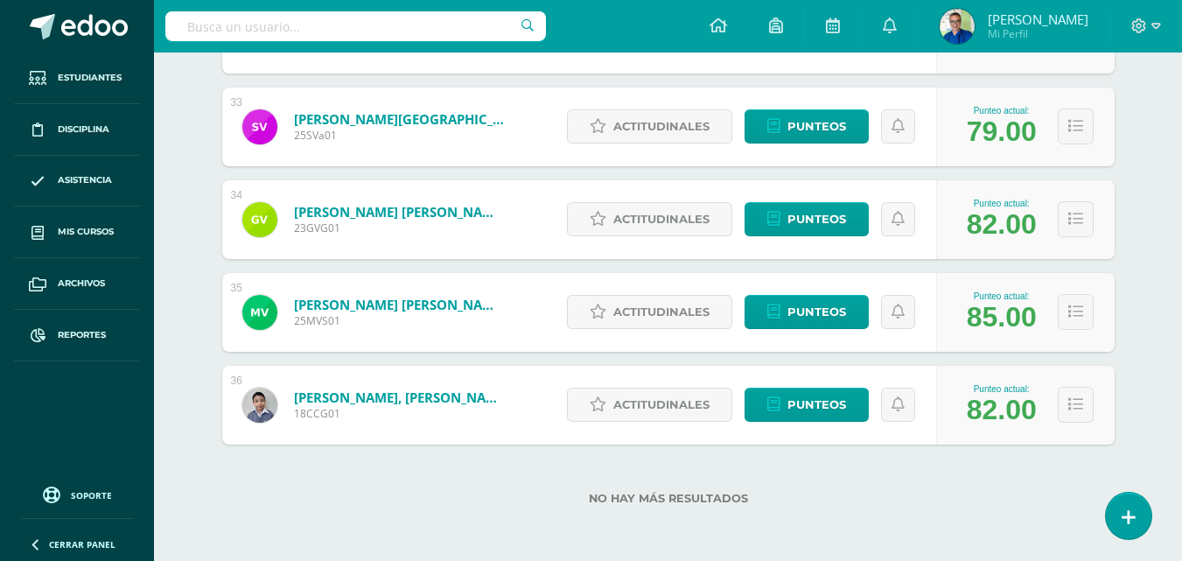
scroll to position [3307, 0]
click at [1082, 400] on icon at bounding box center [1075, 404] width 15 height 15
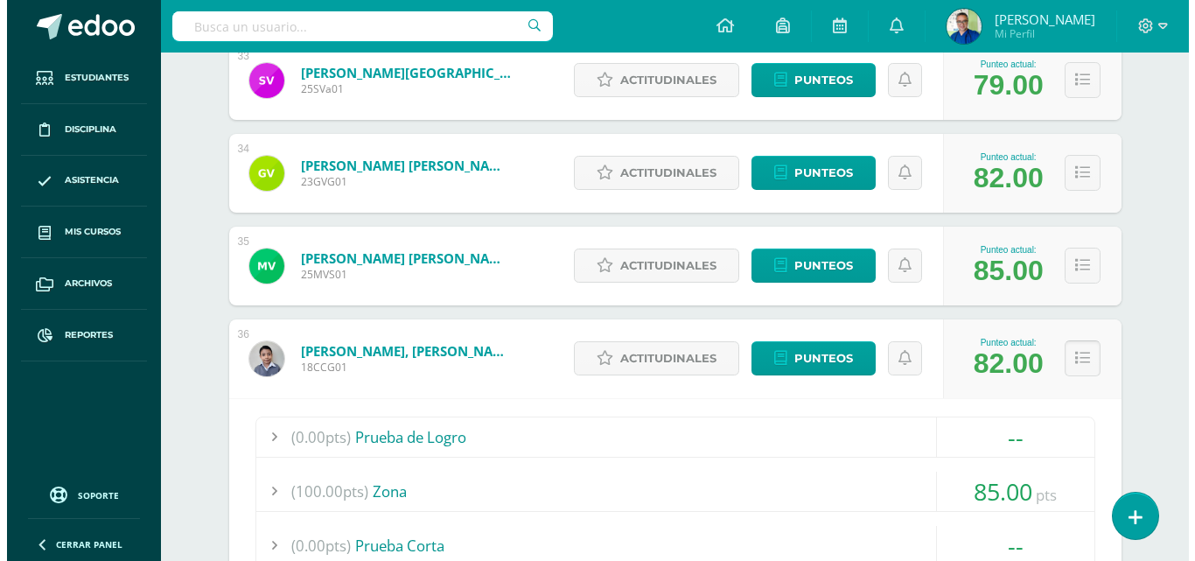
scroll to position [4094, 0]
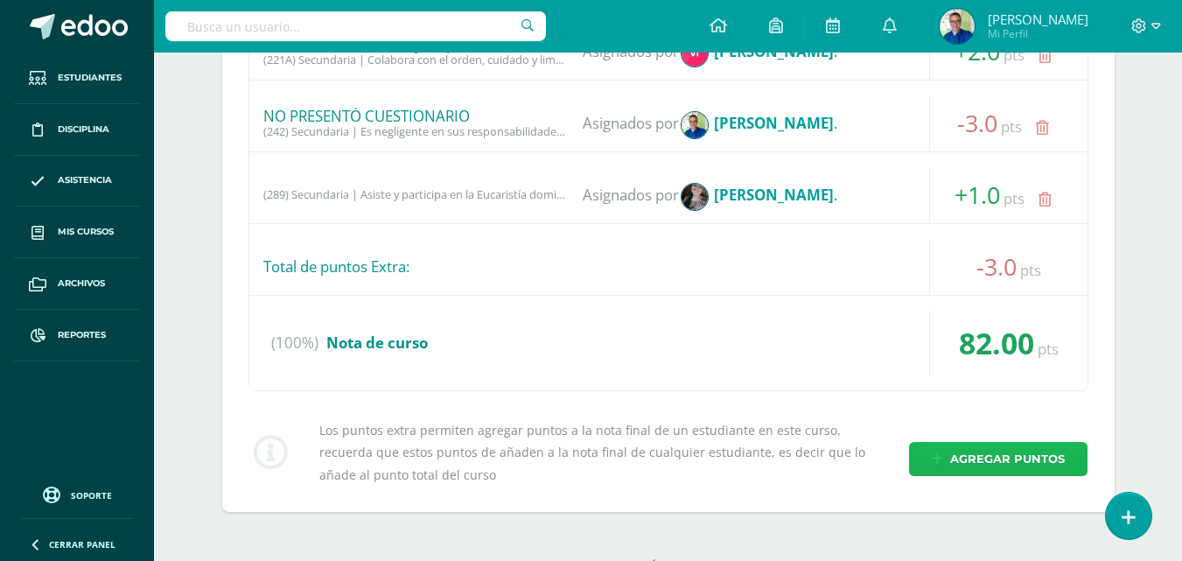
click at [1014, 475] on span "Agregar puntos" at bounding box center [1007, 459] width 115 height 32
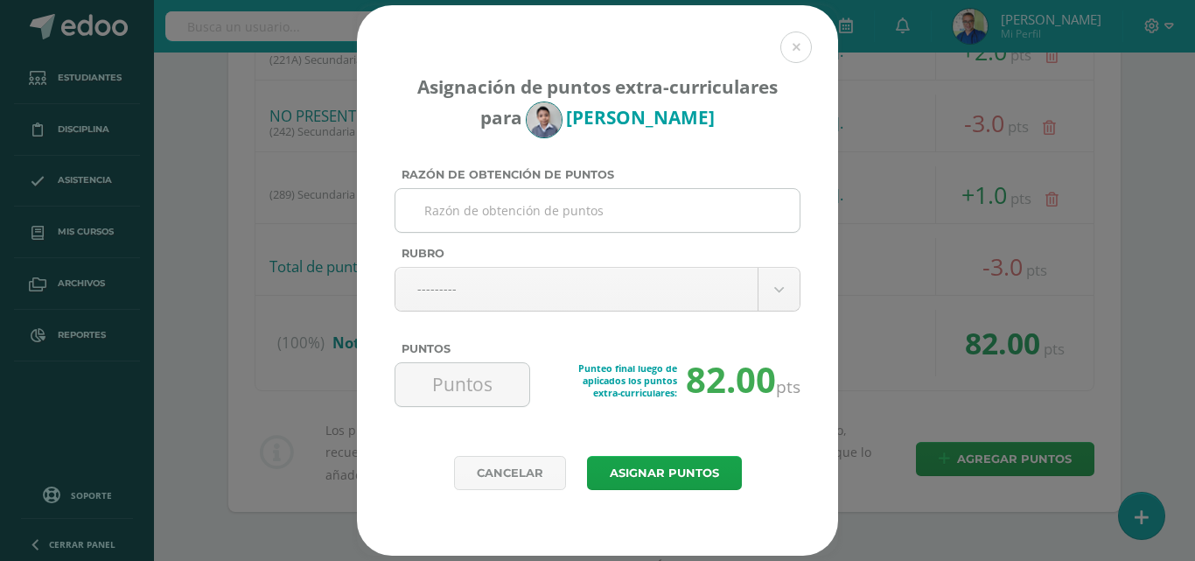
paste input "COLABORACION JUGUETES ORATORIO"
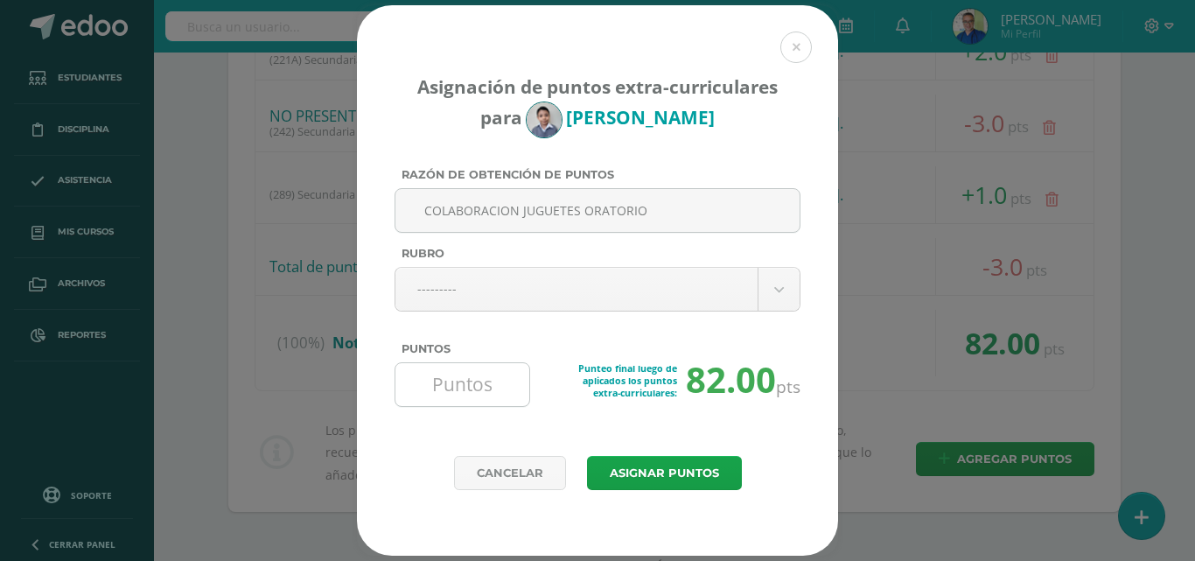
type input "COLABORACION JUGUETES ORATORIO"
click at [474, 393] on input "Puntos" at bounding box center [462, 384] width 120 height 43
type input "5"
click at [630, 468] on button "Asignar puntos" at bounding box center [664, 473] width 155 height 34
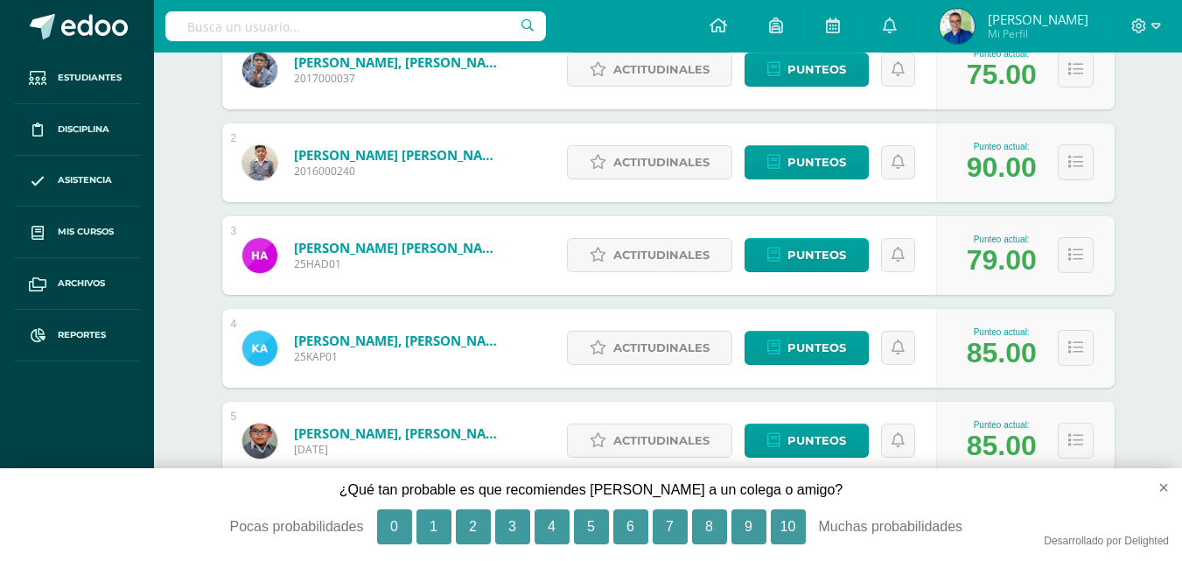
scroll to position [700, 0]
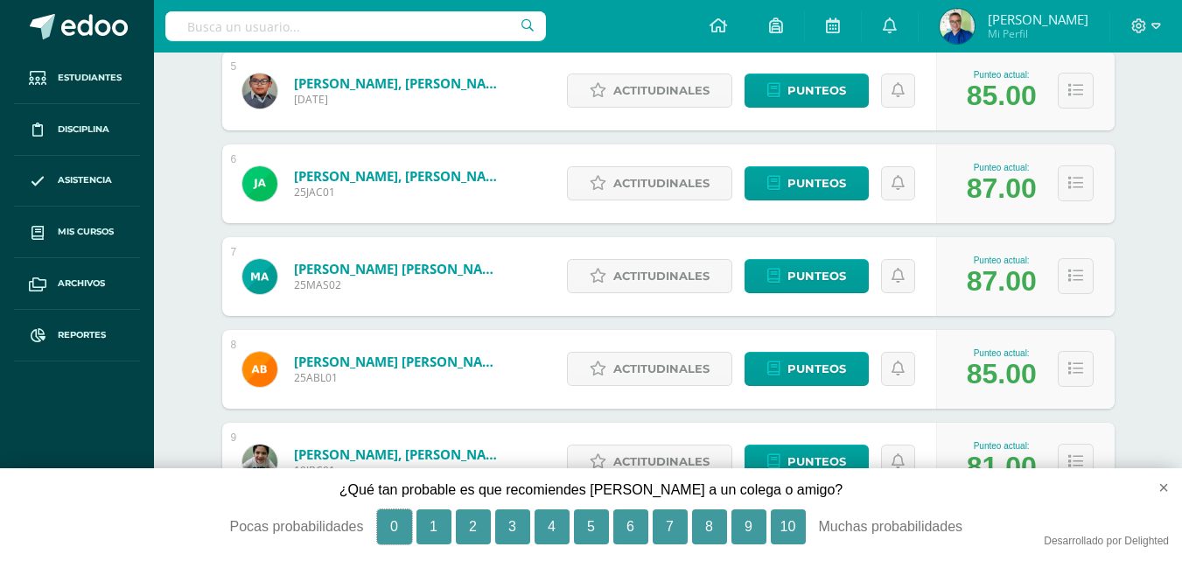
drag, startPoint x: 403, startPoint y: 518, endPoint x: 736, endPoint y: 309, distance: 392.7
click at [407, 517] on button "0" at bounding box center [394, 526] width 35 height 35
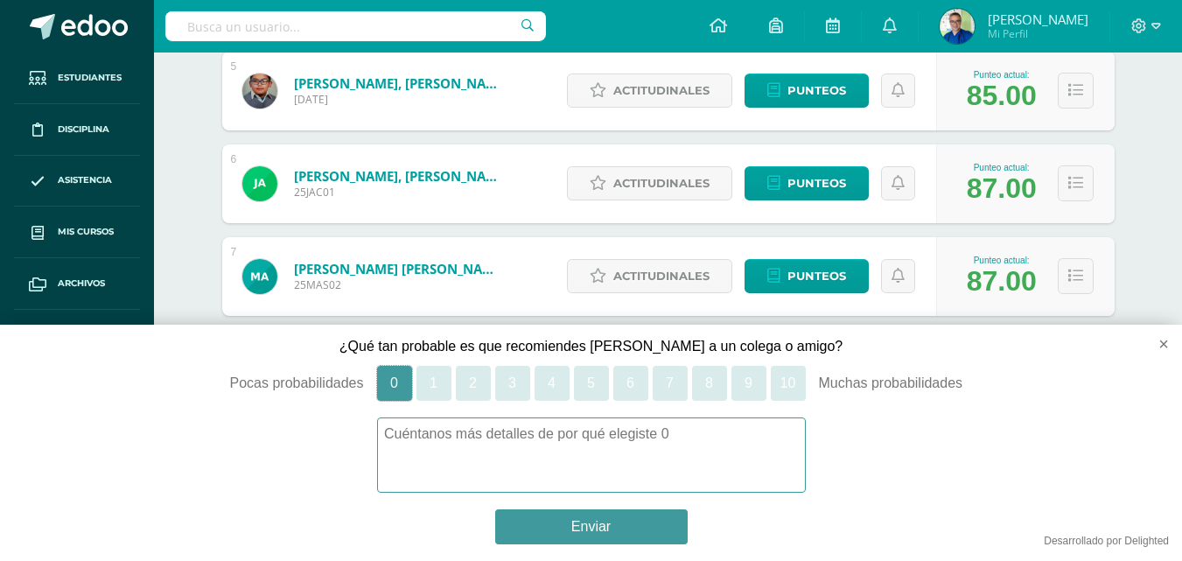
scroll to position [866, 0]
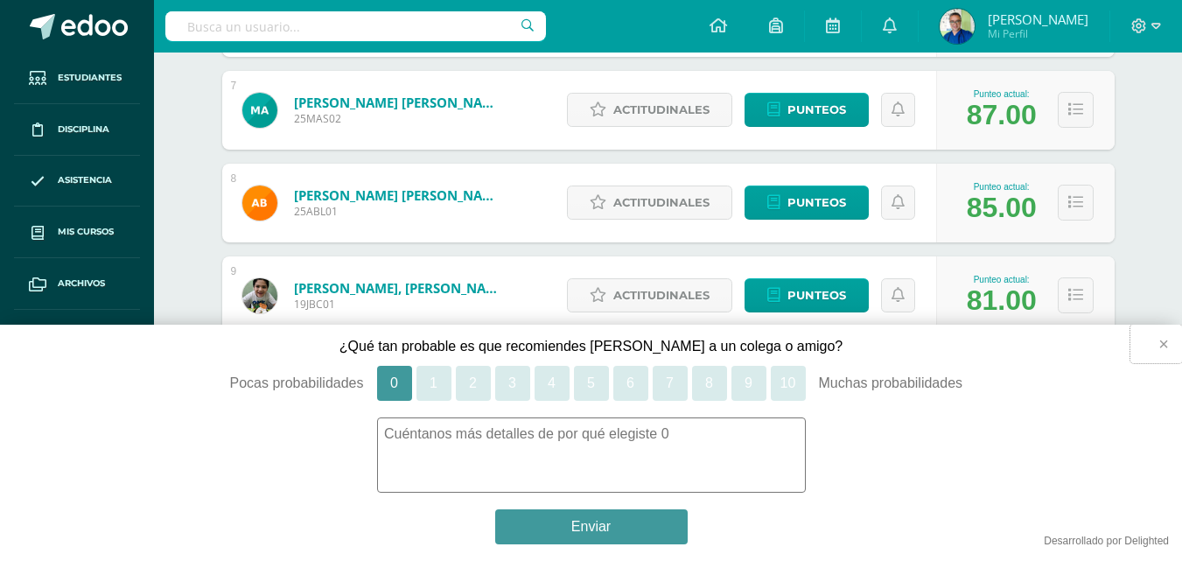
click at [1163, 344] on button "×" at bounding box center [1156, 344] width 52 height 38
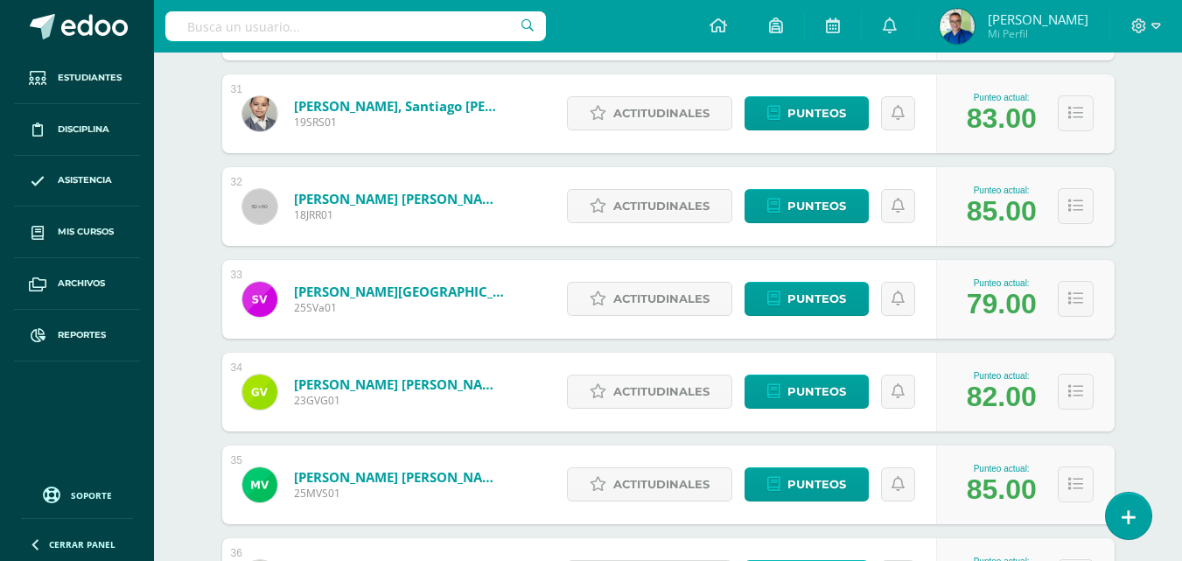
scroll to position [3307, 0]
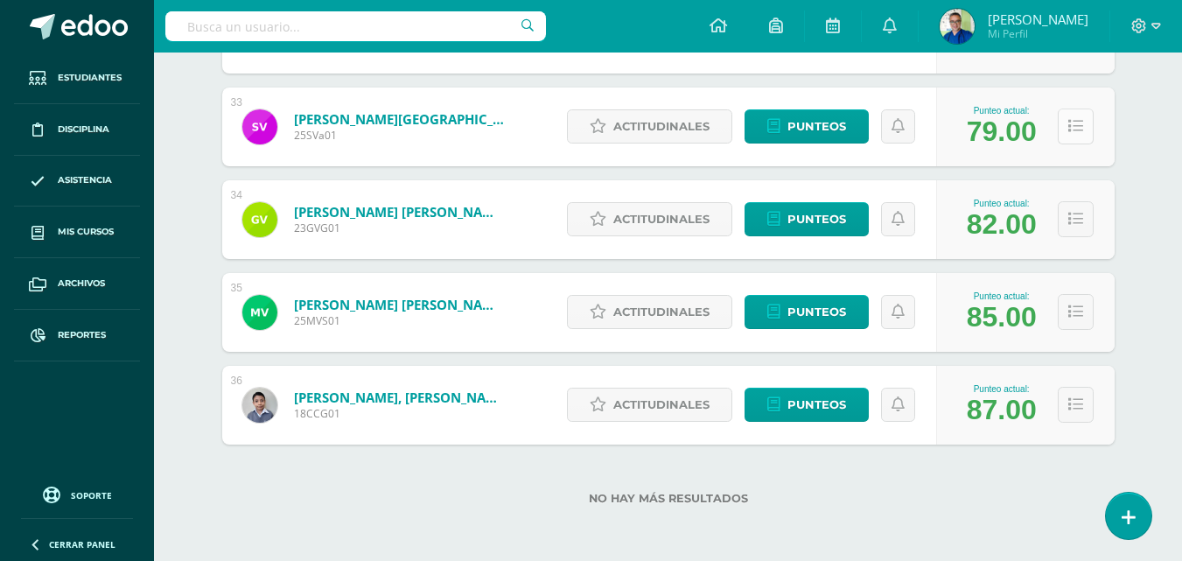
click at [1075, 119] on icon at bounding box center [1075, 126] width 15 height 15
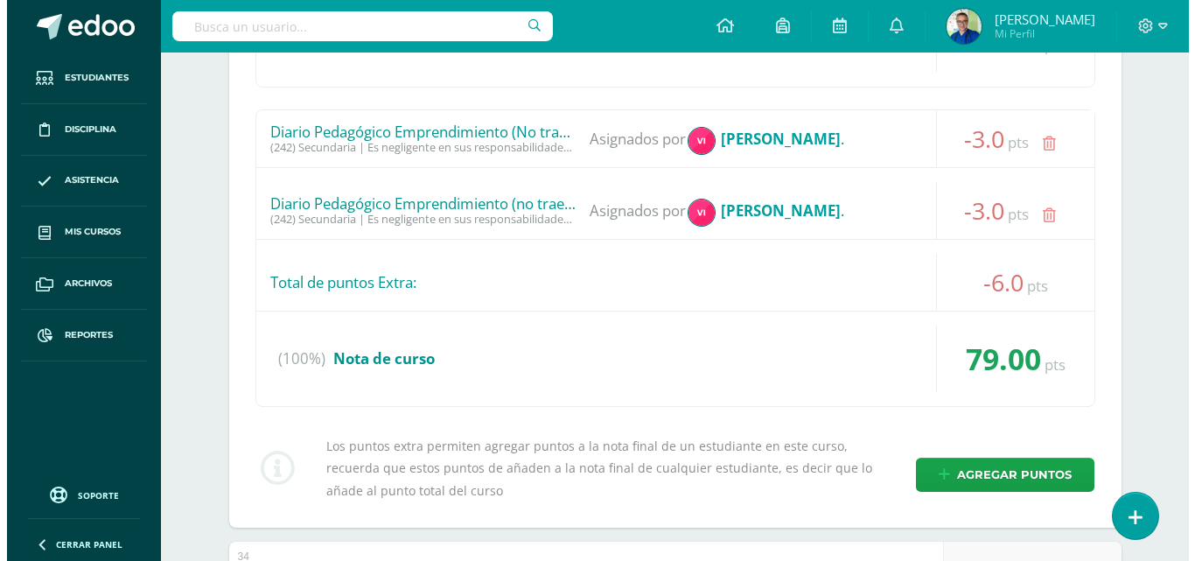
scroll to position [3919, 0]
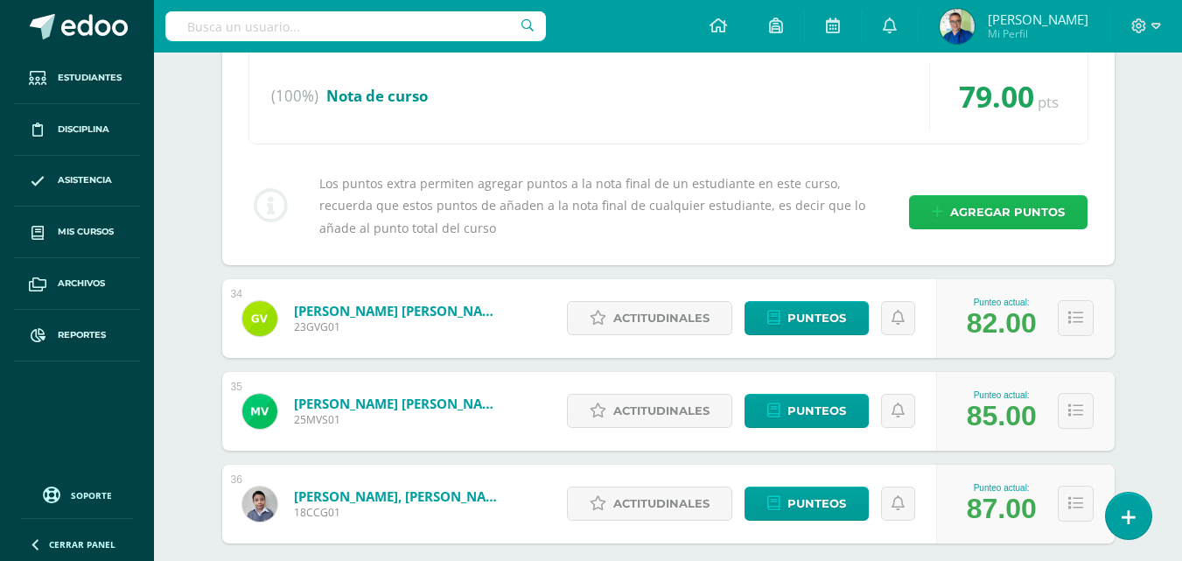
click at [967, 228] on span "Agregar puntos" at bounding box center [1007, 212] width 115 height 32
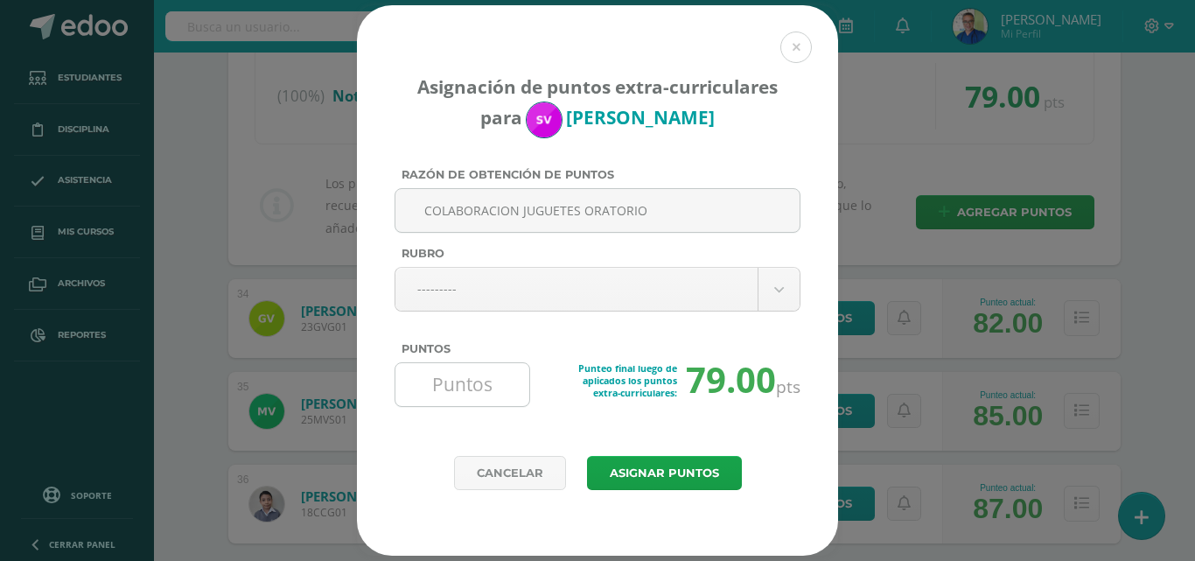
type input "COLABORACION JUGUETES ORATORIO"
click at [494, 380] on input "Puntos" at bounding box center [462, 384] width 120 height 43
type input "5"
click at [632, 481] on button "Asignar puntos" at bounding box center [664, 473] width 155 height 34
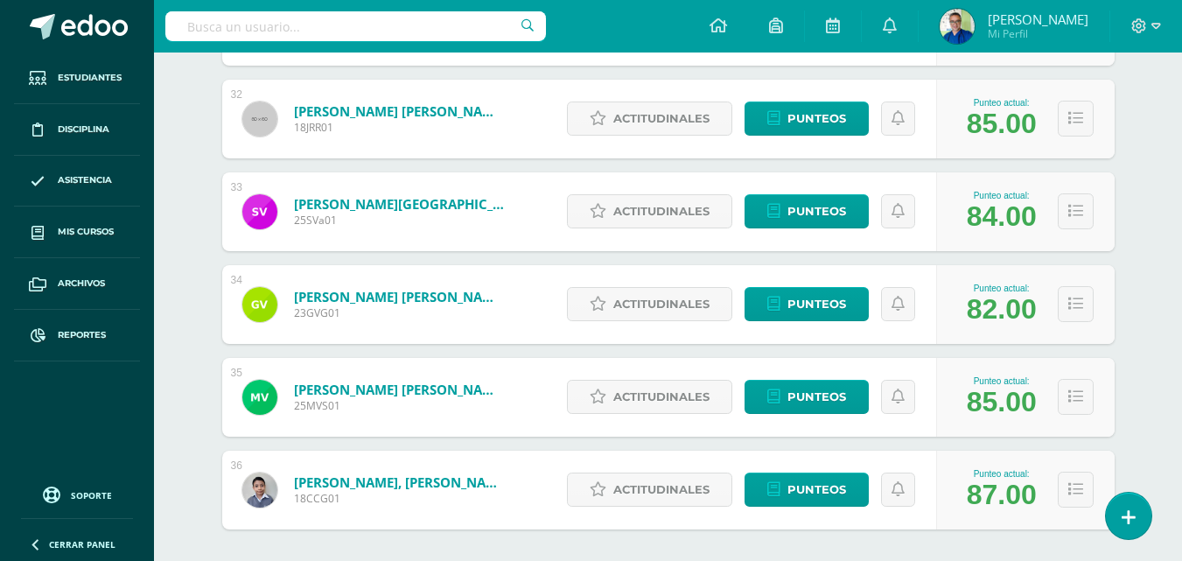
scroll to position [3307, 0]
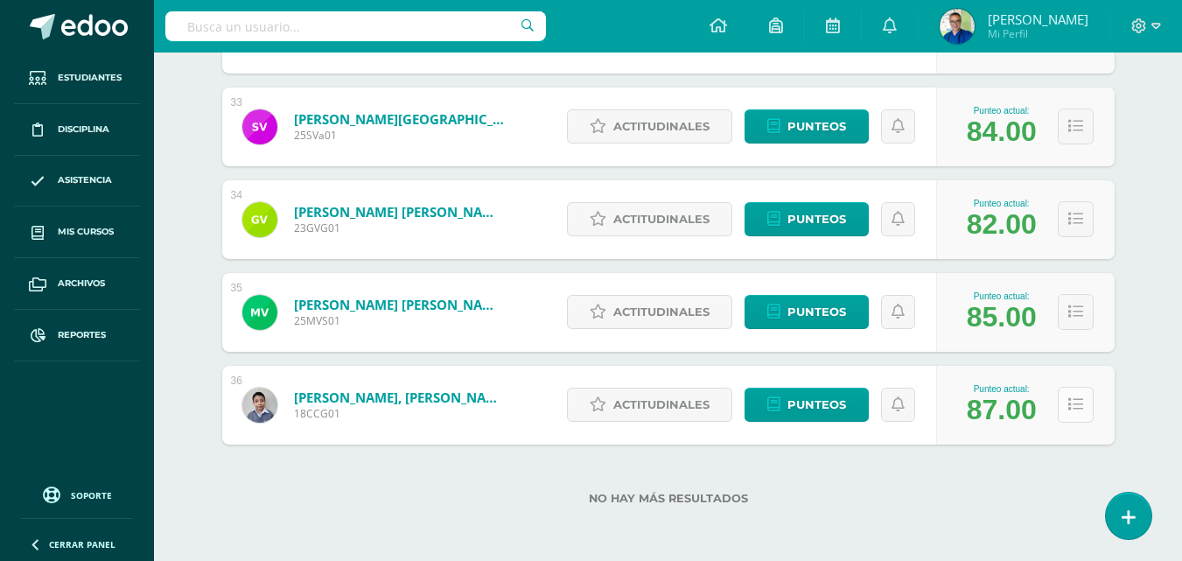
click at [1078, 397] on icon at bounding box center [1075, 404] width 15 height 15
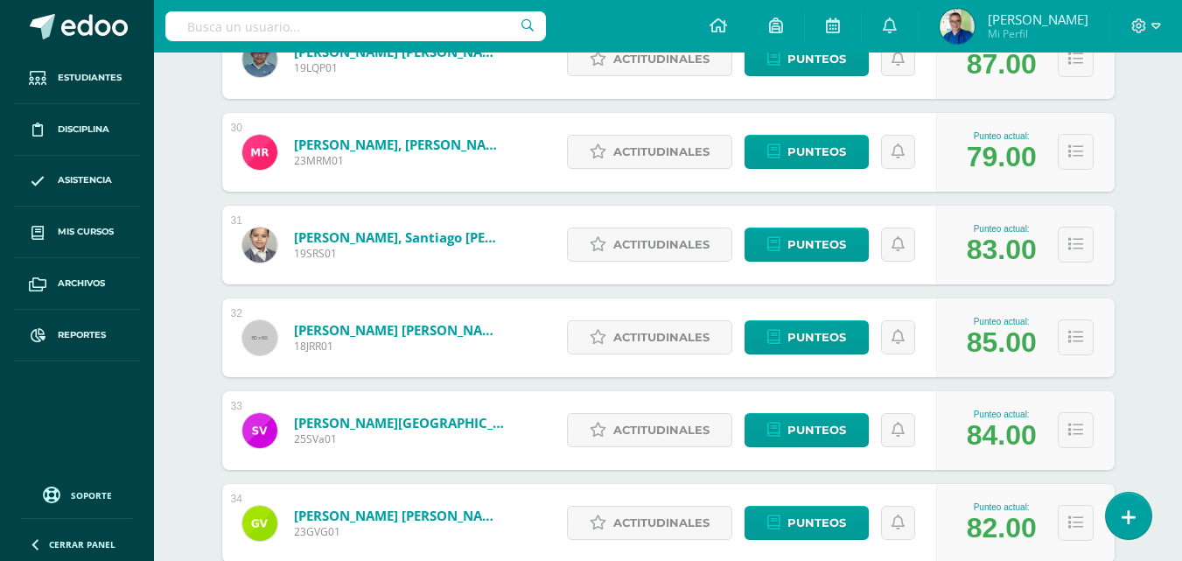
scroll to position [3044, 0]
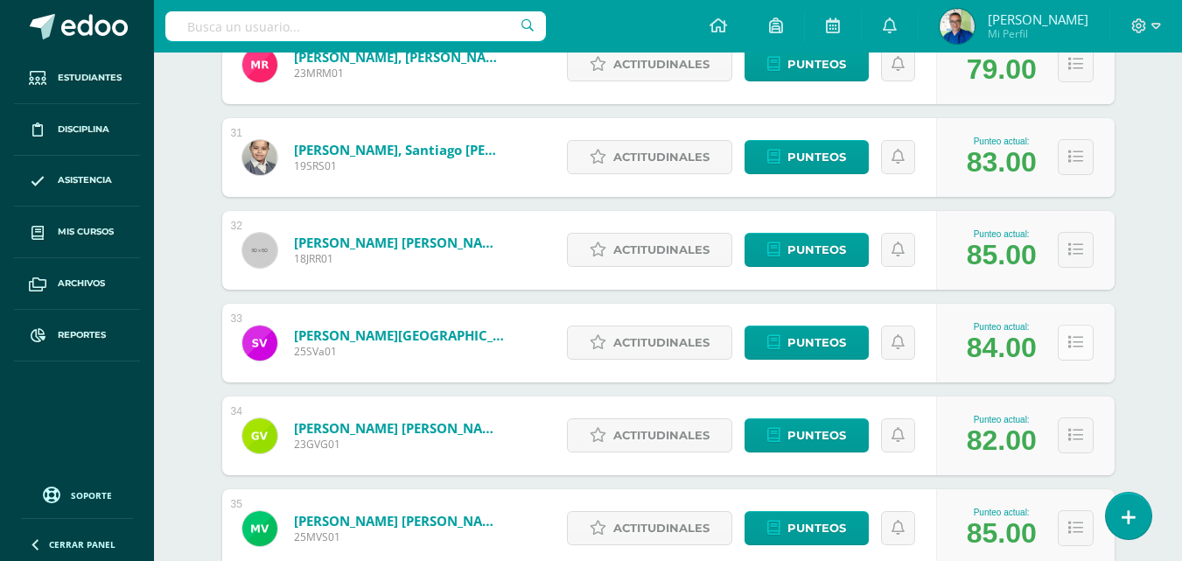
click at [1083, 350] on icon at bounding box center [1075, 342] width 15 height 15
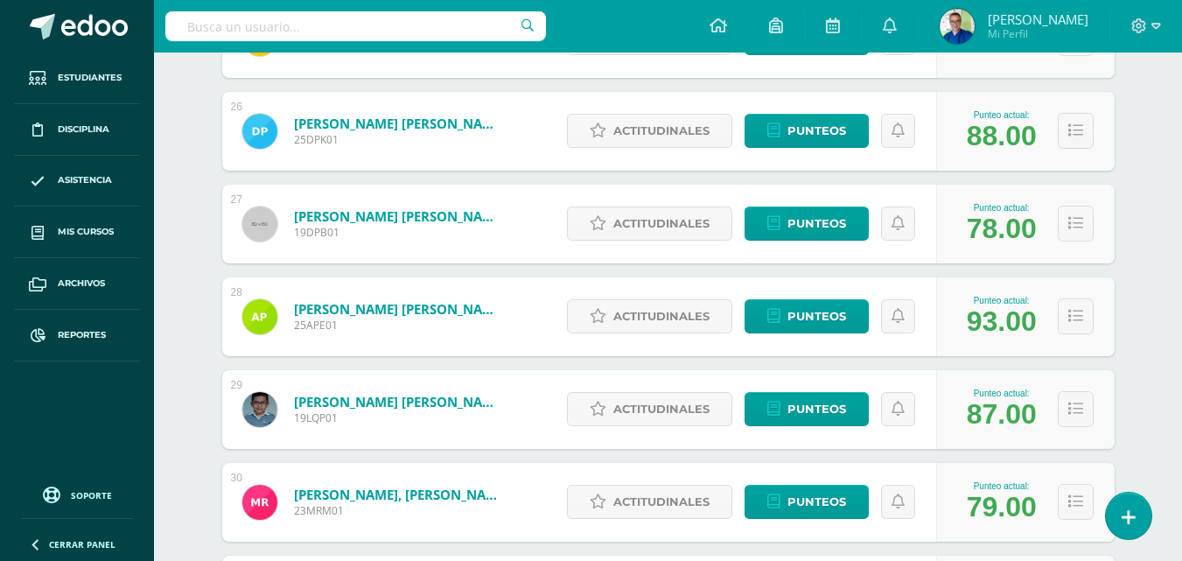
scroll to position [2869, 0]
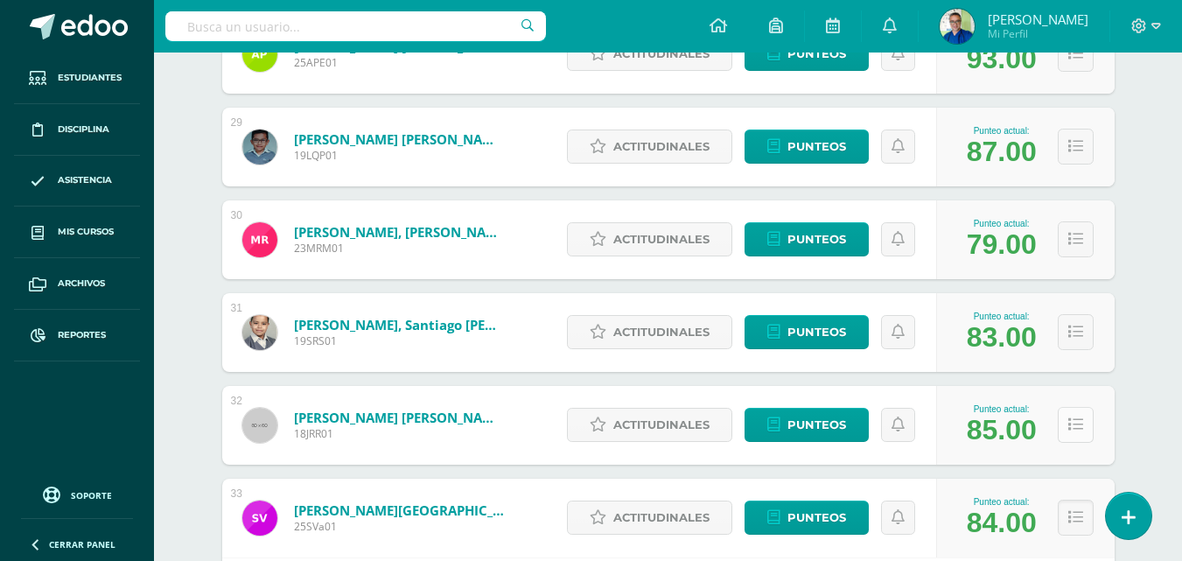
click at [1091, 443] on button at bounding box center [1076, 425] width 36 height 36
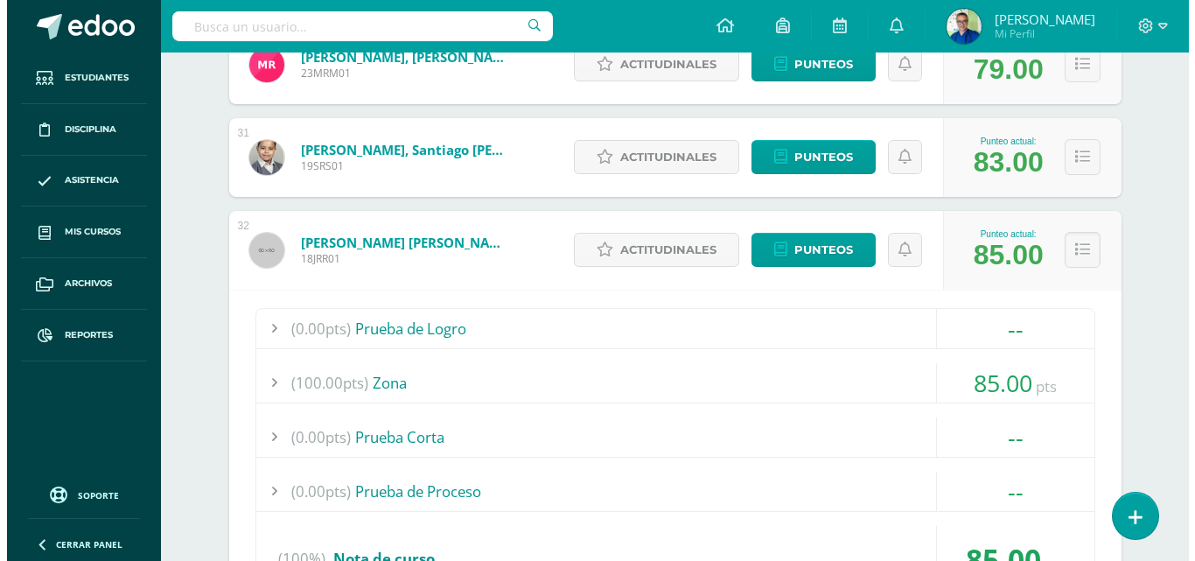
scroll to position [3394, 0]
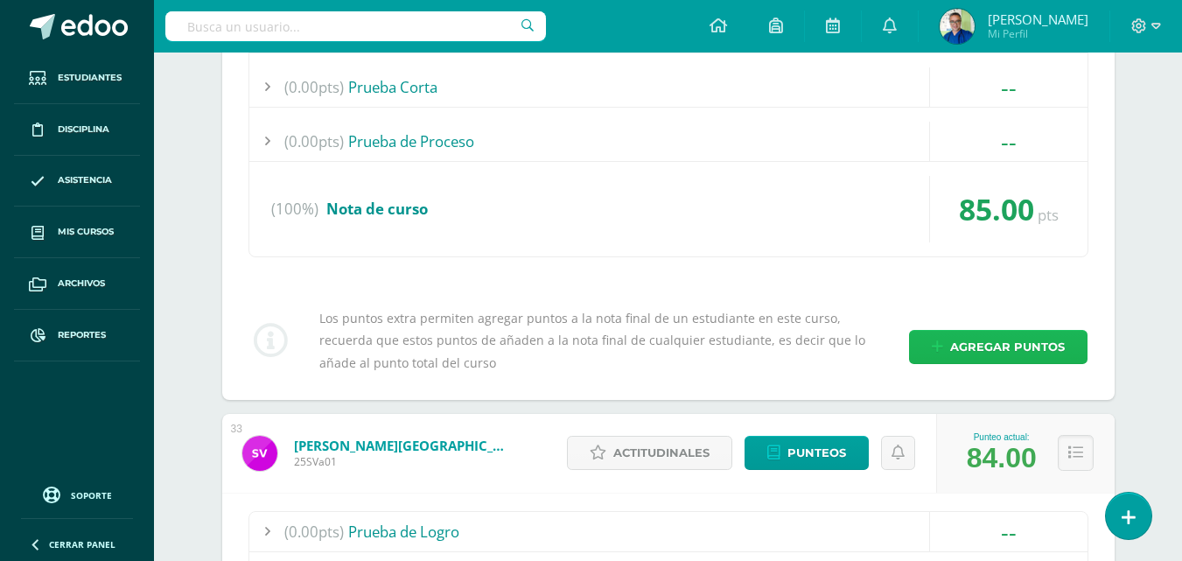
click at [1010, 363] on span "Agregar puntos" at bounding box center [1007, 347] width 115 height 32
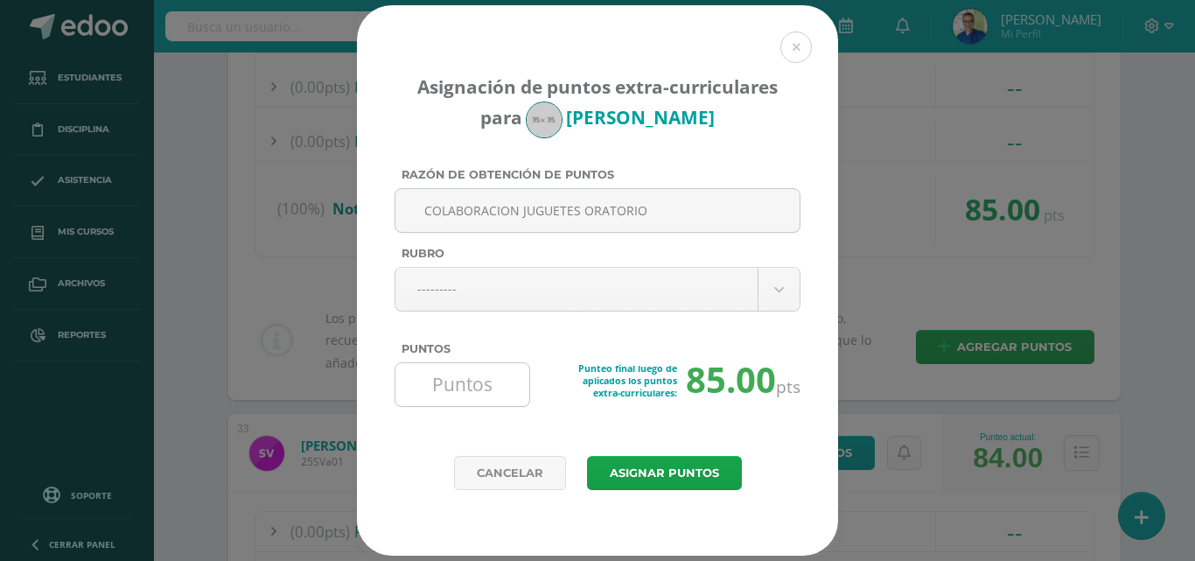
type input "COLABORACION JUGUETES ORATORIO"
click at [468, 395] on input "Puntos" at bounding box center [462, 384] width 120 height 43
type input "5"
click at [660, 474] on button "Asignar puntos" at bounding box center [664, 473] width 155 height 34
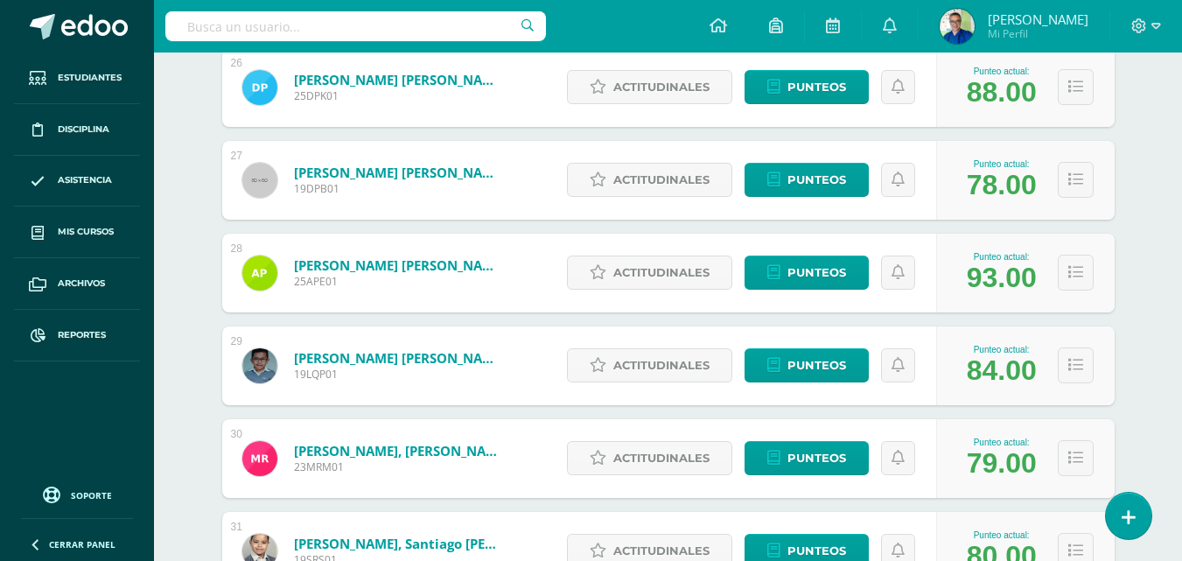
scroll to position [2826, 0]
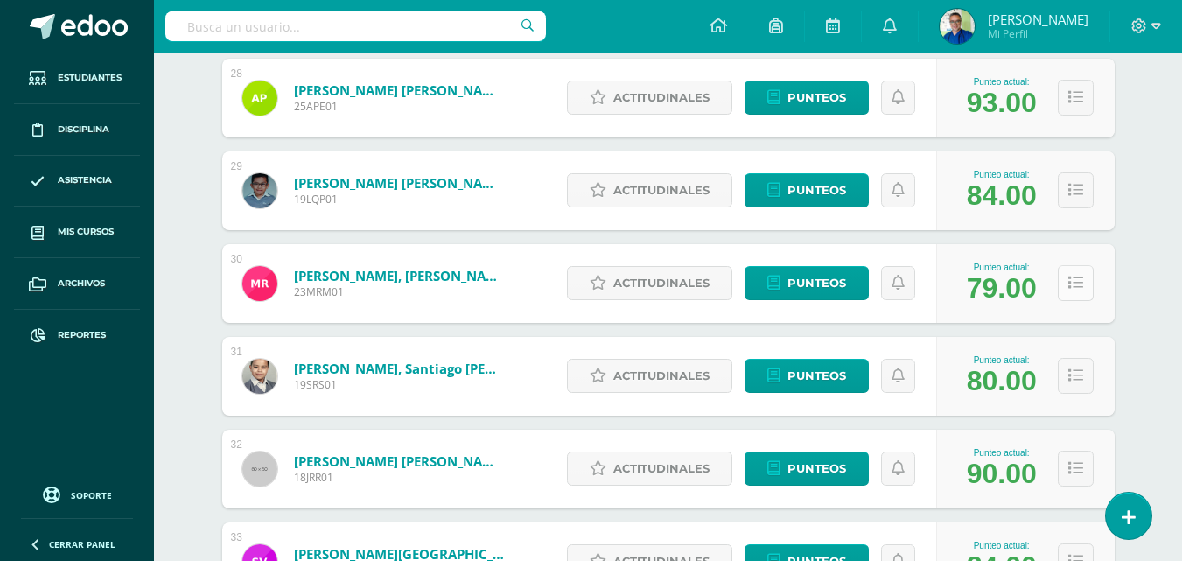
click at [1080, 290] on icon at bounding box center [1075, 283] width 15 height 15
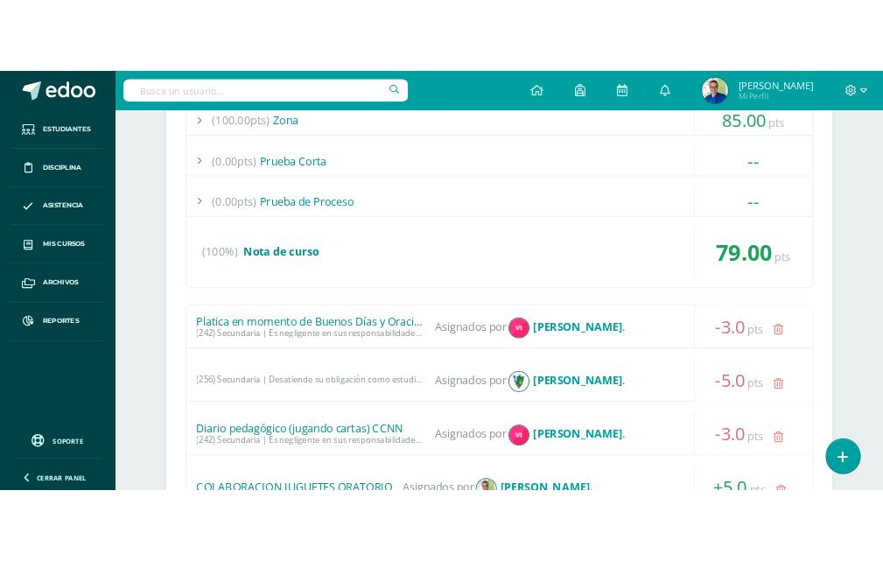
scroll to position [3438, 0]
